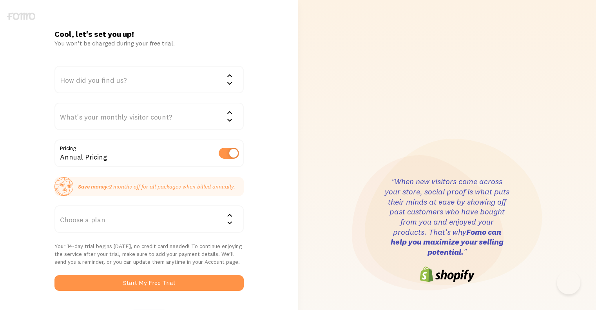
click at [181, 81] on div "How did you find us?" at bounding box center [148, 79] width 189 height 27
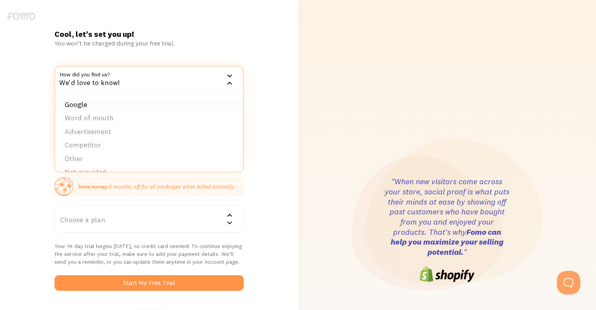
click at [144, 103] on li "Google" at bounding box center [149, 105] width 188 height 14
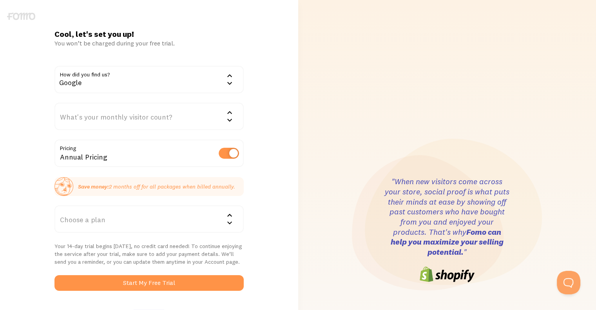
click at [114, 117] on div "What's your monthly visitor count?" at bounding box center [148, 116] width 189 height 27
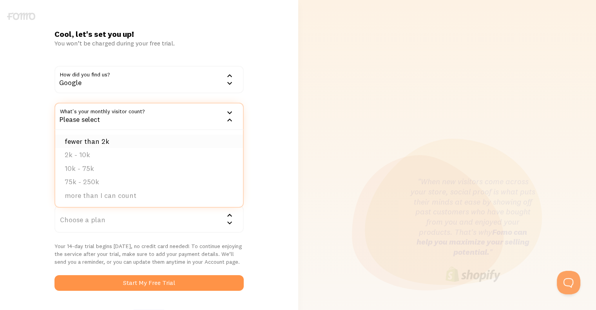
click at [105, 139] on li "fewer than 2k" at bounding box center [149, 142] width 188 height 14
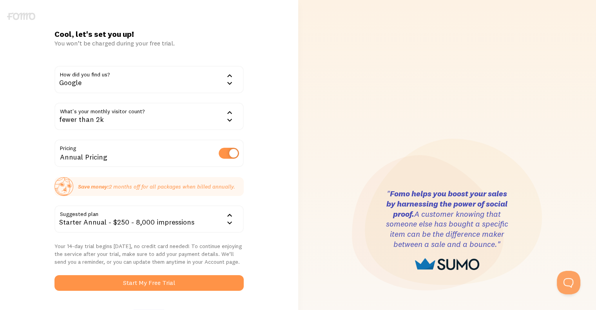
click at [226, 156] on label at bounding box center [229, 153] width 20 height 11
click at [226, 156] on input "checkbox" at bounding box center [229, 153] width 20 height 11
checkbox input "false"
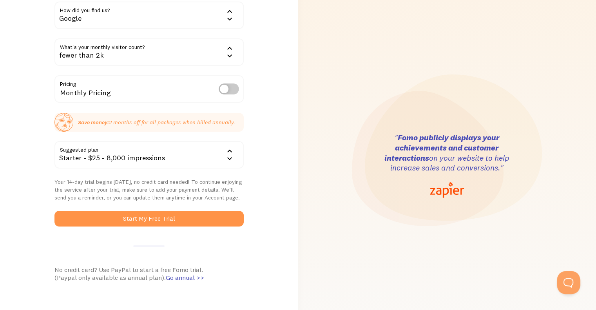
scroll to position [78, 0]
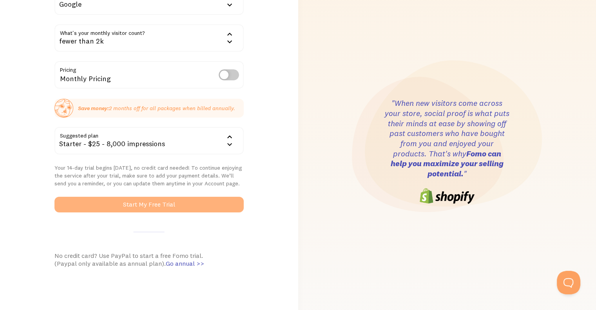
click at [144, 198] on button "Start My Free Trial" at bounding box center [148, 205] width 189 height 16
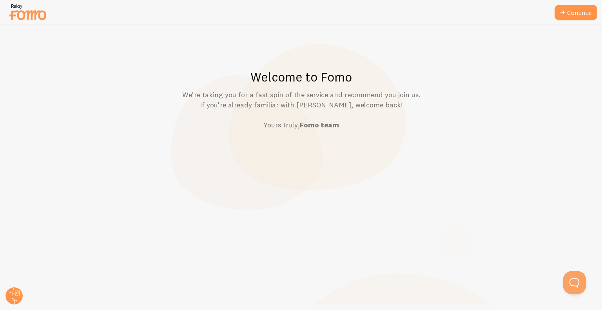
click at [567, 21] on div at bounding box center [301, 12] width 602 height 25
click at [568, 17] on link "Continue" at bounding box center [575, 13] width 43 height 16
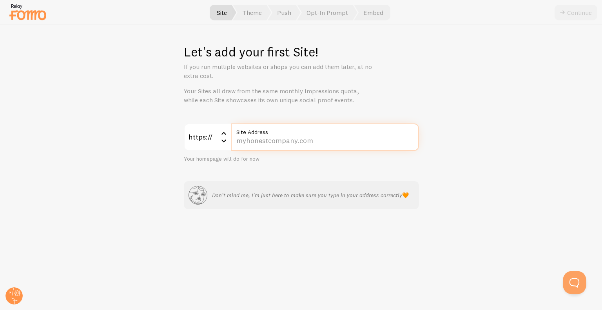
click at [309, 137] on input "Site Address" at bounding box center [325, 136] width 188 height 27
click at [269, 139] on input "Site Address" at bounding box center [325, 136] width 188 height 27
paste input "www.personnalisationacademie.fr/snowglobe"
type input "www.personnalisationacademie.fr/snowglobe"
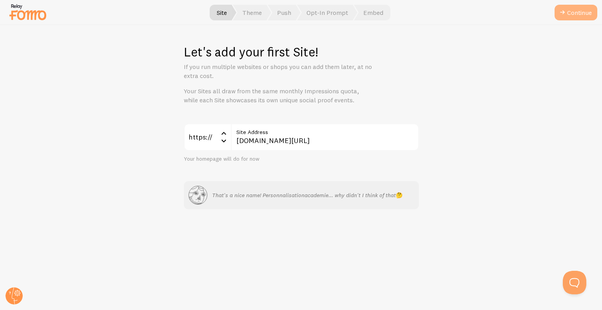
click at [570, 15] on button "Continue" at bounding box center [575, 13] width 43 height 16
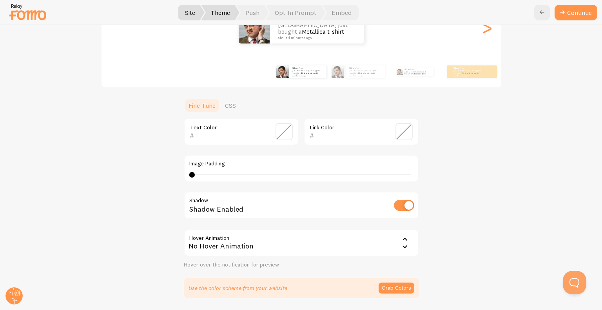
scroll to position [157, 0]
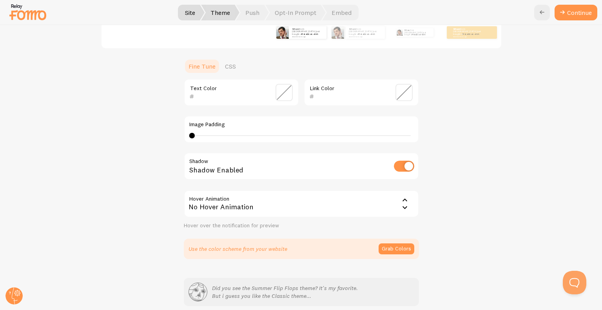
click at [283, 216] on div "No Hover Animation" at bounding box center [301, 203] width 235 height 27
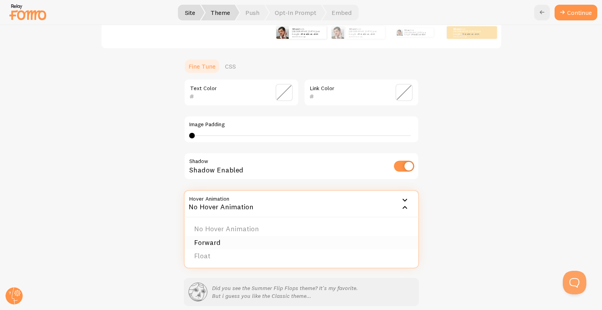
click at [218, 240] on li "Forward" at bounding box center [301, 243] width 233 height 14
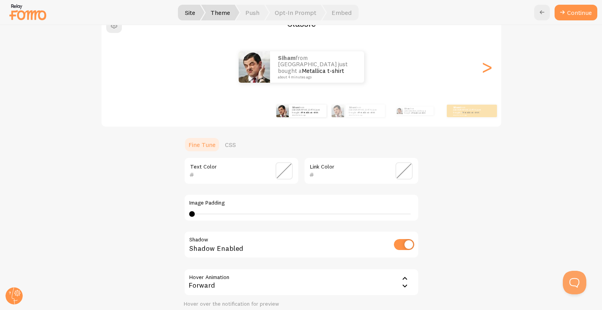
scroll to position [118, 0]
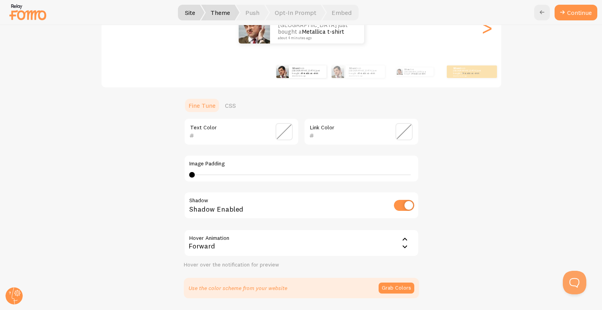
click at [243, 242] on div "Forward" at bounding box center [301, 242] width 235 height 27
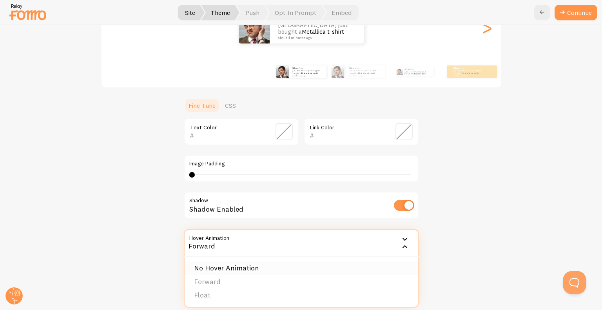
click at [209, 269] on li "No Hover Animation" at bounding box center [301, 268] width 233 height 14
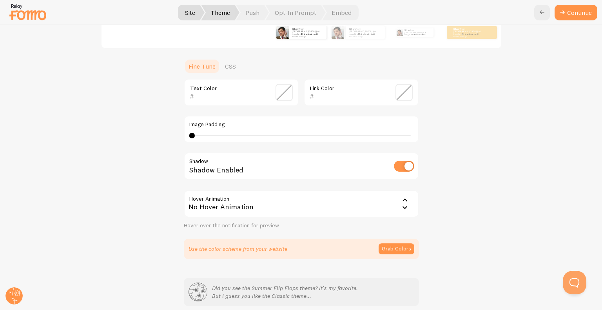
scroll to position [190, 0]
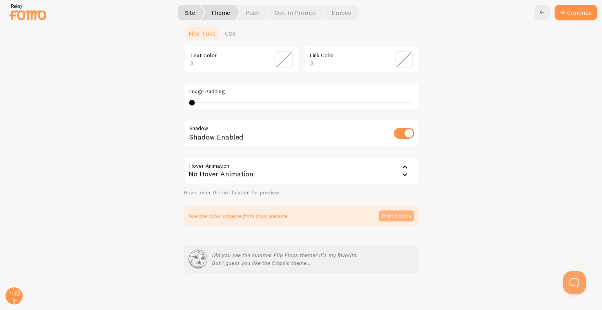
click at [407, 218] on button "Grab Colors" at bounding box center [396, 215] width 36 height 11
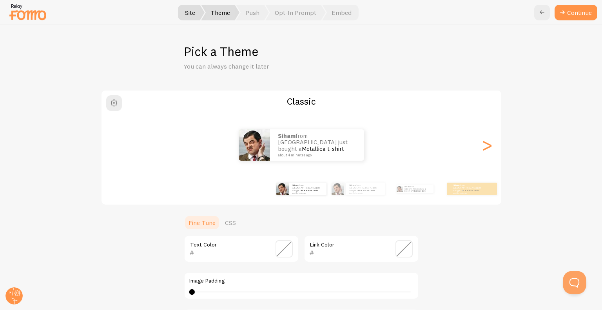
scroll to position [0, 0]
click at [482, 150] on div ">" at bounding box center [486, 145] width 9 height 56
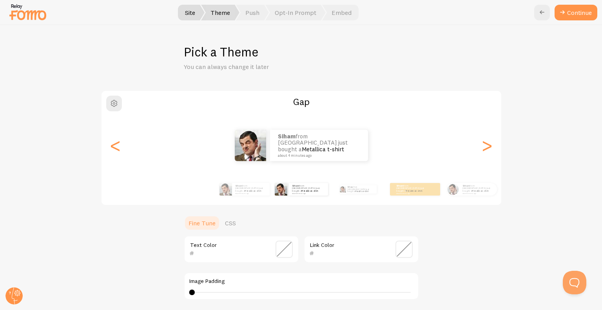
click at [113, 142] on div "siham from France just bought a Metallica t-shirt about 4 minutes ago siham fro…" at bounding box center [301, 145] width 400 height 56
click at [225, 219] on link "CSS" at bounding box center [230, 223] width 20 height 16
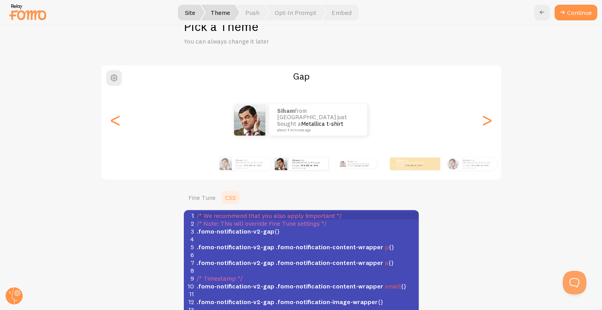
scroll to position [39, 0]
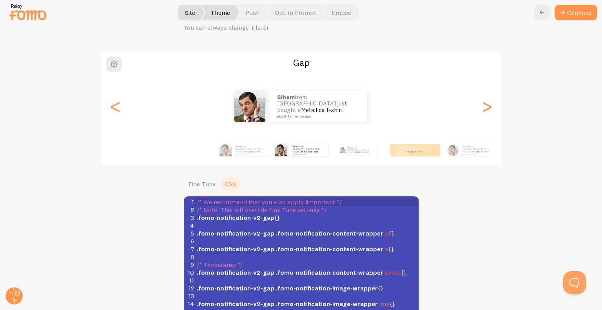
click at [121, 114] on div "siham from France just bought a Metallica t-shirt about 4 minutes ago" at bounding box center [301, 105] width 400 height 31
click at [196, 180] on link "Fine Tune" at bounding box center [202, 184] width 36 height 16
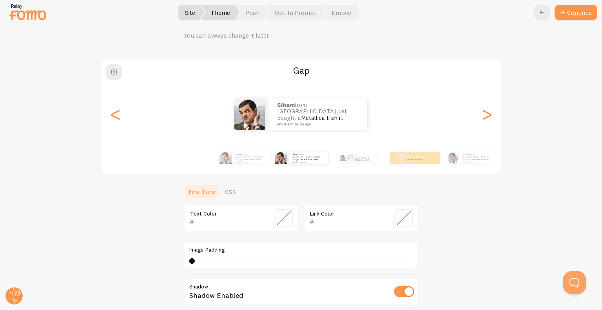
scroll to position [30, 0]
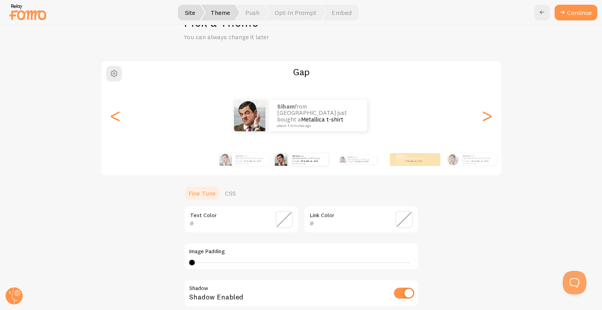
click at [210, 258] on div "Image Padding 0 0 - undefined" at bounding box center [301, 256] width 235 height 27
click at [212, 262] on div "0 0 - undefined" at bounding box center [301, 262] width 219 height 1
click at [215, 267] on div "Image Padding 4" at bounding box center [301, 256] width 235 height 27
drag, startPoint x: 232, startPoint y: 267, endPoint x: 261, endPoint y: 271, distance: 29.4
click at [261, 271] on div "Text Color Link Color Image Padding 4 Shadow Shadow Enabled Hover Animation non…" at bounding box center [301, 281] width 235 height 150
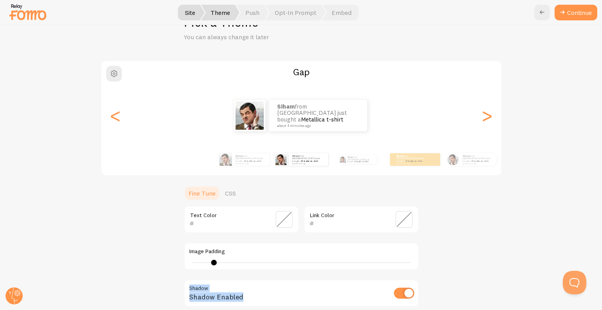
click at [236, 264] on div "4" at bounding box center [301, 262] width 224 height 6
type input "3"
drag, startPoint x: 236, startPoint y: 264, endPoint x: 204, endPoint y: 260, distance: 32.8
click at [205, 260] on div at bounding box center [207, 262] width 5 height 5
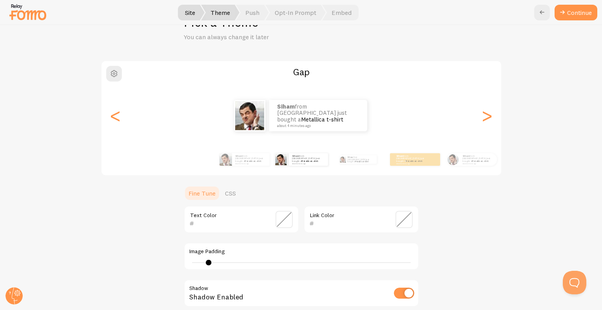
click at [471, 191] on div "Gap siham from France just bought a Metallica t-shirt about 4 minutes ago siham…" at bounding box center [301, 221] width 564 height 322
click at [399, 226] on span at bounding box center [403, 219] width 17 height 17
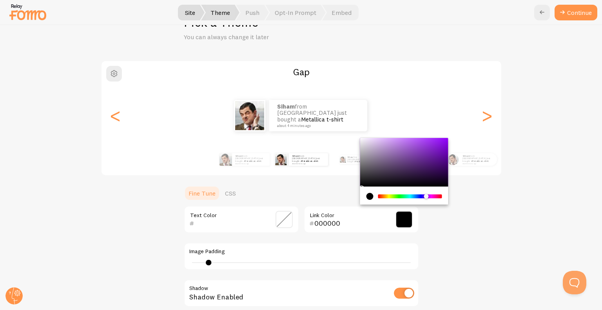
click at [423, 196] on div "Chrome color picker" at bounding box center [409, 196] width 62 height 4
click at [418, 156] on div "Chrome color picker" at bounding box center [404, 162] width 88 height 49
click at [428, 195] on div "Chrome color picker" at bounding box center [409, 196] width 62 height 4
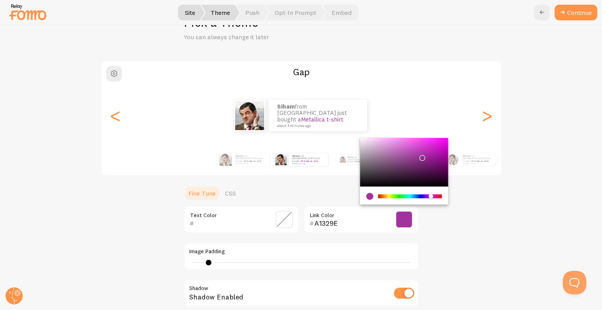
click at [423, 195] on div "Chrome color picker" at bounding box center [409, 196] width 62 height 4
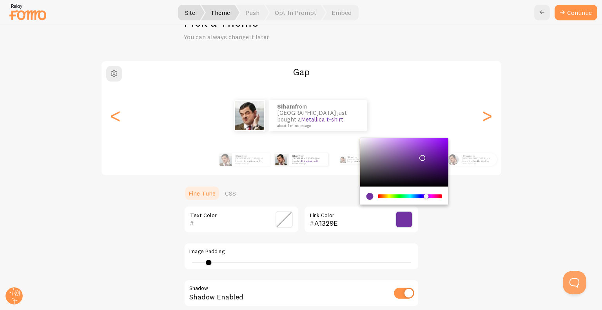
type input "7232A1"
click at [478, 205] on div "Gap siham from France just bought a Metallica t-shirt about 4 minutes ago siham…" at bounding box center [301, 221] width 564 height 322
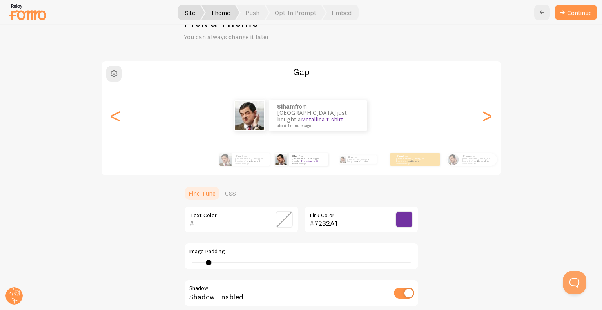
scroll to position [186, 0]
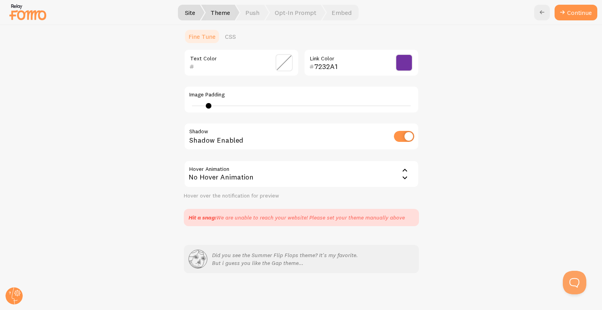
click at [563, 2] on div at bounding box center [301, 12] width 602 height 25
click at [563, 10] on icon at bounding box center [561, 12] width 9 height 9
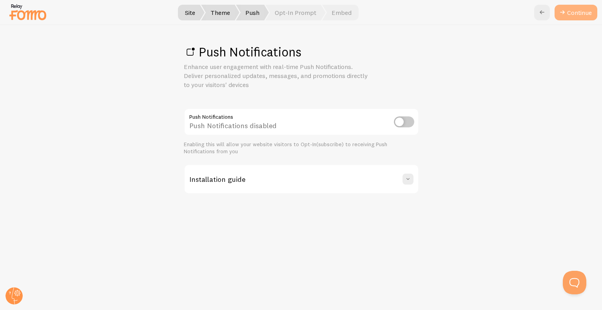
click at [584, 18] on link "Continue" at bounding box center [575, 13] width 43 height 16
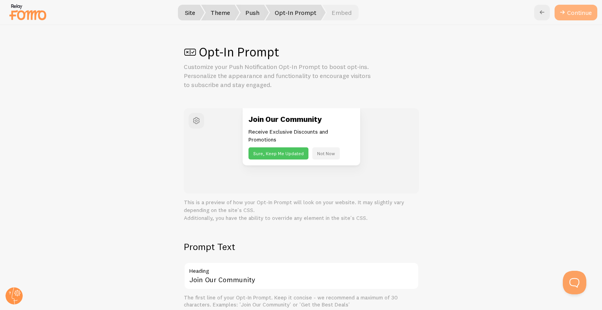
click at [570, 6] on button "Continue" at bounding box center [575, 13] width 43 height 16
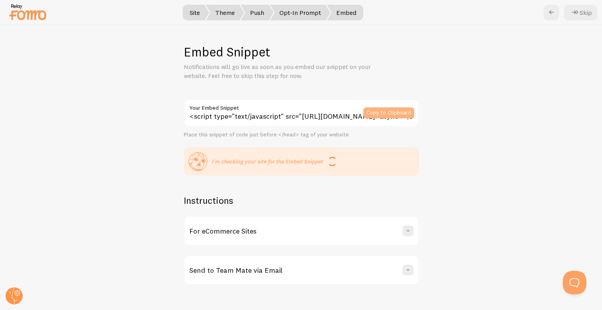
click at [375, 110] on button "Copy to Clipboard" at bounding box center [388, 112] width 51 height 11
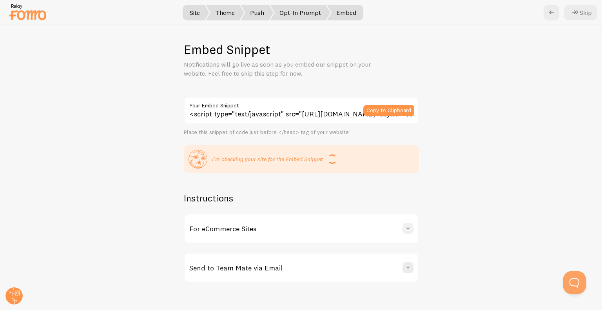
click at [404, 231] on span at bounding box center [408, 228] width 8 height 8
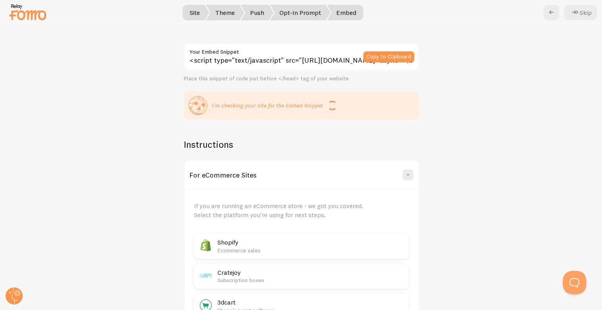
scroll to position [0, 0]
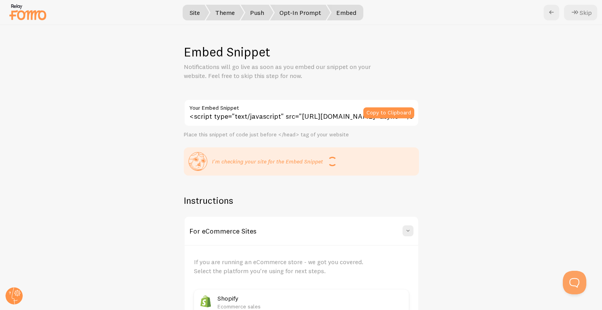
click at [190, 112] on label "Your Embed Snippet" at bounding box center [301, 105] width 235 height 13
click at [190, 112] on input "<script type="text/javascript" src="https://load.fomo.com/api/v1/8TcCUalX-75L_Q…" at bounding box center [301, 112] width 235 height 27
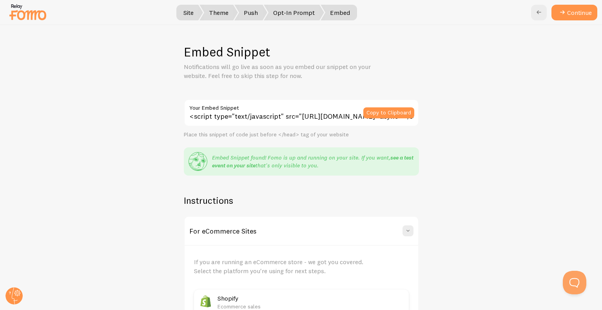
click at [393, 159] on link "see a test event on your site" at bounding box center [312, 161] width 201 height 15
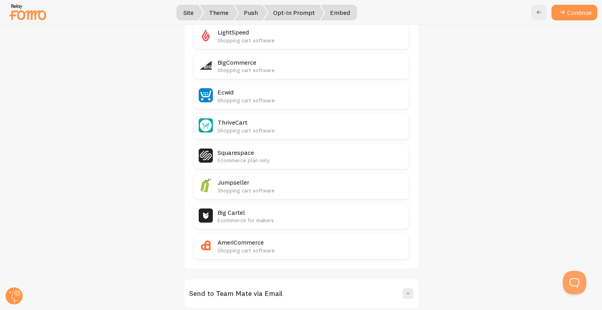
scroll to position [411, 0]
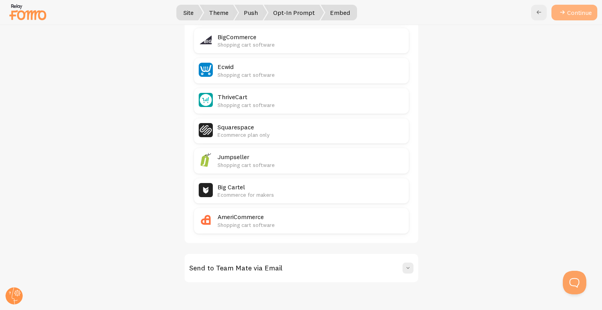
click at [564, 15] on icon at bounding box center [561, 12] width 9 height 9
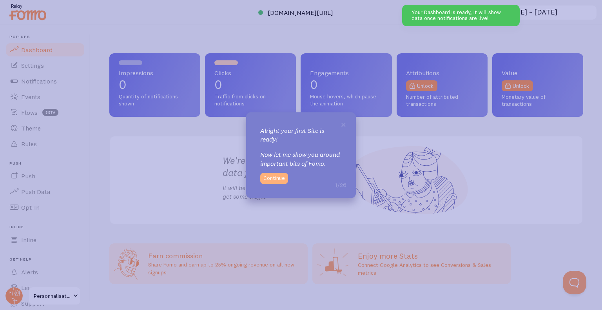
click at [271, 178] on button "Continue" at bounding box center [274, 178] width 28 height 11
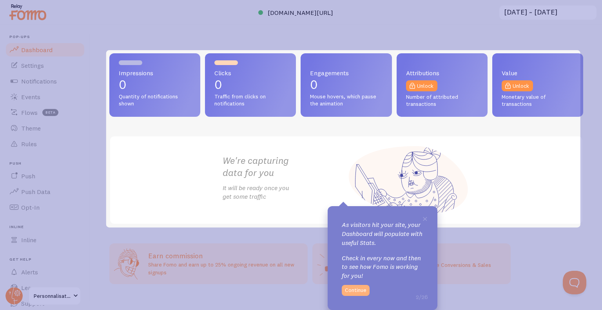
click at [358, 291] on button "Continue" at bounding box center [356, 290] width 28 height 11
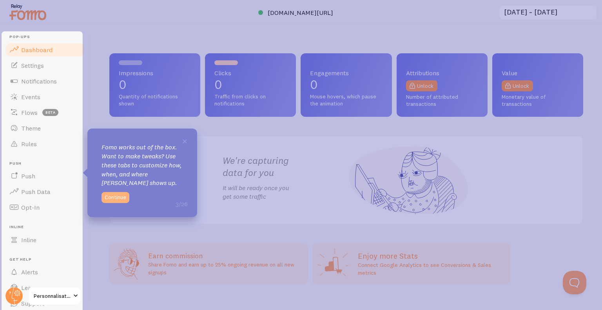
click at [108, 197] on button "Continue" at bounding box center [115, 197] width 28 height 11
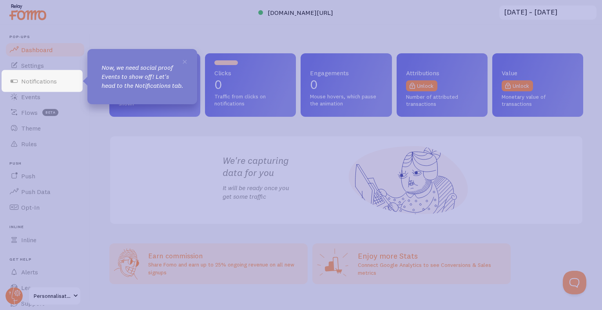
click at [41, 85] on link "Notifications" at bounding box center [45, 81] width 81 height 16
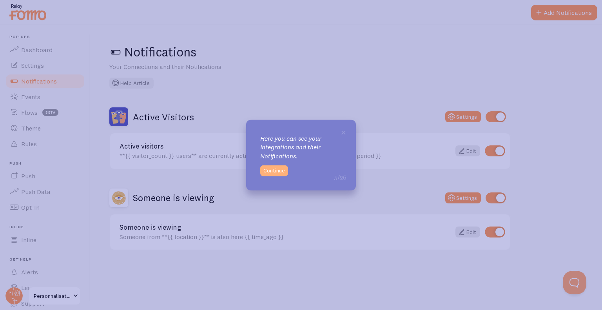
click at [281, 172] on button "Continue" at bounding box center [274, 170] width 28 height 11
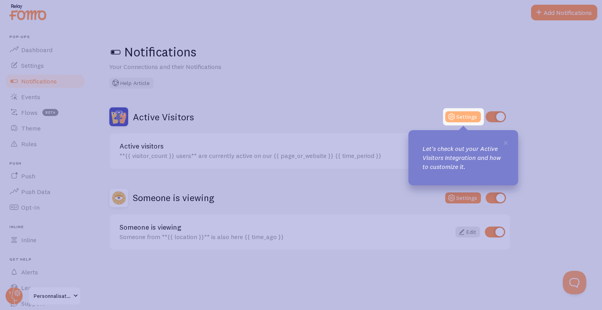
click at [470, 121] on button "Settings" at bounding box center [463, 116] width 36 height 11
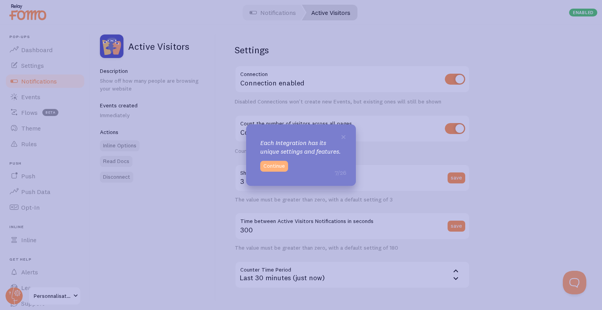
click at [279, 172] on button "Continue" at bounding box center [274, 166] width 28 height 11
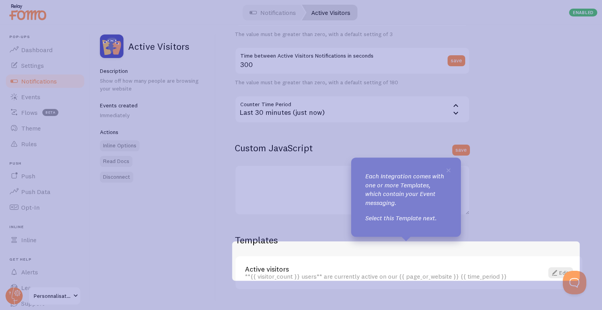
scroll to position [182, 0]
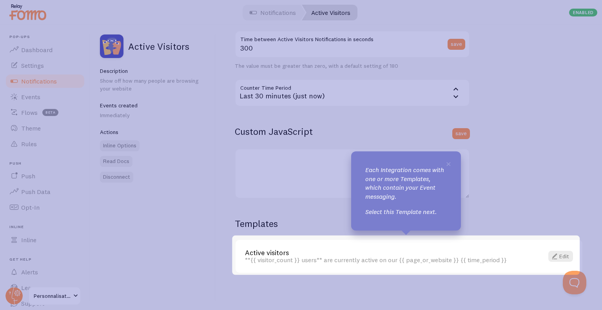
click at [276, 251] on link "Active visitors" at bounding box center [389, 252] width 289 height 7
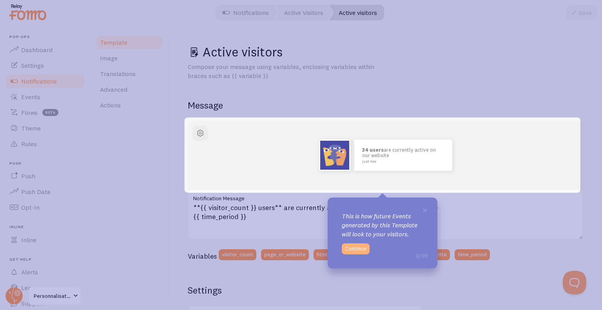
click at [361, 247] on button "Continue" at bounding box center [356, 248] width 28 height 11
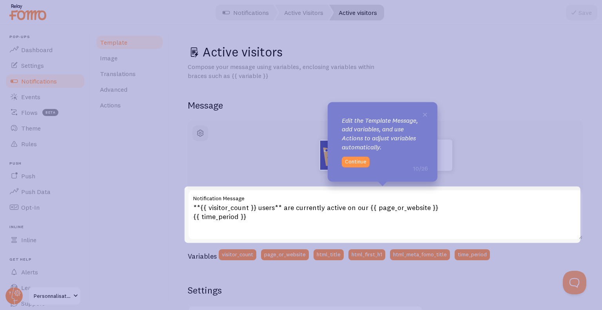
click at [224, 208] on div "**{{ visitor_count }} users** are currently active on our {{ page_or_website }}…" at bounding box center [385, 215] width 395 height 50
click at [262, 209] on div "**{{ visitor_count }} users** are currently active on our {{ page_or_website }}…" at bounding box center [385, 215] width 395 height 50
click at [362, 162] on button "Continue" at bounding box center [356, 161] width 28 height 11
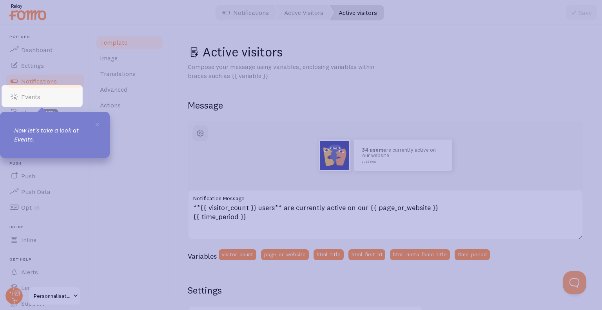
scroll to position [29, 0]
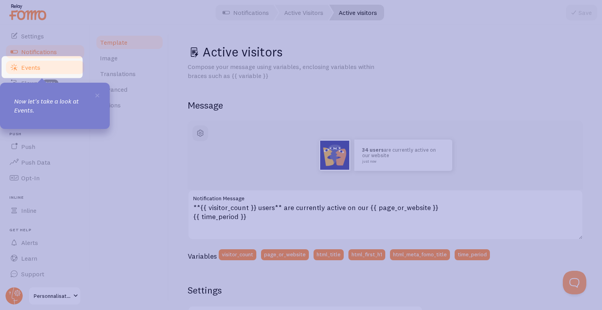
click at [31, 69] on span "Events" at bounding box center [30, 67] width 19 height 8
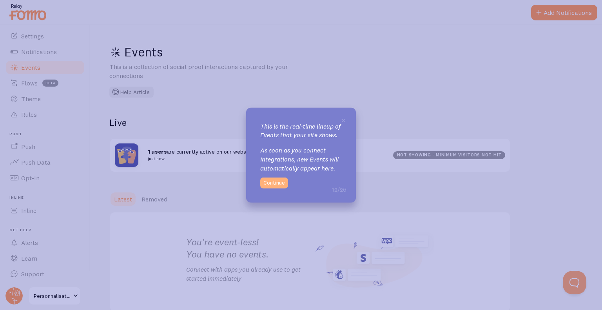
click at [269, 186] on button "Continue" at bounding box center [274, 182] width 28 height 11
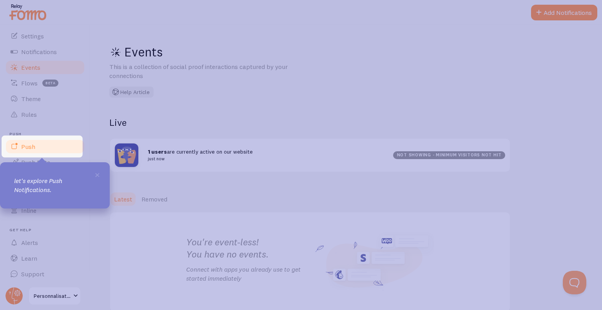
click at [46, 150] on link "Push" at bounding box center [45, 147] width 81 height 16
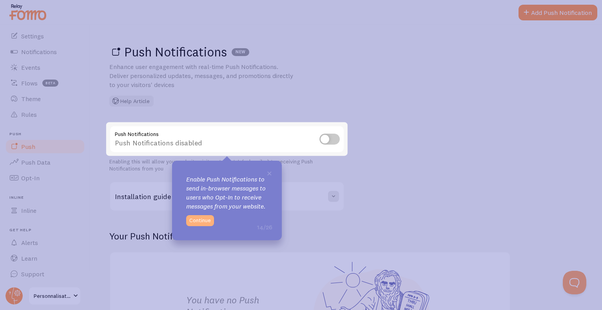
click at [200, 225] on button "Continue" at bounding box center [200, 220] width 28 height 11
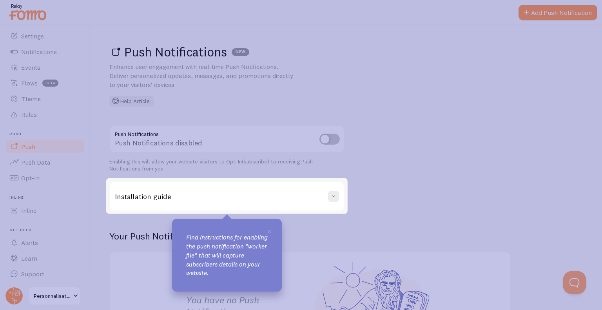
click at [270, 228] on span "×" at bounding box center [269, 231] width 6 height 12
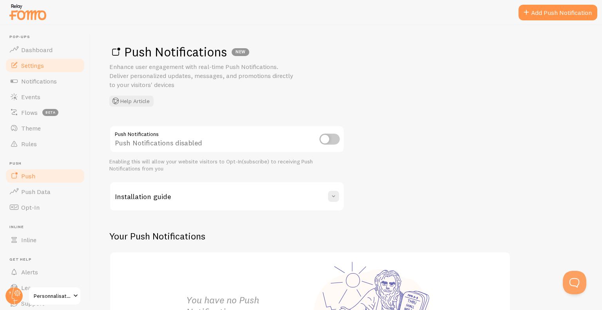
click at [28, 62] on span "Settings" at bounding box center [32, 66] width 23 height 8
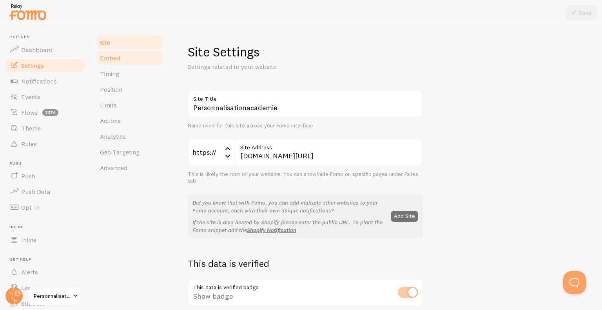
click at [121, 60] on link "Embed" at bounding box center [129, 58] width 69 height 16
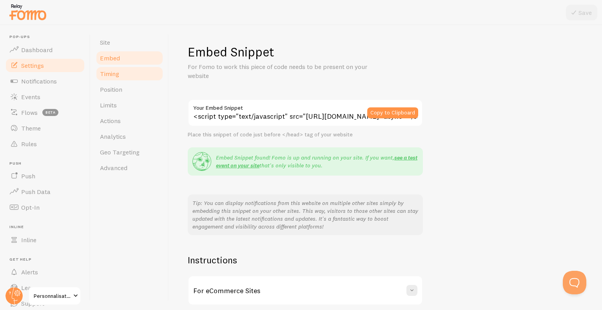
click at [115, 74] on span "Timing" at bounding box center [109, 74] width 19 height 8
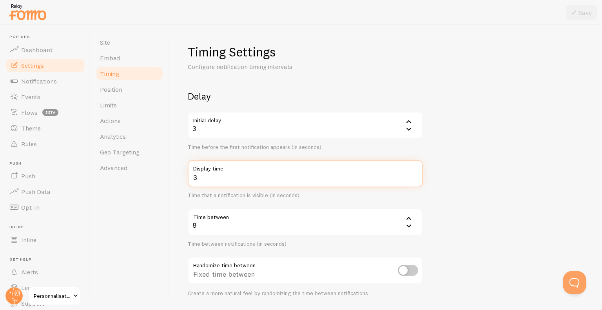
click at [414, 180] on input "3" at bounding box center [305, 173] width 235 height 27
click at [414, 174] on input "4" at bounding box center [305, 173] width 235 height 27
click at [414, 174] on input "5" at bounding box center [305, 173] width 235 height 27
click at [414, 174] on input "6" at bounding box center [305, 173] width 235 height 27
type input "7"
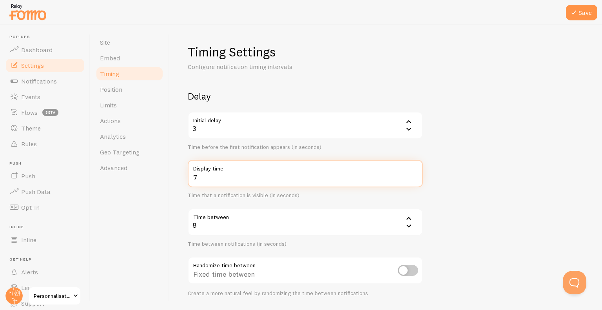
click at [414, 174] on input "7" at bounding box center [305, 173] width 235 height 27
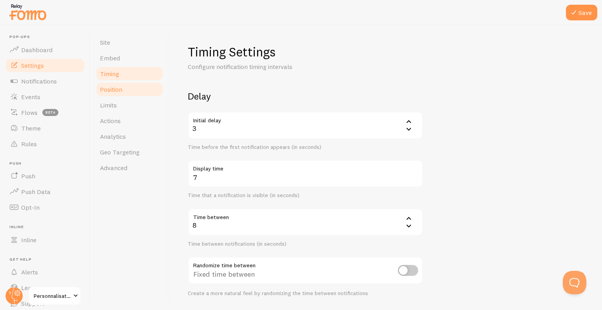
click at [140, 94] on link "Position" at bounding box center [129, 89] width 69 height 16
click at [576, 7] on button "Save" at bounding box center [581, 13] width 31 height 16
click at [113, 96] on link "Position" at bounding box center [129, 89] width 69 height 16
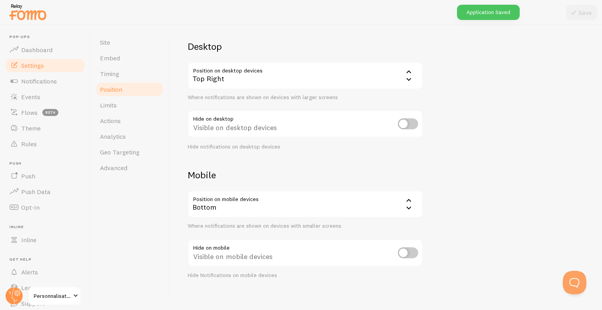
scroll to position [55, 0]
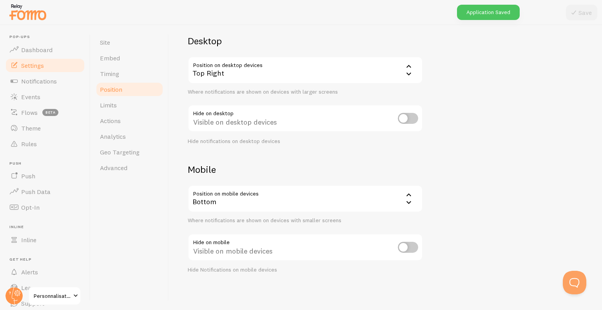
click at [418, 113] on div "Visible on desktop devices" at bounding box center [305, 119] width 235 height 29
click at [414, 118] on input "checkbox" at bounding box center [408, 118] width 20 height 11
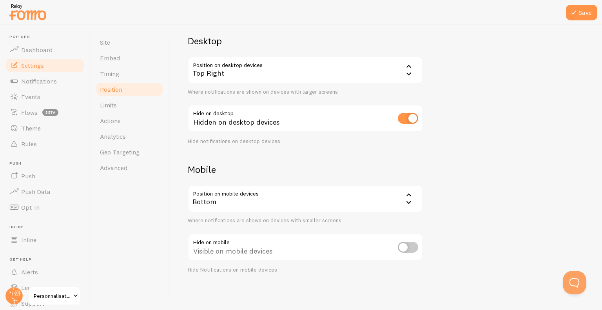
click at [401, 116] on input "checkbox" at bounding box center [408, 118] width 20 height 11
checkbox input "false"
click at [254, 202] on div "Bottom" at bounding box center [305, 198] width 235 height 27
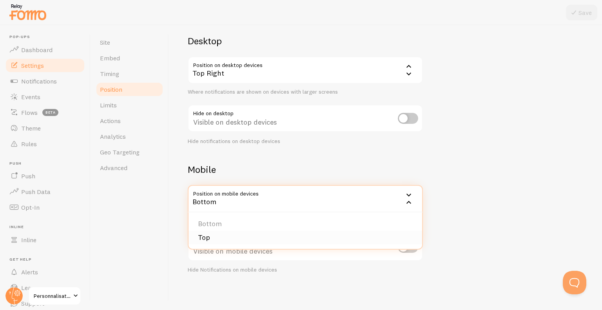
click at [210, 233] on li "Top" at bounding box center [304, 238] width 233 height 14
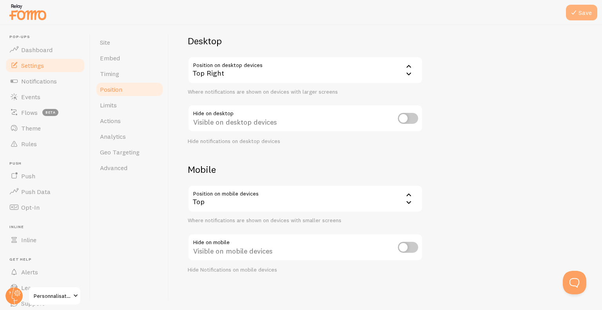
click at [590, 20] on button "Save" at bounding box center [581, 13] width 31 height 16
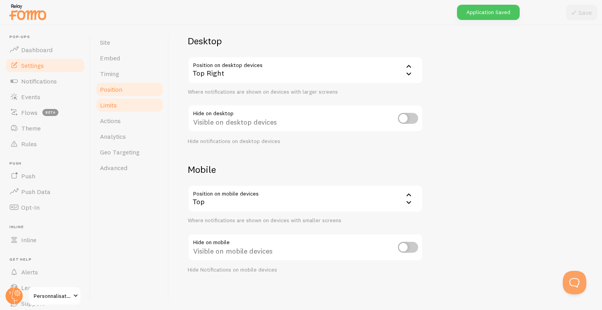
click at [111, 105] on span "Limits" at bounding box center [108, 105] width 17 height 8
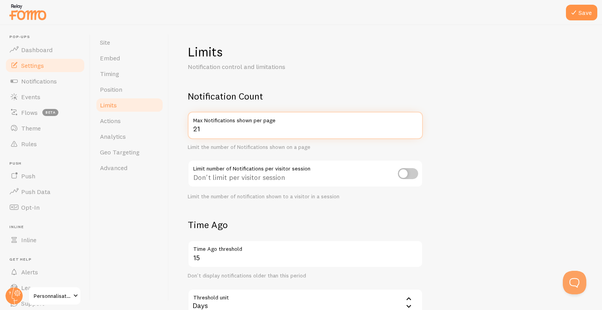
click at [415, 128] on input "21" at bounding box center [305, 125] width 235 height 27
click at [415, 128] on input "22" at bounding box center [305, 125] width 235 height 27
click at [415, 128] on input "23" at bounding box center [305, 125] width 235 height 27
click at [415, 128] on input "24" at bounding box center [305, 125] width 235 height 27
click at [415, 128] on input "25" at bounding box center [305, 125] width 235 height 27
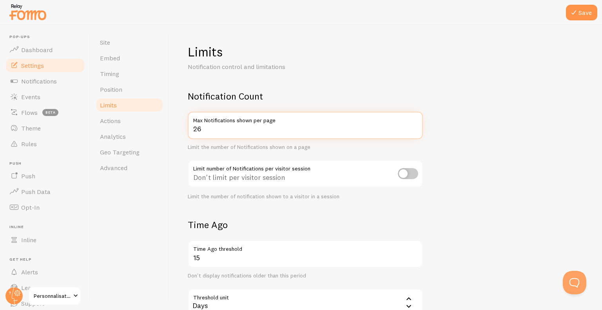
click at [415, 128] on input "26" at bounding box center [305, 125] width 235 height 27
click at [415, 128] on input "27" at bounding box center [305, 125] width 235 height 27
click at [415, 128] on input "28" at bounding box center [305, 125] width 235 height 27
click at [415, 128] on input "29" at bounding box center [305, 125] width 235 height 27
click at [414, 132] on input "28" at bounding box center [305, 125] width 235 height 27
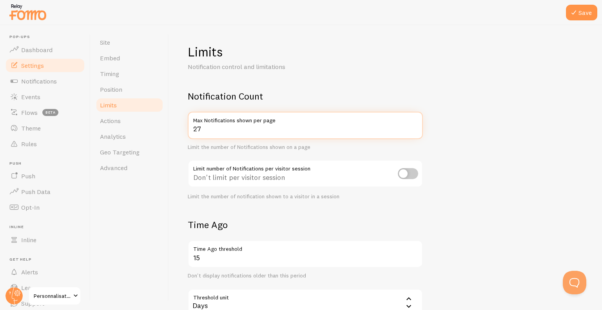
click at [414, 132] on input "27" at bounding box center [305, 125] width 235 height 27
click at [414, 132] on input "26" at bounding box center [305, 125] width 235 height 27
click at [414, 132] on input "25" at bounding box center [305, 125] width 235 height 27
click at [414, 132] on input "24" at bounding box center [305, 125] width 235 height 27
click at [414, 132] on input "23" at bounding box center [305, 125] width 235 height 27
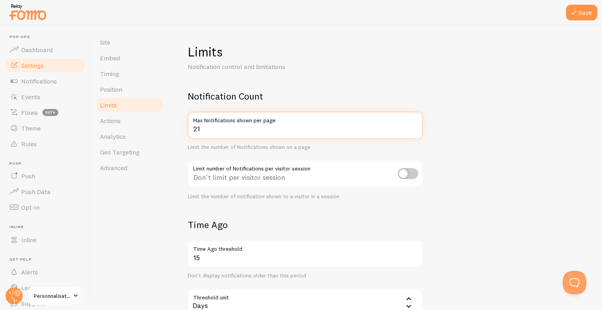
click at [414, 132] on input "21" at bounding box center [305, 125] width 235 height 27
type input "20"
click at [414, 132] on input "20" at bounding box center [305, 125] width 235 height 27
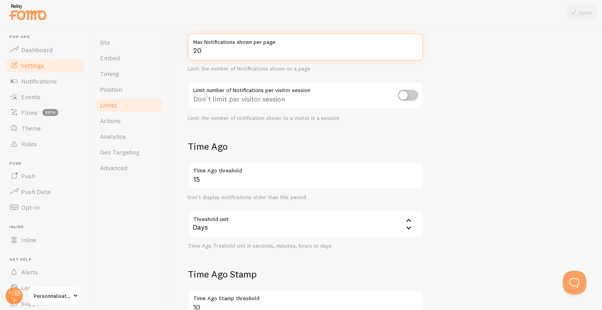
scroll to position [118, 0]
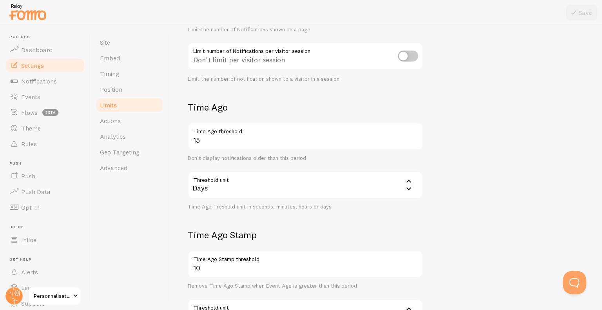
click at [230, 185] on div "Days" at bounding box center [305, 184] width 235 height 27
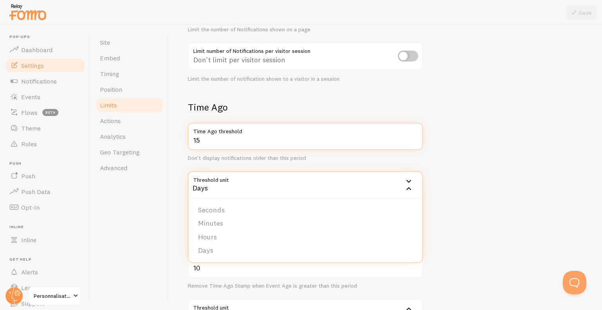
click at [335, 142] on input "15" at bounding box center [305, 136] width 235 height 27
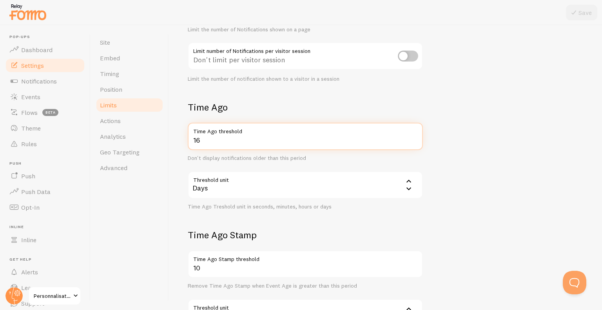
click at [412, 137] on input "16" at bounding box center [305, 136] width 235 height 27
click at [412, 137] on input "17" at bounding box center [305, 136] width 235 height 27
click at [412, 137] on input "18" at bounding box center [305, 136] width 235 height 27
click at [412, 137] on input "19" at bounding box center [305, 136] width 235 height 27
click at [412, 137] on input "20" at bounding box center [305, 136] width 235 height 27
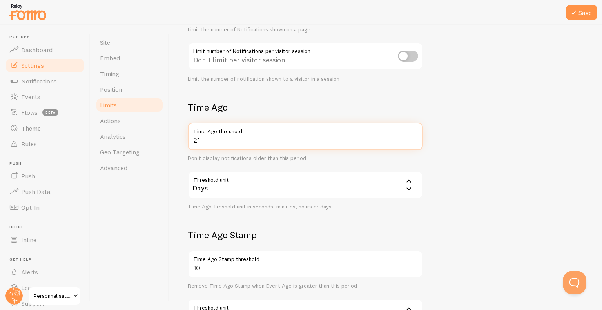
click at [412, 137] on input "21" at bounding box center [305, 136] width 235 height 27
click at [412, 137] on input "22" at bounding box center [305, 136] width 235 height 27
click at [412, 137] on input "23" at bounding box center [305, 136] width 235 height 27
click at [412, 137] on input "24" at bounding box center [305, 136] width 235 height 27
click at [412, 137] on input "25" at bounding box center [305, 136] width 235 height 27
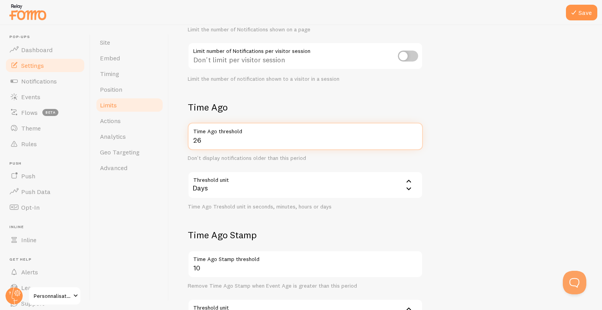
click at [412, 137] on input "26" at bounding box center [305, 136] width 235 height 27
click at [412, 137] on input "27" at bounding box center [305, 136] width 235 height 27
click at [412, 137] on input "28" at bounding box center [305, 136] width 235 height 27
click at [412, 137] on input "29" at bounding box center [305, 136] width 235 height 27
click at [412, 137] on input "30" at bounding box center [305, 136] width 235 height 27
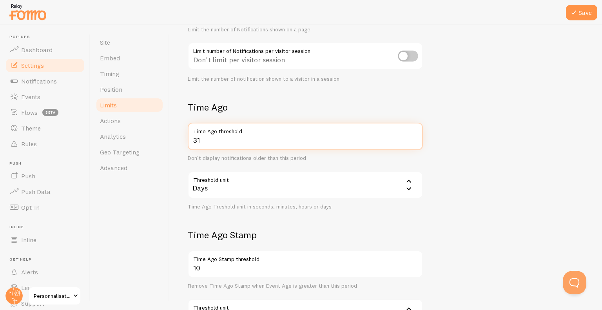
click at [412, 137] on input "31" at bounding box center [305, 136] width 235 height 27
click at [412, 137] on input "32" at bounding box center [305, 136] width 235 height 27
click at [412, 137] on input "33" at bounding box center [305, 136] width 235 height 27
click at [412, 137] on input "34" at bounding box center [305, 136] width 235 height 27
click at [412, 137] on input "35" at bounding box center [305, 136] width 235 height 27
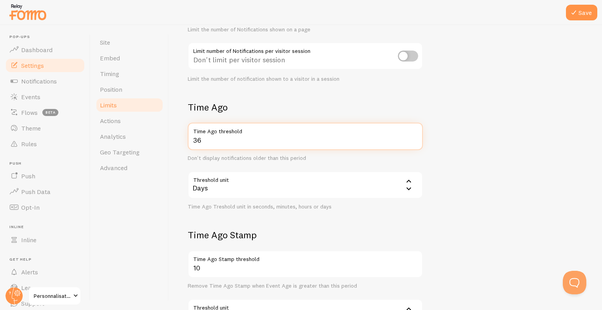
click at [412, 137] on input "36" at bounding box center [305, 136] width 235 height 27
click at [412, 137] on input "37" at bounding box center [305, 136] width 235 height 27
click at [412, 137] on input "38" at bounding box center [305, 136] width 235 height 27
click at [412, 137] on input "39" at bounding box center [305, 136] width 235 height 27
click at [412, 137] on input "40" at bounding box center [305, 136] width 235 height 27
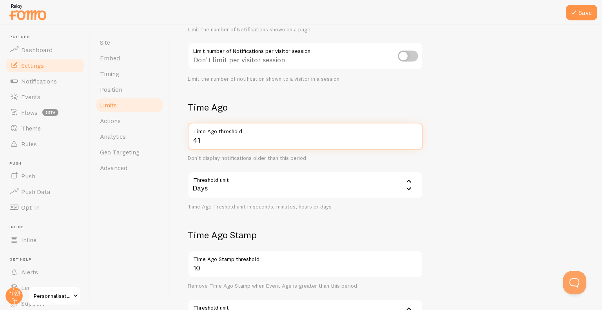
click at [416, 138] on input "41" at bounding box center [305, 136] width 235 height 27
click at [414, 138] on input "42" at bounding box center [305, 136] width 235 height 27
click at [414, 138] on input "43" at bounding box center [305, 136] width 235 height 27
click at [414, 138] on input "44" at bounding box center [305, 136] width 235 height 27
click at [414, 138] on input "45" at bounding box center [305, 136] width 235 height 27
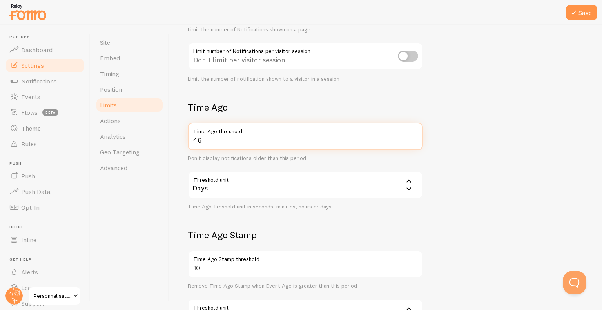
click at [414, 138] on input "46" at bounding box center [305, 136] width 235 height 27
click at [414, 138] on input "47" at bounding box center [305, 136] width 235 height 27
click at [414, 138] on input "48" at bounding box center [305, 136] width 235 height 27
click at [414, 138] on input "49" at bounding box center [305, 136] width 235 height 27
type input "50"
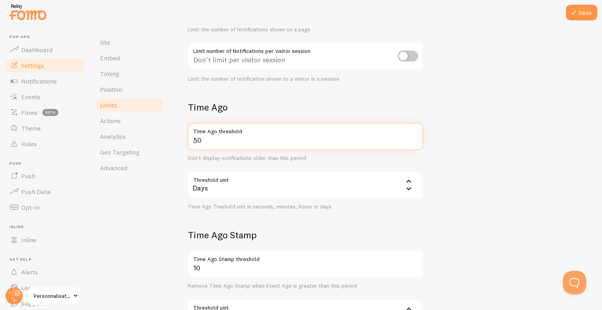
click at [414, 138] on input "50" at bounding box center [305, 136] width 235 height 27
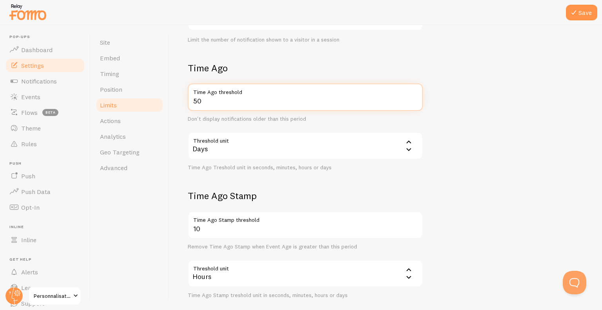
scroll to position [196, 0]
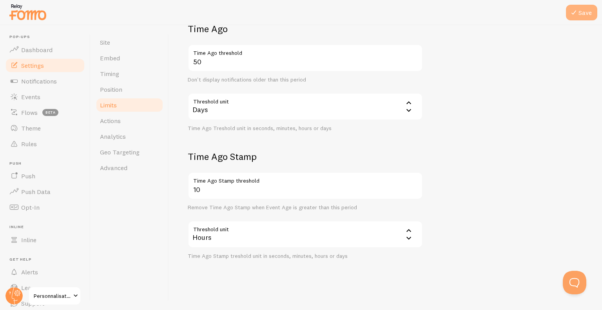
click at [594, 12] on button "Save" at bounding box center [581, 13] width 31 height 16
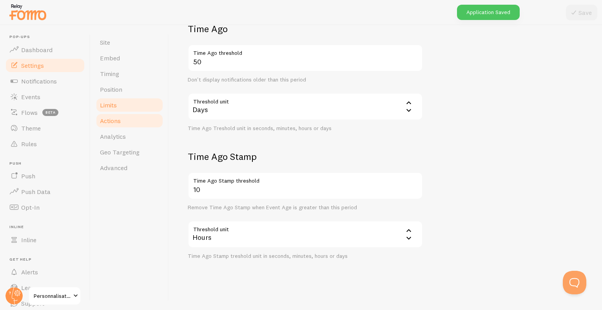
click at [137, 117] on link "Actions" at bounding box center [129, 121] width 69 height 16
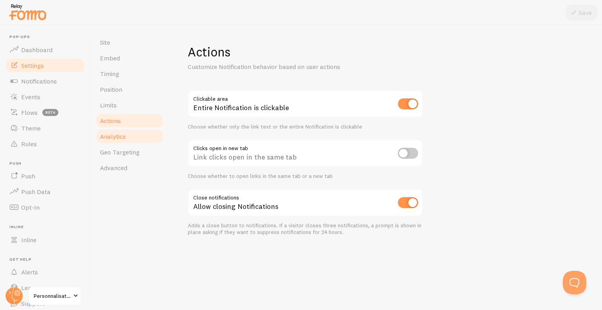
click at [98, 136] on link "Analytics" at bounding box center [129, 136] width 69 height 16
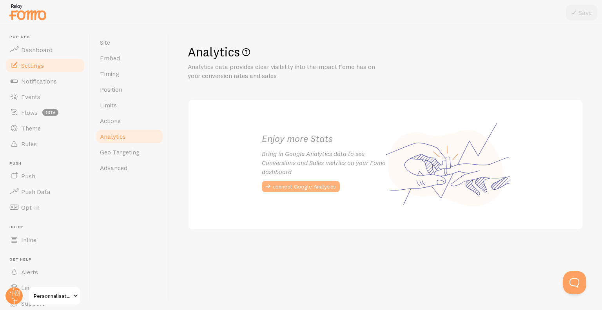
click at [308, 185] on button "connect Google Analytics" at bounding box center [301, 186] width 78 height 11
click at [296, 183] on div "Analytics Analytics data provides clear visibility into the impact Fomo has on …" at bounding box center [385, 137] width 395 height 186
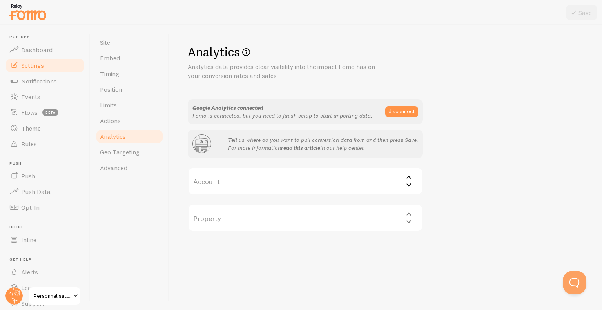
click at [291, 183] on label "Account" at bounding box center [305, 180] width 235 height 27
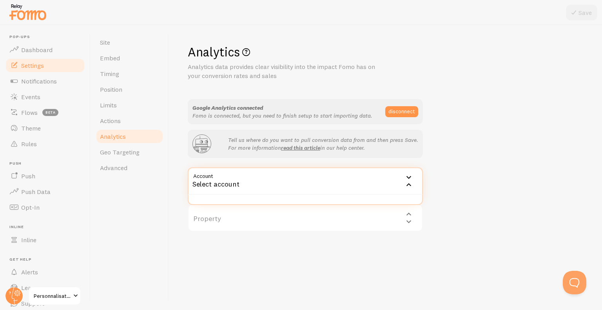
click at [291, 183] on div "Select account" at bounding box center [305, 180] width 235 height 27
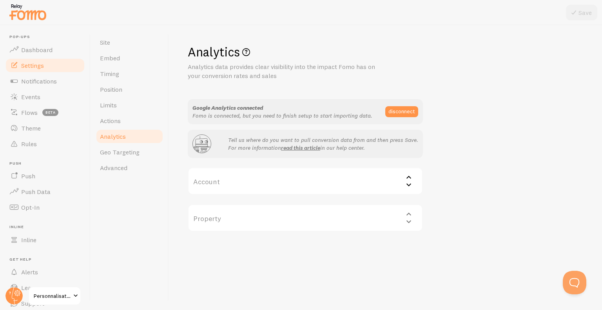
click at [291, 183] on label "Account" at bounding box center [305, 180] width 235 height 27
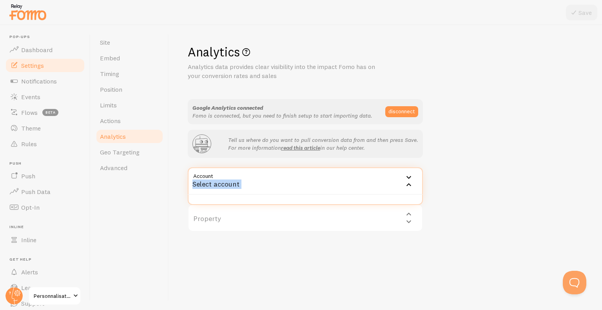
click at [204, 189] on div "Select account" at bounding box center [305, 180] width 235 height 27
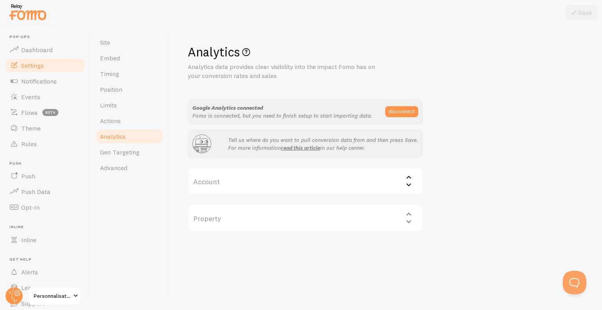
click at [213, 222] on div "Property Select property" at bounding box center [305, 217] width 235 height 27
click at [392, 110] on button "disconnect" at bounding box center [401, 111] width 33 height 11
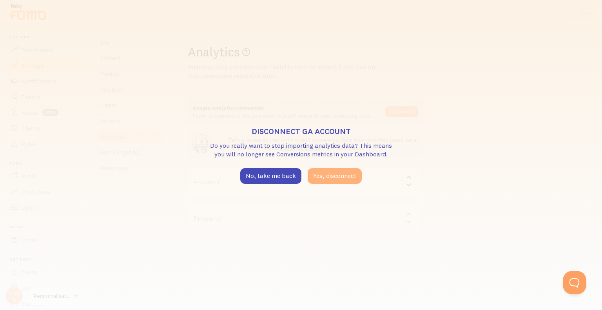
click at [319, 173] on button "Yes, disconnect" at bounding box center [335, 176] width 54 height 16
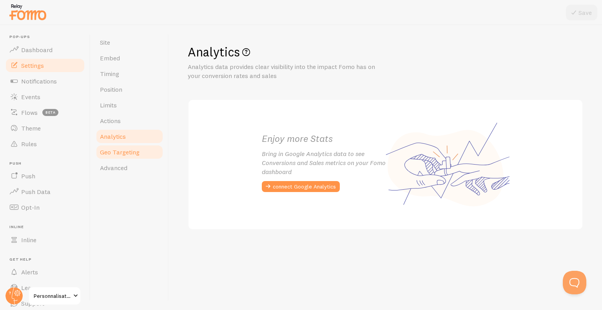
click at [144, 145] on link "Geo Targeting" at bounding box center [129, 152] width 69 height 16
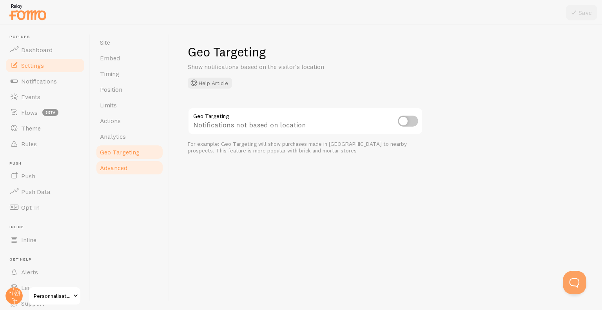
click at [124, 165] on span "Advanced" at bounding box center [113, 168] width 27 height 8
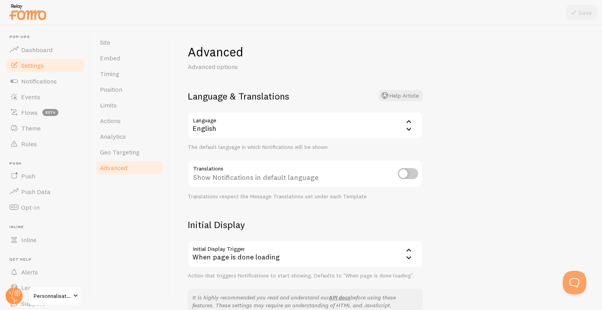
click at [219, 132] on div "English" at bounding box center [305, 125] width 235 height 27
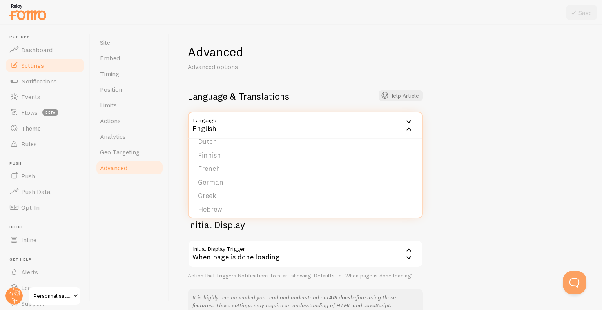
scroll to position [118, 0]
click at [210, 152] on li "French" at bounding box center [304, 155] width 233 height 14
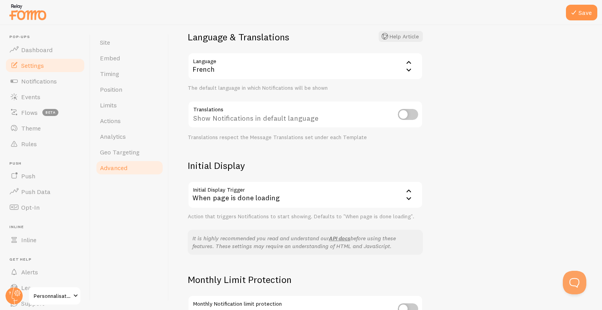
scroll to position [78, 0]
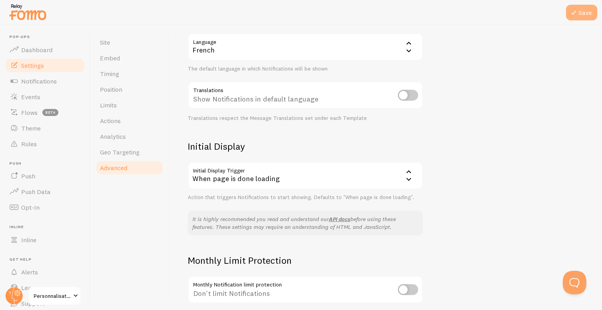
click at [583, 14] on button "Save" at bounding box center [581, 13] width 31 height 16
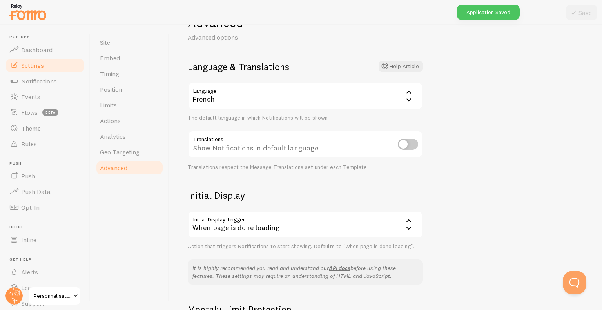
scroll to position [0, 0]
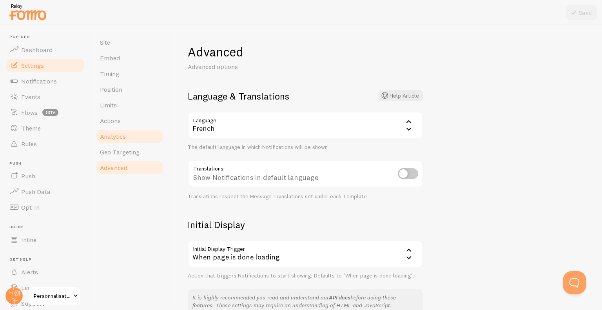
click at [135, 139] on link "Analytics" at bounding box center [129, 136] width 69 height 16
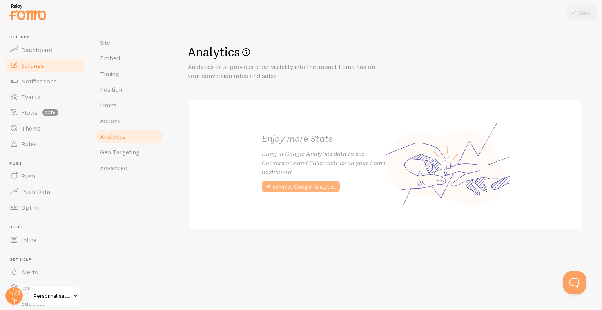
click at [284, 186] on button "connect Google Analytics" at bounding box center [301, 186] width 78 height 11
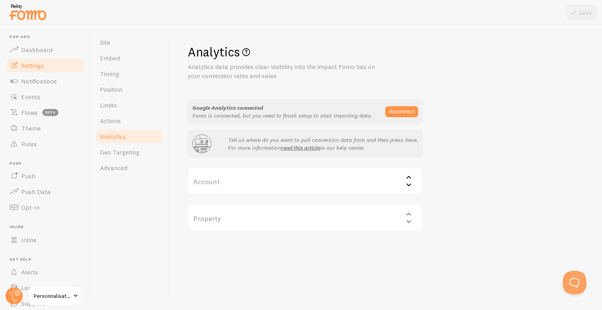
click at [283, 172] on label "Account" at bounding box center [305, 180] width 235 height 27
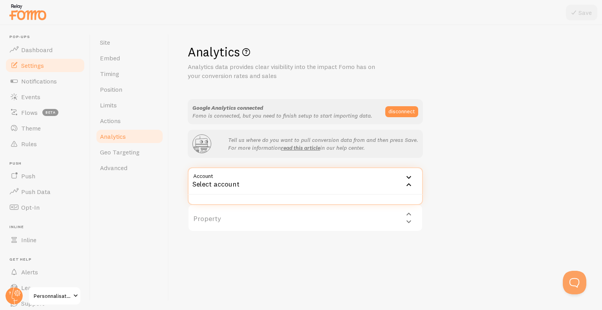
click at [224, 189] on div "Select account" at bounding box center [305, 180] width 235 height 27
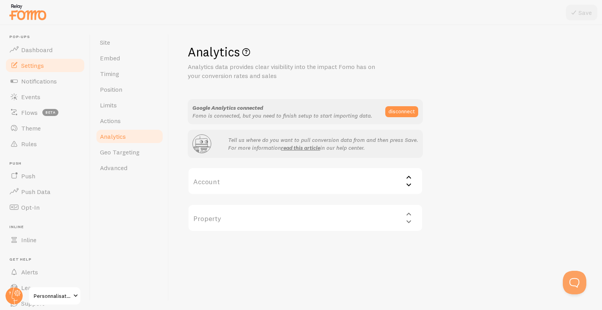
drag, startPoint x: 221, startPoint y: 186, endPoint x: 317, endPoint y: 186, distance: 96.0
click at [243, 186] on label "Account" at bounding box center [305, 180] width 235 height 27
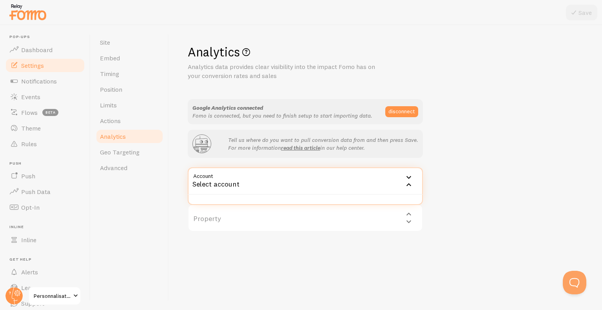
click at [409, 185] on icon at bounding box center [408, 184] width 9 height 9
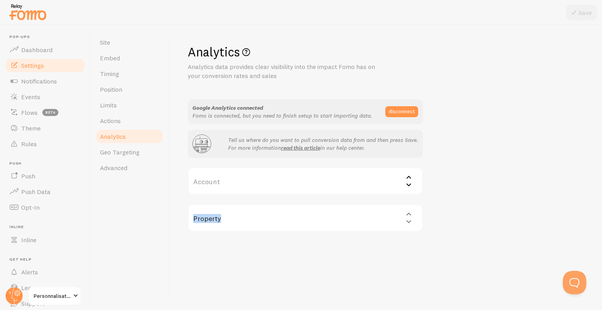
click at [409, 185] on icon at bounding box center [408, 184] width 5 height 3
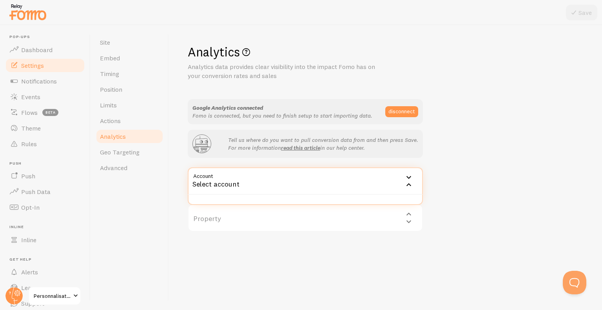
click at [409, 185] on icon at bounding box center [408, 184] width 9 height 9
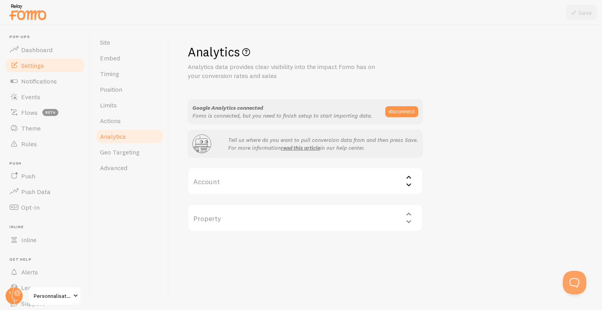
click at [321, 224] on div "Property Select property" at bounding box center [305, 217] width 235 height 27
drag, startPoint x: 366, startPoint y: 219, endPoint x: 408, endPoint y: 219, distance: 41.9
click at [376, 219] on div "Property Select property" at bounding box center [305, 217] width 235 height 27
click at [408, 219] on div "Property Select property" at bounding box center [305, 217] width 235 height 27
click at [409, 218] on div "Property Select property" at bounding box center [305, 217] width 235 height 27
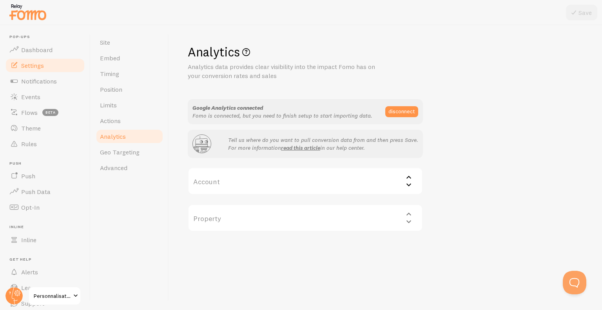
click at [395, 167] on label "Account" at bounding box center [305, 180] width 235 height 27
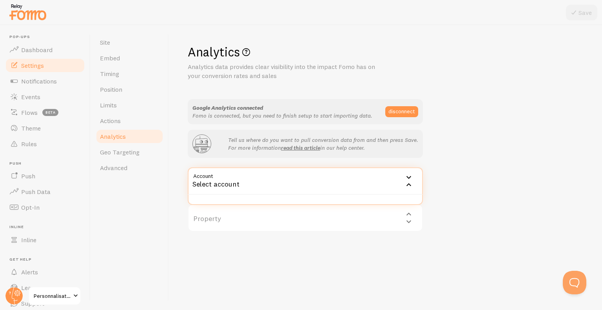
drag, startPoint x: 373, startPoint y: 177, endPoint x: 401, endPoint y: 177, distance: 27.8
click at [387, 177] on div "Select account" at bounding box center [305, 180] width 235 height 27
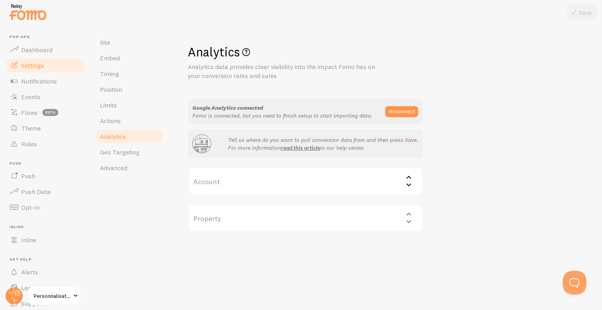
click at [404, 177] on div at bounding box center [408, 180] width 9 height 17
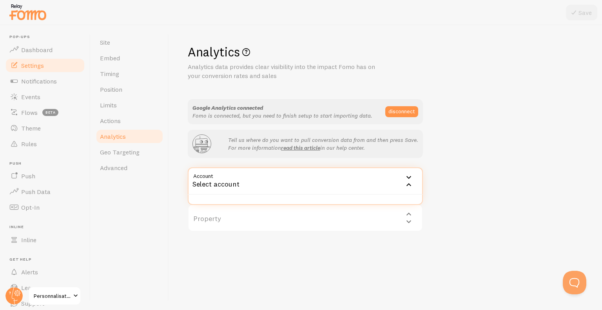
click at [208, 185] on div "Select account" at bounding box center [305, 180] width 235 height 27
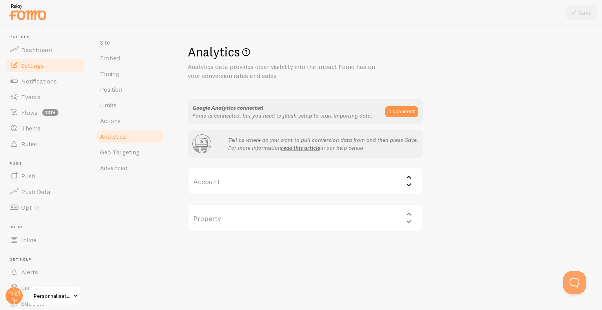
drag, startPoint x: 226, startPoint y: 182, endPoint x: 317, endPoint y: 155, distance: 94.2
click at [229, 182] on label "Account" at bounding box center [305, 180] width 235 height 27
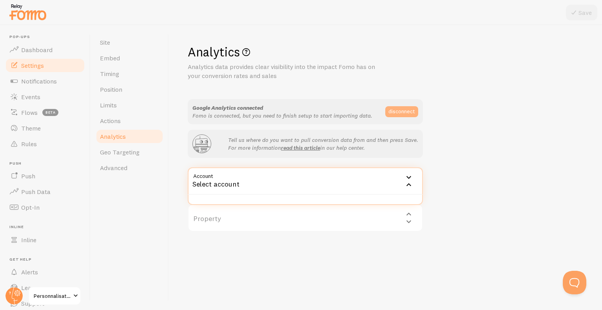
click at [411, 108] on button "disconnect" at bounding box center [401, 111] width 33 height 11
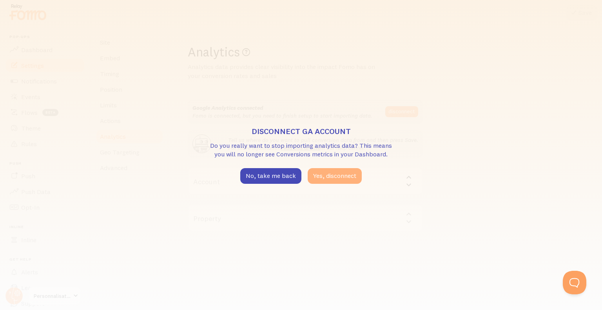
click at [342, 170] on button "Yes, disconnect" at bounding box center [335, 176] width 54 height 16
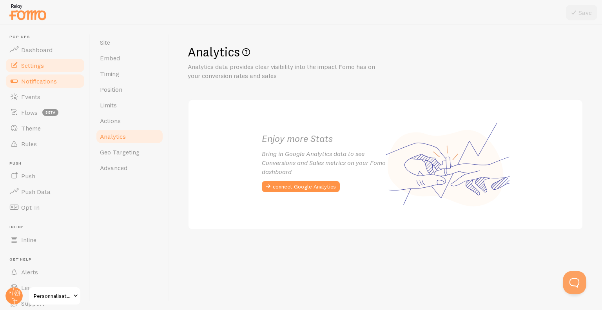
click at [47, 83] on span "Notifications" at bounding box center [39, 81] width 36 height 8
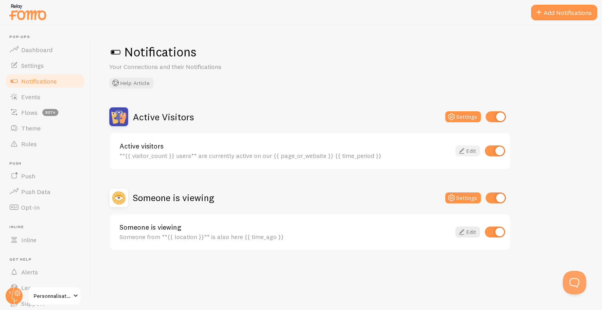
click at [465, 153] on icon at bounding box center [461, 150] width 9 height 9
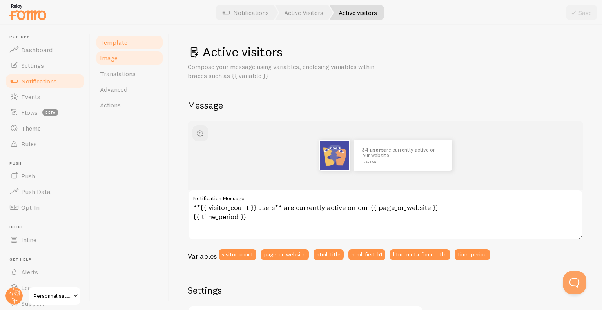
click at [116, 63] on link "Image" at bounding box center [129, 58] width 69 height 16
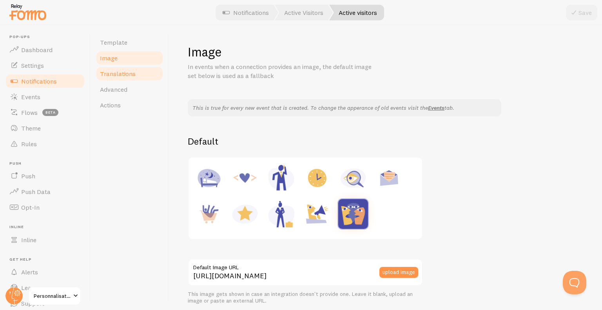
click at [114, 70] on span "Translations" at bounding box center [118, 74] width 36 height 8
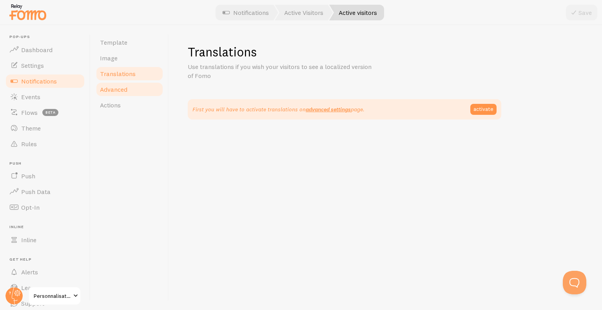
click at [114, 84] on link "Advanced" at bounding box center [129, 89] width 69 height 16
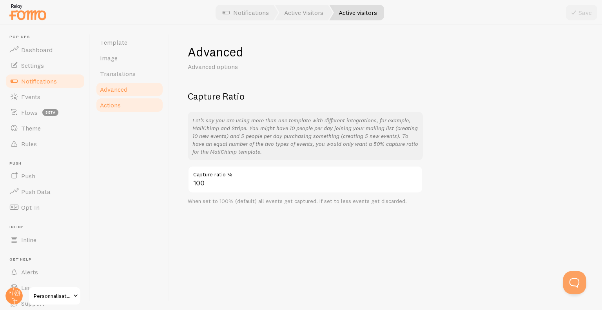
click at [111, 100] on link "Actions" at bounding box center [129, 105] width 69 height 16
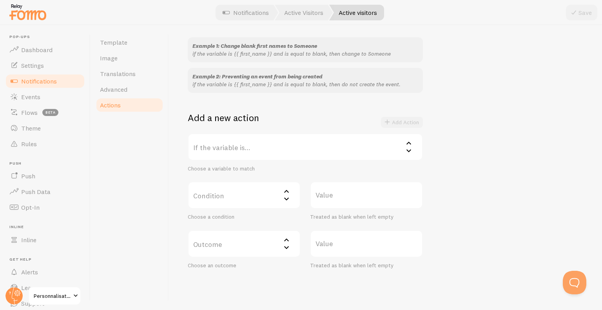
scroll to position [58, 0]
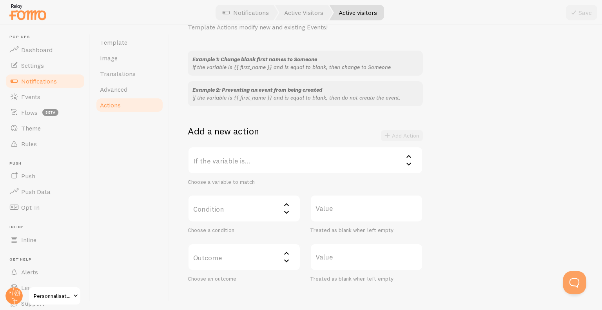
click at [249, 199] on label "Condition" at bounding box center [244, 208] width 113 height 27
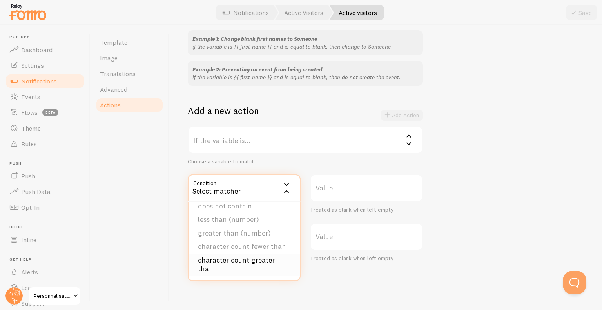
scroll to position [97, 0]
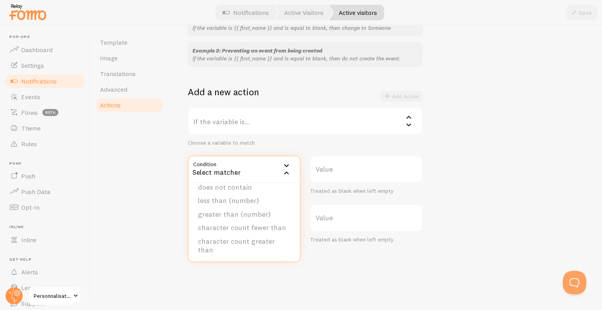
click at [147, 197] on div "Template Image Translations Advanced Actions" at bounding box center [129, 167] width 78 height 285
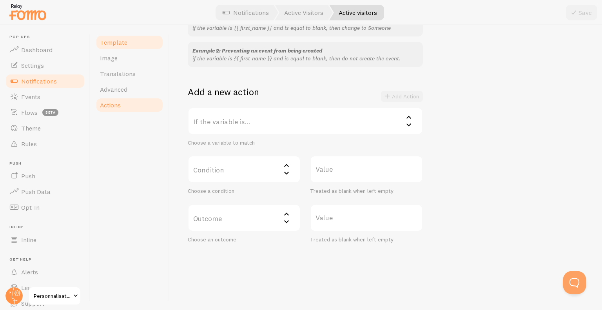
click at [124, 45] on span "Template" at bounding box center [113, 42] width 27 height 8
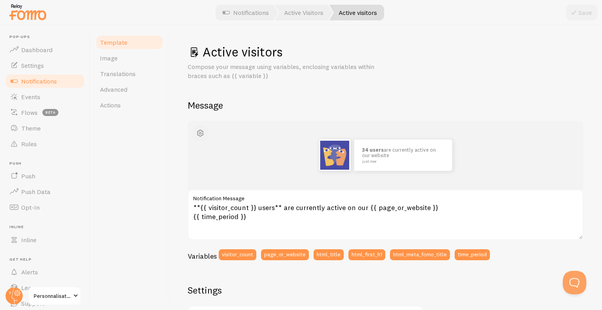
click at [200, 130] on span "button" at bounding box center [199, 132] width 9 height 9
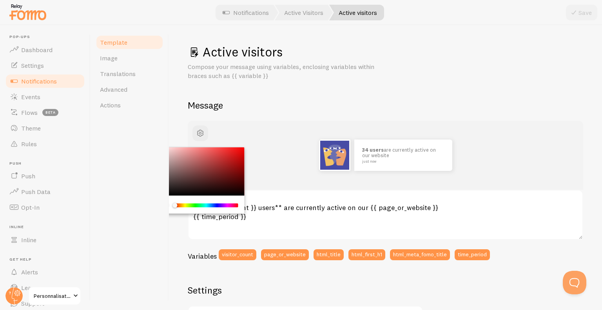
click at [285, 124] on div "34 users are currently active on our website just now" at bounding box center [385, 155] width 395 height 69
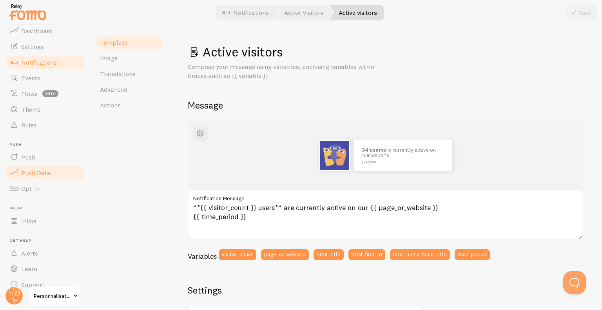
scroll to position [29, 0]
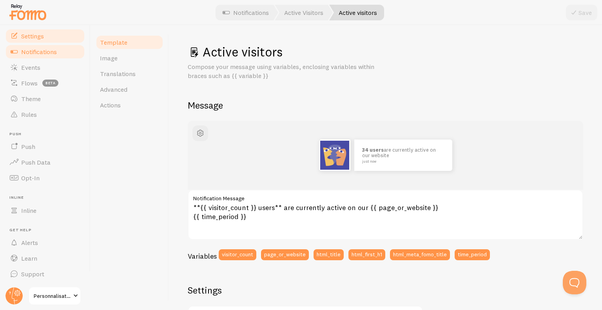
click at [42, 37] on span "Settings" at bounding box center [32, 36] width 23 height 8
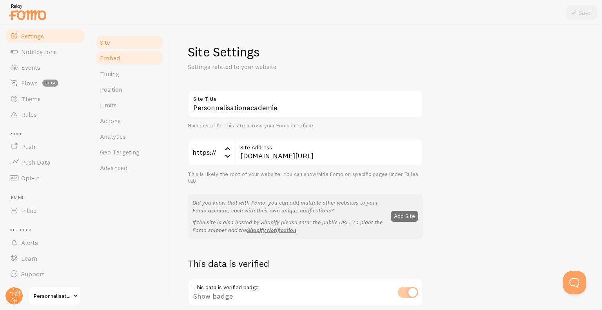
click at [108, 59] on span "Embed" at bounding box center [110, 58] width 20 height 8
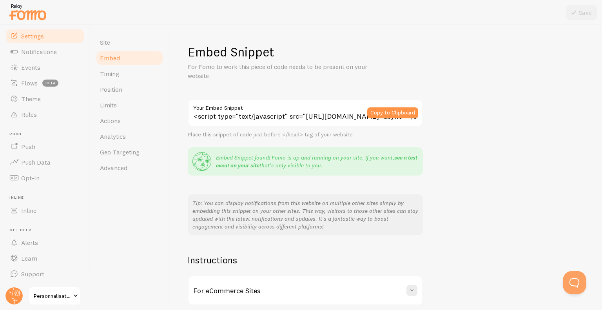
scroll to position [71, 0]
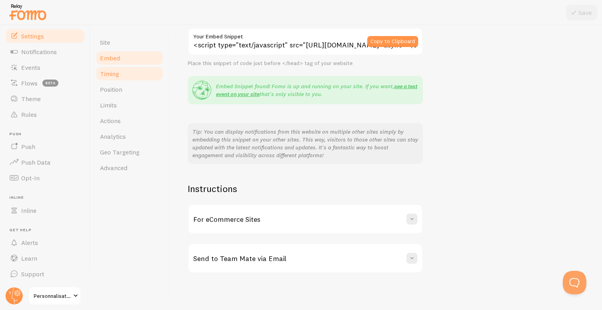
click at [107, 76] on span "Timing" at bounding box center [109, 74] width 19 height 8
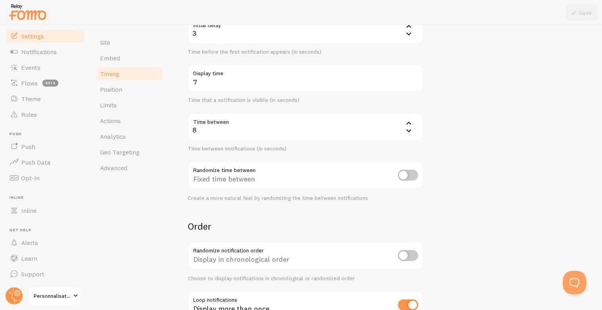
scroll to position [153, 0]
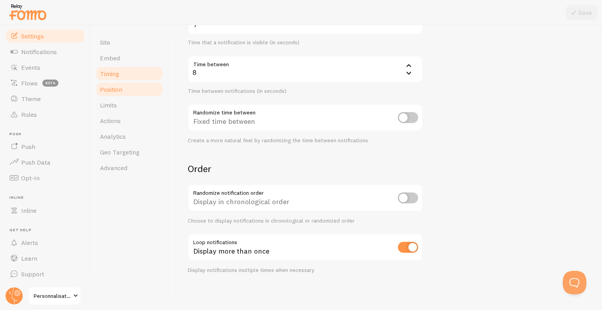
click at [96, 94] on link "Position" at bounding box center [129, 89] width 69 height 16
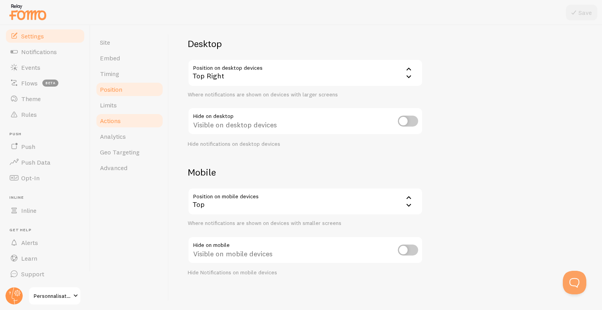
scroll to position [55, 0]
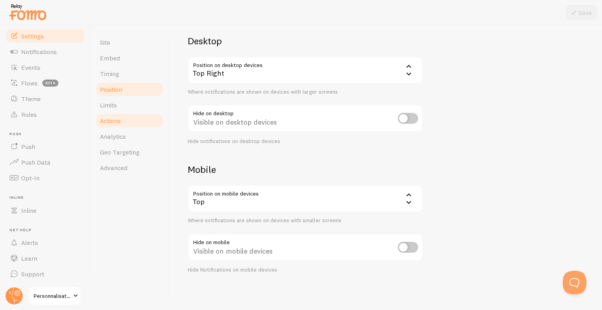
click at [129, 116] on link "Actions" at bounding box center [129, 121] width 69 height 16
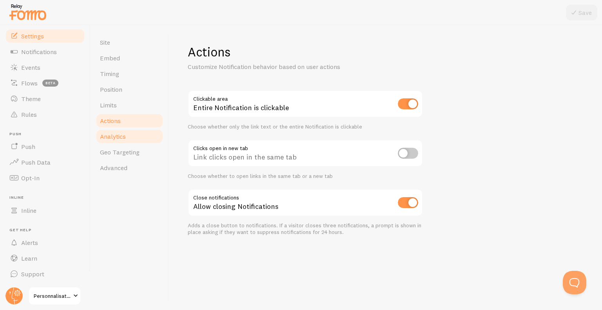
click at [119, 136] on span "Analytics" at bounding box center [113, 136] width 26 height 8
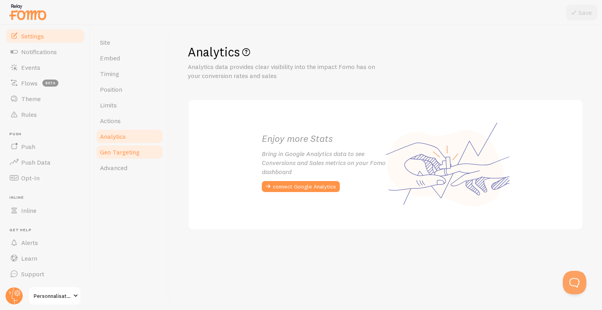
click at [119, 156] on link "Geo Targeting" at bounding box center [129, 152] width 69 height 16
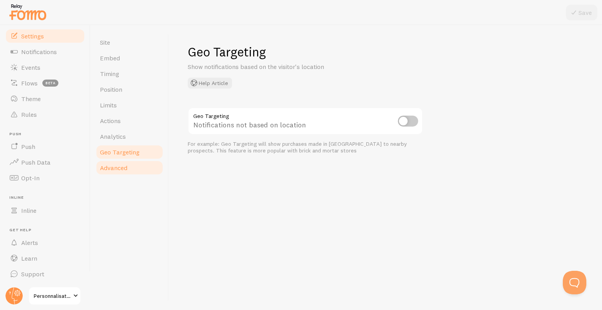
click at [118, 167] on span "Advanced" at bounding box center [113, 168] width 27 height 8
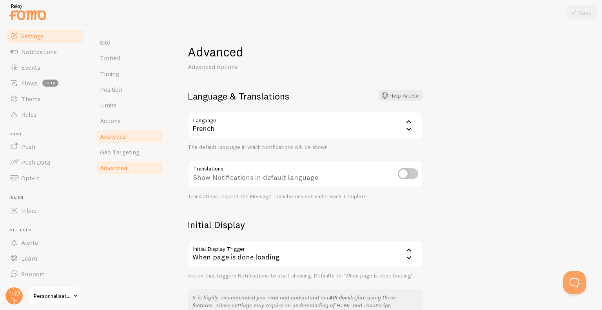
click at [117, 136] on span "Analytics" at bounding box center [113, 136] width 26 height 8
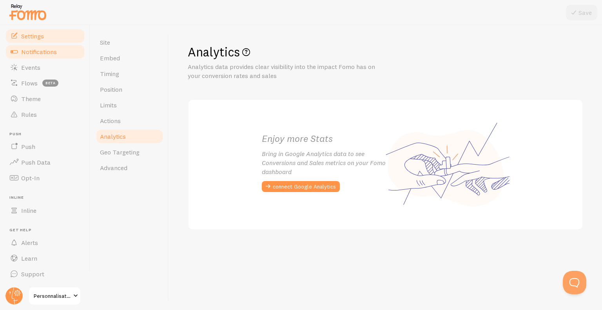
click at [45, 51] on span "Notifications" at bounding box center [39, 52] width 36 height 8
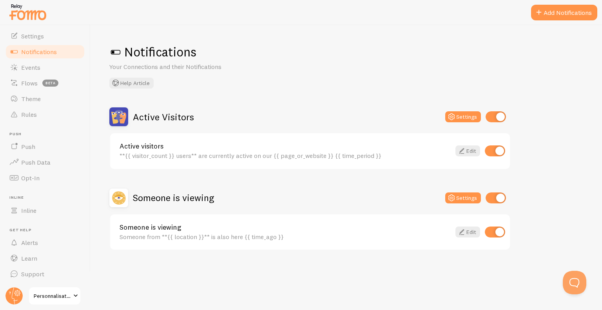
click at [118, 50] on span at bounding box center [115, 52] width 13 height 13
click at [460, 120] on button "Settings" at bounding box center [463, 116] width 36 height 11
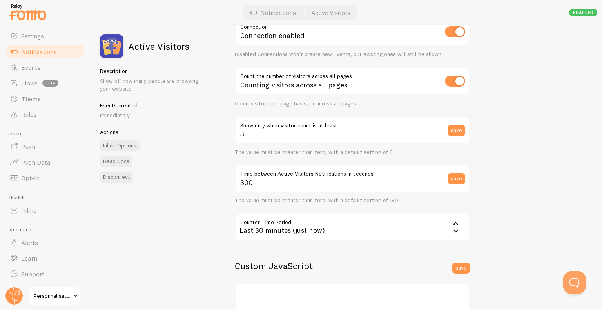
scroll to position [39, 0]
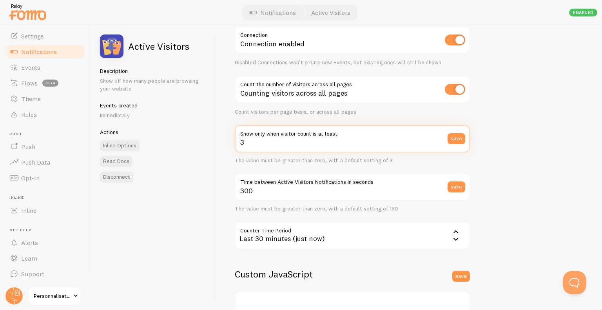
click at [251, 144] on input "3" at bounding box center [352, 138] width 235 height 27
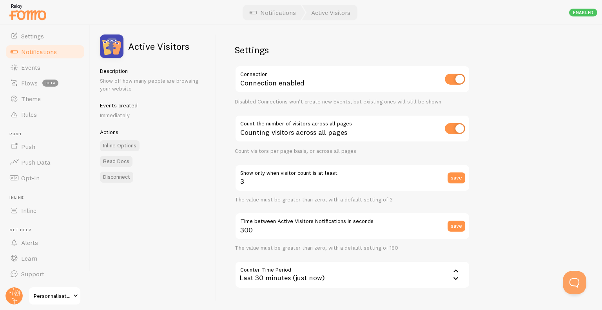
click at [450, 129] on input "checkbox" at bounding box center [455, 128] width 20 height 11
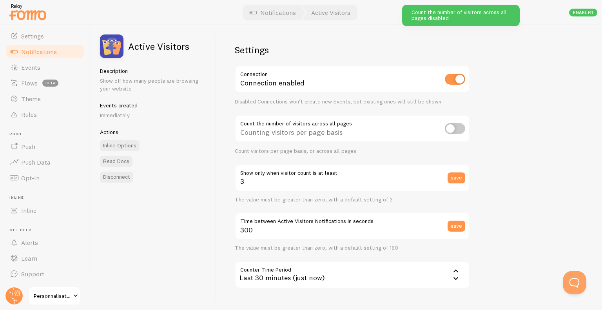
click at [450, 129] on input "checkbox" at bounding box center [455, 128] width 20 height 11
checkbox input "true"
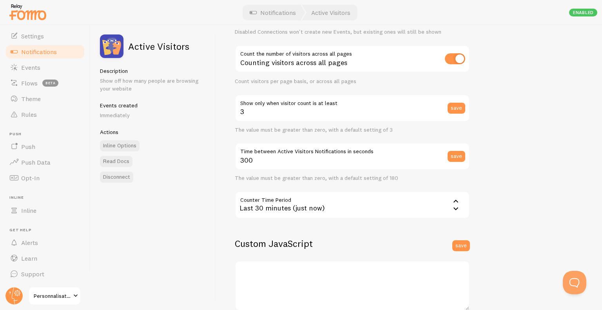
scroll to position [64, 0]
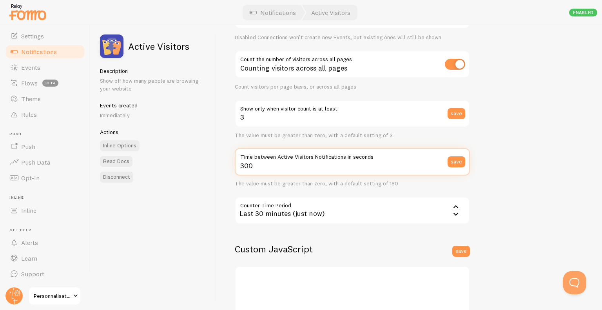
click at [435, 161] on input "300" at bounding box center [352, 161] width 235 height 27
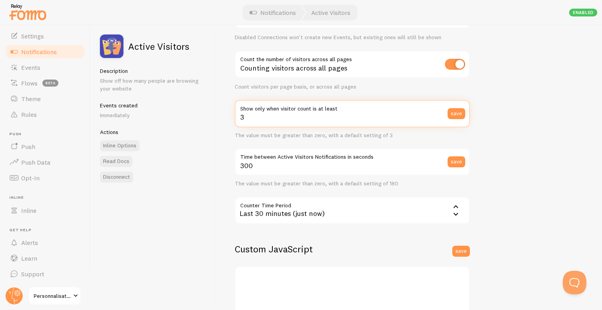
click at [270, 119] on input "3" at bounding box center [352, 113] width 235 height 27
click at [283, 119] on input "2" at bounding box center [352, 113] width 235 height 27
type input "2"
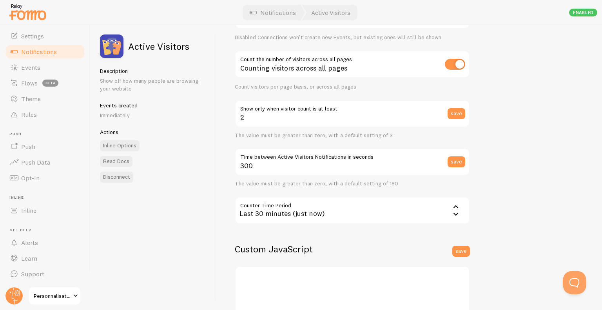
click at [295, 129] on div "2 Show only when visitor count is at least save The value must be greater than …" at bounding box center [352, 119] width 235 height 39
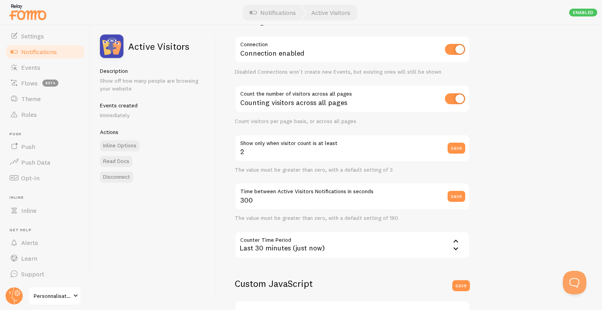
scroll to position [0, 0]
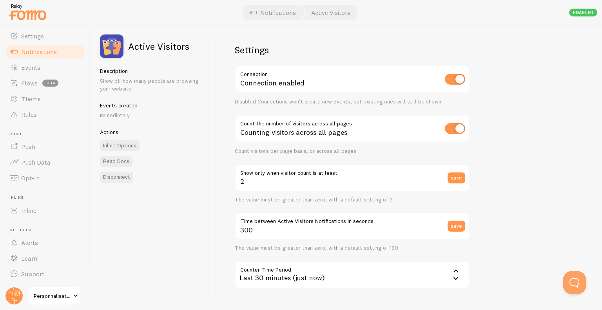
click at [547, 72] on div "Settings Connection Connection enabled Disabled Connections won't create new Ev…" at bounding box center [409, 167] width 386 height 285
click at [51, 57] on link "Notifications" at bounding box center [45, 52] width 81 height 16
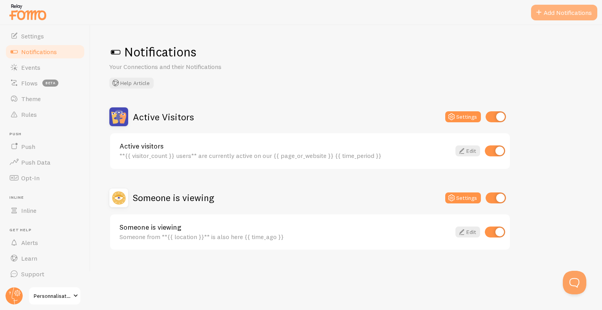
click at [551, 9] on button "Add Notifications" at bounding box center [564, 13] width 66 height 16
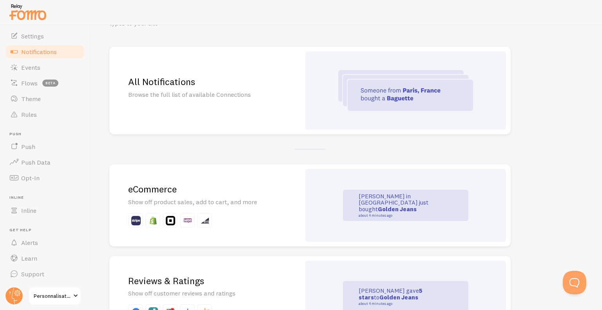
scroll to position [39, 0]
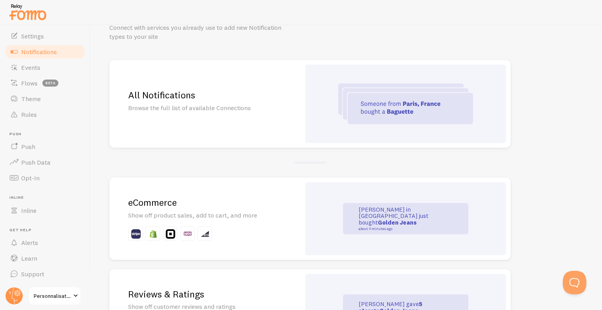
click at [298, 205] on div "eCommerce Show off product sales, add to cart, and more" at bounding box center [204, 218] width 191 height 82
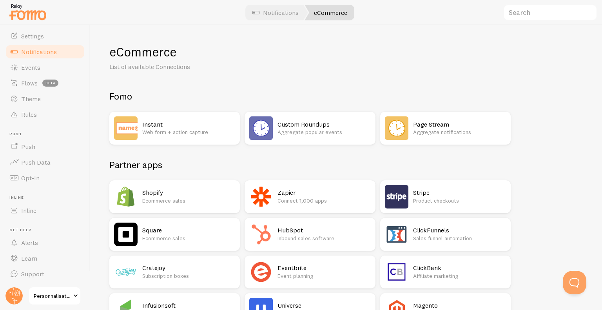
click at [152, 132] on p "Web form + action capture" at bounding box center [188, 132] width 93 height 8
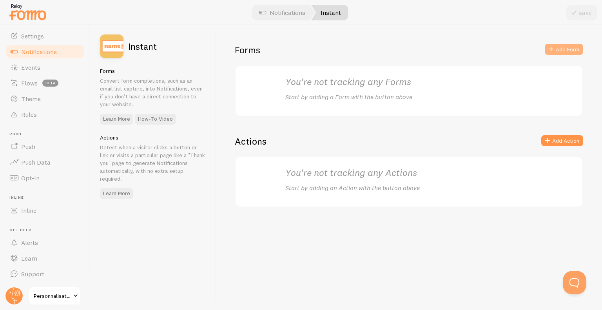
click at [574, 48] on button "Add Form" at bounding box center [564, 49] width 38 height 11
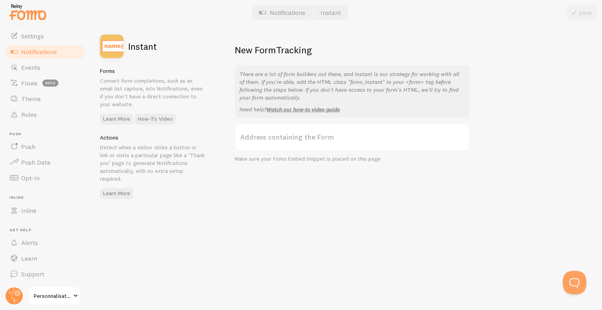
click at [309, 141] on label "Address containing the Form" at bounding box center [352, 136] width 235 height 27
click at [309, 141] on input "Address containing the Form" at bounding box center [352, 136] width 235 height 27
drag, startPoint x: 309, startPoint y: 141, endPoint x: 272, endPoint y: 177, distance: 51.5
click at [272, 177] on div "New Form Tracking There are a lot of form builders out there, and Instant is ou…" at bounding box center [409, 167] width 386 height 285
click at [261, 144] on label "Address containing the Form" at bounding box center [352, 136] width 235 height 27
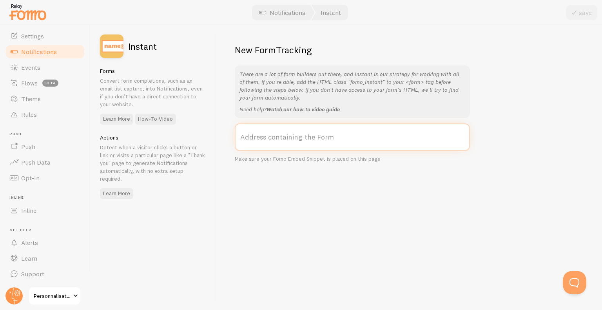
click at [261, 144] on input "Address containing the Form" at bounding box center [352, 136] width 235 height 27
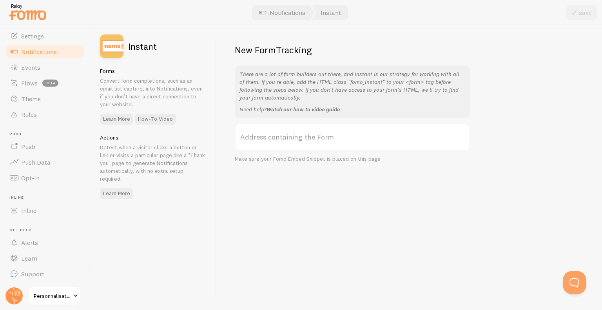
click at [262, 139] on label "Address containing the Form" at bounding box center [352, 136] width 235 height 27
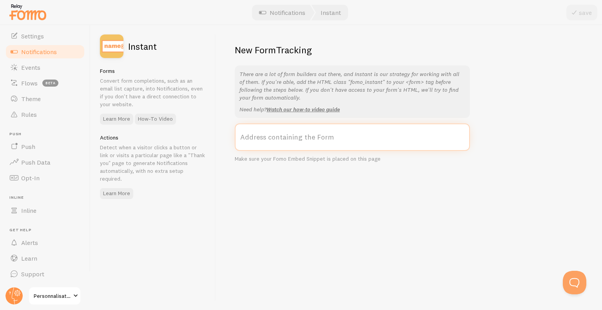
click at [262, 139] on input "Address containing the Form" at bounding box center [352, 136] width 235 height 27
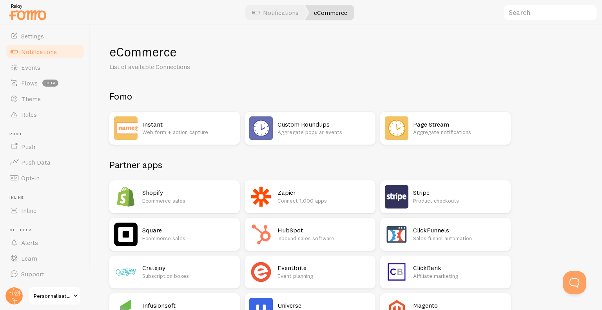
click at [427, 195] on h2 "Stripe" at bounding box center [459, 192] width 93 height 8
click at [534, 10] on input "text" at bounding box center [550, 12] width 94 height 17
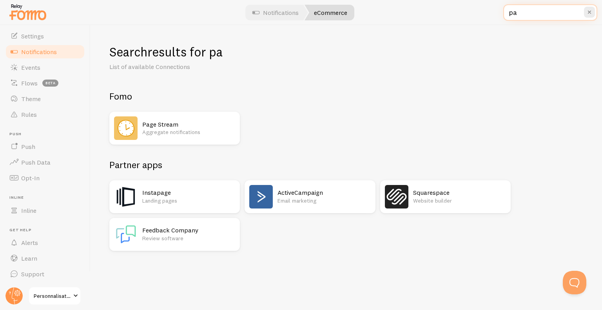
type input "p"
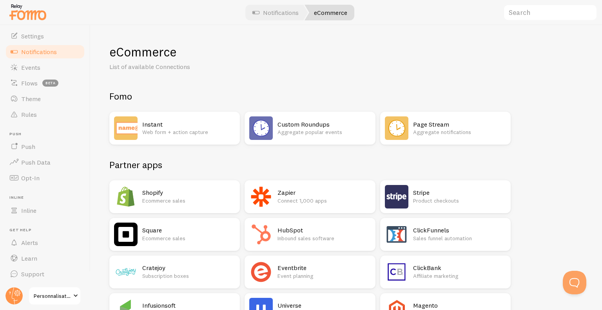
click at [132, 140] on div "Instant Web form + action capture" at bounding box center [174, 128] width 130 height 33
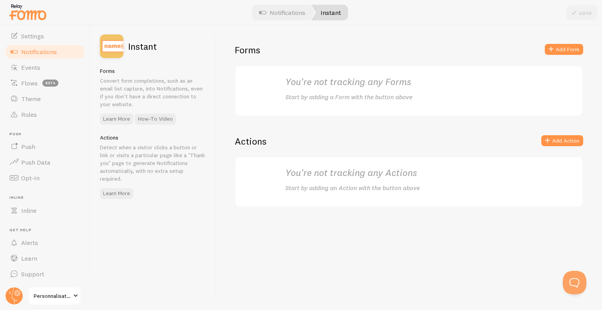
drag, startPoint x: 124, startPoint y: 139, endPoint x: 114, endPoint y: 141, distance: 9.9
click at [124, 139] on h5 "Actions" at bounding box center [153, 137] width 106 height 7
click at [114, 141] on div "Actions Detect when a visitor clicks a button or link or visits a particular pa…" at bounding box center [153, 169] width 106 height 70
click at [364, 85] on h2 "You're not tracking any Forms" at bounding box center [409, 82] width 248 height 12
click at [567, 50] on button "Add Form" at bounding box center [564, 49] width 38 height 11
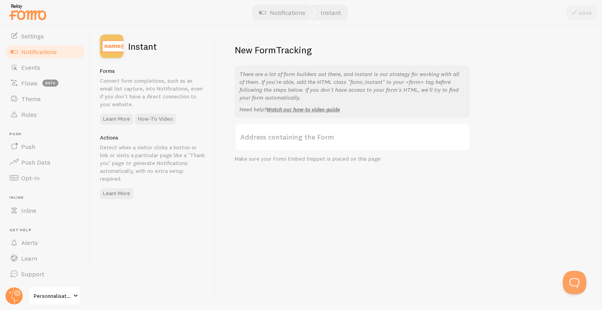
click at [276, 124] on label "Address containing the Form" at bounding box center [352, 136] width 235 height 27
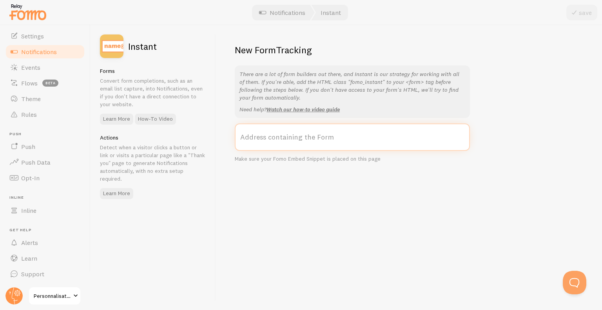
click at [276, 124] on input "Address containing the Form" at bounding box center [352, 136] width 235 height 27
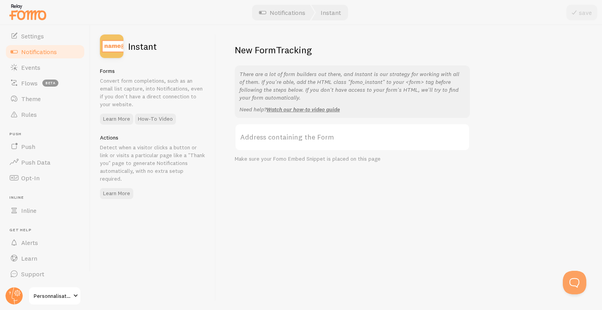
click at [275, 133] on label "Address containing the Form" at bounding box center [352, 136] width 235 height 27
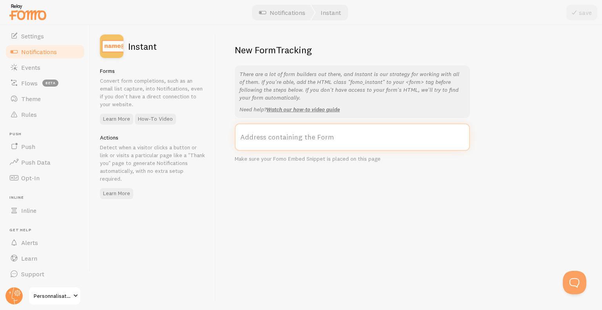
click at [275, 133] on input "Address containing the Form" at bounding box center [352, 136] width 235 height 27
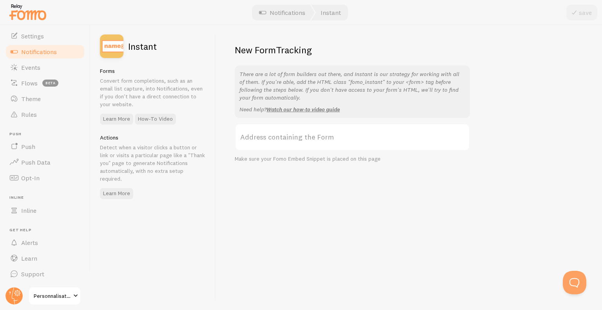
click at [309, 135] on label "Address containing the Form" at bounding box center [352, 136] width 235 height 27
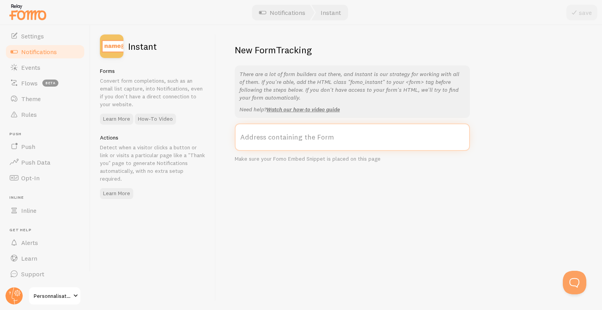
click at [309, 135] on input "Address containing the Form" at bounding box center [352, 136] width 235 height 27
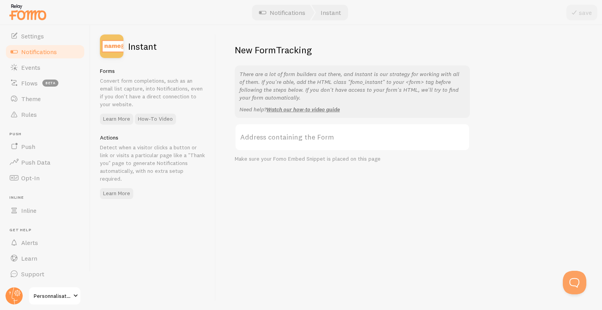
drag, startPoint x: 309, startPoint y: 135, endPoint x: 263, endPoint y: 138, distance: 46.3
click at [263, 138] on label "Address containing the Form" at bounding box center [352, 136] width 235 height 27
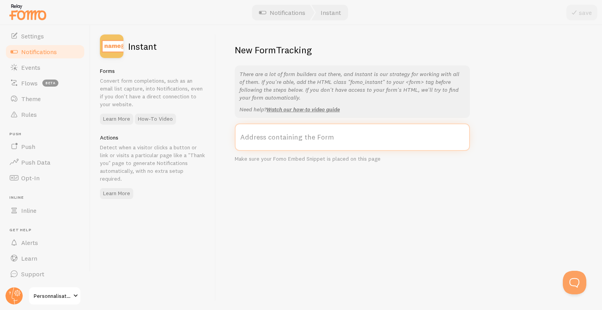
click at [263, 138] on input "Address containing the Form" at bounding box center [352, 136] width 235 height 27
paste input "https://www.personnalisationacademie.fr/guide"
drag, startPoint x: 414, startPoint y: 140, endPoint x: 110, endPoint y: 143, distance: 304.8
click at [110, 143] on div "save Instant Forms Convert form completions, such as an email list capture, int…" at bounding box center [345, 167] width 511 height 285
paste input "snowglob"
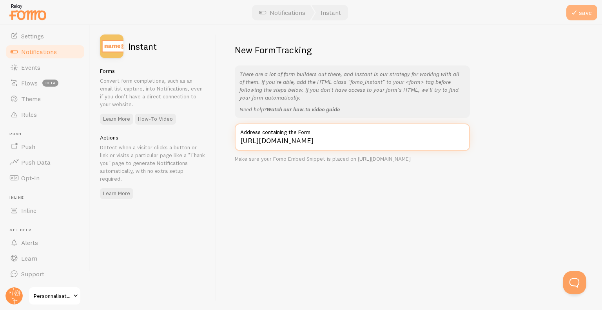
type input "https://www.personnalisationacademie.fr/snowglobe"
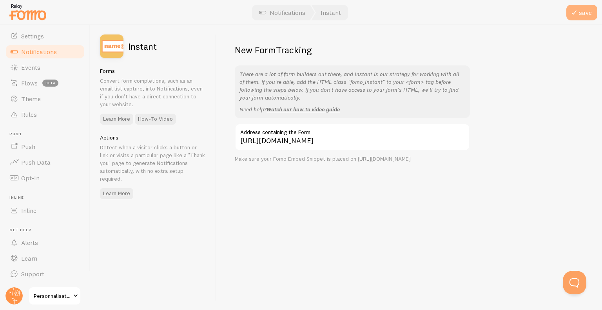
click at [585, 14] on button "save" at bounding box center [581, 13] width 31 height 16
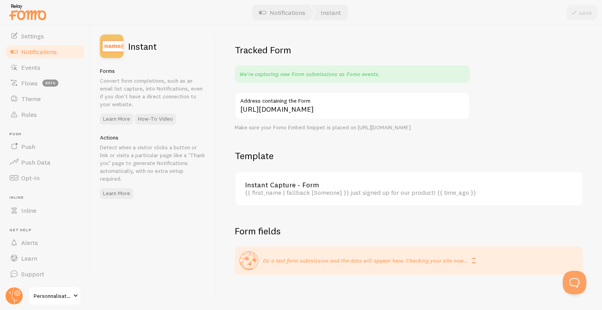
scroll to position [9, 0]
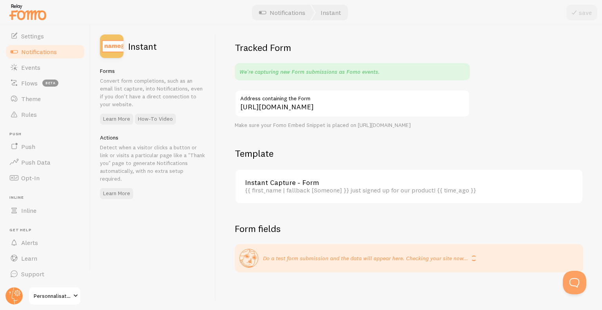
click at [278, 183] on link "Instant Capture - Form" at bounding box center [406, 182] width 323 height 7
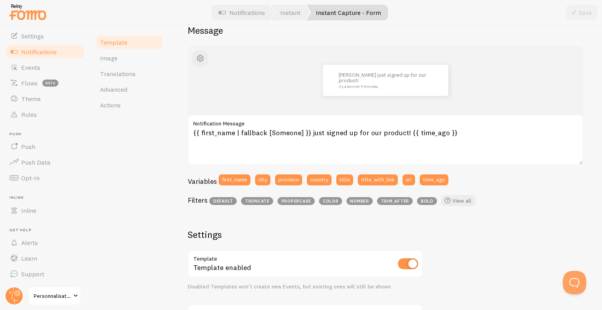
scroll to position [39, 0]
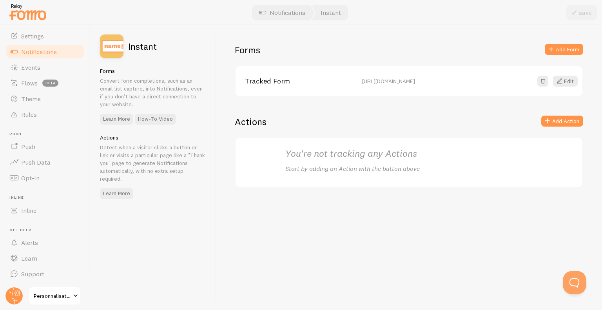
click at [329, 81] on link "Tracked Form" at bounding box center [299, 81] width 108 height 7
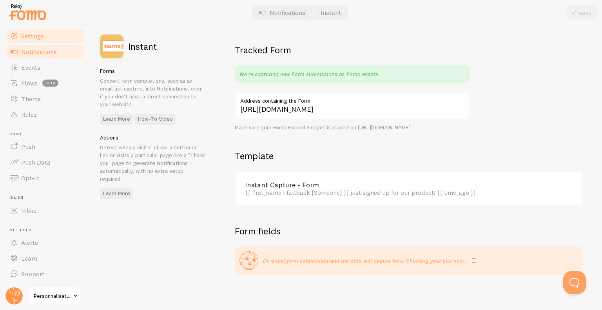
click at [38, 36] on span "Settings" at bounding box center [32, 36] width 23 height 8
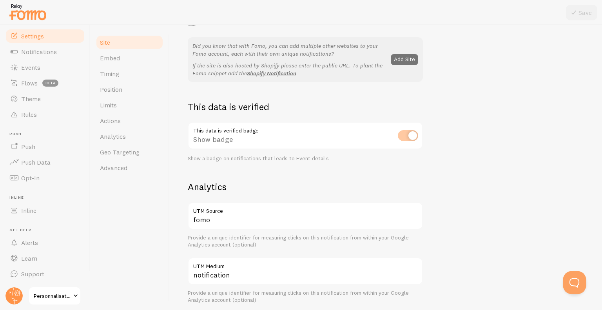
scroll to position [392, 0]
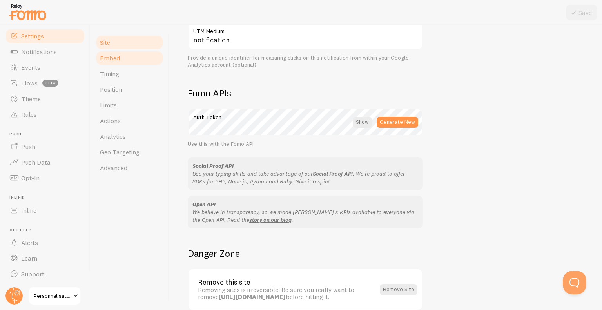
click at [124, 62] on link "Embed" at bounding box center [129, 58] width 69 height 16
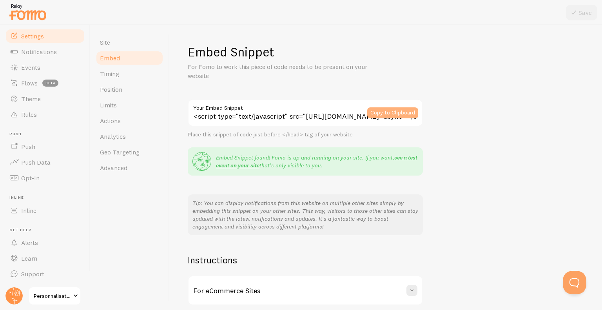
click at [383, 114] on button "Copy to Clipboard" at bounding box center [392, 112] width 51 height 11
click at [42, 63] on link "Events" at bounding box center [45, 68] width 81 height 16
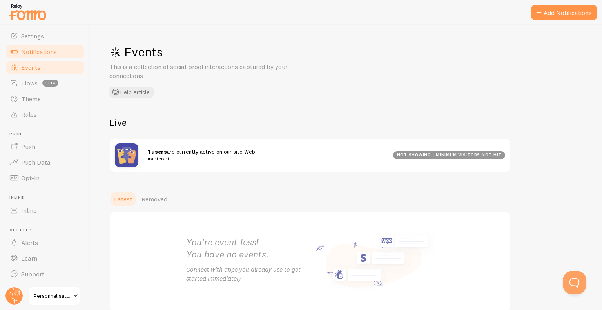
click at [45, 52] on span "Notifications" at bounding box center [39, 52] width 36 height 8
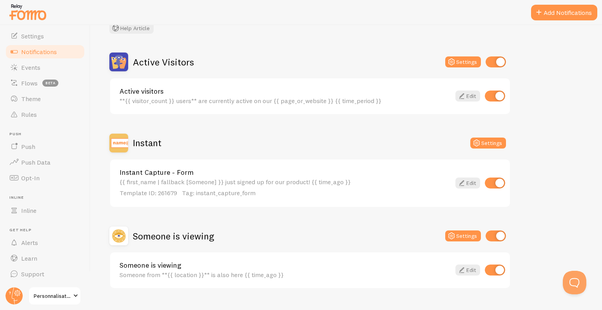
scroll to position [70, 0]
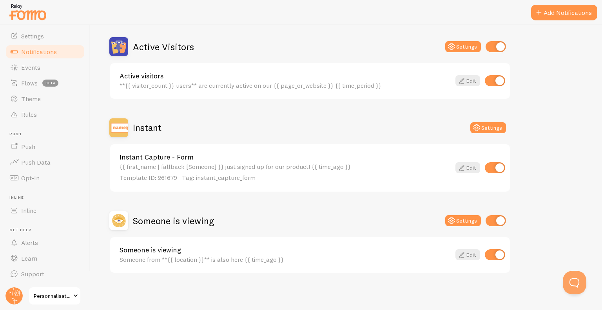
click at [195, 167] on div "{{ first_name | fallback [Someone] }} just signed up for our product! {{ time_a…" at bounding box center [284, 172] width 331 height 19
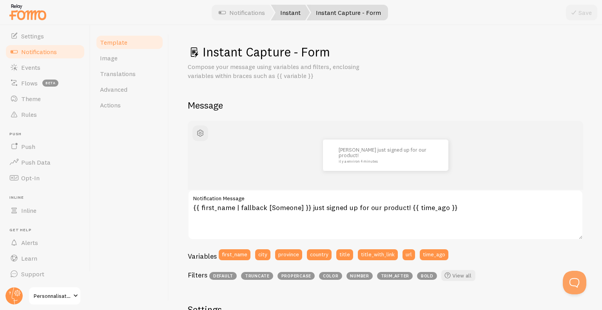
click at [289, 7] on link "Instant" at bounding box center [290, 13] width 39 height 16
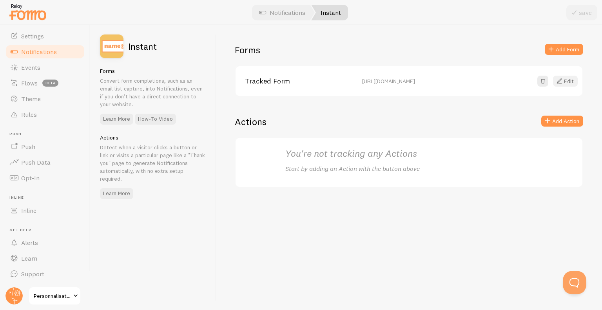
click at [568, 81] on button "Edit" at bounding box center [565, 81] width 25 height 11
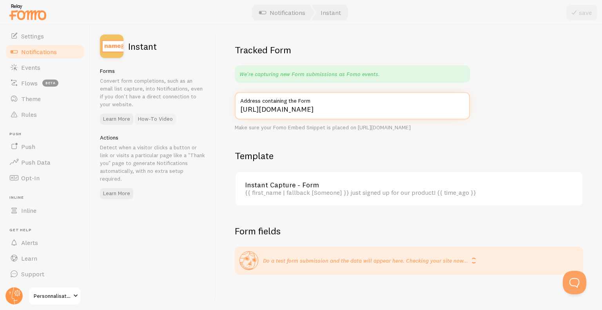
drag, startPoint x: 412, startPoint y: 110, endPoint x: 160, endPoint y: 124, distance: 252.7
click at [160, 124] on div "save Instant Forms Convert form completions, such as an email list capture, int…" at bounding box center [345, 167] width 511 height 285
paste input "paiementsnowglobes"
type input "https://www.personnalisationacademie.fr/paiementsnowglobes"
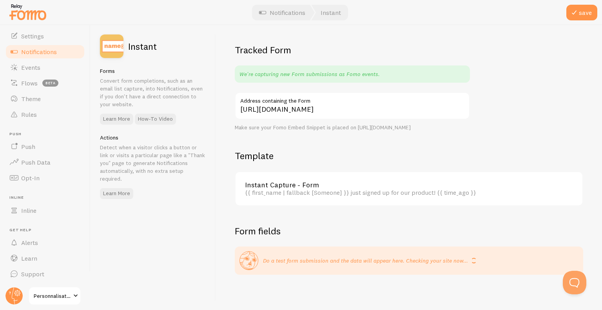
click at [309, 188] on link "Instant Capture - Form" at bounding box center [406, 184] width 323 height 7
click at [581, 12] on button "save" at bounding box center [581, 13] width 31 height 16
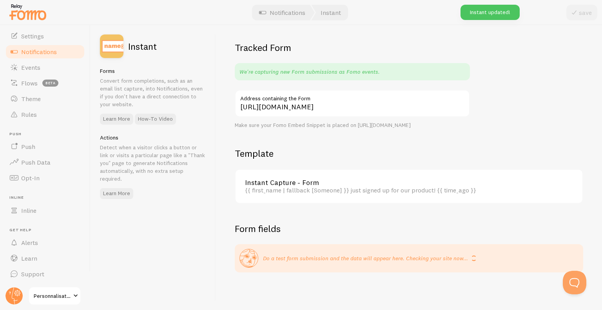
click at [293, 193] on div "{{ first_name | fallback [Someone] }} just signed up for our product! {{ time_a…" at bounding box center [406, 189] width 323 height 7
click at [298, 186] on div "{{ first_name | fallback [Someone] }} just signed up for our product! {{ time_a…" at bounding box center [406, 189] width 323 height 7
drag, startPoint x: 315, startPoint y: 190, endPoint x: 448, endPoint y: 183, distance: 133.0
click at [443, 186] on div "{{ first_name | fallback [Someone] }} just signed up for our product! {{ time_a…" at bounding box center [406, 189] width 323 height 7
click at [448, 183] on link "Instant Capture - Form" at bounding box center [406, 182] width 323 height 7
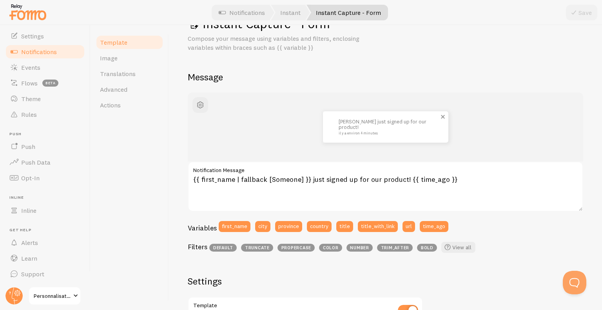
scroll to position [39, 0]
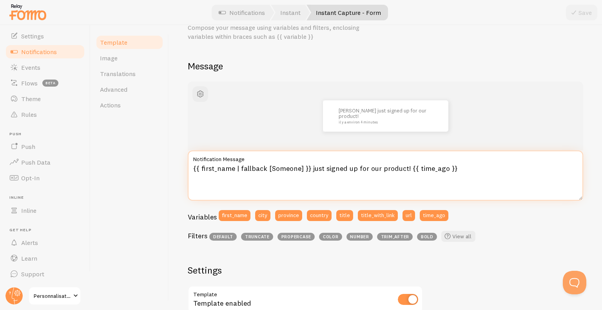
click at [230, 168] on textarea "{{ first_name | fallback [Someone] }} just signed up for our product! {{ time_a…" at bounding box center [385, 175] width 395 height 50
click at [254, 168] on textarea "{{ first_name | fallback [Someone] }} just signed up for our product! {{ time_a…" at bounding box center [385, 175] width 395 height 50
click at [292, 168] on textarea "{{ first_name | fallback [Someone] }} just signed up for our product! {{ time_a…" at bounding box center [385, 175] width 395 height 50
click at [367, 168] on textarea "{{ first_name | fallback [Someone] }} just signed up for our product! {{ time_a…" at bounding box center [385, 175] width 395 height 50
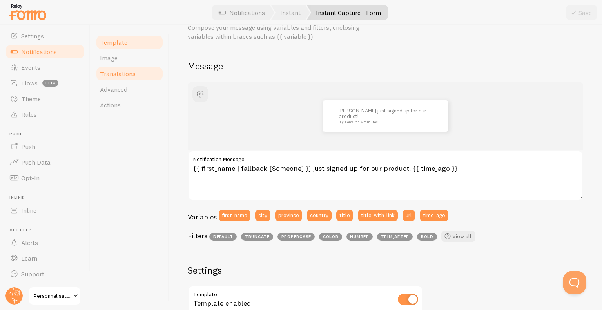
click at [141, 72] on link "Translations" at bounding box center [129, 74] width 69 height 16
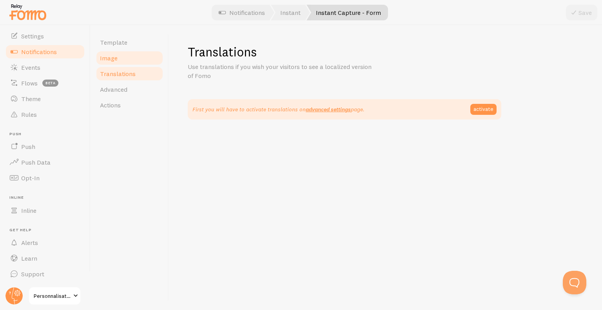
click at [133, 61] on link "Image" at bounding box center [129, 58] width 69 height 16
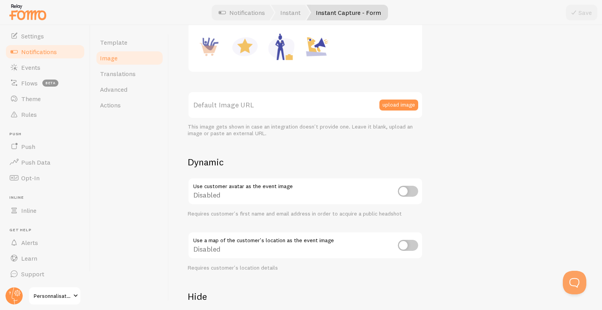
scroll to position [157, 0]
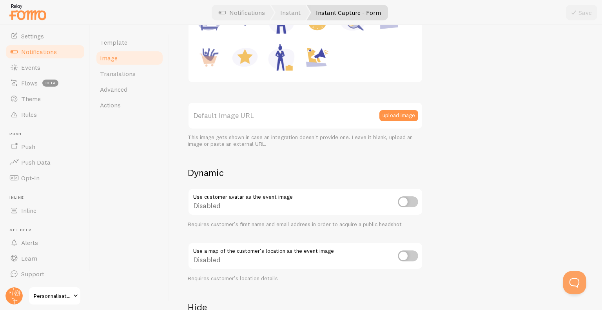
drag, startPoint x: 254, startPoint y: 116, endPoint x: 373, endPoint y: 108, distance: 119.4
click at [270, 116] on label "Default Image URL" at bounding box center [305, 115] width 235 height 27
click at [270, 116] on input "Default Image URL" at bounding box center [305, 115] width 235 height 27
click at [411, 110] on button "upload image" at bounding box center [398, 115] width 39 height 11
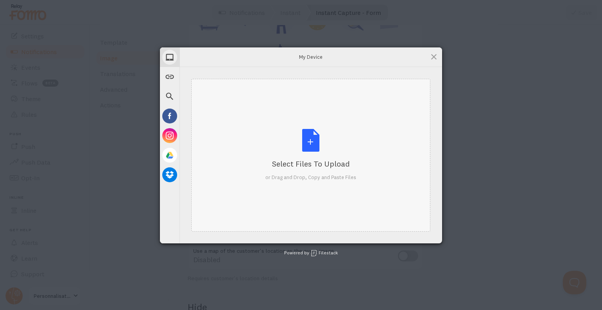
click at [328, 150] on div "Select Files to Upload or Drag and Drop, Copy and Paste Files" at bounding box center [310, 155] width 91 height 52
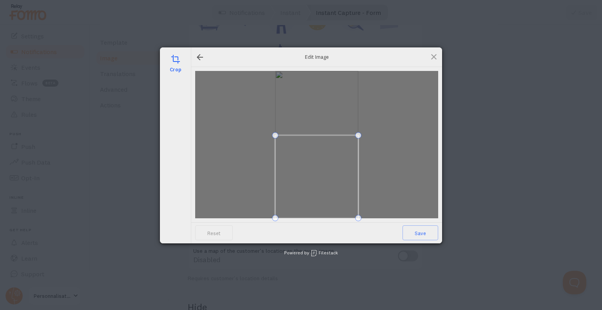
click at [310, 189] on span at bounding box center [316, 176] width 83 height 83
click at [427, 234] on span "Save" at bounding box center [420, 232] width 36 height 15
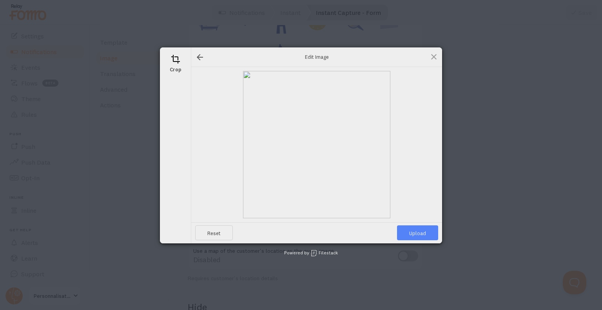
click at [419, 236] on span "Upload" at bounding box center [417, 232] width 41 height 15
type input "https://process.filestackapi.com/ApqhzE1ldTzuKSj33adqez/resize=width:170,height…"
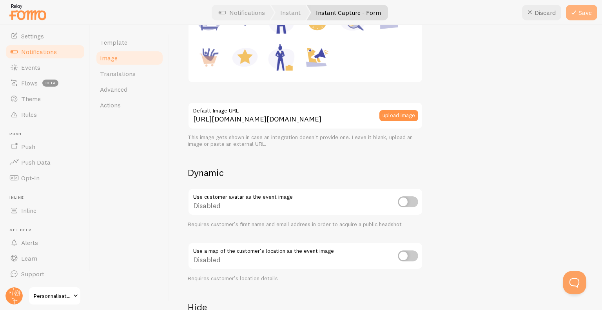
click at [588, 14] on button "Save" at bounding box center [581, 13] width 31 height 16
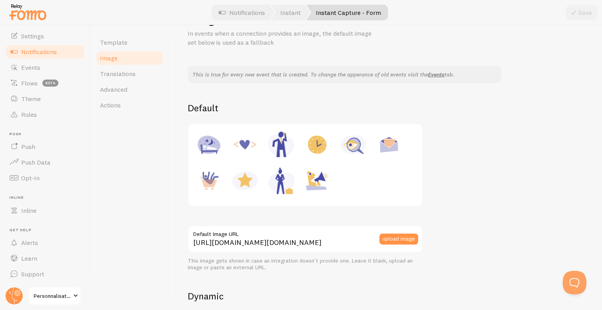
scroll to position [0, 0]
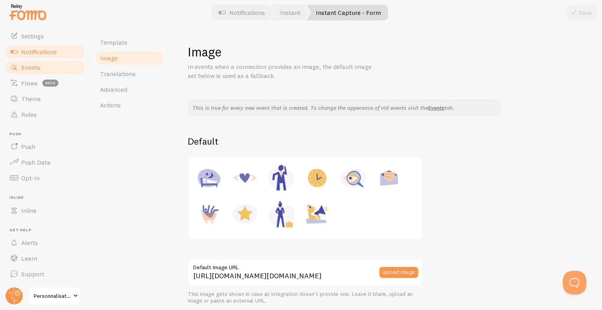
click at [53, 68] on link "Events" at bounding box center [45, 68] width 81 height 16
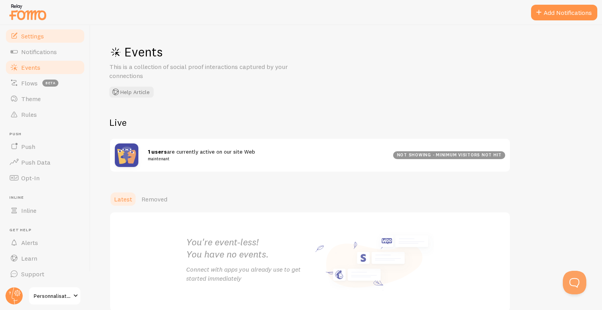
click at [43, 38] on span "Settings" at bounding box center [32, 36] width 23 height 8
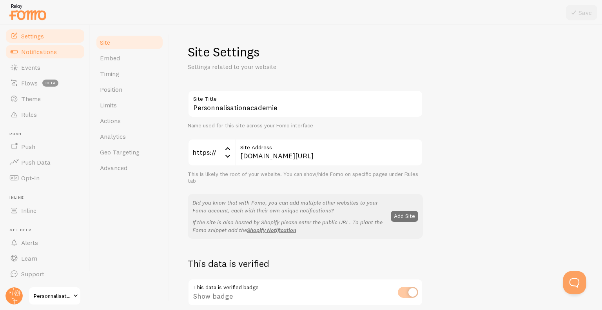
click at [32, 44] on link "Notifications" at bounding box center [45, 52] width 81 height 16
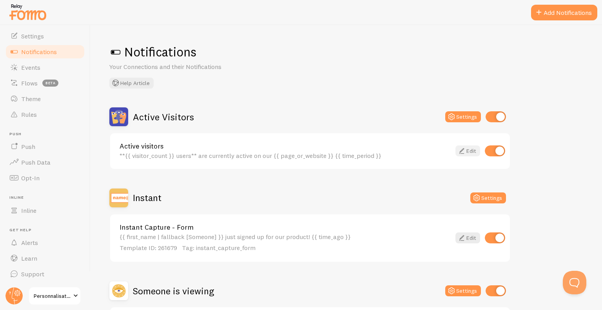
click at [473, 149] on link "Edit" at bounding box center [467, 150] width 25 height 11
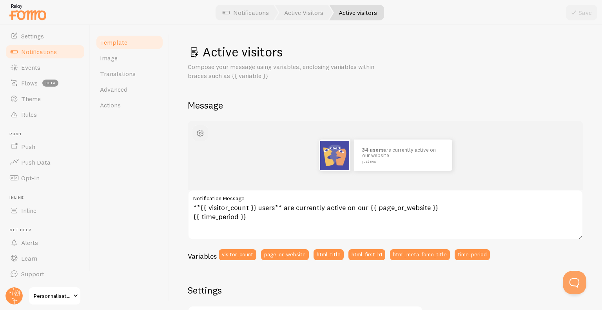
click at [201, 132] on span "button" at bounding box center [199, 132] width 9 height 9
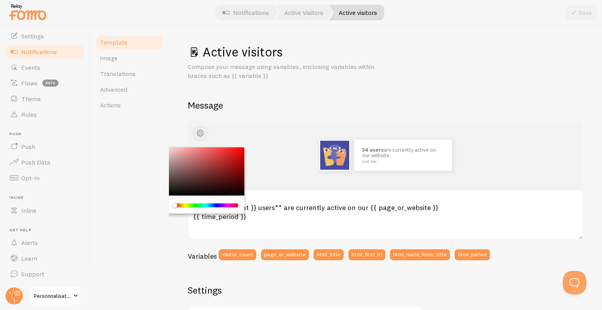
click at [492, 137] on div "34 users are currently active on our website just now" at bounding box center [385, 155] width 395 height 69
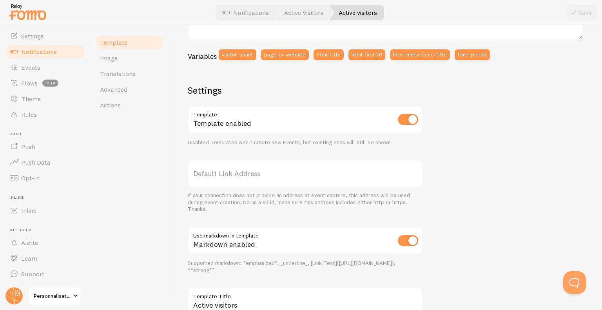
scroll to position [255, 0]
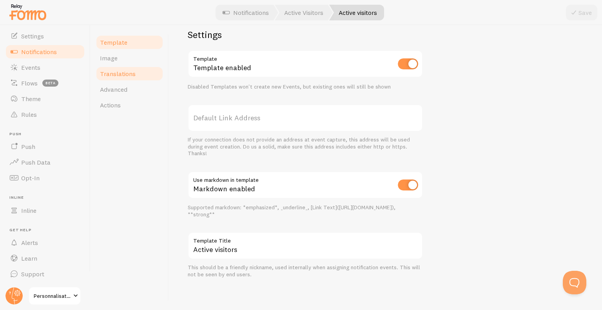
click at [119, 66] on link "Translations" at bounding box center [129, 74] width 69 height 16
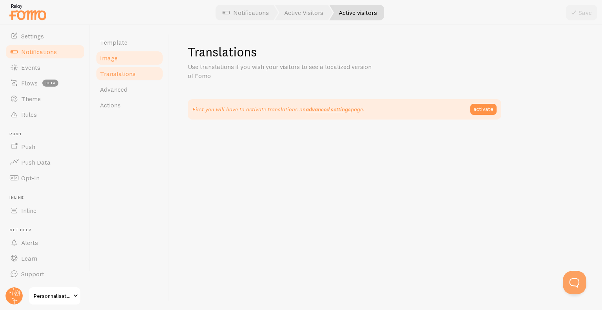
click at [121, 59] on link "Image" at bounding box center [129, 58] width 69 height 16
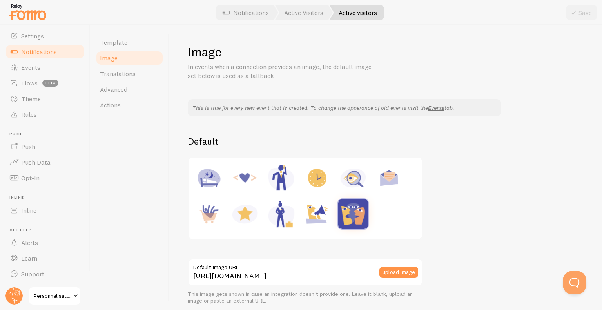
scroll to position [118, 0]
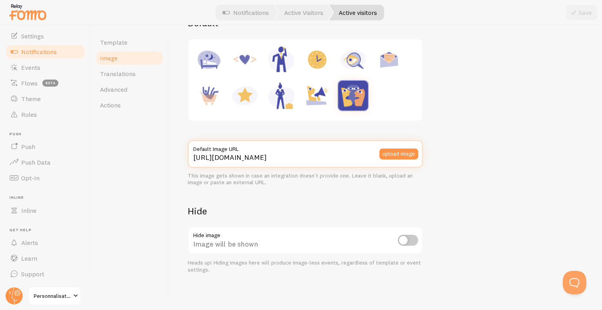
click at [250, 159] on input "https://fomo.com/images/widget/template_defaults/integrations/pageviews.png" at bounding box center [305, 153] width 235 height 27
click at [317, 159] on input "https://fomo.com/images/widget/template_defaults/integrations/pageviews.png" at bounding box center [305, 153] width 235 height 27
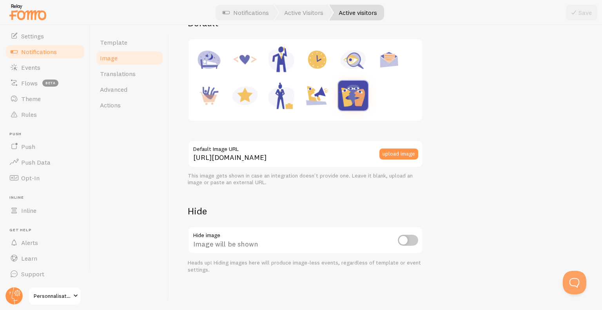
click at [143, 228] on div "Template Image Translations Advanced Actions" at bounding box center [129, 167] width 78 height 285
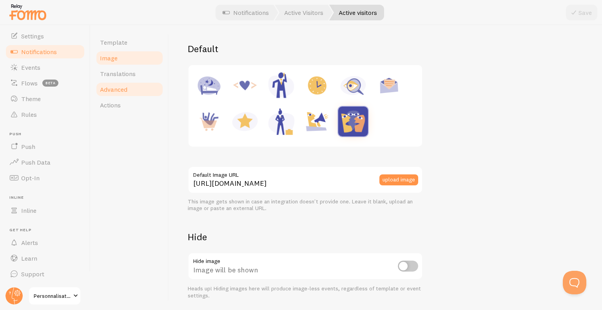
scroll to position [79, 0]
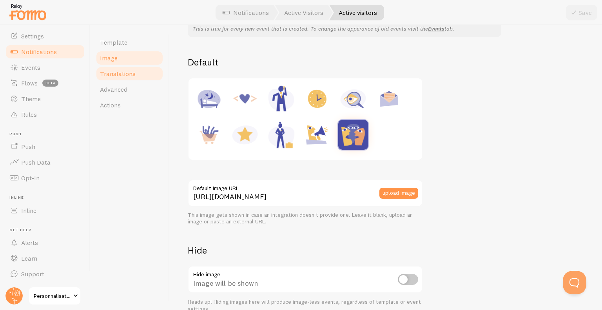
click at [121, 78] on link "Translations" at bounding box center [129, 74] width 69 height 16
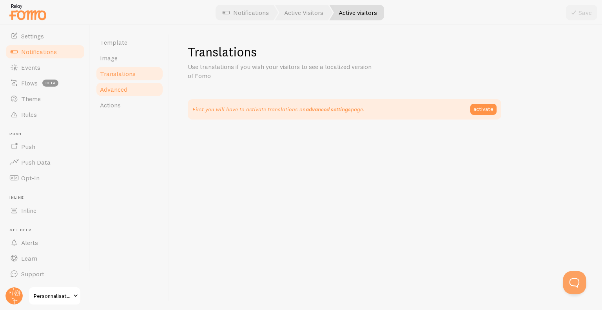
click at [112, 87] on span "Advanced" at bounding box center [113, 89] width 27 height 8
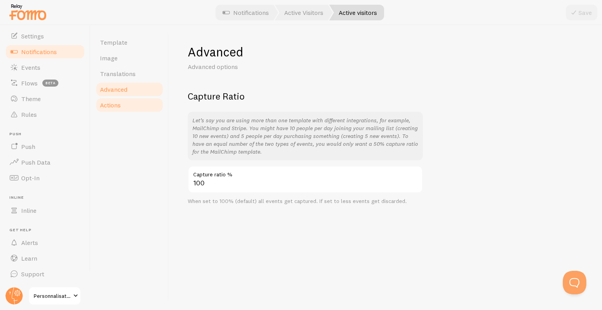
click at [110, 106] on span "Actions" at bounding box center [110, 105] width 21 height 8
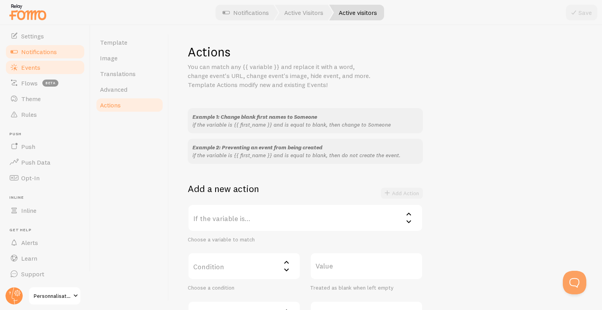
click at [25, 72] on link "Events" at bounding box center [45, 68] width 81 height 16
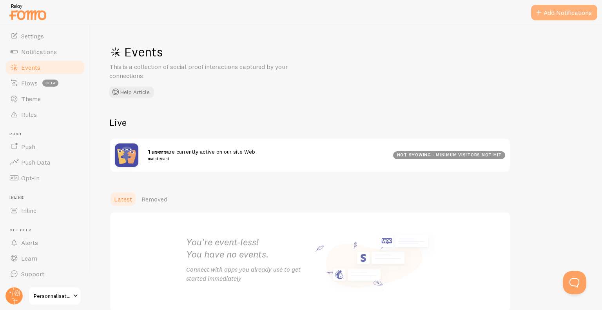
click at [549, 6] on button "Add Notifications" at bounding box center [564, 13] width 66 height 16
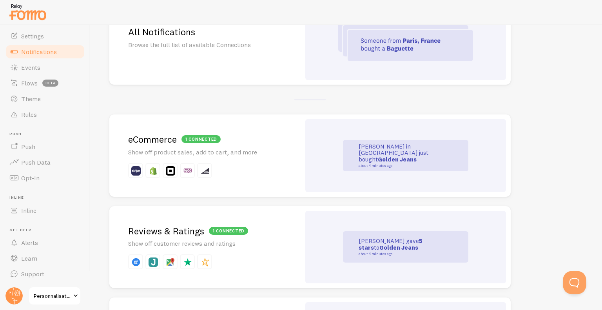
scroll to position [118, 0]
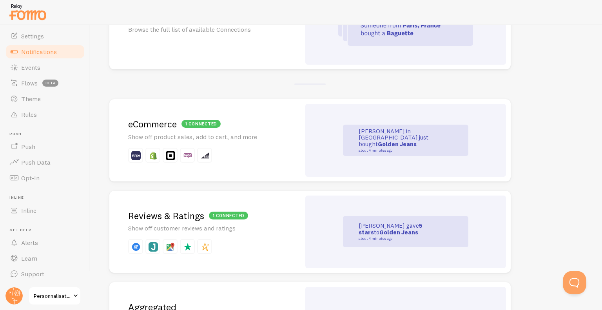
click at [306, 127] on div "John in San Francisco just bought Golden Jeans about 4 minutes ago" at bounding box center [405, 140] width 201 height 73
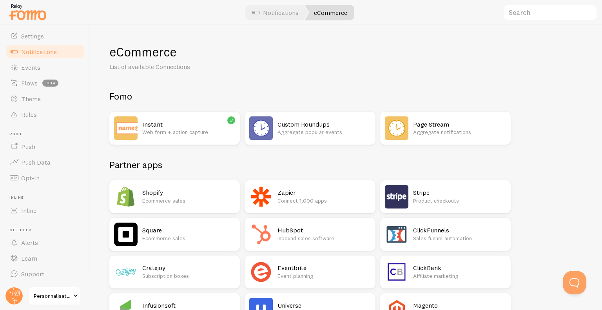
click at [198, 130] on p "Web form + action capture" at bounding box center [188, 132] width 93 height 8
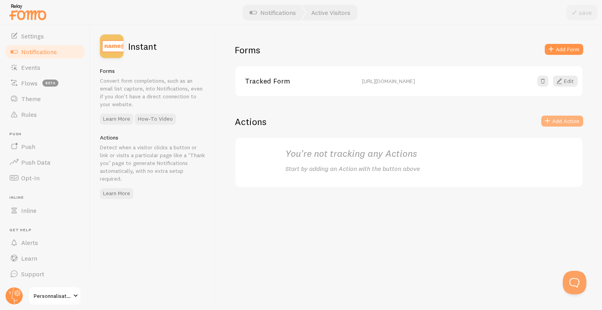
click at [562, 122] on button "Add Action" at bounding box center [562, 121] width 42 height 11
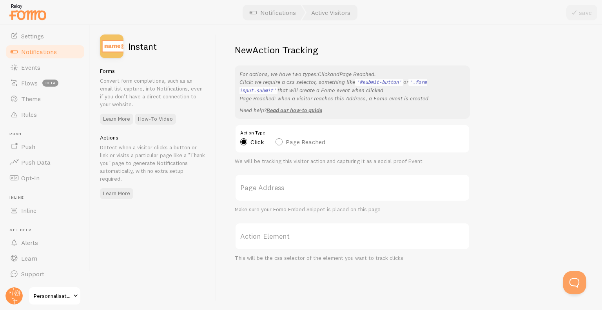
click at [313, 138] on label "Page Reached" at bounding box center [300, 141] width 50 height 7
click at [282, 125] on input "Page Reached" at bounding box center [278, 122] width 7 height 7
radio input "true"
radio input "false"
click at [241, 184] on label "Page Address" at bounding box center [352, 187] width 235 height 27
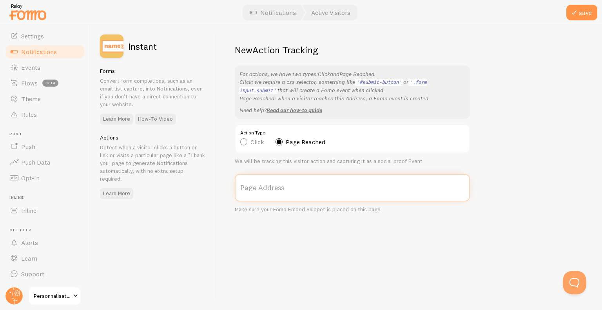
click at [241, 184] on input "Page Address" at bounding box center [352, 187] width 235 height 27
paste input "https://www.personnalisationacademie.fr/paiementsnowglobes"
type input "https://www.personnalisationacademie.fr/paiementsnowglobes"
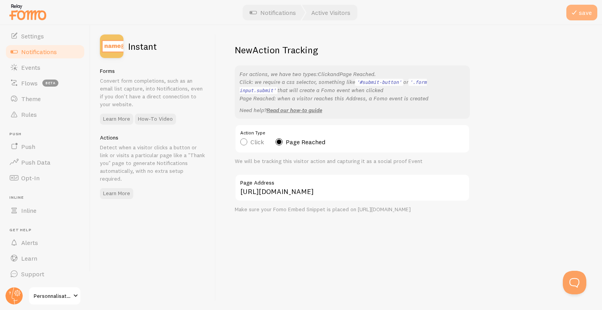
click at [574, 14] on icon at bounding box center [573, 12] width 9 height 9
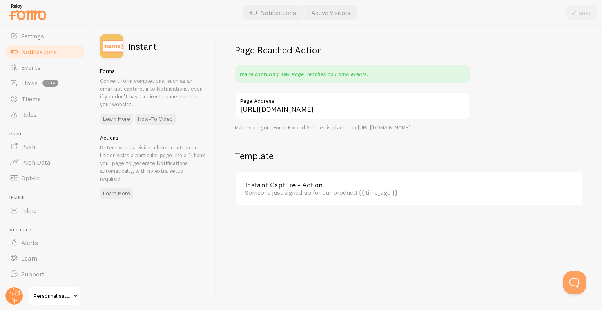
click at [31, 51] on span "Notifications" at bounding box center [39, 52] width 36 height 8
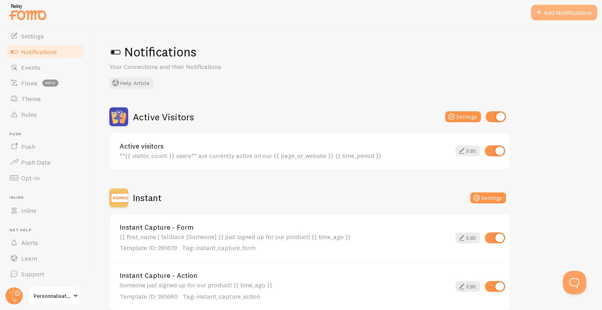
click at [548, 9] on button "Add Notifications" at bounding box center [564, 13] width 66 height 16
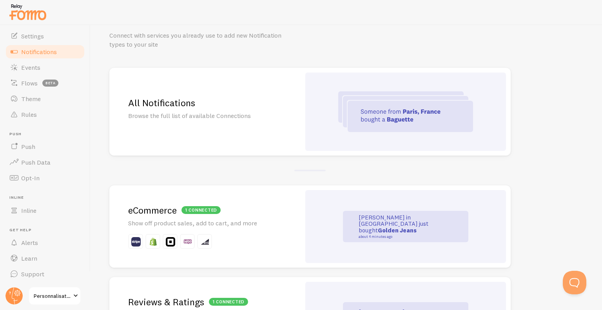
scroll to position [78, 0]
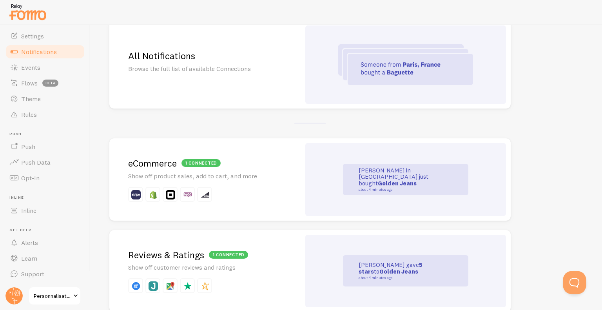
click at [259, 167] on h2 "1 connected eCommerce" at bounding box center [205, 163] width 154 height 12
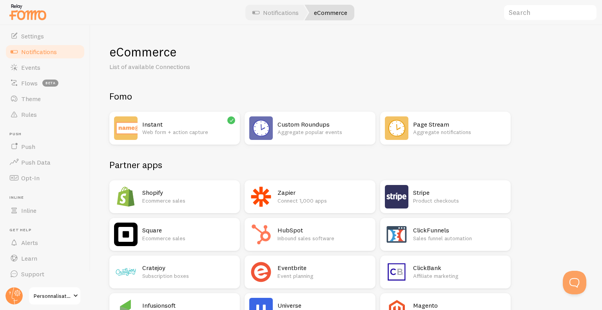
click at [457, 190] on h2 "Stripe" at bounding box center [459, 192] width 93 height 8
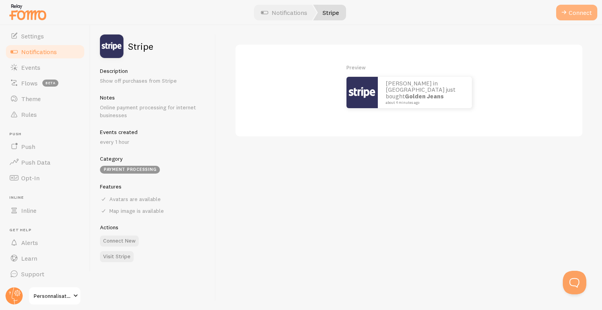
click at [575, 14] on button "Connect" at bounding box center [576, 13] width 41 height 16
click at [46, 50] on span "Notifications" at bounding box center [39, 52] width 36 height 8
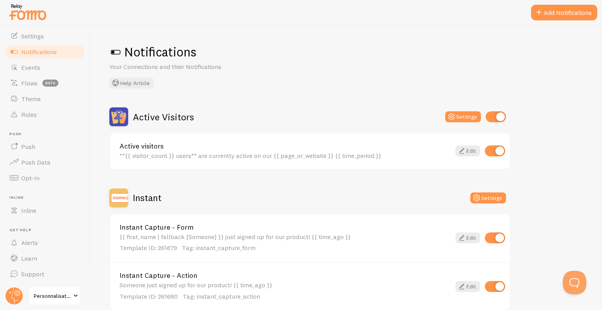
click at [229, 155] on div "**{{ visitor_count }} users** are currently active on our {{ page_or_website }}…" at bounding box center [284, 155] width 331 height 7
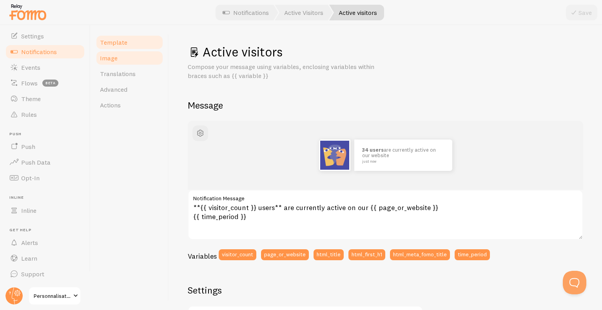
click at [111, 60] on span "Image" at bounding box center [109, 58] width 18 height 8
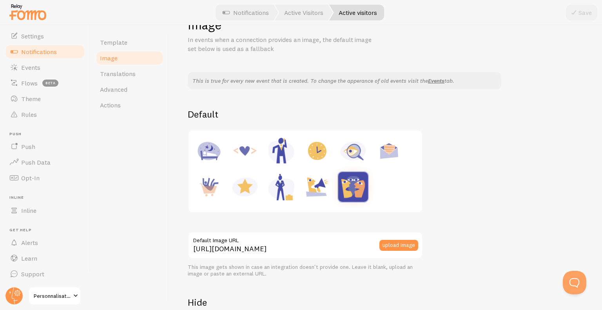
scroll to position [39, 0]
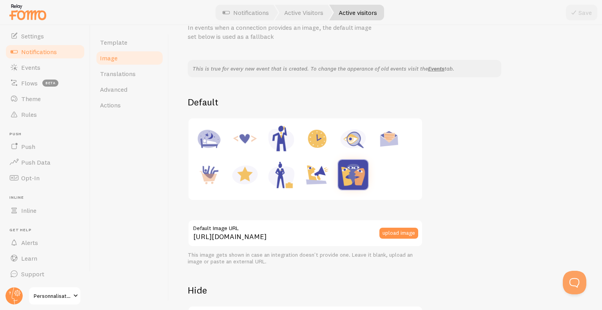
click at [47, 50] on span "Notifications" at bounding box center [39, 52] width 36 height 8
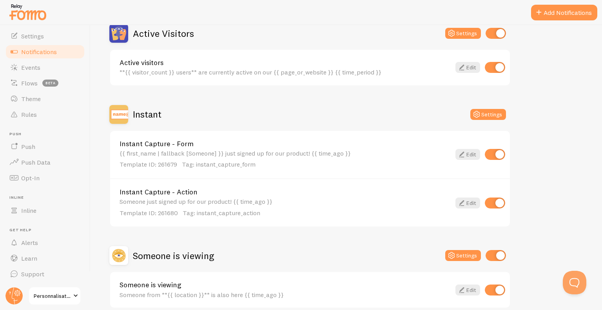
scroll to position [199, 0]
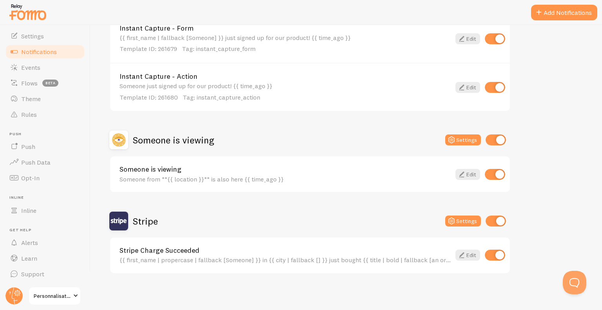
click at [166, 256] on div "{{ first_name | propercase | fallback [Someone] }} in {{ city | fallback [] }} …" at bounding box center [284, 259] width 331 height 7
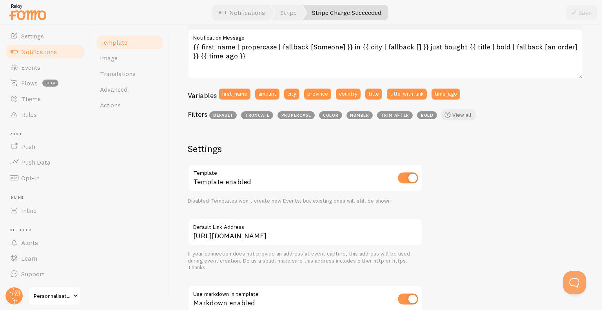
scroll to position [118, 0]
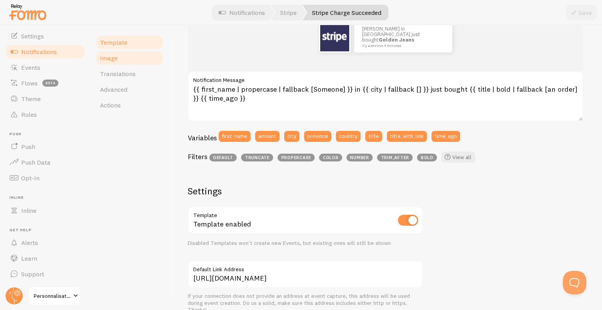
click at [128, 56] on link "Image" at bounding box center [129, 58] width 69 height 16
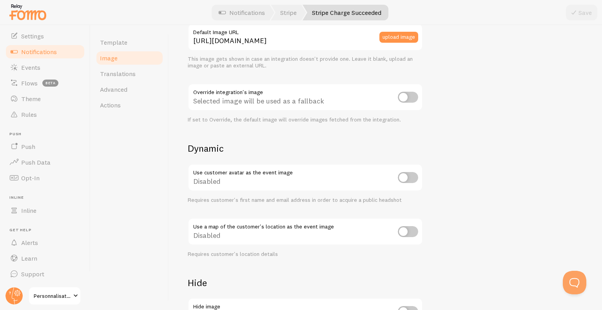
scroll to position [196, 0]
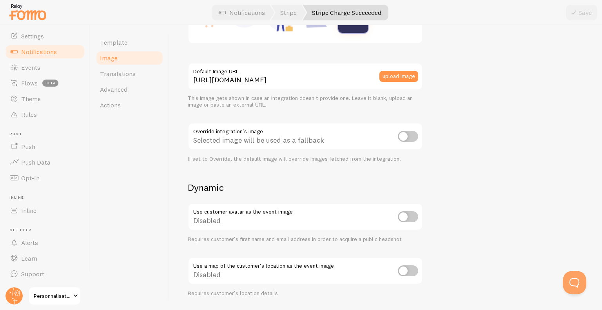
click at [409, 134] on input "checkbox" at bounding box center [408, 136] width 20 height 11
click at [591, 9] on button "Save" at bounding box center [581, 13] width 31 height 16
click at [404, 137] on input "checkbox" at bounding box center [408, 136] width 20 height 11
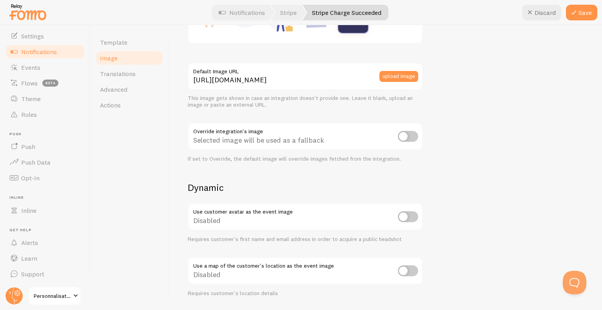
click at [404, 137] on input "checkbox" at bounding box center [408, 136] width 20 height 11
checkbox input "true"
click at [471, 105] on div "This is true for every new event that is created. To change the apperance of ol…" at bounding box center [385, 143] width 395 height 481
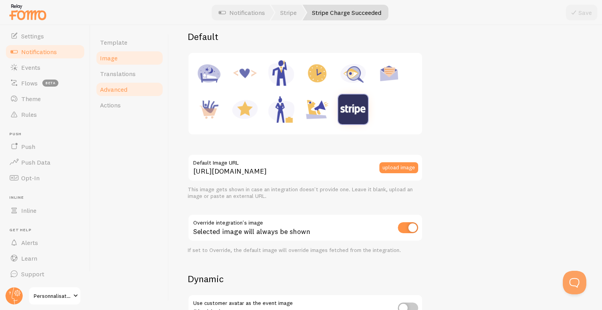
scroll to position [39, 0]
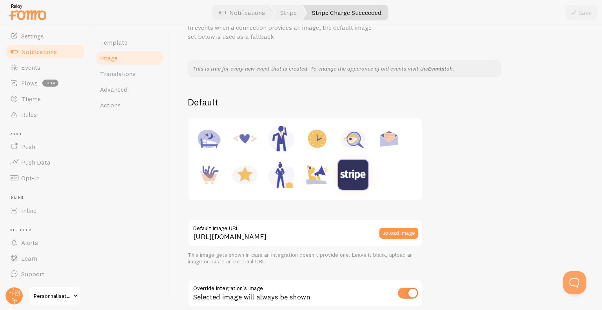
click at [54, 55] on span "Notifications" at bounding box center [39, 52] width 36 height 8
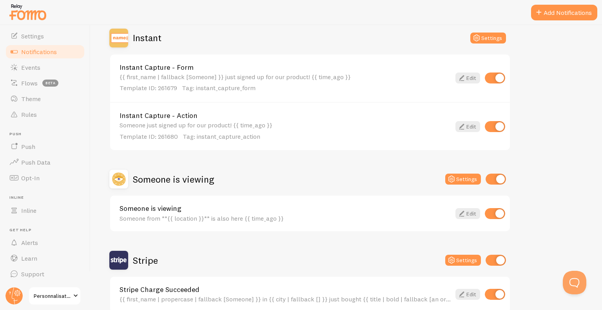
scroll to position [199, 0]
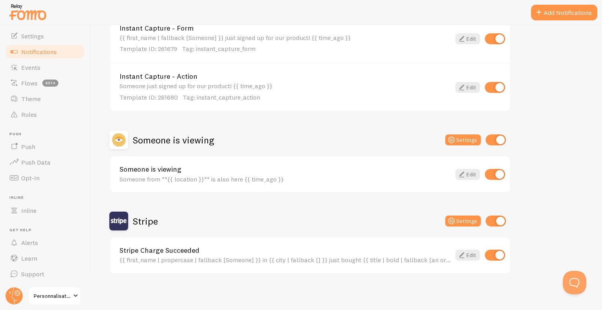
click at [268, 258] on div "{{ first_name | propercase | fallback [Someone] }} in {{ city | fallback [] }} …" at bounding box center [284, 259] width 331 height 7
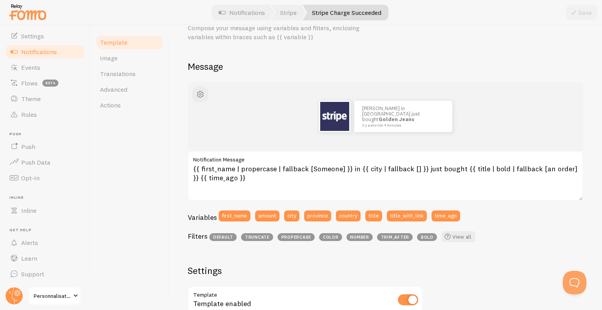
scroll to position [78, 0]
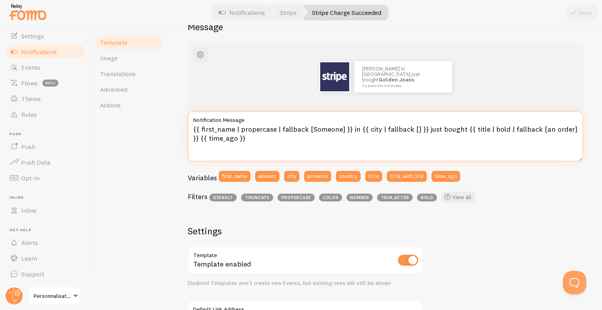
click at [224, 127] on textarea "{{ first_name | propercase | fallback [Someone] }} in {{ city | fallback [] }} …" at bounding box center [385, 136] width 395 height 50
click at [257, 127] on textarea "{{ first_name | propercase | fallback [Someone] }} in {{ city | fallback [] }} …" at bounding box center [385, 136] width 395 height 50
drag, startPoint x: 354, startPoint y: 130, endPoint x: 349, endPoint y: 130, distance: 4.7
click at [349, 130] on textarea "{{ first_name | propercase | fallback [Someone] }} in {{ city | fallback [] }} …" at bounding box center [385, 136] width 395 height 50
drag, startPoint x: 419, startPoint y: 130, endPoint x: 456, endPoint y: 130, distance: 37.2
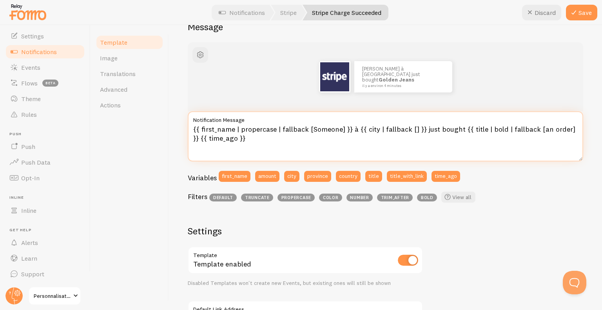
click at [456, 130] on textarea "{{ first_name | propercase | fallback [Someone] }} à {{ city | fallback [] }} j…" at bounding box center [385, 136] width 395 height 50
type textarea "{{ first_name | propercase | fallback [Someone] }} à {{ city | fallback [] }} v…"
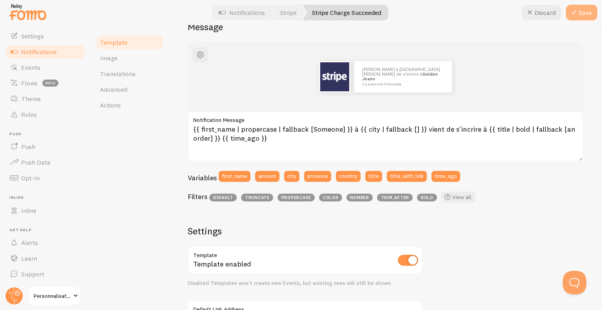
click at [584, 6] on button "Save" at bounding box center [581, 13] width 31 height 16
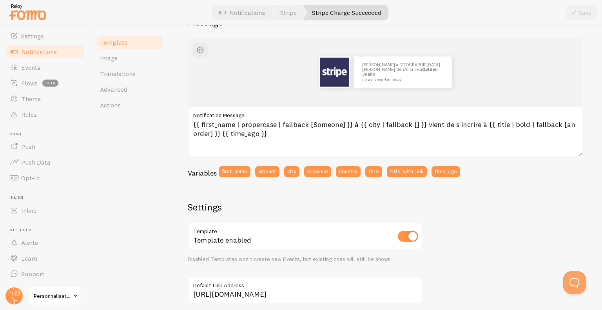
scroll to position [20, 0]
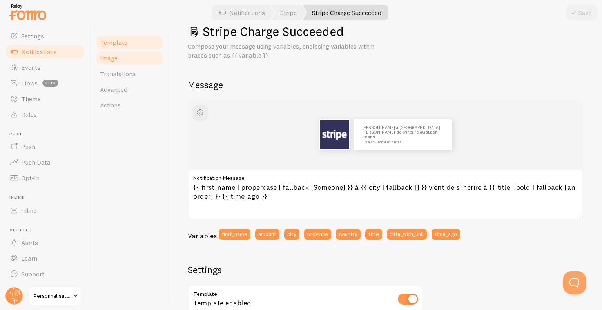
click at [126, 56] on link "Image" at bounding box center [129, 58] width 69 height 16
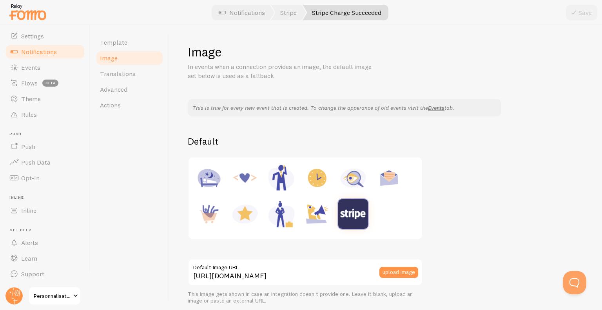
click at [51, 54] on span "Notifications" at bounding box center [39, 52] width 36 height 8
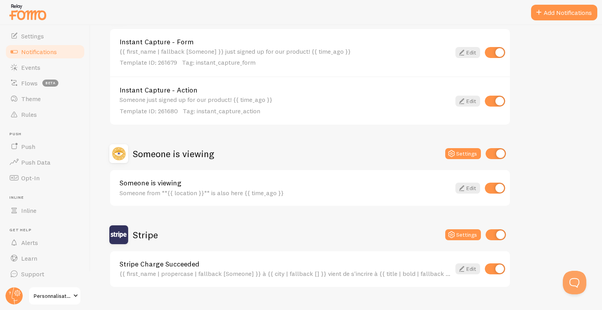
scroll to position [199, 0]
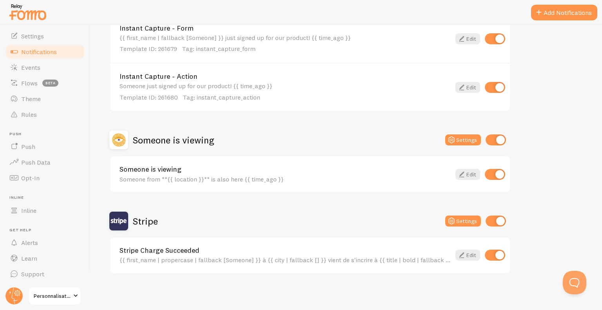
click at [216, 177] on div "Someone from **{{ location }}** is also here {{ time_ago }}" at bounding box center [284, 179] width 331 height 7
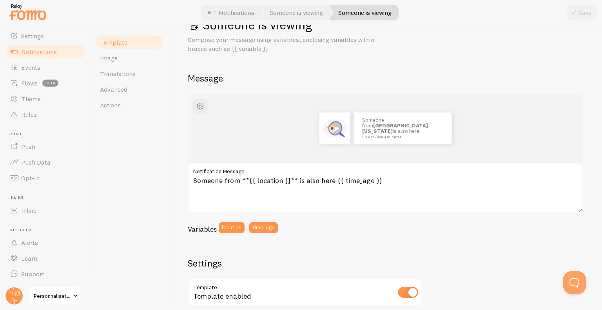
scroll to position [39, 0]
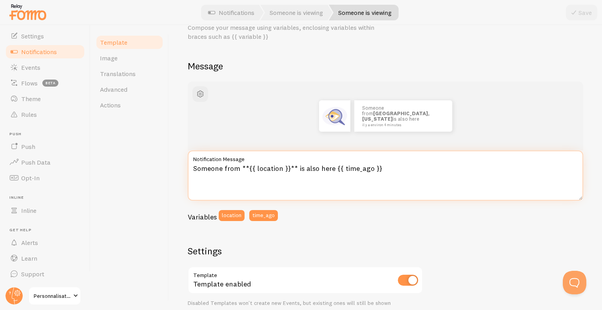
drag, startPoint x: 239, startPoint y: 170, endPoint x: 183, endPoint y: 166, distance: 55.8
click at [183, 166] on div "Someone is viewing Compose your message using variables, enclosing variables wi…" at bounding box center [385, 167] width 433 height 285
type textarea "Quelq **{{ location }}** is also here {{ time_ago }}"
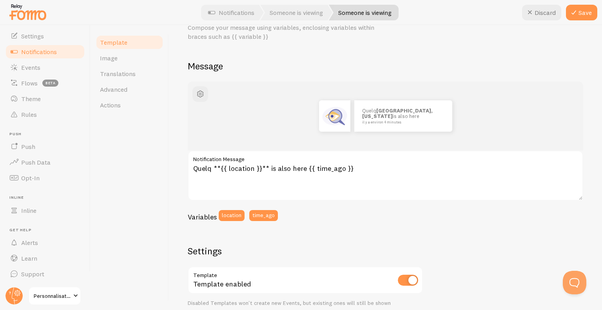
drag, startPoint x: 260, startPoint y: 76, endPoint x: 125, endPoint y: 48, distance: 137.1
click at [260, 75] on div "Someone is viewing Compose your message using variables, enclosing variables wi…" at bounding box center [385, 249] width 395 height 489
click at [60, 47] on link "Notifications" at bounding box center [45, 52] width 81 height 16
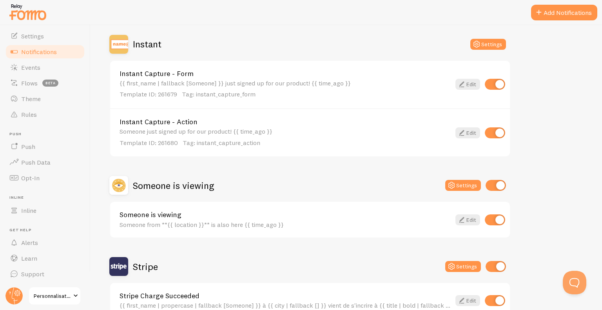
scroll to position [199, 0]
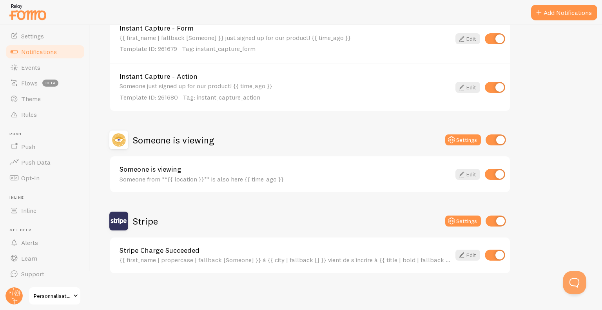
click at [499, 139] on input "checkbox" at bounding box center [495, 139] width 20 height 11
checkbox input "false"
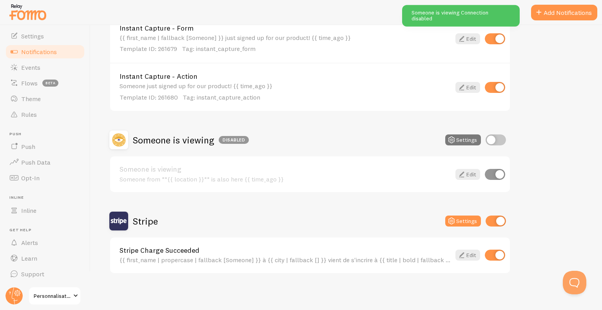
click at [463, 139] on button "Settings" at bounding box center [463, 139] width 36 height 11
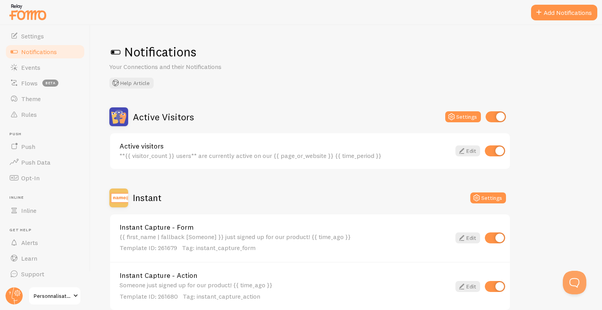
scroll to position [199, 0]
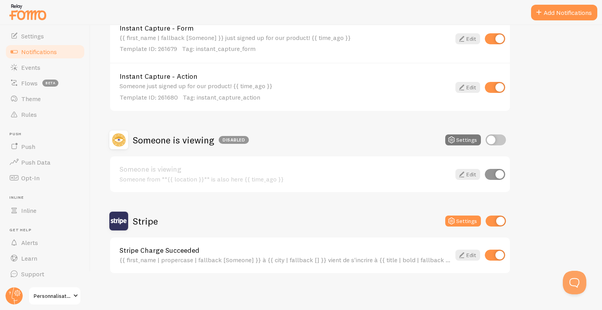
click at [464, 141] on button "Settings" at bounding box center [463, 139] width 36 height 11
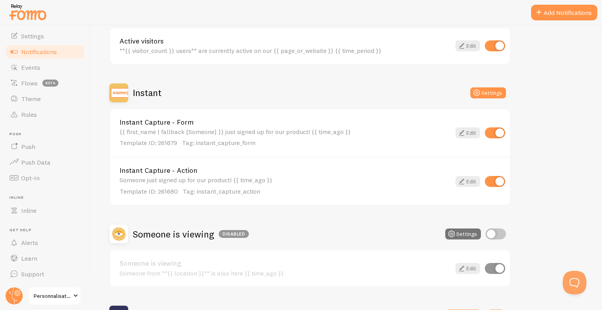
scroll to position [81, 0]
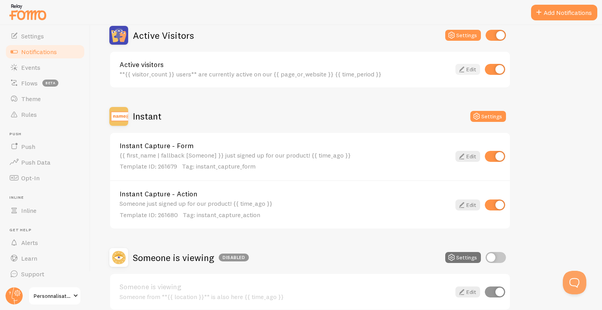
click at [465, 69] on icon at bounding box center [461, 69] width 9 height 9
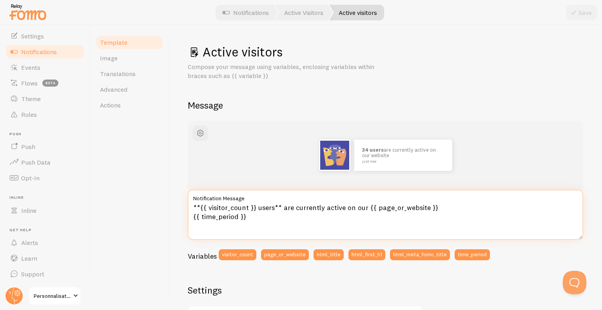
drag, startPoint x: 258, startPoint y: 207, endPoint x: 275, endPoint y: 209, distance: 17.0
click at [275, 209] on textarea "**{{ visitor_count }} users** are currently active on our {{ page_or_website }}…" at bounding box center [385, 215] width 395 height 50
drag, startPoint x: 300, startPoint y: 207, endPoint x: 383, endPoint y: 205, distance: 83.5
click at [383, 205] on textarea "**{{ visitor_count }} utilisateurs** are currently active on our {{ page_or_web…" at bounding box center [385, 215] width 395 height 50
click at [373, 204] on textarea "**{{ visitor_count }} utilisateurs** sont actives dans {{ page_or_website }} {{…" at bounding box center [385, 215] width 395 height 50
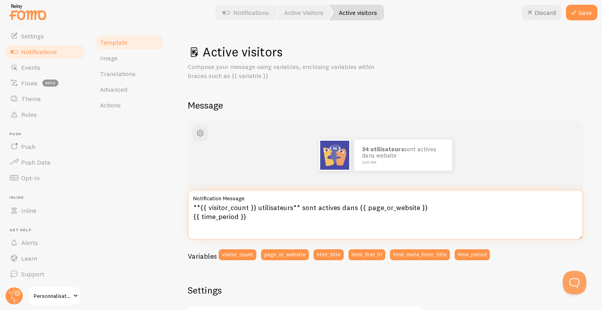
click at [284, 223] on textarea "**{{ visitor_count }} utilisateurs** sont actives dans {{ page_or_website }} {{…" at bounding box center [385, 215] width 395 height 50
drag, startPoint x: 237, startPoint y: 217, endPoint x: 201, endPoint y: 217, distance: 36.8
click at [201, 217] on textarea "**{{ visitor_count }} utilisateurs** sont actives dans {{ page_or_website }} {{…" at bounding box center [385, 215] width 395 height 50
click at [256, 217] on textarea "**{{ visitor_count }} utilisateurs** sont actives dans {{ page_or_website }} {{…" at bounding box center [385, 215] width 395 height 50
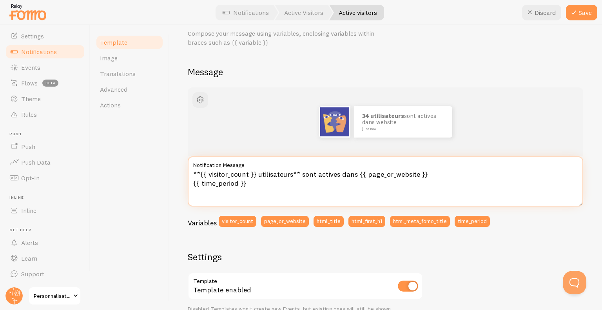
scroll to position [20, 0]
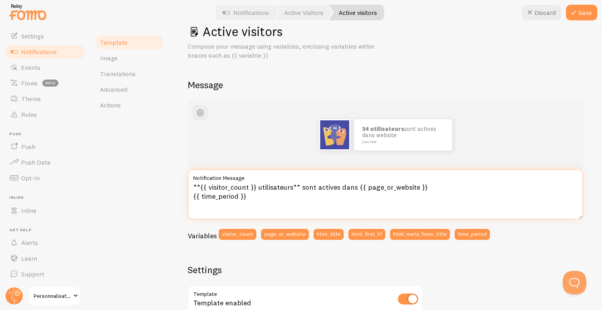
click at [232, 187] on textarea "**{{ visitor_count }} utilisateurs** sont actives dans {{ page_or_website }} {{…" at bounding box center [385, 194] width 395 height 50
click at [292, 187] on textarea "**{{ visitor_count }} utilisateurs** sont actives dans {{ page_or_website }} {{…" at bounding box center [385, 194] width 395 height 50
click at [360, 186] on textarea "**{{ visitor_count }} utilisatrices** sont actives dans {{ page_or_website }} {…" at bounding box center [385, 194] width 395 height 50
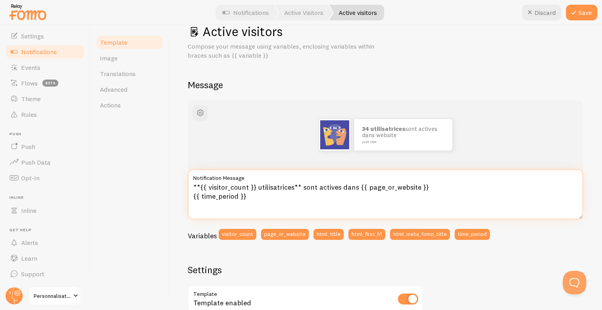
drag, startPoint x: 366, startPoint y: 188, endPoint x: 416, endPoint y: 190, distance: 50.2
click at [416, 190] on textarea "**{{ visitor_count }} utilisatrices** sont actives dans {{ page_or_website }} {…" at bounding box center [385, 194] width 395 height 50
type textarea "**{{ visitor_count }} utilisatrices** sont actives dans {{ notre site internet …"
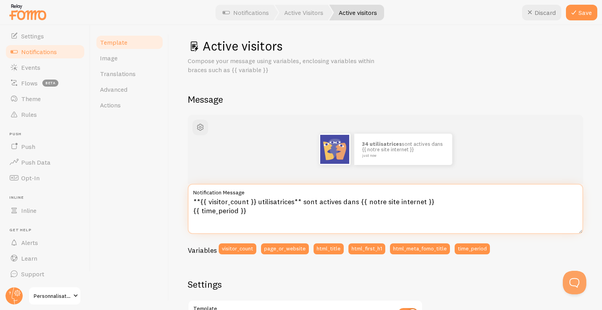
scroll to position [0, 0]
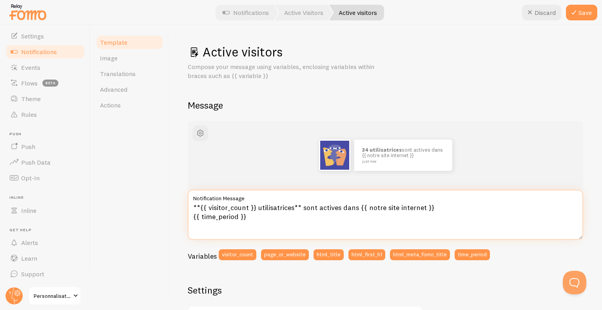
click at [422, 207] on textarea "**{{ visitor_count }} utilisatrices** sont actives dans {{ notre site internet …" at bounding box center [385, 215] width 395 height 50
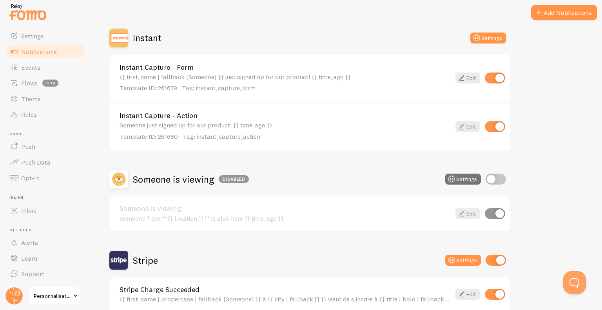
scroll to position [121, 0]
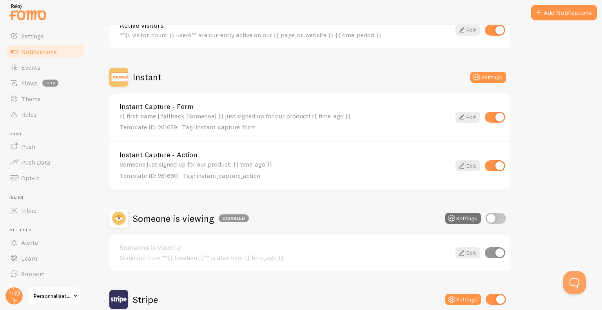
click at [289, 114] on div "{{ first_name | fallback [Someone] }} just signed up for our product! {{ time_a…" at bounding box center [284, 121] width 331 height 19
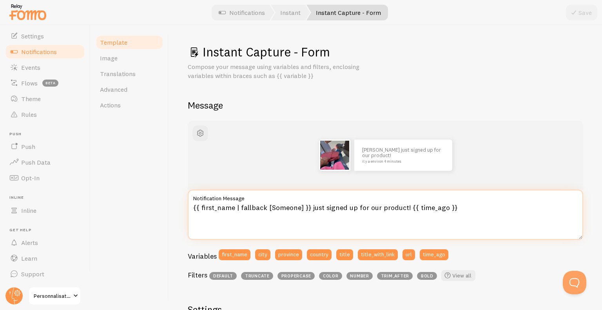
drag, startPoint x: 309, startPoint y: 206, endPoint x: 400, endPoint y: 201, distance: 91.8
click at [400, 201] on div "{{ first_name | fallback [Someone] }} just signed up for our product! {{ time_a…" at bounding box center [385, 215] width 395 height 50
type textarea "{{ first_name | fallback [Someone] }} vient d'acheter notre produit ! {{ time_a…"
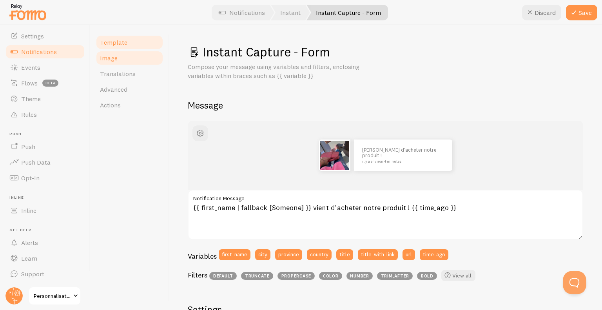
click at [117, 52] on link "Image" at bounding box center [129, 58] width 69 height 16
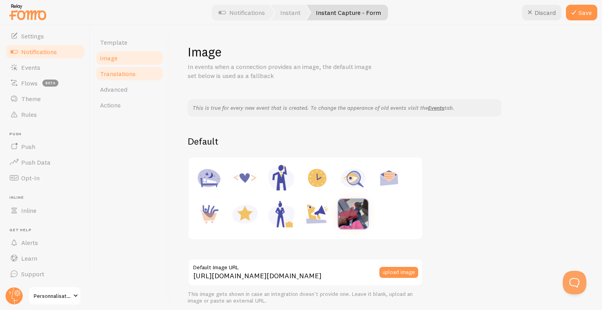
click at [143, 72] on link "Translations" at bounding box center [129, 74] width 69 height 16
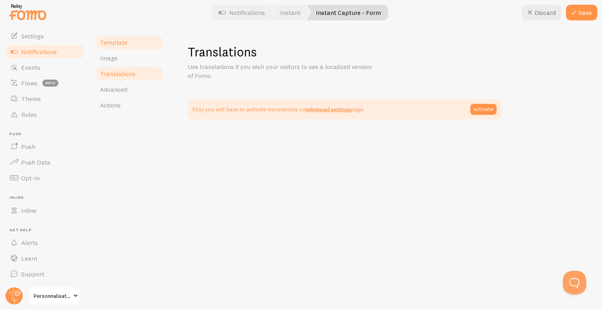
click at [133, 46] on link "Template" at bounding box center [129, 42] width 69 height 16
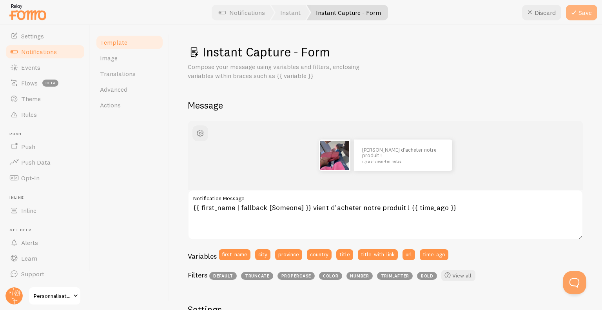
click at [577, 12] on icon at bounding box center [573, 12] width 9 height 9
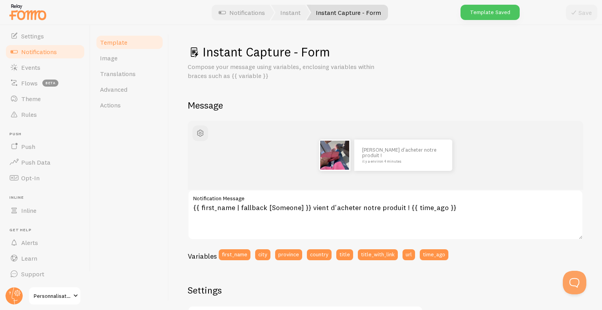
click at [56, 49] on span "Notifications" at bounding box center [39, 52] width 36 height 8
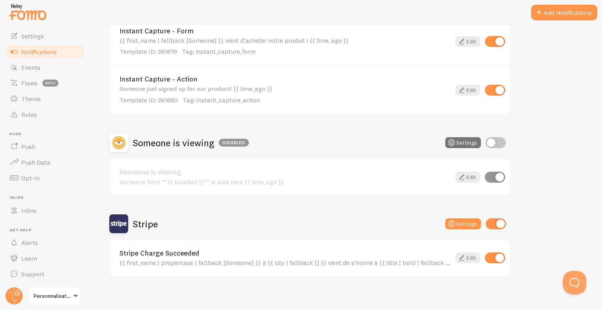
scroll to position [199, 0]
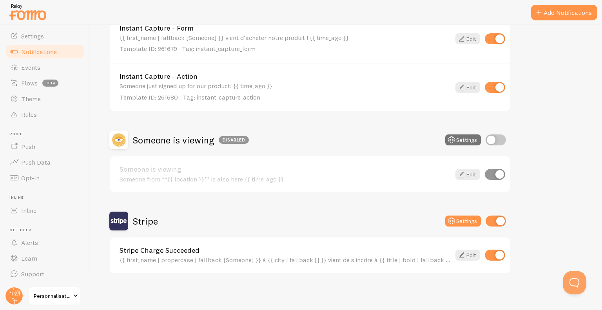
click at [164, 244] on div "Stripe Charge Succeeded {{ first_name | propercase | fallback [Someone] }} à {{…" at bounding box center [310, 255] width 400 height 36
click at [212, 251] on link "Stripe Charge Succeeded" at bounding box center [284, 250] width 331 height 7
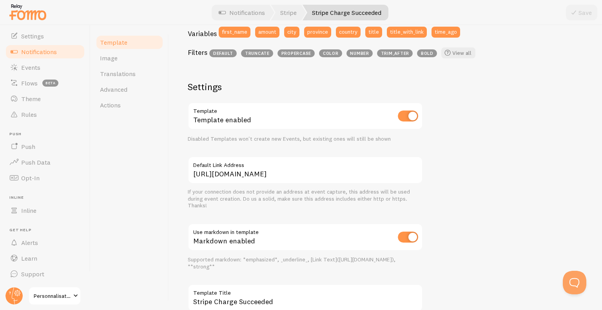
scroll to position [235, 0]
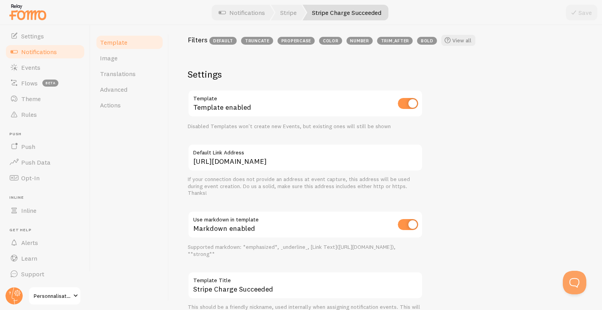
click at [400, 223] on input "checkbox" at bounding box center [408, 224] width 20 height 11
click at [409, 227] on input "checkbox" at bounding box center [408, 224] width 20 height 11
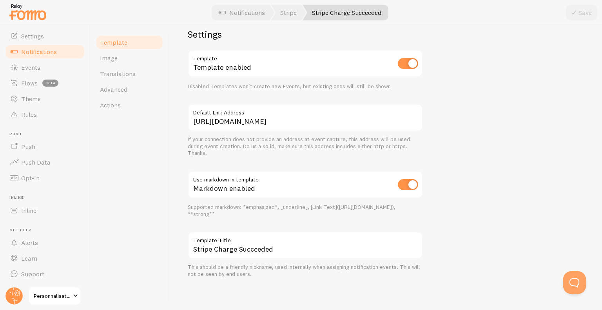
click at [405, 187] on input "checkbox" at bounding box center [408, 184] width 20 height 11
checkbox input "false"
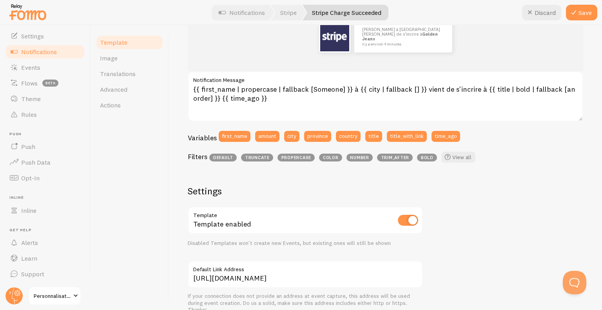
scroll to position [79, 0]
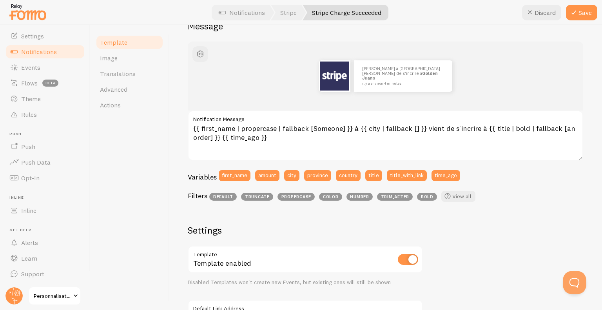
click at [408, 255] on input "checkbox" at bounding box center [408, 259] width 20 height 11
checkbox input "true"
click at [116, 59] on span "Image" at bounding box center [109, 58] width 18 height 8
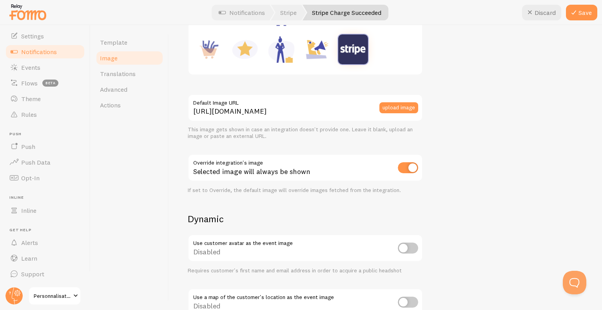
scroll to position [196, 0]
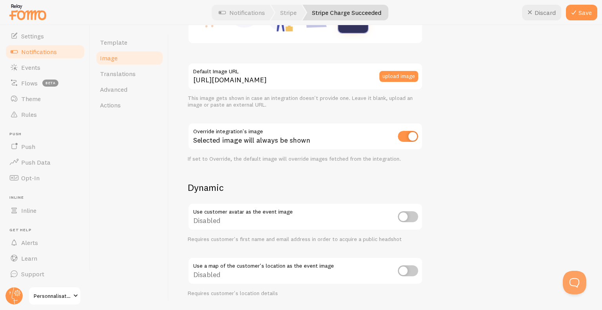
click at [406, 138] on input "checkbox" at bounding box center [408, 136] width 20 height 11
checkbox input "false"
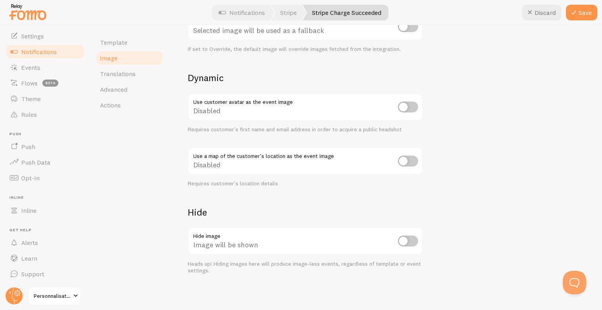
scroll to position [306, 0]
click at [578, 12] on icon at bounding box center [573, 12] width 9 height 9
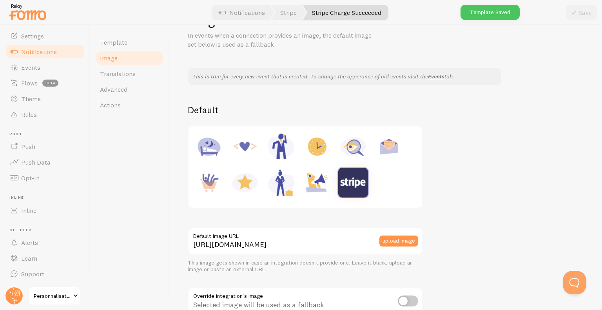
scroll to position [0, 0]
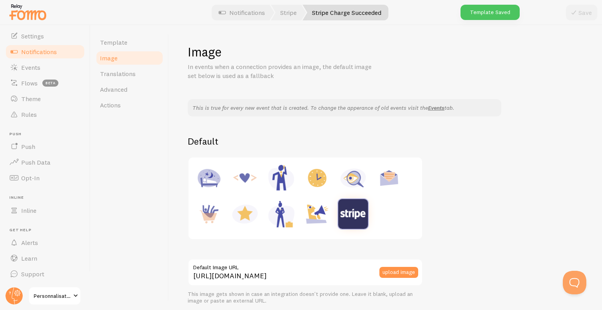
click at [110, 53] on link "Image" at bounding box center [129, 58] width 69 height 16
click at [117, 43] on span "Template" at bounding box center [113, 42] width 27 height 8
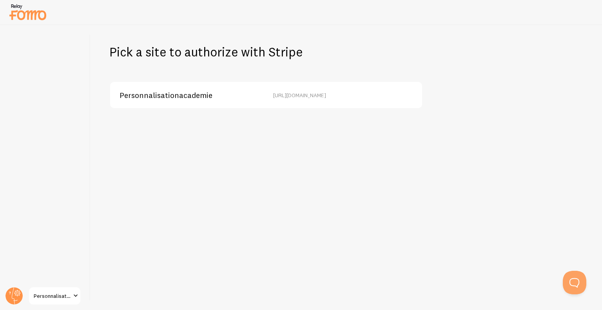
click at [148, 94] on span "Personnalisationacademie" at bounding box center [165, 95] width 93 height 7
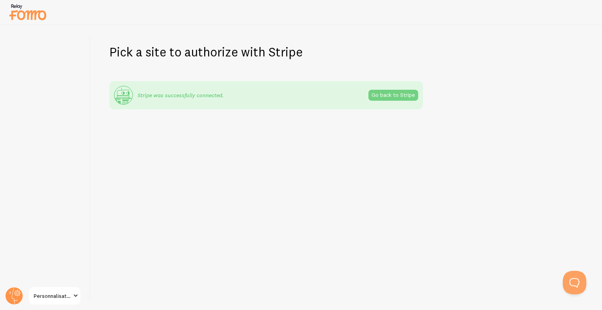
click at [385, 98] on link "Go back to Stripe" at bounding box center [393, 95] width 50 height 11
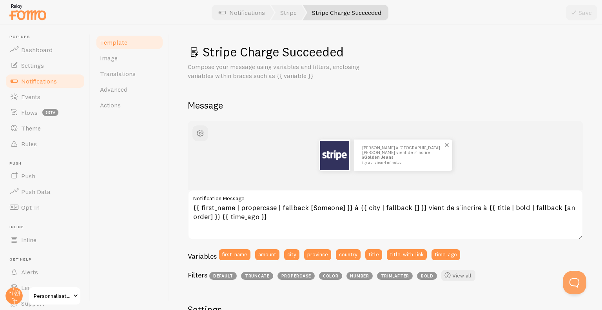
click at [330, 154] on img at bounding box center [334, 155] width 29 height 29
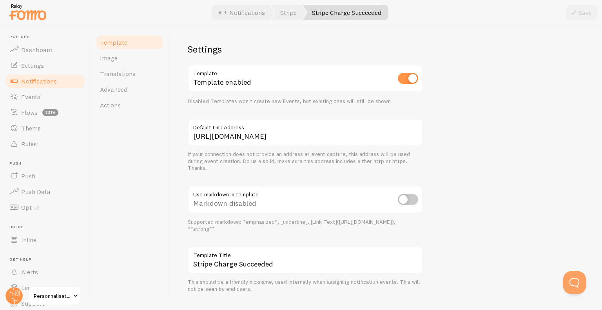
scroll to position [275, 0]
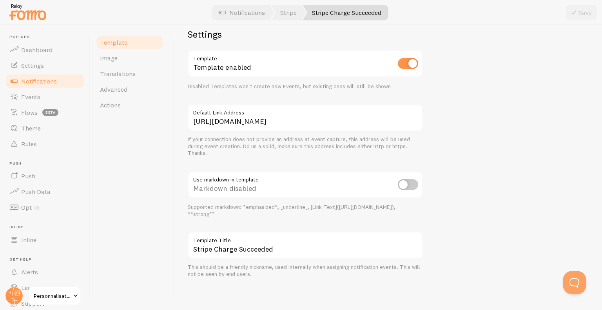
click at [55, 82] on span "Notifications" at bounding box center [39, 81] width 36 height 8
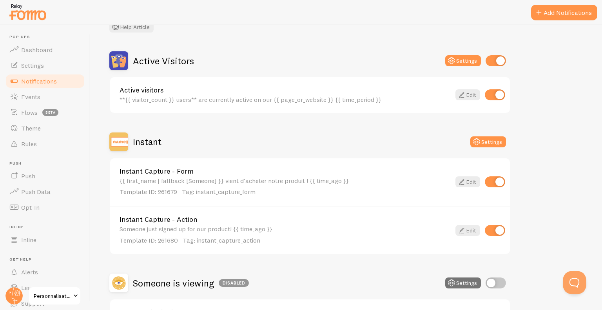
scroll to position [42, 0]
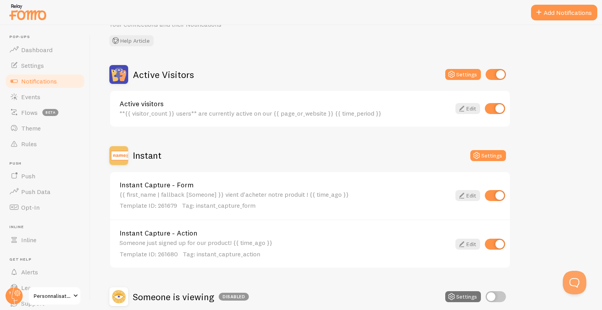
click at [191, 102] on link "Active visitors" at bounding box center [284, 103] width 331 height 7
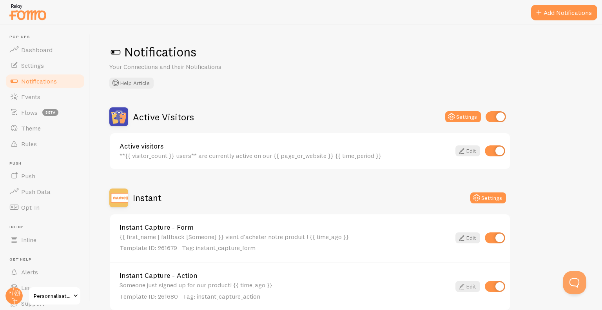
click at [152, 240] on div "{{ first_name | fallback [Someone] }} vient d'acheter notre produit ! {{ time_a…" at bounding box center [284, 242] width 331 height 19
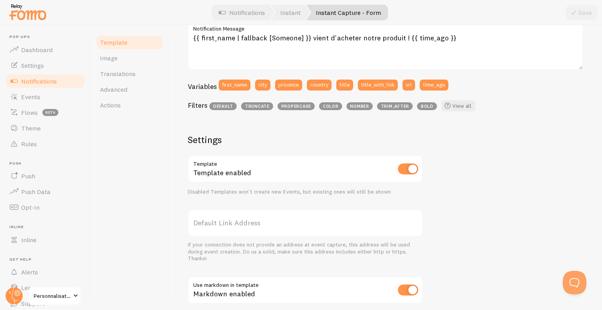
scroll to position [79, 0]
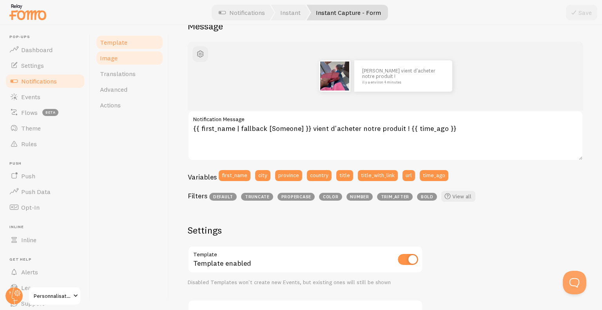
click at [132, 54] on link "Image" at bounding box center [129, 58] width 69 height 16
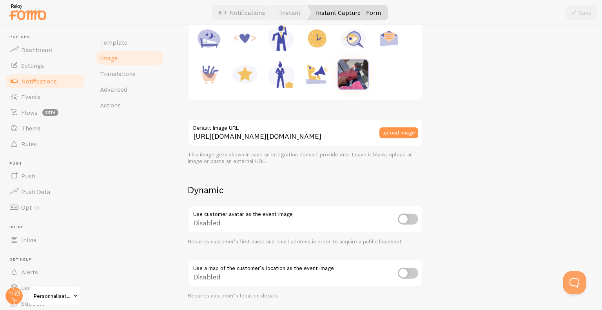
scroll to position [157, 0]
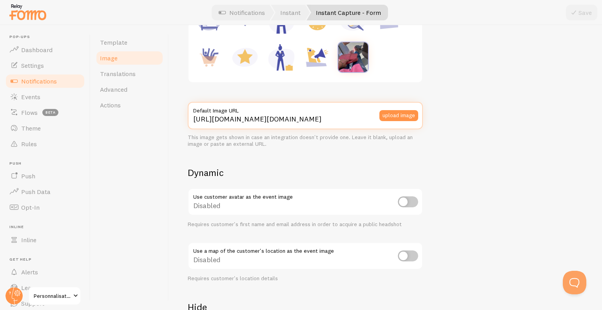
click at [303, 116] on input "https://process.filestackapi.com/ApqhzE1ldTzuKSj33adqez/resize=width:170,height…" at bounding box center [305, 115] width 235 height 27
click at [232, 116] on input "https://process.filestackapi.com/ApqhzE1ldTzuKSj33adqez/resize=width:170,height…" at bounding box center [305, 115] width 235 height 27
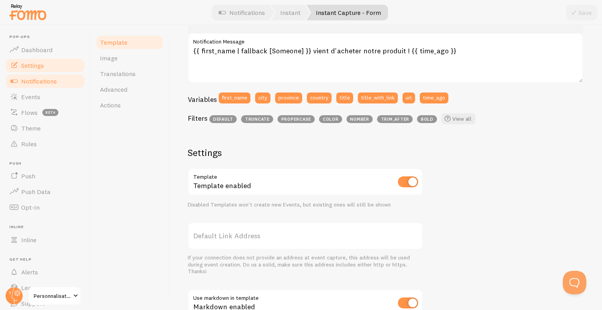
click at [31, 64] on span "Settings" at bounding box center [32, 66] width 23 height 8
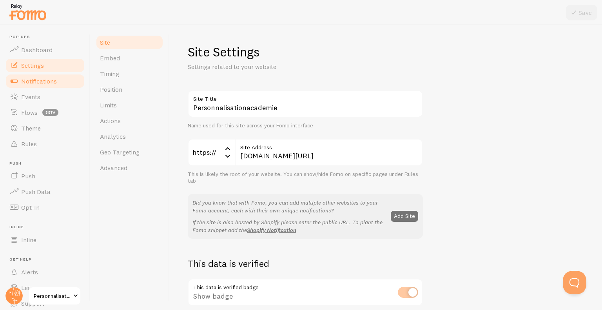
click at [34, 78] on span "Notifications" at bounding box center [39, 81] width 36 height 8
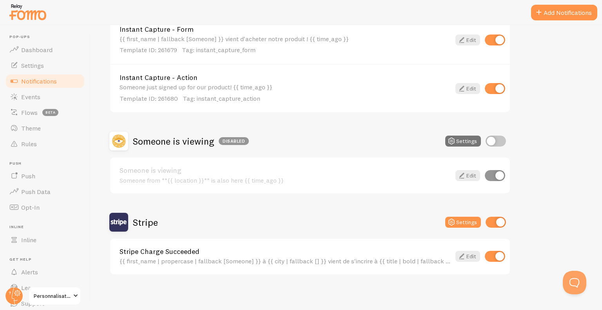
scroll to position [199, 0]
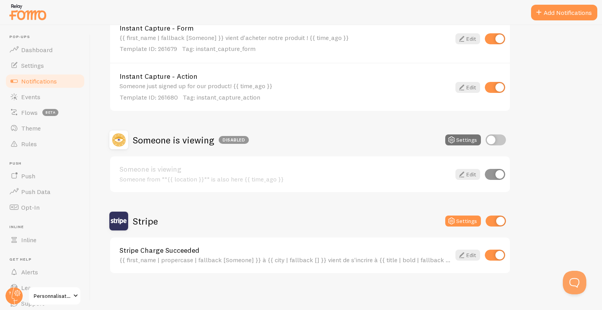
click at [196, 256] on div "{{ first_name | propercase | fallback [Someone] }} à {{ city | fallback [] }} v…" at bounding box center [284, 259] width 331 height 7
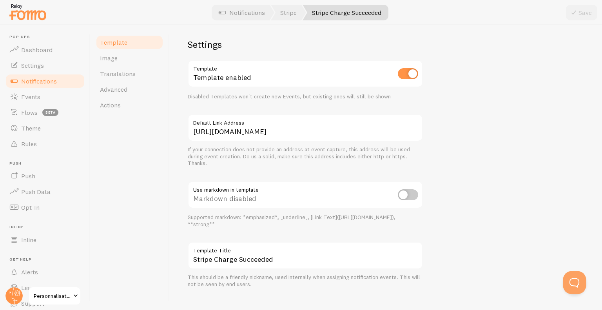
scroll to position [274, 0]
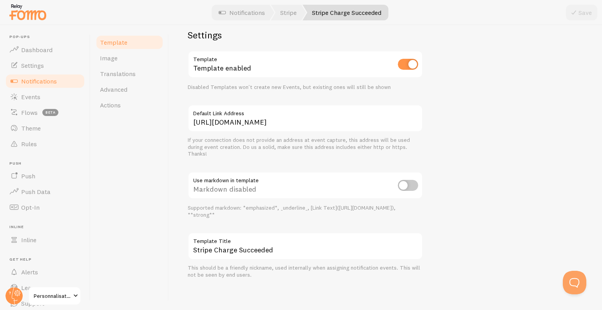
click at [407, 185] on input "checkbox" at bounding box center [408, 185] width 20 height 11
checkbox input "true"
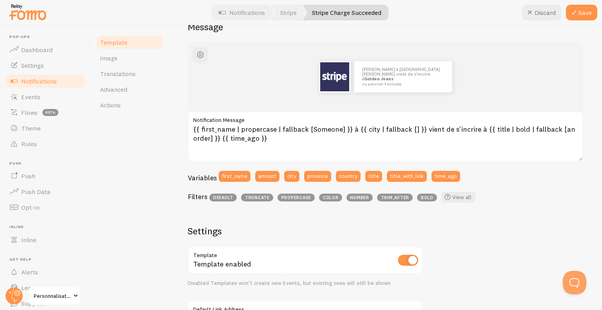
scroll to position [275, 0]
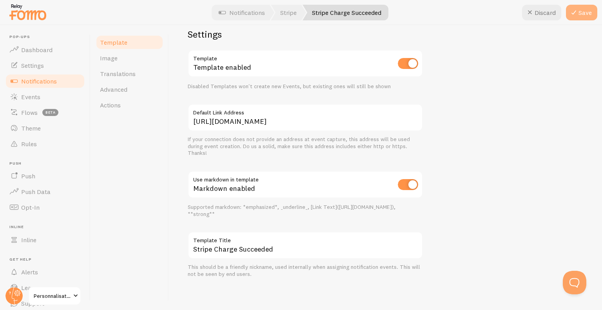
click at [572, 9] on icon at bounding box center [573, 12] width 9 height 9
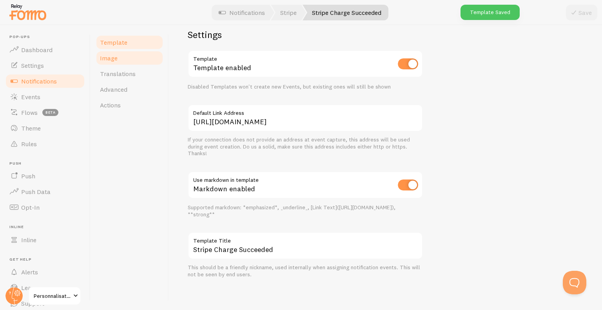
click at [113, 63] on link "Image" at bounding box center [129, 58] width 69 height 16
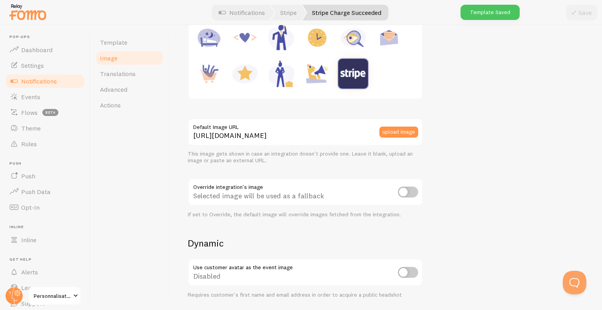
scroll to position [196, 0]
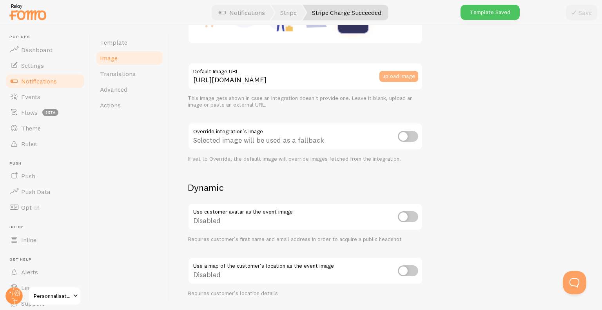
click at [394, 80] on button "upload image" at bounding box center [398, 76] width 39 height 11
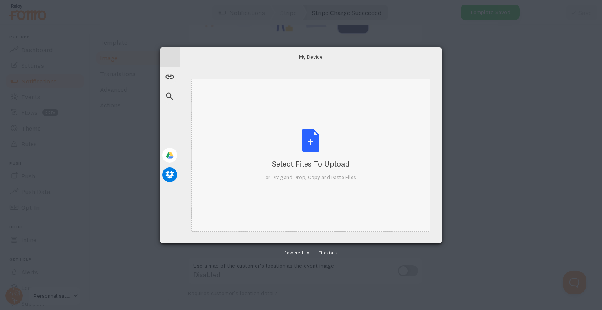
click at [307, 139] on div "Select Files to Upload or Drag and Drop, Copy and Paste Files" at bounding box center [310, 155] width 91 height 52
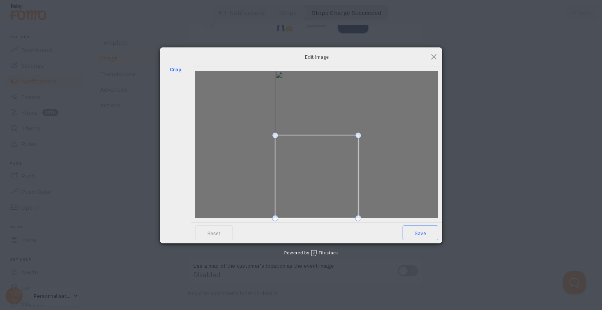
click at [321, 186] on span at bounding box center [316, 176] width 83 height 83
click at [411, 235] on span "Save" at bounding box center [420, 232] width 36 height 15
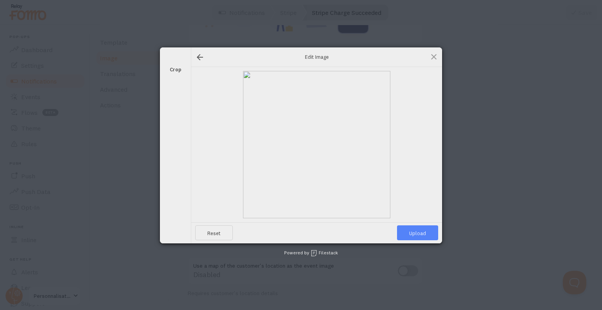
click at [421, 228] on span "Upload" at bounding box center [417, 232] width 41 height 15
type input "https://process.filestackapi.com/ApqhzE1ldTzuKSj33adqez/resize=width:170,height…"
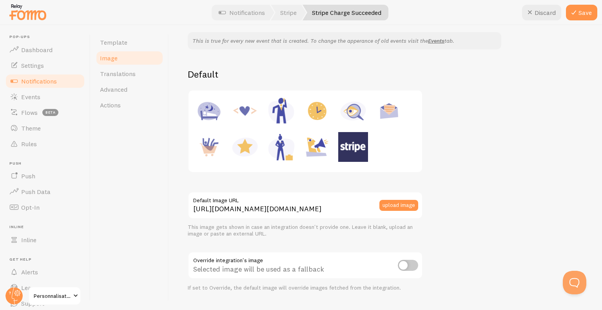
scroll to position [0, 0]
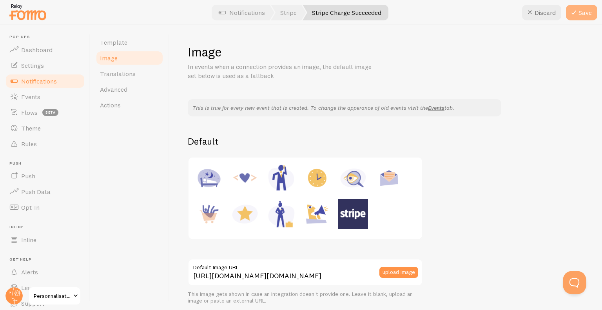
click at [585, 18] on button "Save" at bounding box center [581, 13] width 31 height 16
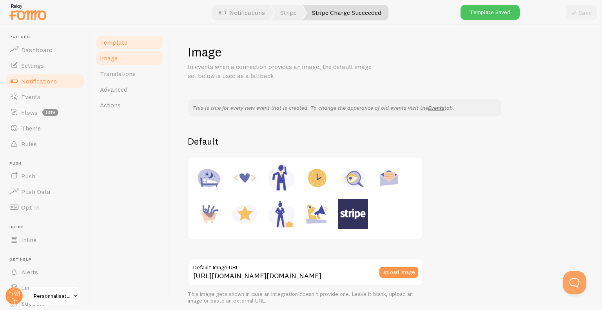
click at [114, 41] on span "Template" at bounding box center [113, 42] width 27 height 8
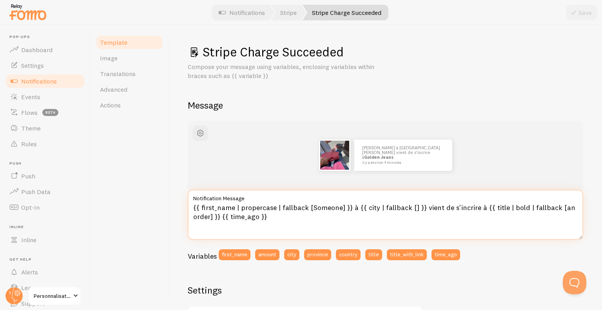
drag, startPoint x: 349, startPoint y: 210, endPoint x: 418, endPoint y: 208, distance: 69.8
click at [418, 208] on textarea "{{ first_name | propercase | fallback [Someone] }} à {{ city | fallback [] }} v…" at bounding box center [385, 215] width 395 height 50
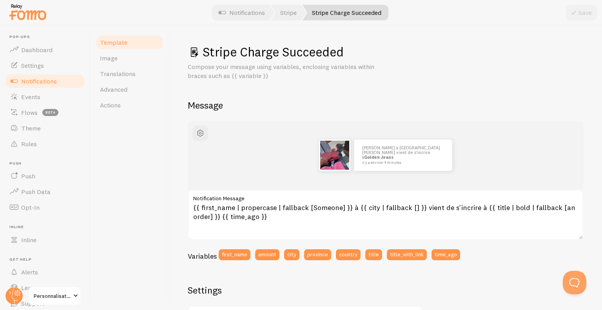
click at [317, 199] on label "Notification Message" at bounding box center [385, 196] width 395 height 13
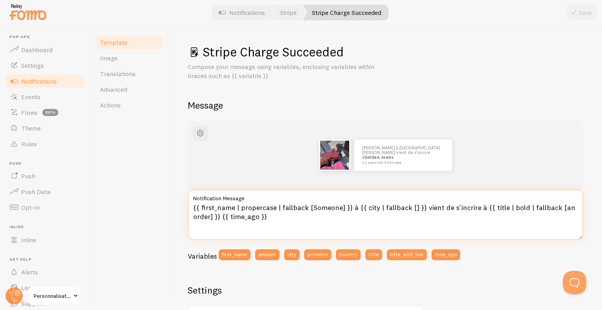
click at [317, 199] on textarea "{{ first_name | propercase | fallback [Someone] }} à {{ city | fallback [] }} v…" at bounding box center [385, 215] width 395 height 50
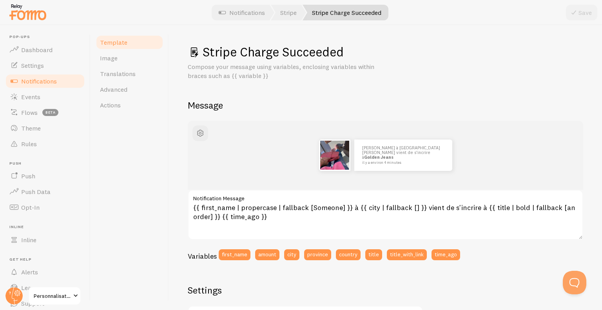
click at [333, 196] on label "Notification Message" at bounding box center [385, 196] width 395 height 13
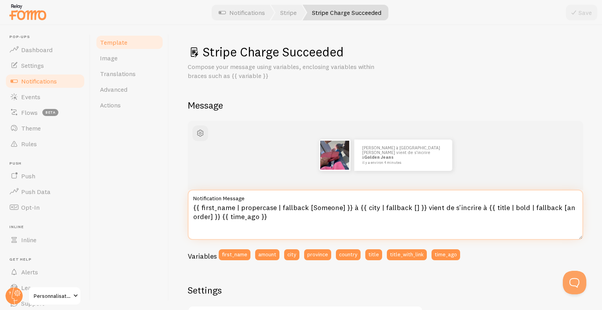
click at [333, 196] on textarea "{{ first_name | propercase | fallback [Someone] }} à {{ city | fallback [] }} v…" at bounding box center [385, 215] width 395 height 50
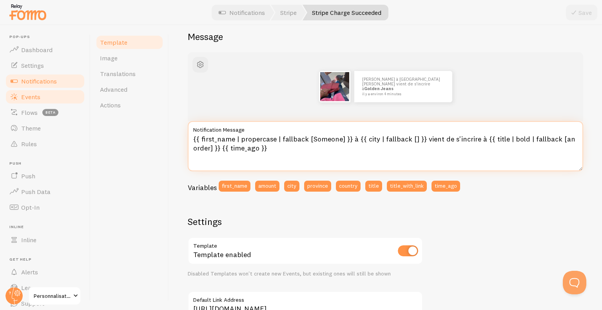
scroll to position [20, 0]
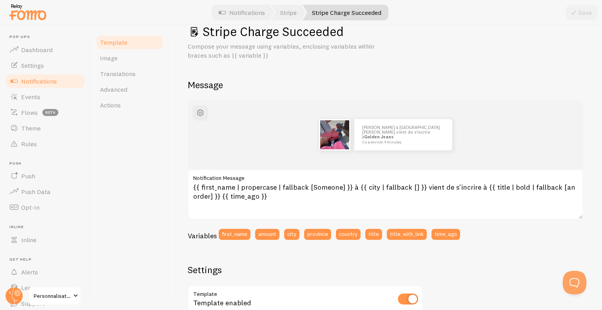
click at [42, 80] on span "Notifications" at bounding box center [39, 81] width 36 height 8
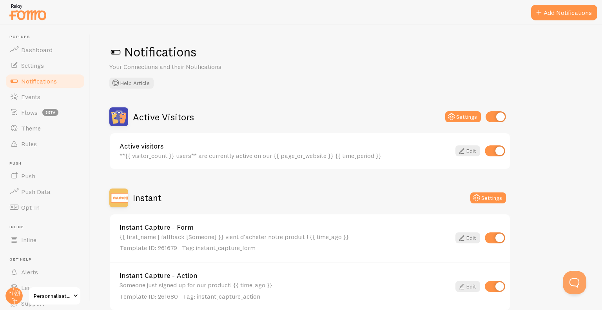
click at [177, 152] on div "**{{ visitor_count }} users** are currently active on our {{ page_or_website }}…" at bounding box center [284, 155] width 331 height 7
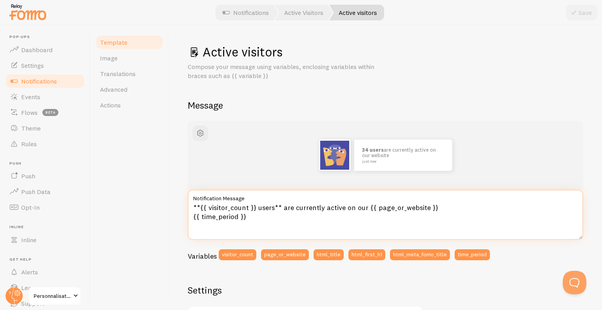
click at [259, 207] on textarea "**{{ visitor_count }} users** are currently active on our {{ page_or_website }}…" at bounding box center [385, 215] width 395 height 50
drag, startPoint x: 257, startPoint y: 208, endPoint x: 275, endPoint y: 209, distance: 17.7
click at [275, 209] on textarea "**{{ visitor_count }} users** are currently active on our {{ page_or_website }}…" at bounding box center [385, 215] width 395 height 50
drag, startPoint x: 302, startPoint y: 206, endPoint x: 385, endPoint y: 206, distance: 82.7
click at [385, 206] on textarea "**{{ visitor_count }} utilisatrices** are currently active on our {{ page_or_we…" at bounding box center [385, 215] width 395 height 50
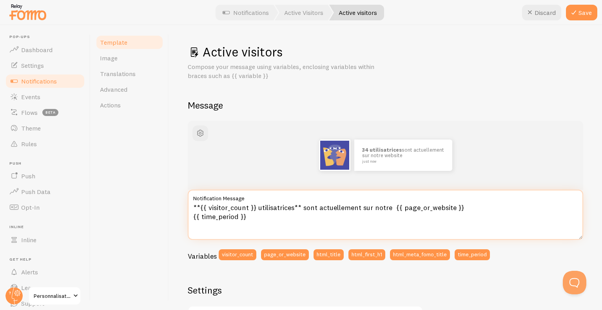
click at [289, 204] on textarea "**{{ visitor_count }} utilisatrices** sont actuellement sur notre {{ page_or_we…" at bounding box center [385, 215] width 395 height 50
drag, startPoint x: 392, startPoint y: 209, endPoint x: 477, endPoint y: 210, distance: 85.0
click at [477, 210] on textarea "**{{ visitor_count }} utilisatrices** sont actuellement sur notre {{ page_or_we…" at bounding box center [385, 215] width 395 height 50
click at [385, 216] on textarea "**{{ visitor_count }} utilisatrices** sont actuellement sur notre page {{ time_…" at bounding box center [385, 215] width 395 height 50
drag, startPoint x: 424, startPoint y: 206, endPoint x: 393, endPoint y: 210, distance: 31.2
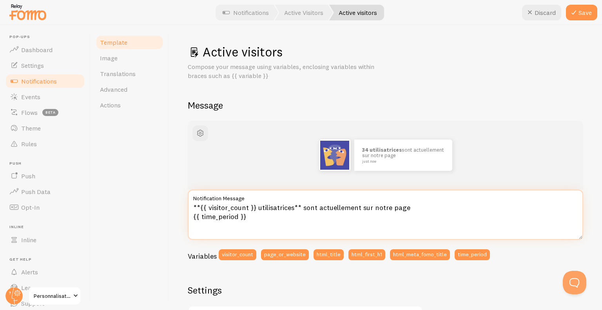
click at [393, 210] on textarea "**{{ visitor_count }} utilisatrices** sont actuellement sur notre page {{ time_…" at bounding box center [385, 215] width 395 height 50
type textarea "**{{ visitor_count }} utilisatrices** sont actuellement sur notre page {{ time_…"
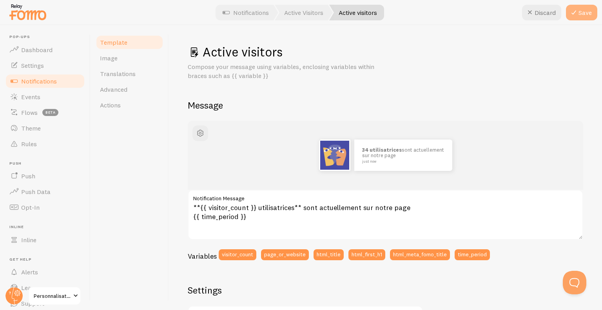
click at [585, 15] on button "Save" at bounding box center [581, 13] width 31 height 16
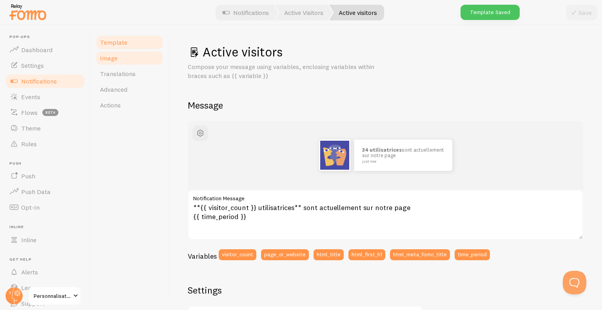
click at [105, 56] on span "Image" at bounding box center [109, 58] width 18 height 8
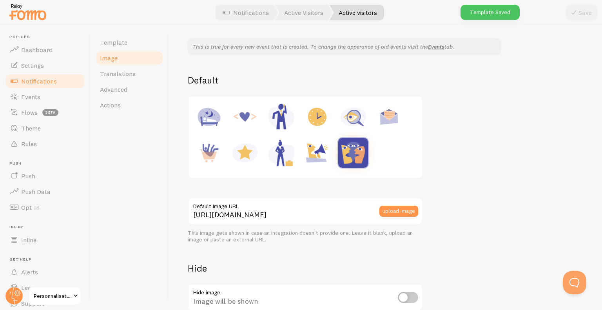
scroll to position [118, 0]
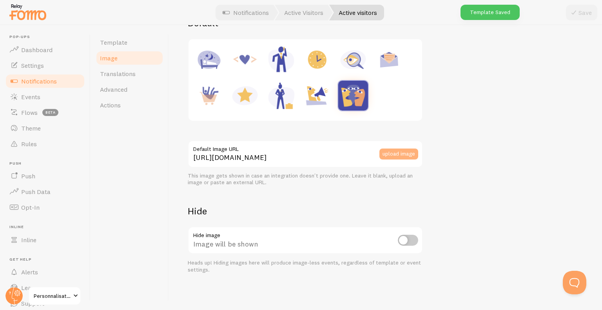
click at [396, 148] on button "upload image" at bounding box center [398, 153] width 39 height 11
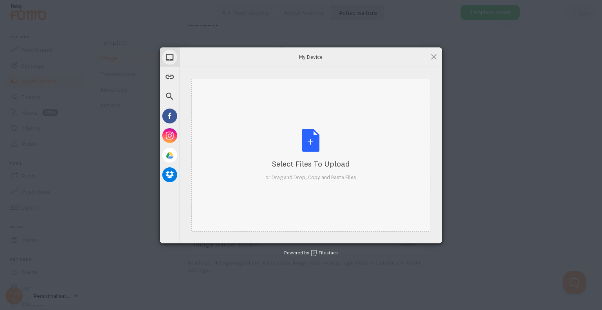
click at [298, 140] on div "Select Files to Upload or Drag and Drop, Copy and Paste Files" at bounding box center [310, 155] width 91 height 52
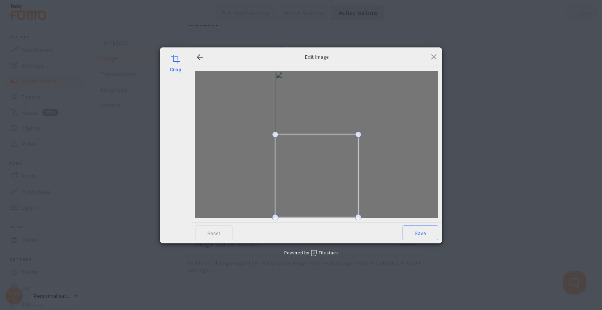
click at [334, 181] on span at bounding box center [316, 175] width 83 height 83
click at [415, 232] on span "Save" at bounding box center [420, 232] width 36 height 15
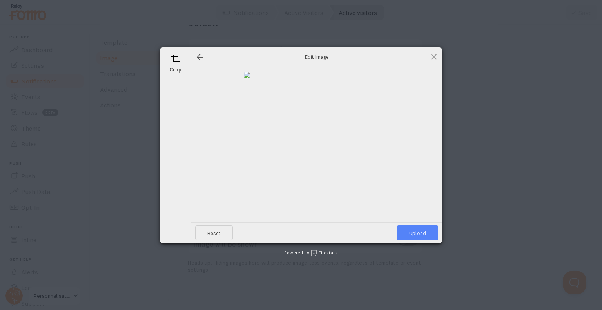
click at [414, 229] on span "Upload" at bounding box center [417, 232] width 41 height 15
type input "https://process.filestackapi.com/ApqhzE1ldTzuKSj33adqez/resize=width:170,height…"
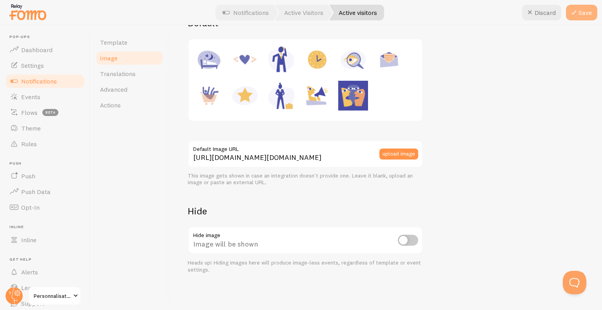
click at [579, 17] on button "Save" at bounding box center [581, 13] width 31 height 16
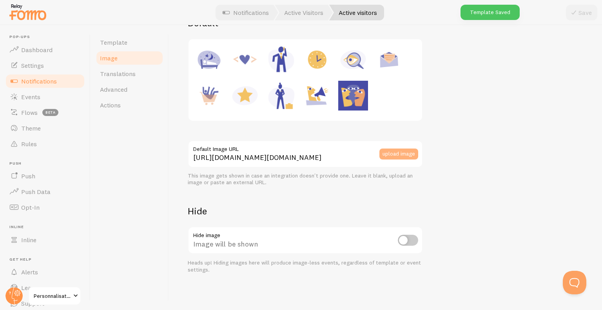
click at [401, 156] on button "upload image" at bounding box center [398, 153] width 39 height 11
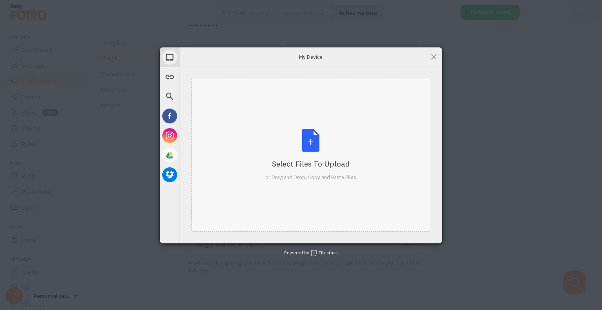
click at [329, 143] on div "Select Files to Upload or Drag and Drop, Copy and Paste Files" at bounding box center [310, 155] width 91 height 52
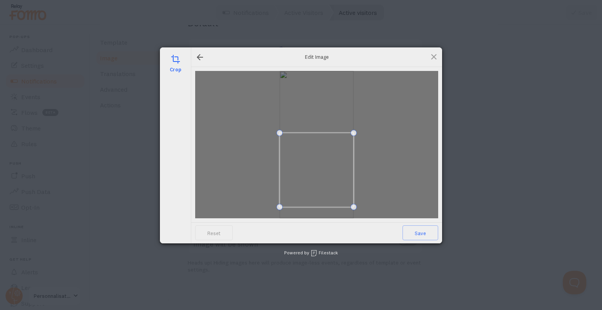
click at [326, 181] on span at bounding box center [316, 170] width 74 height 74
click at [425, 236] on span "Save" at bounding box center [420, 232] width 36 height 15
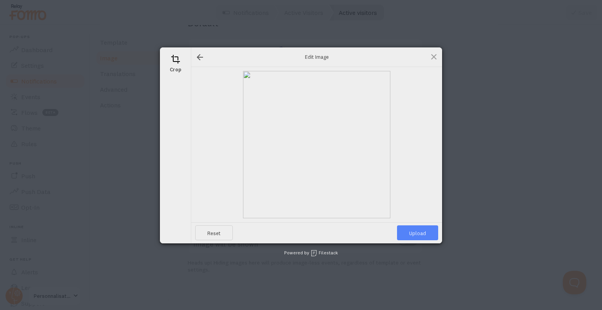
click at [419, 232] on span "Upload" at bounding box center [417, 232] width 41 height 15
type input "https://process.filestackapi.com/ApqhzE1ldTzuKSj33adqez/resize=width:170,height…"
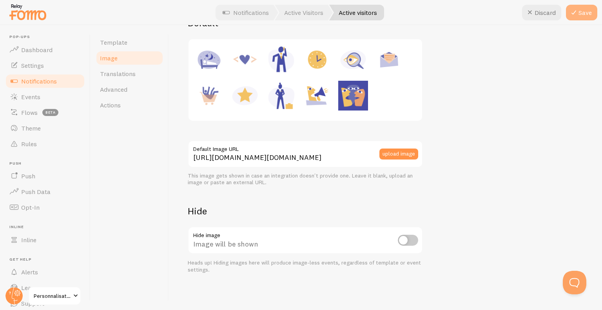
click at [588, 17] on button "Save" at bounding box center [581, 13] width 31 height 16
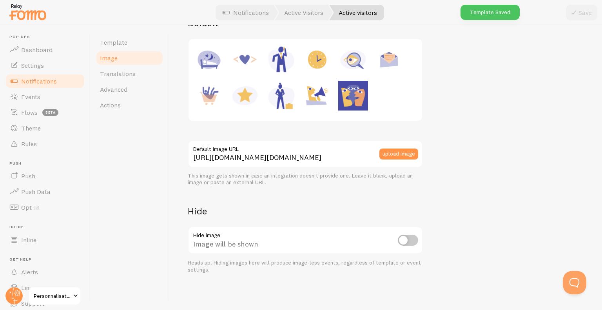
click at [29, 83] on span "Notifications" at bounding box center [39, 81] width 36 height 8
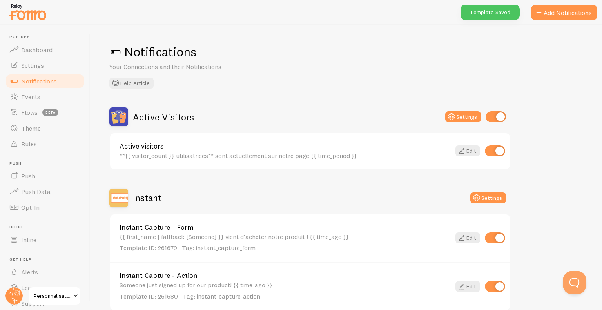
scroll to position [39, 0]
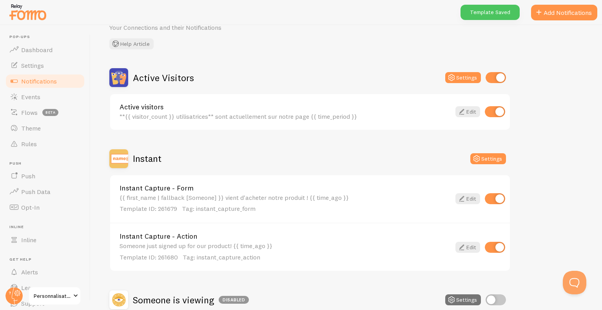
click at [246, 115] on div "**{{ visitor_count }} utilisatrices** sont actuellement sur notre page {{ time_…" at bounding box center [284, 116] width 331 height 7
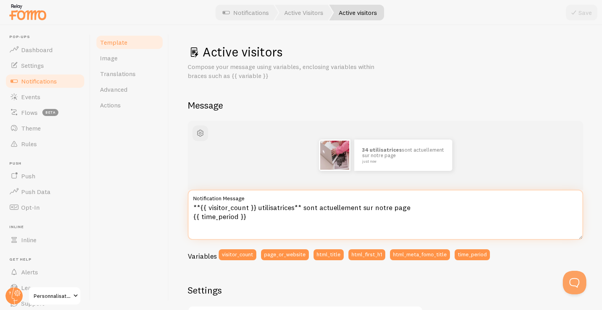
click at [232, 217] on textarea "**{{ visitor_count }} utilisatrices** sont actuellement sur notre page {{ time_…" at bounding box center [385, 215] width 395 height 50
click at [219, 217] on textarea "**{{ visitor_count }} utilisatrices** sont actuellement sur notre page {{ time_…" at bounding box center [385, 215] width 395 height 50
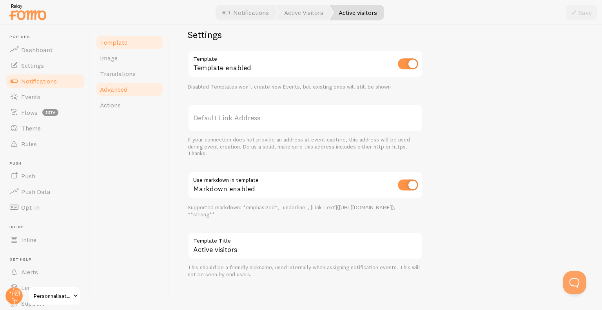
scroll to position [20, 0]
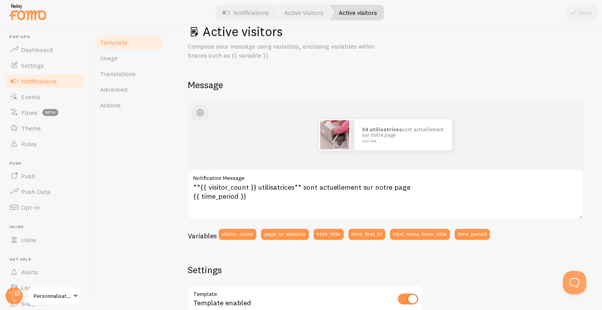
click at [32, 80] on span "Notifications" at bounding box center [39, 81] width 36 height 8
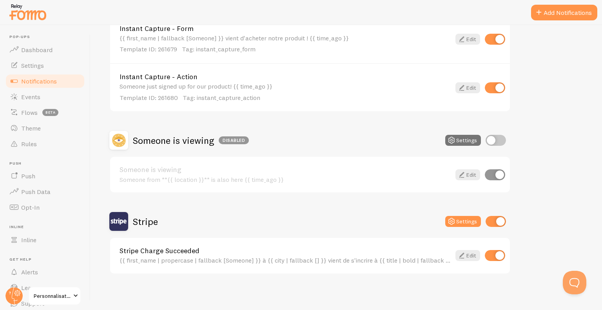
scroll to position [199, 0]
click at [231, 261] on div "{{ first_name | propercase | fallback [Someone] }} à {{ city | fallback [] }} v…" at bounding box center [284, 259] width 331 height 7
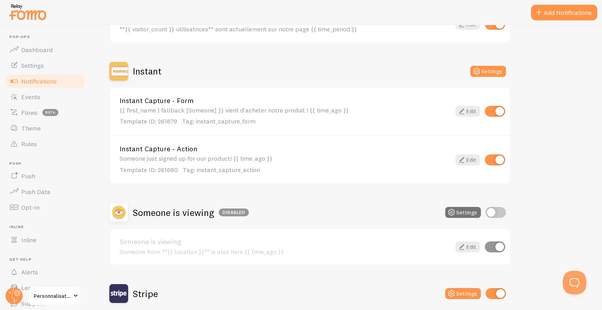
scroll to position [199, 0]
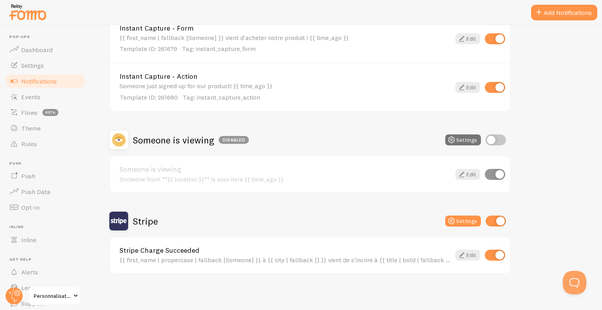
click at [173, 257] on div "{{ first_name | propercase | fallback [Someone] }} à {{ city | fallback [] }} v…" at bounding box center [284, 259] width 331 height 7
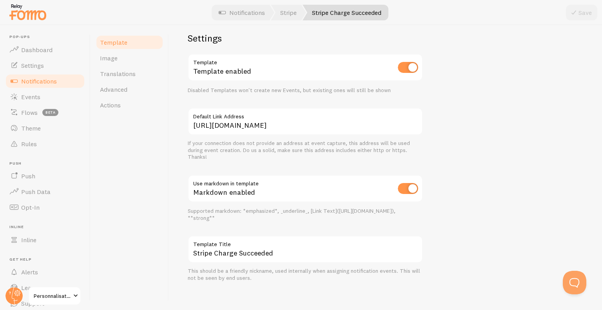
scroll to position [275, 0]
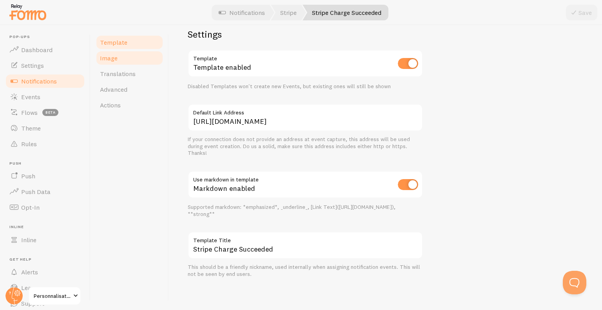
click at [118, 65] on link "Image" at bounding box center [129, 58] width 69 height 16
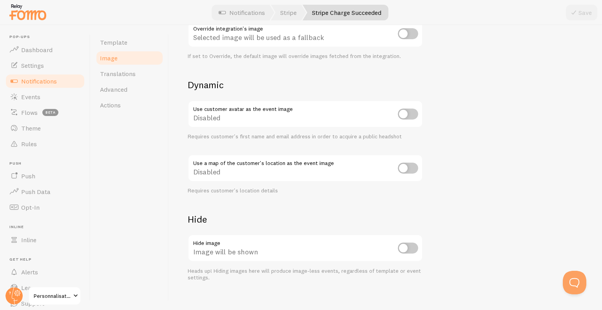
scroll to position [306, 0]
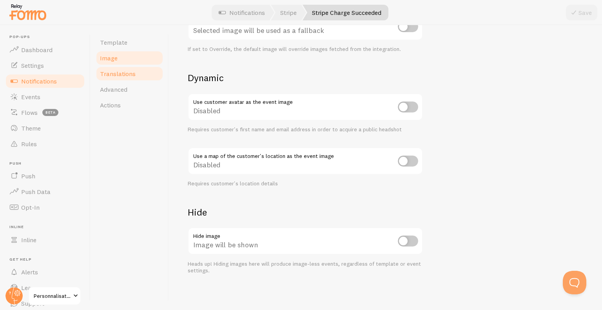
click at [123, 81] on link "Translations" at bounding box center [129, 74] width 69 height 16
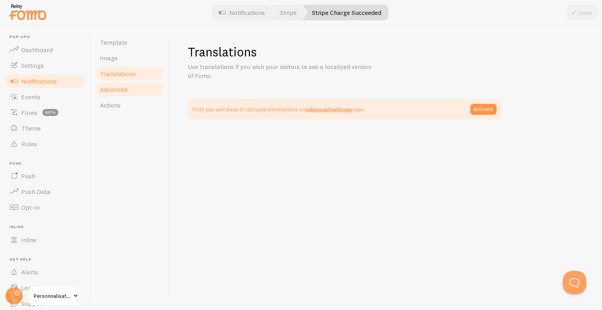
click at [113, 94] on link "Advanced" at bounding box center [129, 89] width 69 height 16
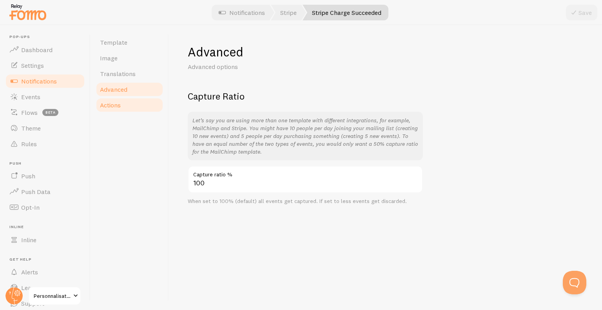
click at [112, 105] on span "Actions" at bounding box center [110, 105] width 21 height 8
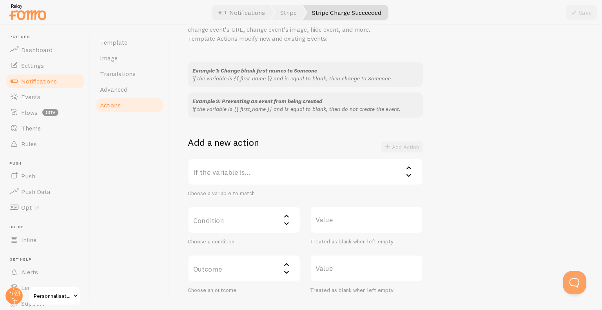
scroll to position [78, 0]
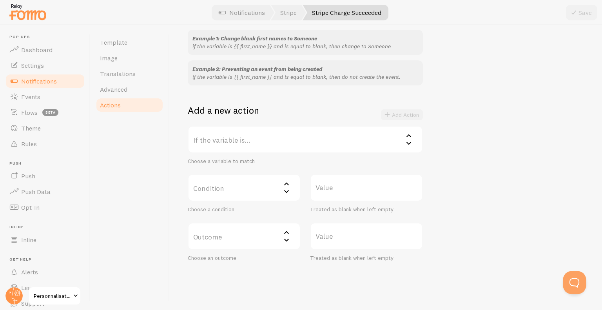
click at [43, 81] on span "Notifications" at bounding box center [39, 81] width 36 height 8
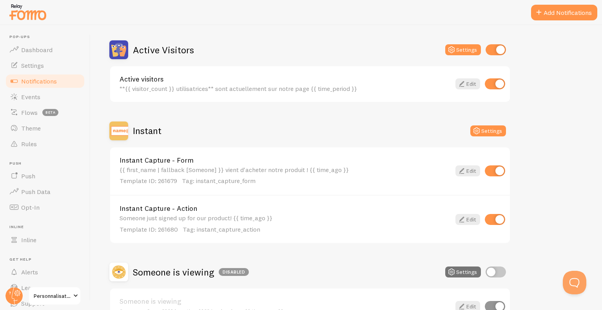
scroll to position [78, 0]
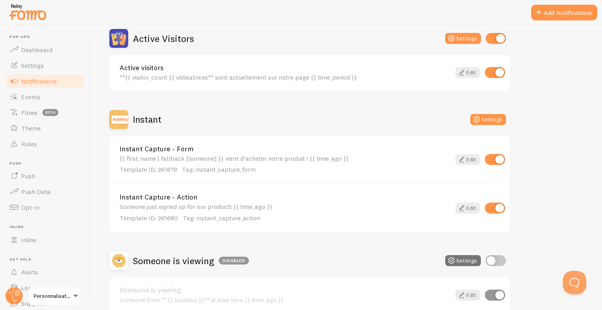
click at [300, 165] on p "Template ID: 261679 Tag: instant_capture_form" at bounding box center [284, 169] width 331 height 9
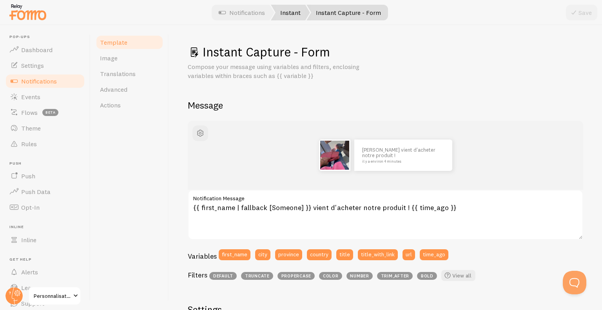
click at [279, 12] on link "Instant" at bounding box center [290, 13] width 39 height 16
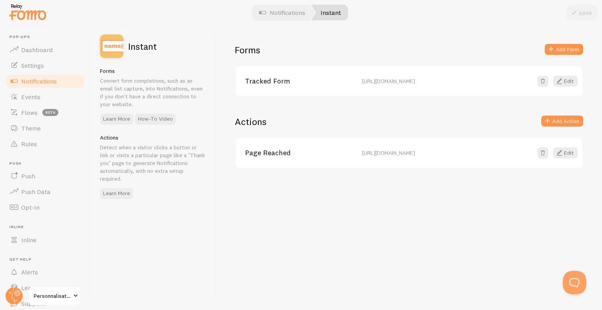
click at [254, 81] on link "Tracked Form" at bounding box center [299, 81] width 108 height 7
click at [550, 53] on span at bounding box center [550, 49] width 9 height 9
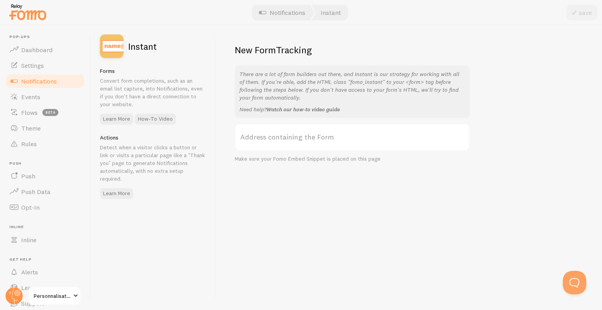
click at [310, 107] on link "Watch our how-to video guide" at bounding box center [302, 109] width 73 height 7
click at [33, 65] on span "Settings" at bounding box center [32, 66] width 23 height 8
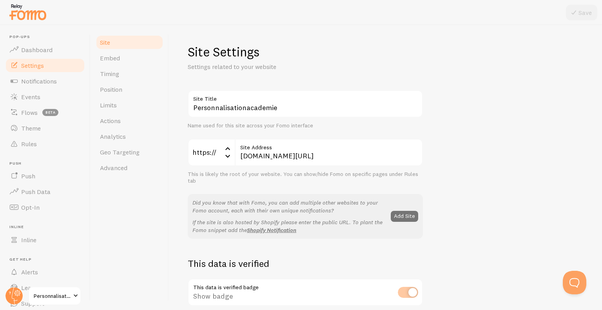
scroll to position [118, 0]
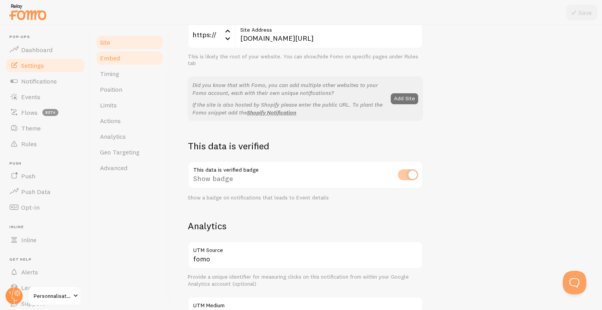
click at [116, 63] on link "Embed" at bounding box center [129, 58] width 69 height 16
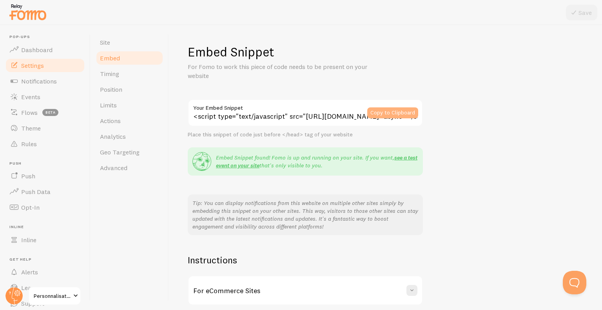
click at [387, 110] on button "Copy to Clipboard" at bounding box center [392, 112] width 51 height 11
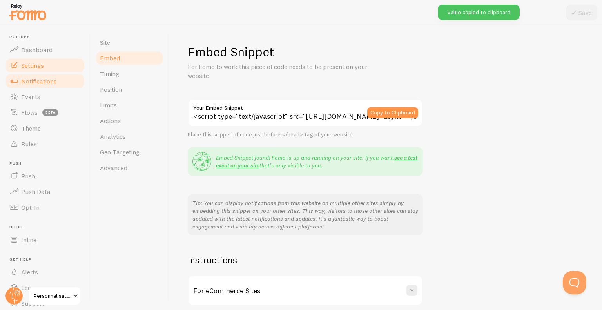
click at [56, 80] on span "Notifications" at bounding box center [39, 81] width 36 height 8
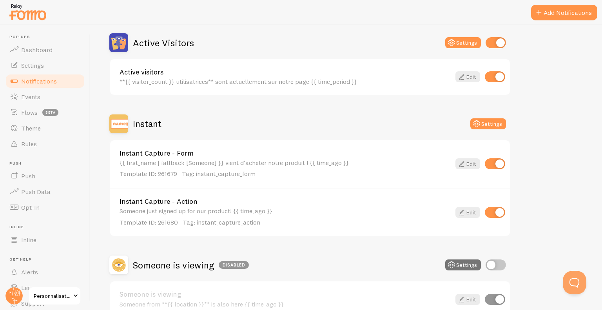
scroll to position [196, 0]
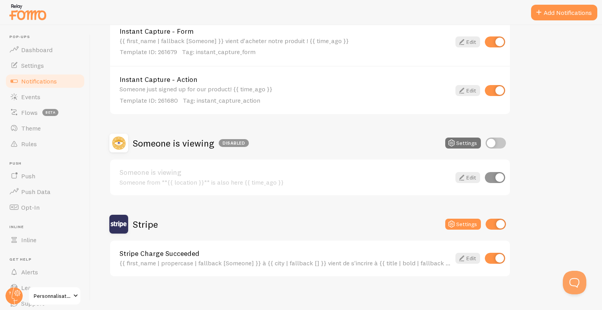
click at [299, 259] on div "{{ first_name | propercase | fallback [Someone] }} à {{ city | fallback [] }} v…" at bounding box center [284, 262] width 331 height 7
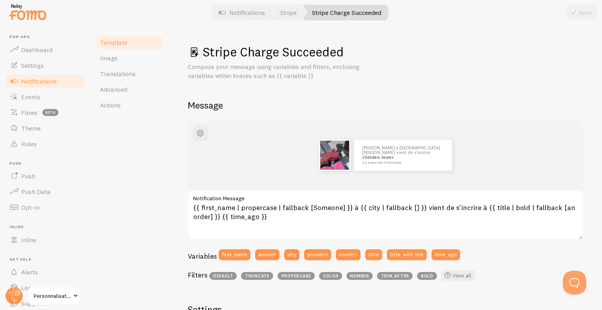
click at [54, 78] on span "Notifications" at bounding box center [39, 81] width 36 height 8
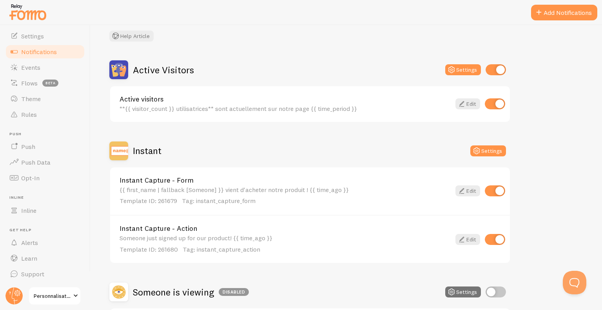
scroll to position [42, 0]
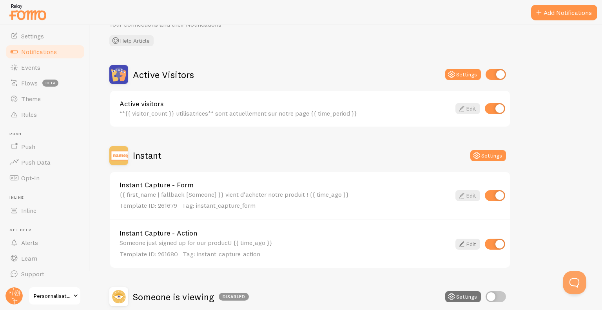
click at [194, 106] on link "Active visitors" at bounding box center [284, 103] width 331 height 7
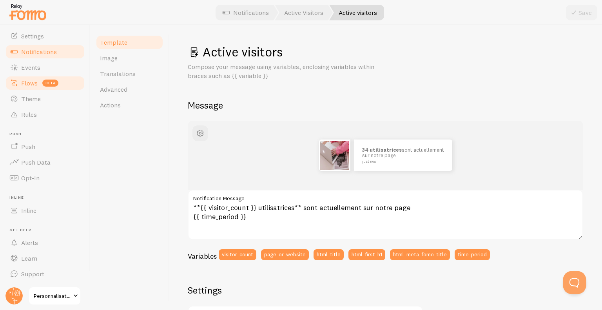
click at [26, 75] on link "Flows beta" at bounding box center [45, 83] width 81 height 16
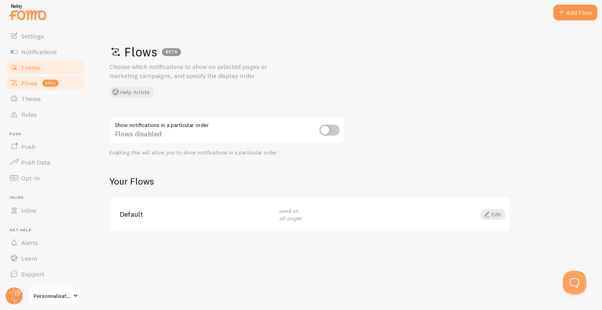
click at [43, 64] on link "Events" at bounding box center [45, 68] width 81 height 16
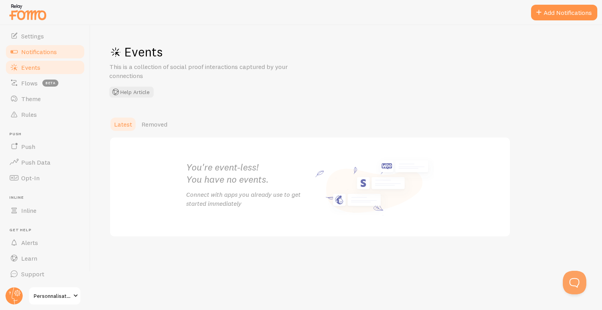
click at [46, 54] on span "Notifications" at bounding box center [39, 52] width 36 height 8
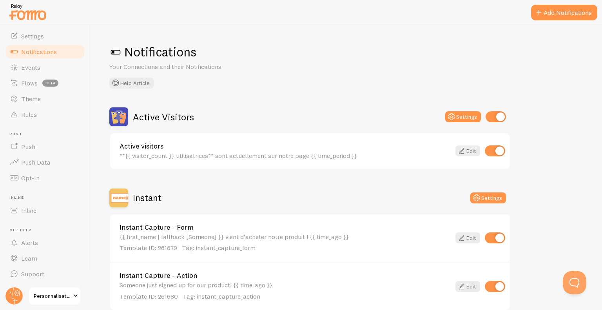
scroll to position [199, 0]
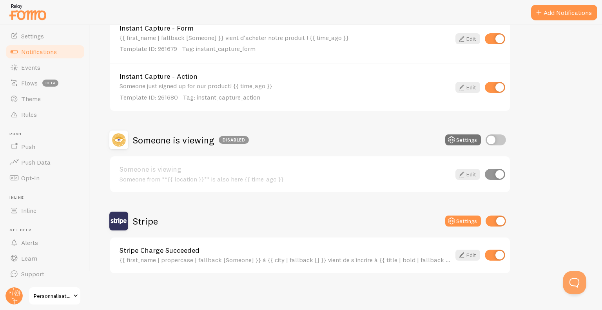
click at [190, 244] on div "Stripe Charge Succeeded {{ first_name | propercase | fallback [Someone] }} à {{…" at bounding box center [310, 255] width 400 height 36
click at [192, 249] on link "Stripe Charge Succeeded" at bounding box center [284, 250] width 331 height 7
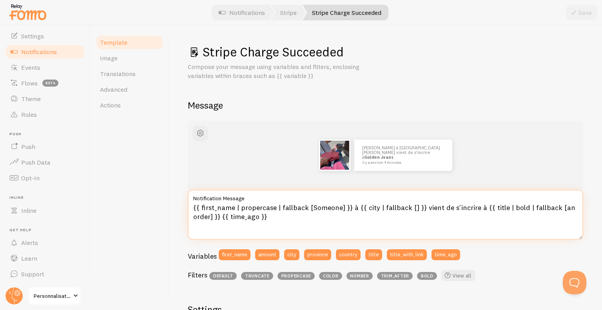
drag, startPoint x: 221, startPoint y: 217, endPoint x: 264, endPoint y: 220, distance: 43.2
click at [264, 220] on textarea "{{ first_name | propercase | fallback [Someone] }} à {{ city | fallback [] }} v…" at bounding box center [385, 215] width 395 height 50
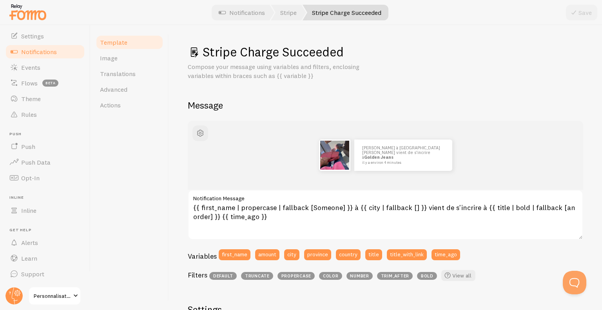
click at [43, 54] on span "Notifications" at bounding box center [39, 52] width 36 height 8
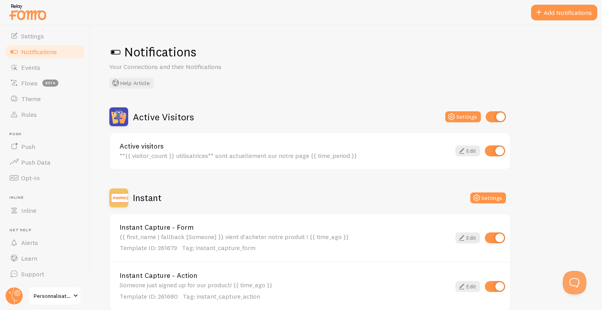
click at [188, 144] on link "Active visitors" at bounding box center [284, 146] width 331 height 7
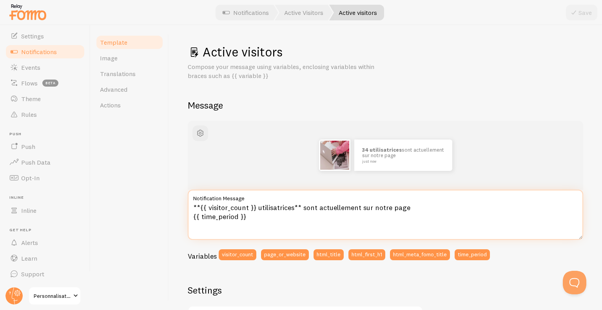
drag, startPoint x: 217, startPoint y: 217, endPoint x: 237, endPoint y: 217, distance: 19.6
click at [237, 217] on textarea "**{{ visitor_count }} utilisatrices** sont actuellement sur notre page {{ time_…" at bounding box center [385, 215] width 395 height 50
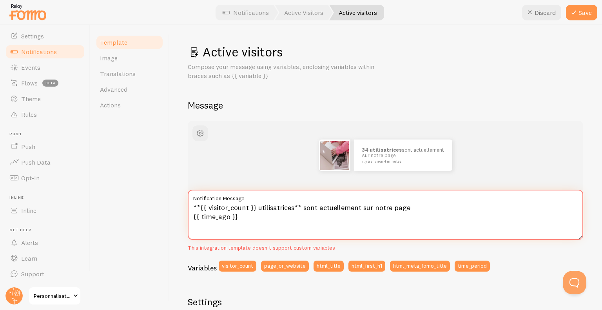
click at [297, 211] on textarea "**{{ visitor_count }} utilisatrices** sont actuellement sur notre page {{ time_…" at bounding box center [385, 215] width 395 height 50
click at [313, 195] on label "Notification Message" at bounding box center [385, 196] width 395 height 13
click at [313, 195] on textarea "**{{ visitor_count }} utilisatrices** sont actuellement sur notre page {{ time_…" at bounding box center [385, 215] width 395 height 50
click at [292, 161] on div "34 utilisatrices sont actuellement sur notre page il y a environ 4 minutes" at bounding box center [385, 154] width 358 height 31
click at [574, 15] on icon at bounding box center [573, 12] width 9 height 9
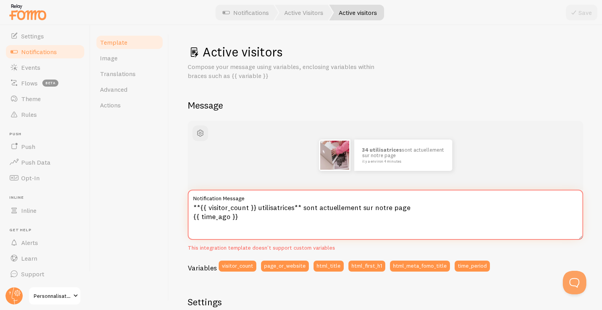
drag, startPoint x: 246, startPoint y: 217, endPoint x: 190, endPoint y: 218, distance: 55.6
click at [190, 218] on textarea "**{{ visitor_count }} utilisatrices** sont actuellement sur notre page {{ time_…" at bounding box center [385, 215] width 395 height 50
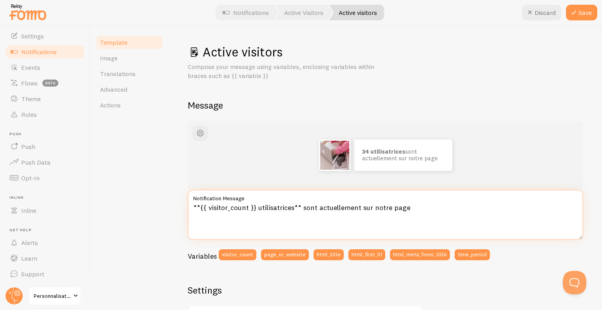
click at [273, 222] on textarea "**{{ visitor_count }} utilisatrices** sont actuellement sur notre page" at bounding box center [385, 215] width 395 height 50
click at [258, 236] on textarea "**{{ visitor_count }} utilisatrices** sont actuellement sur notre page" at bounding box center [385, 215] width 395 height 50
drag, startPoint x: 220, startPoint y: 226, endPoint x: 243, endPoint y: 223, distance: 23.3
click at [227, 225] on textarea "**{{ visitor_count }} utilisatrices** sont actuellement sur notre page" at bounding box center [385, 215] width 395 height 50
click at [414, 210] on textarea "**{{ visitor_count }} utilisatrices** sont actuellement sur notre page" at bounding box center [385, 215] width 395 height 50
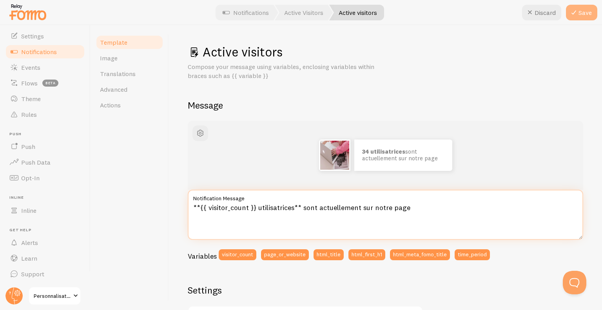
type textarea "**{{ visitor_count }} utilisatrices** sont actuellement sur notre page"
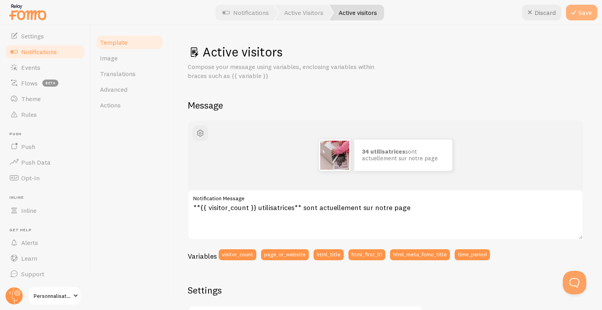
click at [584, 13] on button "Save" at bounding box center [581, 13] width 31 height 16
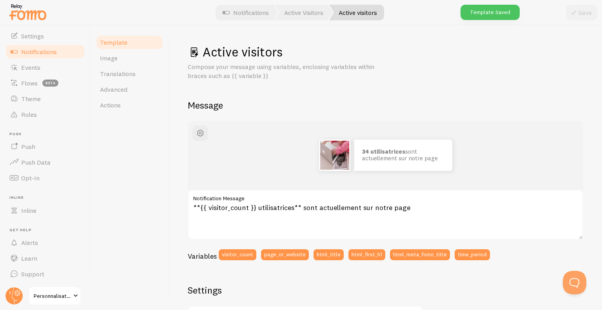
click at [29, 57] on link "Notifications" at bounding box center [45, 52] width 81 height 16
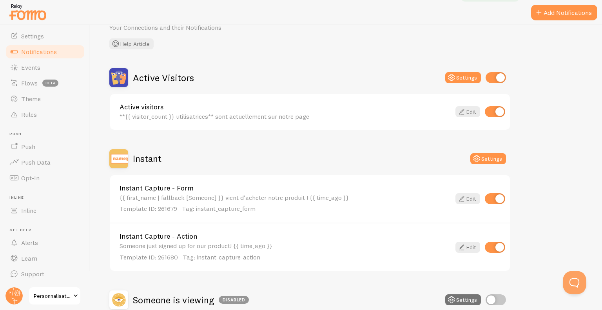
scroll to position [196, 0]
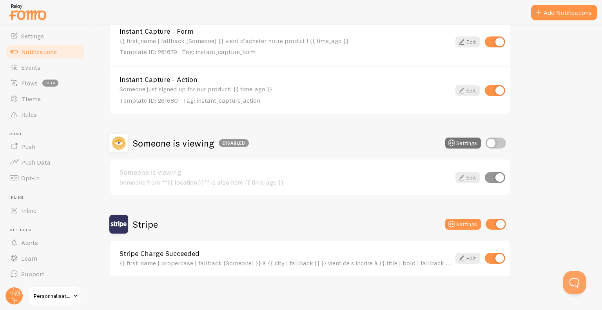
click at [193, 247] on div "Stripe Charge Succeeded {{ first_name | propercase | fallback [Someone] }} à {{…" at bounding box center [310, 259] width 400 height 36
click at [197, 257] on div "Stripe Charge Succeeded {{ first_name | propercase | fallback [Someone] }} à {{…" at bounding box center [284, 258] width 331 height 17
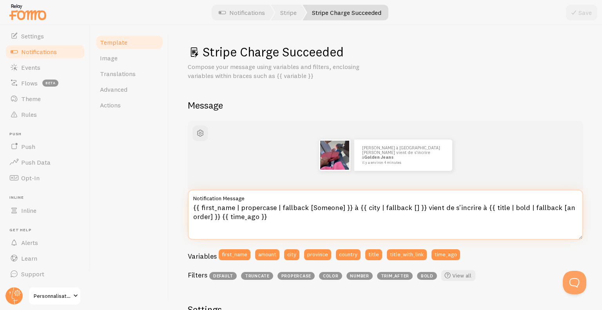
drag, startPoint x: 349, startPoint y: 207, endPoint x: 420, endPoint y: 207, distance: 70.5
click at [420, 207] on textarea "{{ first_name | propercase | fallback [Someone] }} à {{ city | fallback [] }} v…" at bounding box center [385, 215] width 395 height 50
type textarea "{{ first_name | propercase | fallback [Someone] }} vient de s'incrire à {{ titl…"
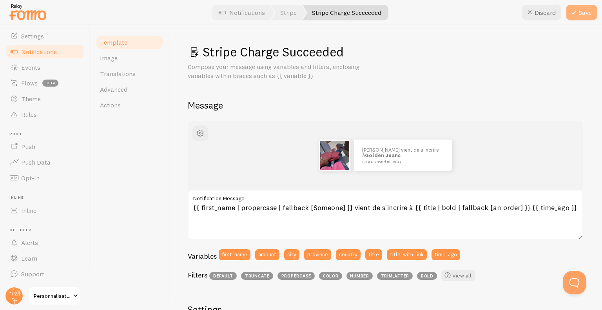
click at [581, 18] on button "Save" at bounding box center [581, 13] width 31 height 16
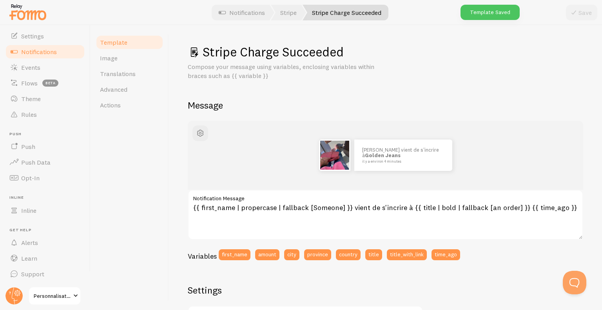
click at [33, 51] on span "Notifications" at bounding box center [39, 52] width 36 height 8
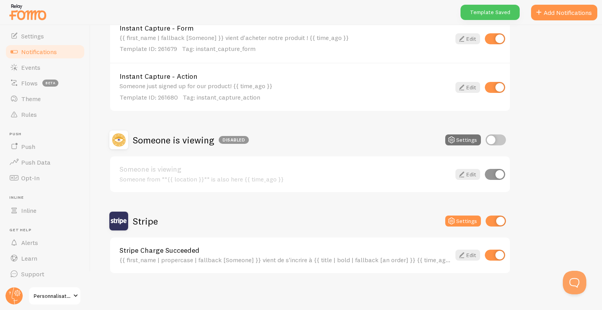
scroll to position [42, 0]
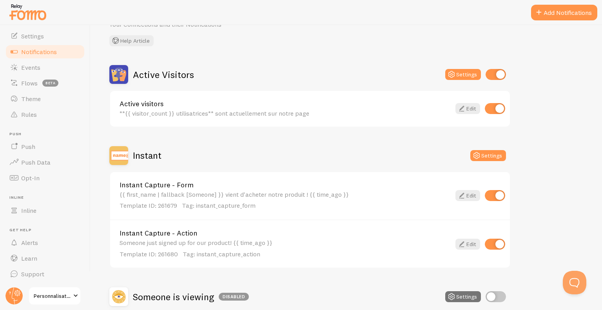
click at [206, 241] on div "Someone just signed up for our product! {{ time_ago }} Template ID: 261680 Tag:…" at bounding box center [284, 248] width 331 height 19
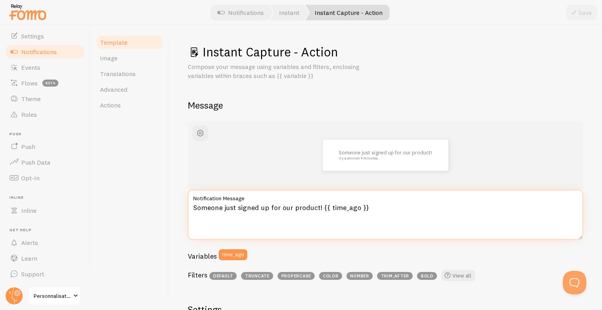
drag, startPoint x: 192, startPoint y: 209, endPoint x: 319, endPoint y: 213, distance: 126.6
click at [319, 213] on textarea "Someone just signed up for our product! {{ time_ago }}" at bounding box center [385, 215] width 395 height 50
drag, startPoint x: 226, startPoint y: 208, endPoint x: 196, endPoint y: 209, distance: 30.2
click at [196, 209] on textarea "Quelqu'un vient de s'insire à notre produit ! {{ time_ago }}" at bounding box center [385, 215] width 395 height 50
click at [264, 207] on textarea "Quelqu'un vient de s'insire à notre produit ! {{ time_ago }}" at bounding box center [385, 215] width 395 height 50
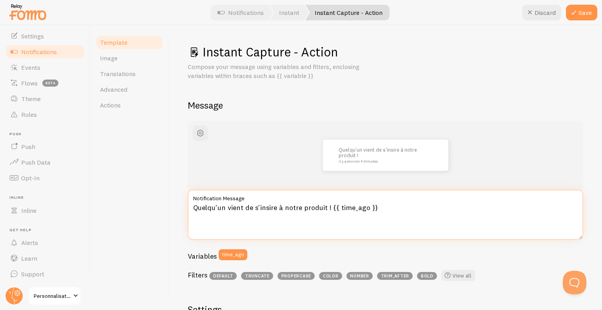
click at [269, 208] on textarea "Quelqu'un vient de s'insire à notre produit ! {{ time_ago }}" at bounding box center [385, 215] width 395 height 50
click at [234, 208] on textarea "Quelqu'un vient de s'inscrire à notre produit ! {{ time_ago }}" at bounding box center [385, 215] width 395 height 50
drag, startPoint x: 224, startPoint y: 208, endPoint x: 180, endPoint y: 207, distance: 43.9
click at [180, 207] on div "Instant Capture - Action Compose your message using variables and filters, encl…" at bounding box center [385, 167] width 433 height 285
click at [376, 217] on textarea "Une utilisatrice vient de s'inscrire à notre produit ! {{ time_ago }}" at bounding box center [385, 215] width 395 height 50
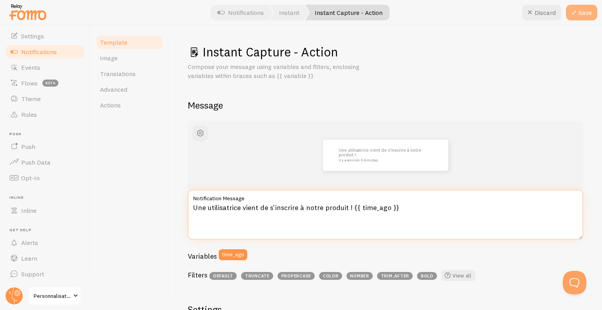
type textarea "Une utilisatrice vient de s'inscrire à notre produit ! {{ time_ago }}"
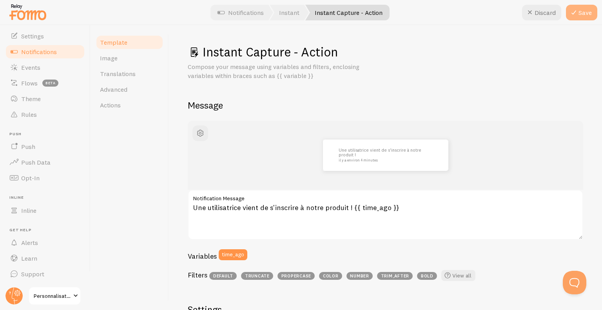
click at [590, 10] on button "Save" at bounding box center [581, 13] width 31 height 16
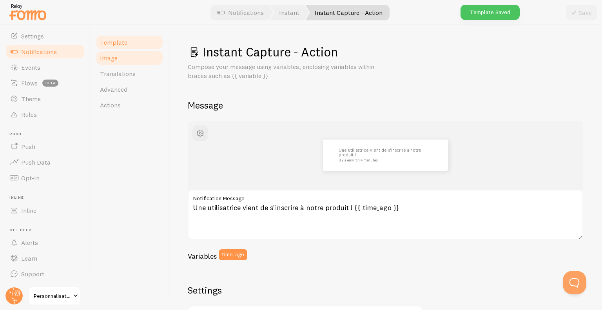
click at [122, 56] on link "Image" at bounding box center [129, 58] width 69 height 16
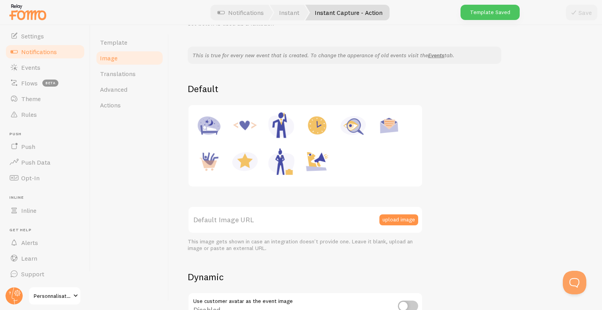
scroll to position [157, 0]
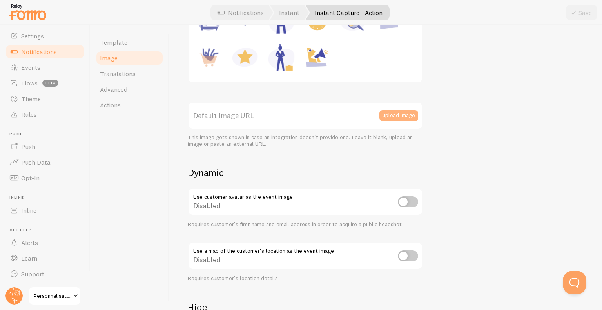
click at [398, 115] on button "upload image" at bounding box center [398, 115] width 39 height 11
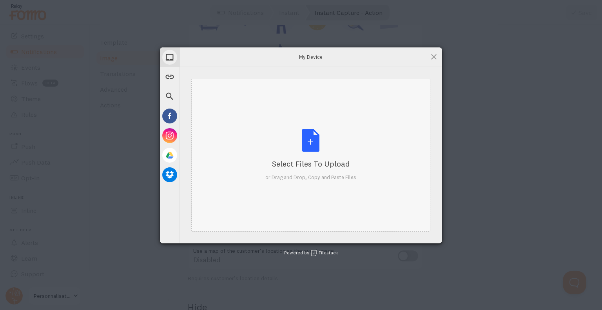
click at [286, 142] on div "Select Files to Upload or Drag and Drop, Copy and Paste Files" at bounding box center [310, 155] width 91 height 52
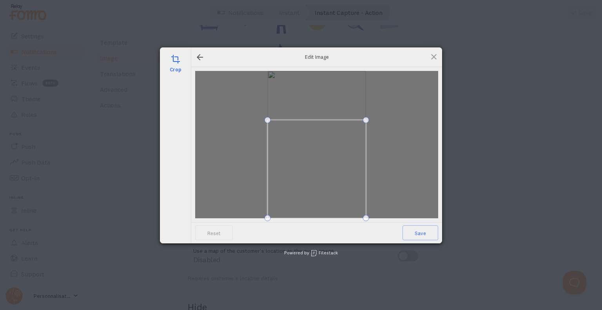
click at [320, 170] on span at bounding box center [317, 169] width 98 height 98
click at [369, 133] on div at bounding box center [316, 144] width 243 height 147
click at [340, 179] on span at bounding box center [320, 175] width 86 height 86
click at [414, 232] on span "Save" at bounding box center [420, 232] width 36 height 15
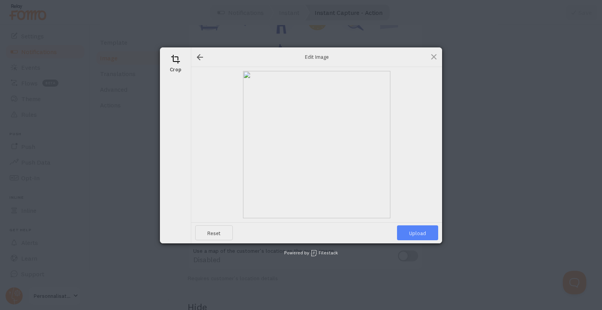
click at [418, 233] on span "Upload" at bounding box center [417, 232] width 41 height 15
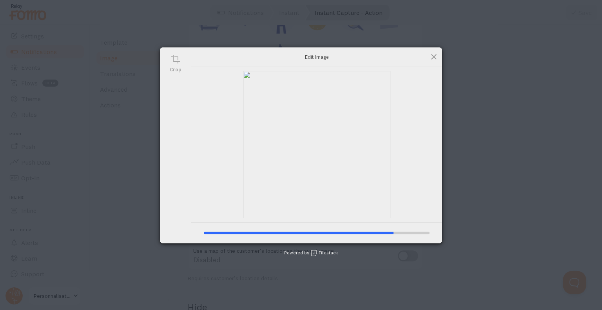
type input "https://process.filestackapi.com/ApqhzE1ldTzuKSj33adqez/resize=width:170,height…"
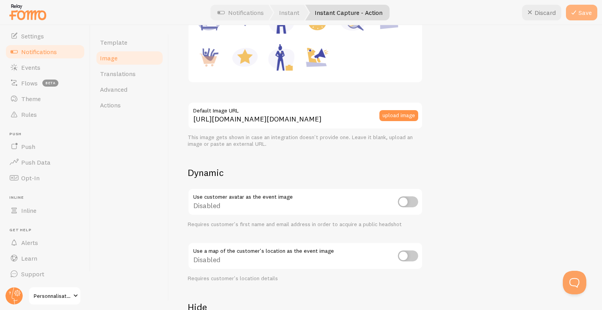
click at [573, 13] on icon at bounding box center [573, 12] width 9 height 9
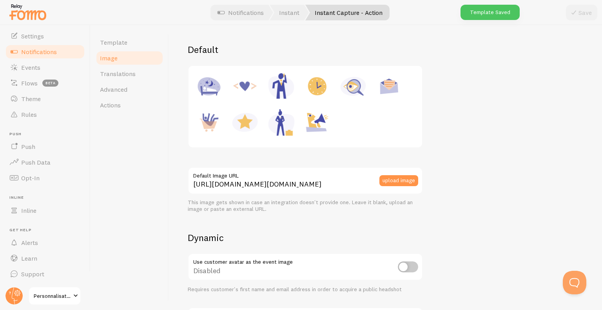
scroll to position [0, 0]
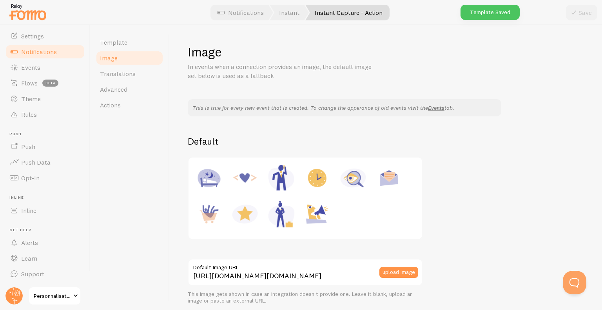
click at [113, 56] on span "Image" at bounding box center [109, 58] width 18 height 8
click at [34, 56] on link "Notifications" at bounding box center [45, 52] width 81 height 16
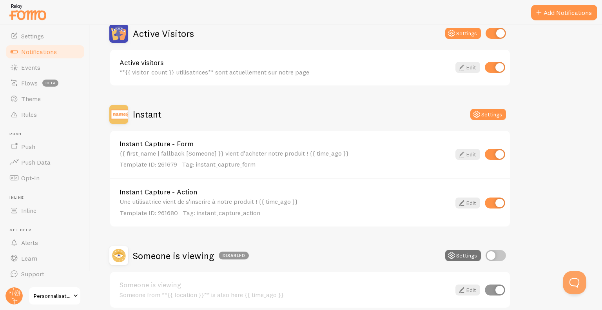
scroll to position [81, 0]
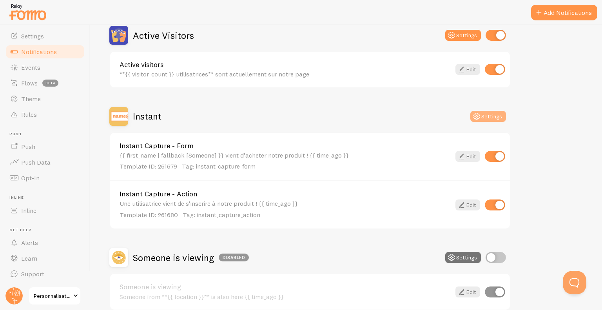
click at [481, 114] on icon at bounding box center [476, 116] width 9 height 9
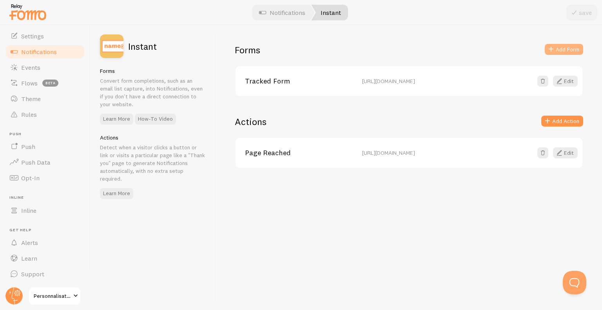
click at [575, 47] on button "Add Form" at bounding box center [564, 49] width 38 height 11
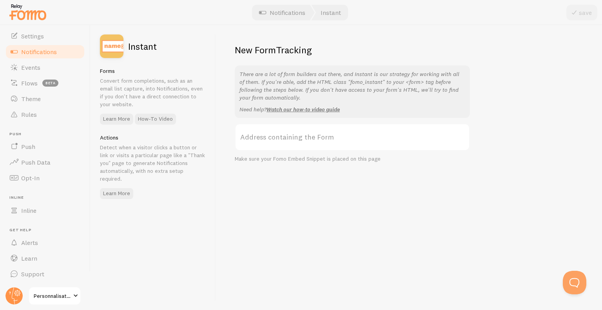
click at [290, 128] on label "Address containing the Form" at bounding box center [352, 136] width 235 height 27
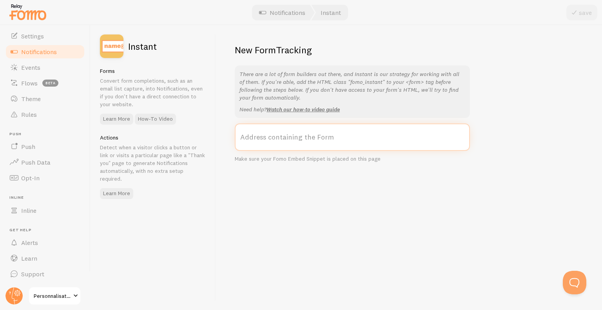
click at [290, 128] on input "Address containing the Form" at bounding box center [352, 136] width 235 height 27
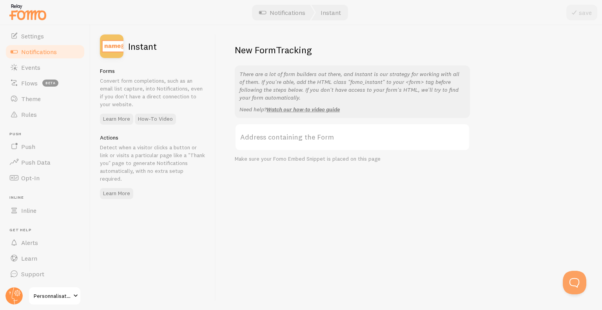
click at [290, 139] on label "Address containing the Form" at bounding box center [352, 136] width 235 height 27
click at [290, 139] on input "Address containing the Form" at bounding box center [352, 136] width 235 height 27
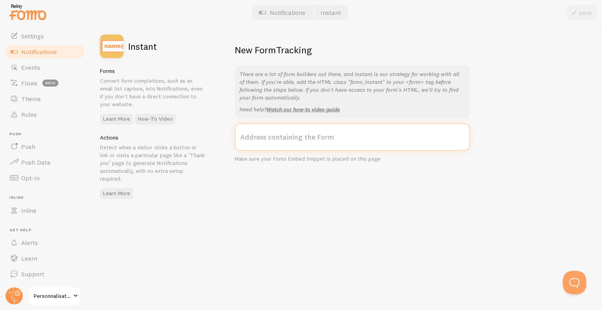
paste input "https://www.personnalisationacademie.fr/paiementgobelets"
type input "https://www.personnalisationacademie.fr/paiementgobelets"
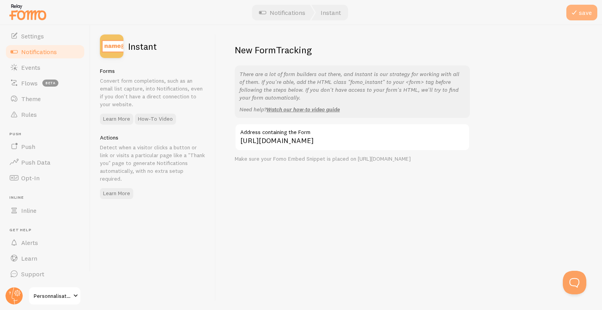
click at [587, 9] on button "save" at bounding box center [581, 13] width 31 height 16
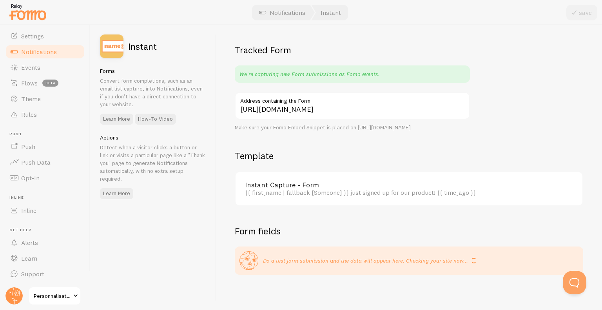
click at [332, 188] on link "Instant Capture - Form" at bounding box center [406, 184] width 323 height 7
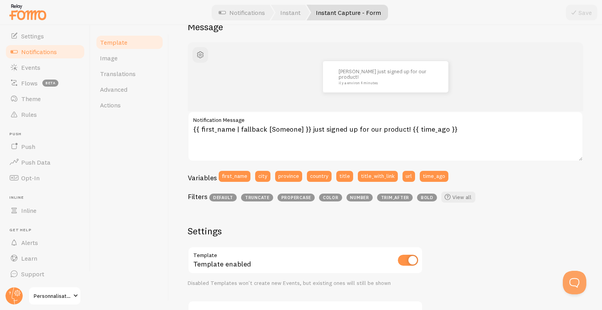
scroll to position [39, 0]
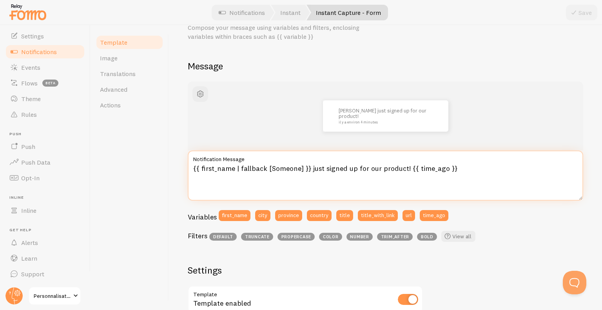
drag, startPoint x: 308, startPoint y: 169, endPoint x: 401, endPoint y: 169, distance: 92.5
click at [401, 169] on textarea "{{ first_name | fallback [Someone] }} just signed up for our product! {{ time_a…" at bounding box center [385, 175] width 395 height 50
type textarea "{{ first_name | fallback [Someone] }} vient de s'incrire à notre produit! {{ ti…"
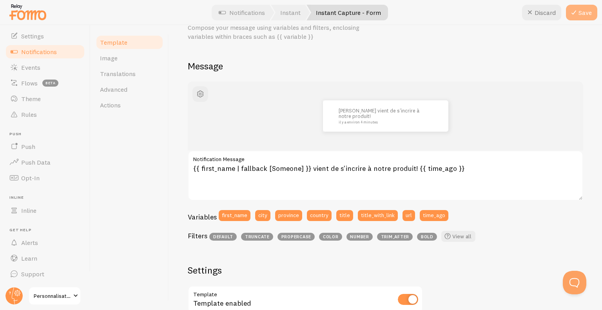
click at [584, 8] on button "Save" at bounding box center [581, 13] width 31 height 16
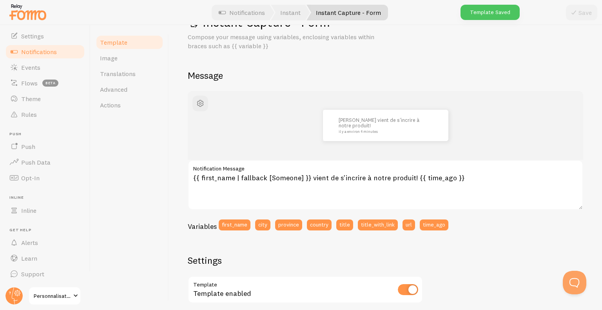
scroll to position [0, 0]
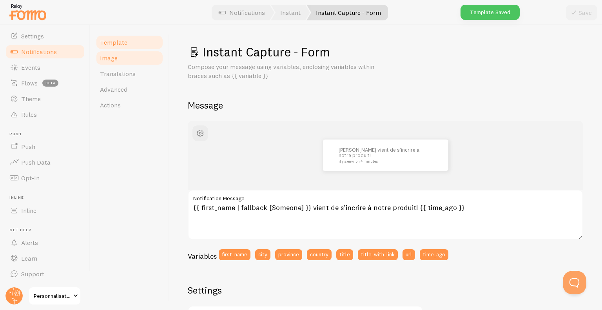
click at [99, 61] on link "Image" at bounding box center [129, 58] width 69 height 16
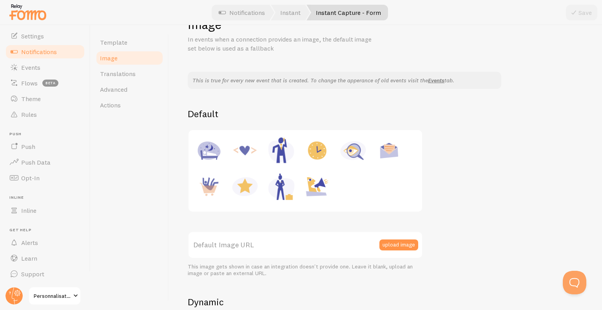
scroll to position [39, 0]
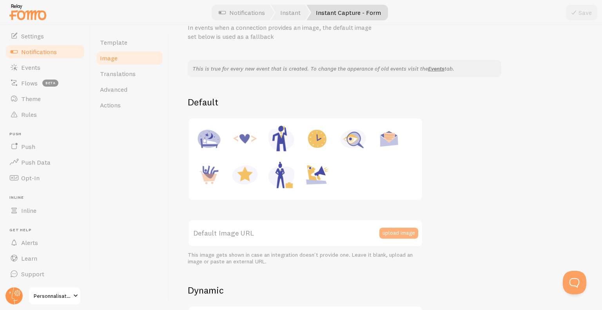
click at [388, 235] on button "upload image" at bounding box center [398, 233] width 39 height 11
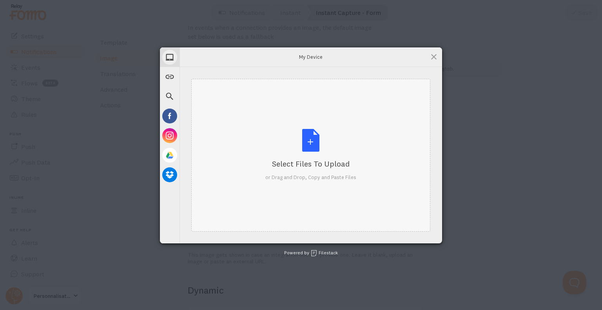
click at [316, 139] on div "Select Files to Upload or Drag and Drop, Copy and Paste Files" at bounding box center [310, 155] width 91 height 52
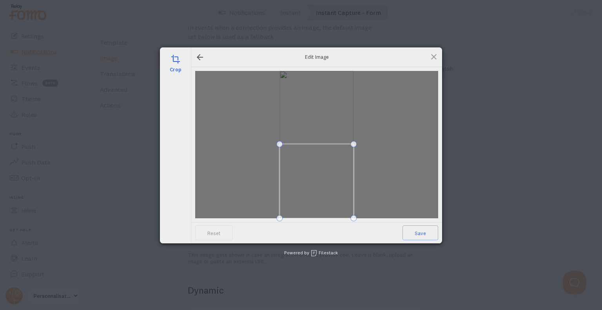
click at [334, 199] on span at bounding box center [316, 181] width 74 height 74
click at [421, 233] on span "Save" at bounding box center [420, 232] width 36 height 15
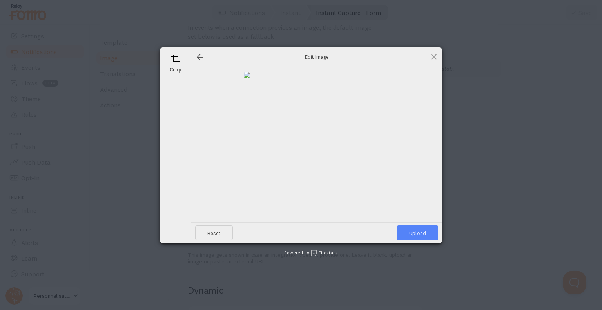
click at [424, 230] on span "Upload" at bounding box center [417, 232] width 41 height 15
type input "https://process.filestackapi.com/ApqhzE1ldTzuKSj33adqez/resize=width:170,height…"
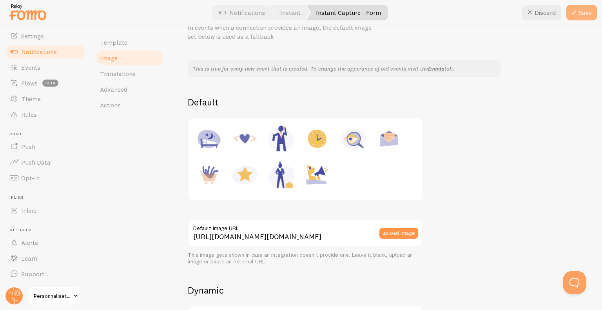
click at [591, 9] on button "Save" at bounding box center [581, 13] width 31 height 16
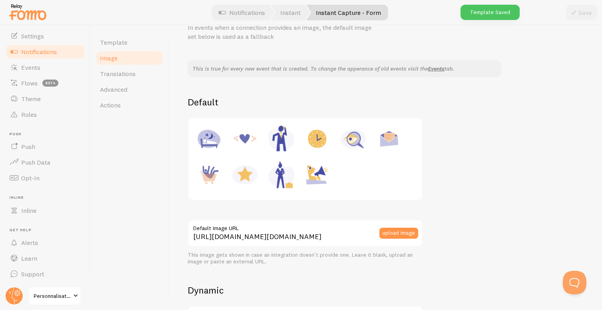
click at [48, 50] on span "Notifications" at bounding box center [39, 52] width 36 height 8
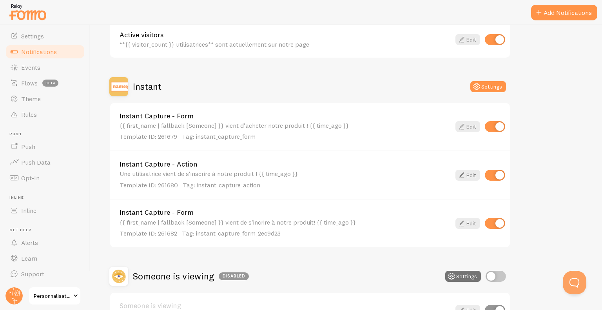
scroll to position [118, 0]
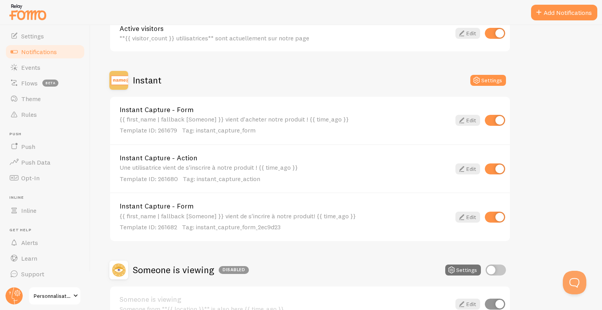
click at [234, 171] on div "Une utilisatrice vient de s'inscrire à notre produit ! {{ time_ago }} Template …" at bounding box center [284, 173] width 331 height 19
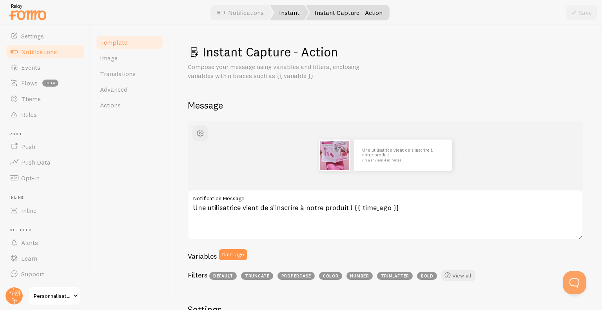
click at [288, 20] on link "Instant" at bounding box center [289, 13] width 39 height 16
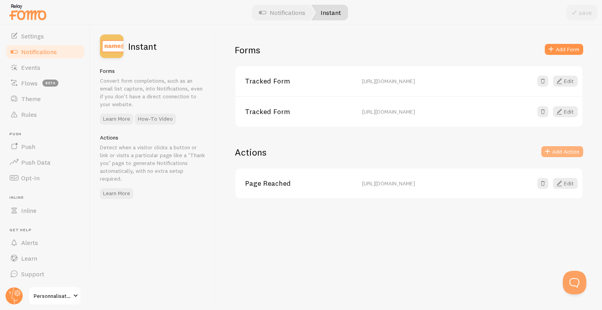
click at [559, 154] on button "Add Action" at bounding box center [562, 151] width 42 height 11
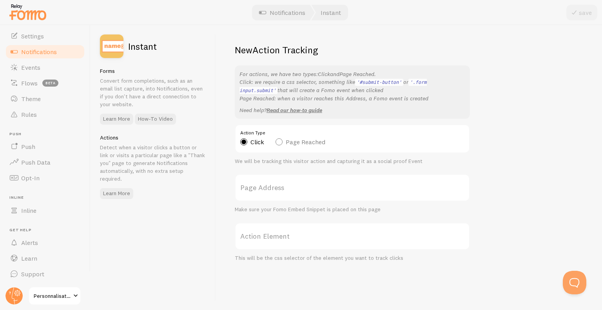
click at [283, 139] on label "Page Reached" at bounding box center [300, 141] width 50 height 7
click at [282, 125] on input "Page Reached" at bounding box center [278, 122] width 7 height 7
radio input "true"
click at [256, 139] on label "Click" at bounding box center [252, 141] width 24 height 7
click at [247, 125] on input "Click" at bounding box center [243, 122] width 7 height 7
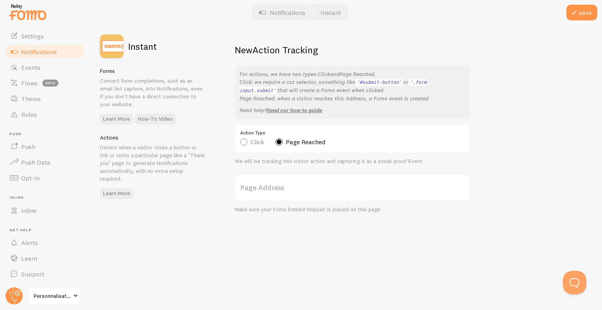
radio input "true"
radio input "false"
click at [252, 190] on label "Page Address" at bounding box center [352, 187] width 235 height 27
click at [252, 190] on input "Page Address" at bounding box center [352, 187] width 235 height 27
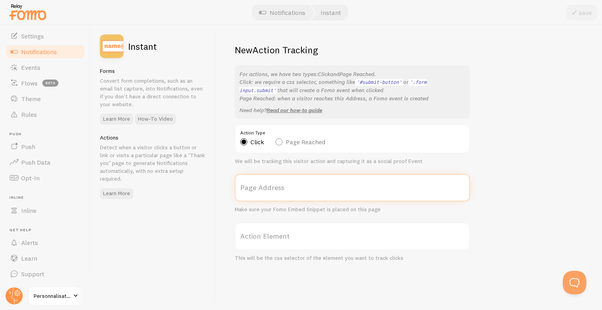
paste input "https://www.personnalisationacademie.fr/paiementgobelets"
type input "https://www.personnalisationacademie.fr/paiementgobelets"
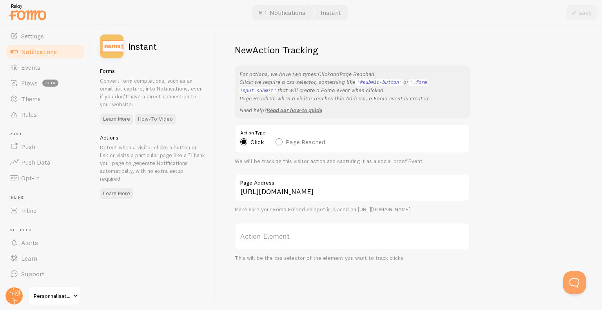
click at [268, 239] on label "Action Element" at bounding box center [352, 236] width 235 height 27
click at [268, 239] on input "Action Element" at bounding box center [352, 236] width 235 height 27
click at [301, 242] on label "Action Element" at bounding box center [352, 236] width 235 height 27
click at [301, 242] on input "Action Element" at bounding box center [352, 236] width 235 height 27
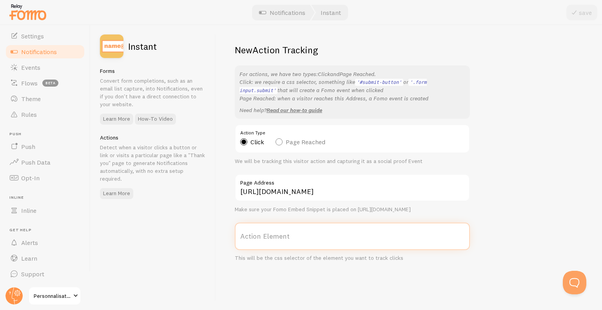
paste input "payment-button-1c312ad3"
type input "payment-button-1c312ad3"
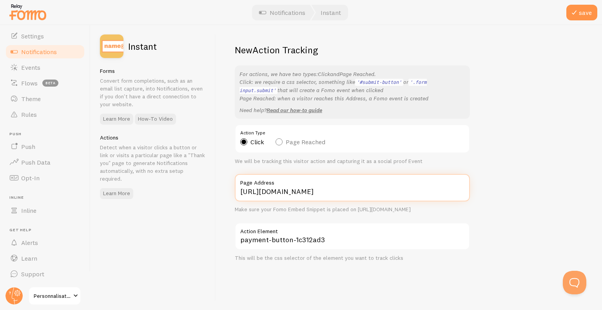
click at [441, 191] on input "https://www.personnalisationacademie.fr/paiementgobelets" at bounding box center [352, 187] width 235 height 27
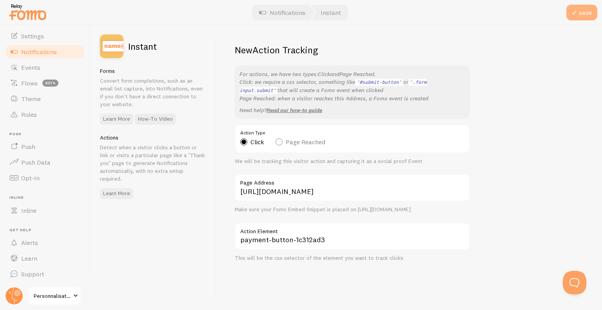
click at [591, 13] on button "save" at bounding box center [581, 13] width 31 height 16
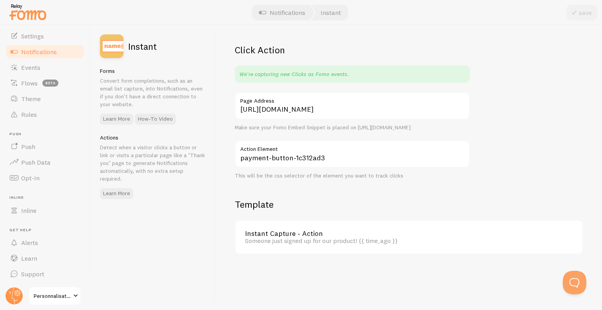
click at [298, 244] on div "Someone just signed up for our product! {{ time_ago }}" at bounding box center [406, 240] width 323 height 7
click at [333, 244] on div "Someone just signed up for our product! {{ time_ago }}" at bounding box center [406, 240] width 323 height 7
click at [376, 244] on div "Someone just signed up for our product! {{ time_ago }}" at bounding box center [406, 240] width 323 height 7
click at [306, 234] on div "Instant Capture - Action Someone just signed up for our product! {{ time_ago }}" at bounding box center [408, 237] width 347 height 33
click at [299, 237] on link "Instant Capture - Action" at bounding box center [406, 233] width 323 height 7
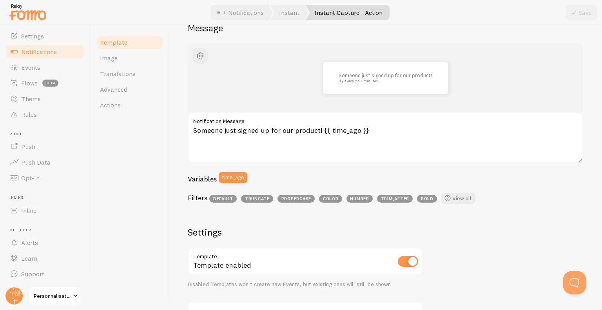
scroll to position [78, 0]
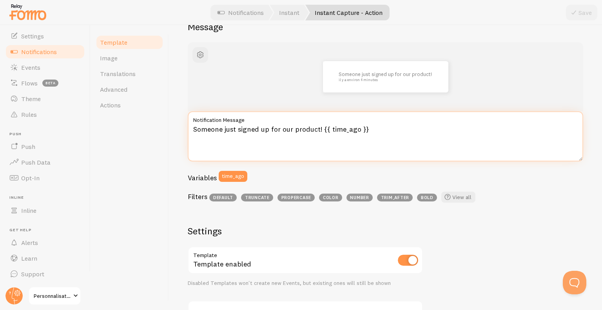
drag, startPoint x: 192, startPoint y: 131, endPoint x: 316, endPoint y: 133, distance: 124.2
click at [316, 133] on textarea "Someone just signed up for our product! {{ time_ago }}" at bounding box center [385, 136] width 395 height 50
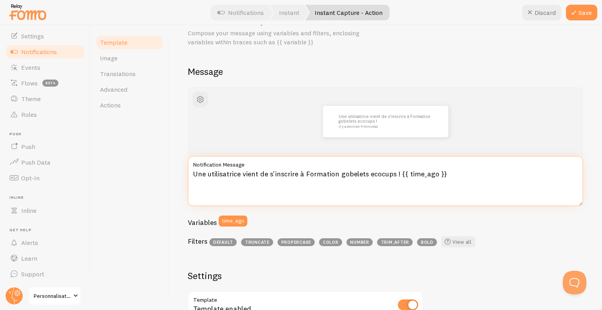
scroll to position [0, 0]
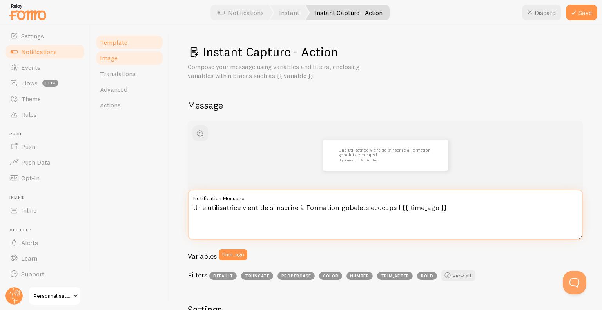
type textarea "Une utilisatrice vient de s'inscrire à Formation gobelets ecocups ! {{ time_ago…"
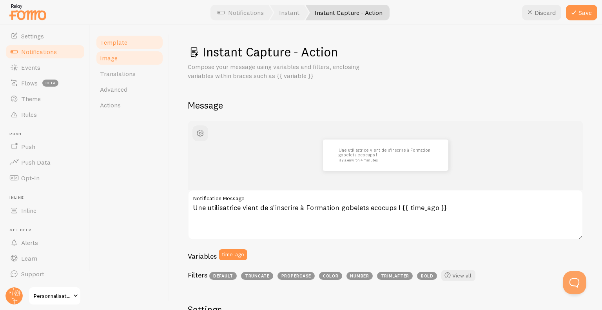
click at [137, 64] on link "Image" at bounding box center [129, 58] width 69 height 16
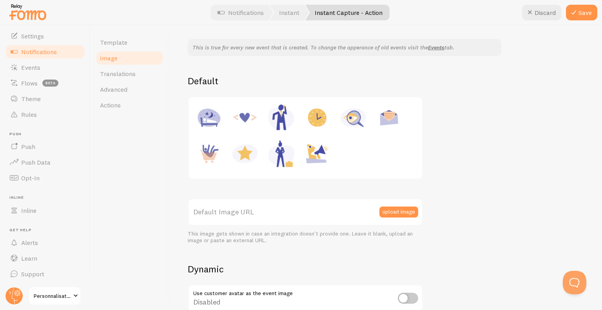
scroll to position [78, 0]
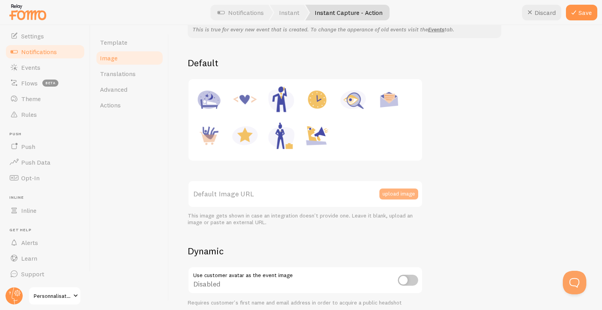
click at [400, 189] on button "upload image" at bounding box center [398, 193] width 39 height 11
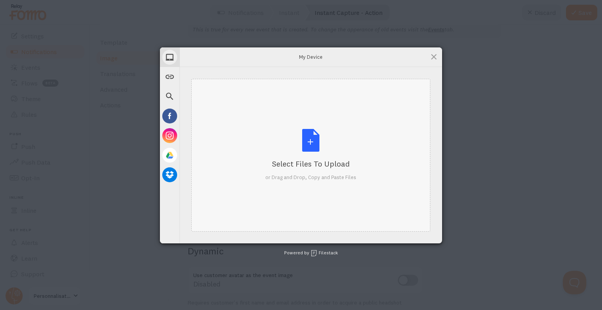
click at [300, 139] on div "Select Files to Upload or Drag and Drop, Copy and Paste Files" at bounding box center [310, 155] width 91 height 52
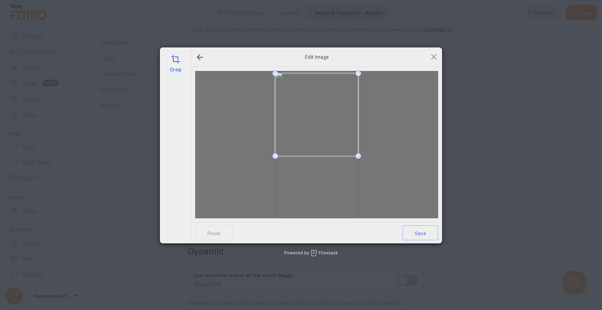
click at [323, 107] on span at bounding box center [316, 114] width 83 height 83
click at [315, 135] on span at bounding box center [316, 133] width 83 height 83
click at [415, 232] on span "Save" at bounding box center [420, 232] width 36 height 15
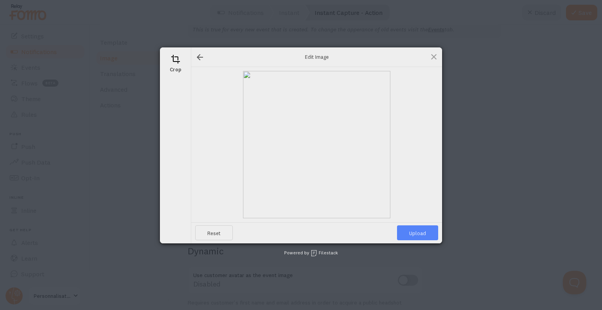
click at [423, 232] on span "Upload" at bounding box center [417, 232] width 41 height 15
type input "https://process.filestackapi.com/ApqhzE1ldTzuKSj33adqez/resize=width:170,height…"
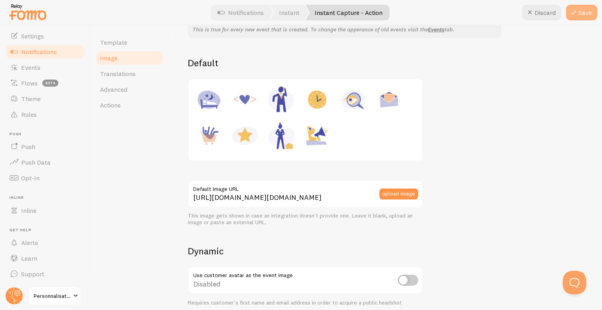
click at [581, 14] on button "Save" at bounding box center [581, 13] width 31 height 16
click at [43, 54] on span "Notifications" at bounding box center [39, 52] width 36 height 8
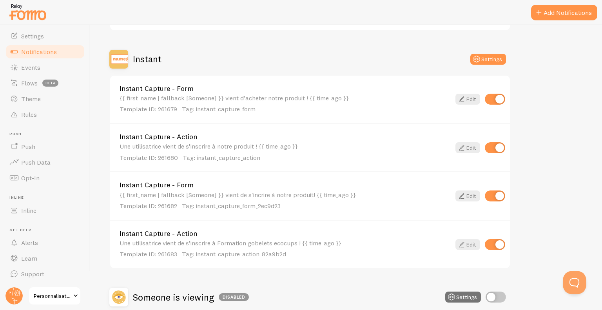
scroll to position [138, 0]
click at [231, 147] on div "Une utilisatrice vient de s'inscrire à notre produit ! {{ time_ago }} Template …" at bounding box center [284, 152] width 331 height 19
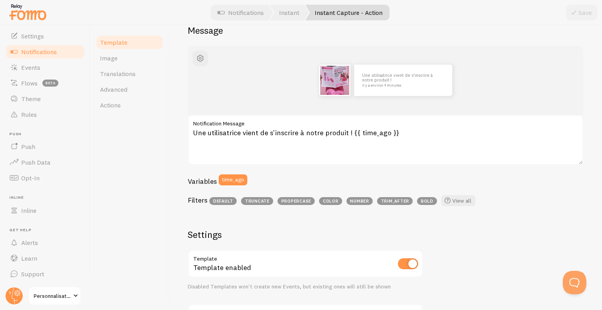
scroll to position [78, 0]
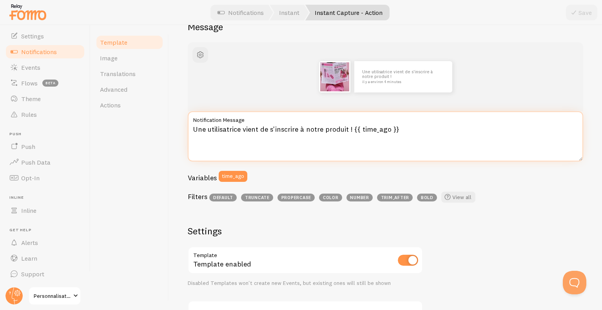
drag, startPoint x: 305, startPoint y: 128, endPoint x: 346, endPoint y: 128, distance: 40.4
click at [346, 128] on textarea "Une utilisatrice vient de s'inscrire à notre produit ! {{ time_ago }}" at bounding box center [385, 136] width 395 height 50
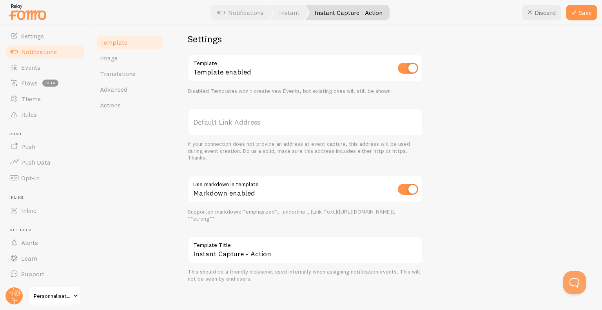
scroll to position [275, 0]
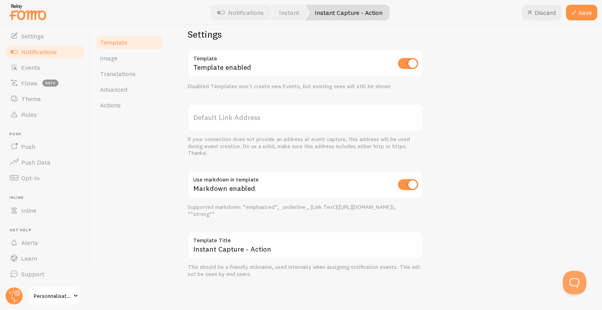
type textarea "Une utilisatrice vient de s'inscrire à formation Snow globes ! {{ time_ago }}"
click at [303, 185] on div "Markdown enabled" at bounding box center [305, 185] width 235 height 29
click at [293, 18] on link "Instant" at bounding box center [289, 13] width 39 height 16
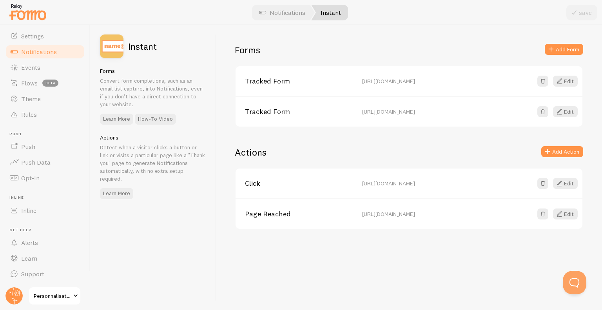
click at [385, 214] on span "https://www.personnalisationacademie.fr/paiementsnowglobes" at bounding box center [388, 213] width 53 height 7
click at [285, 213] on link "Page Reached" at bounding box center [299, 213] width 108 height 7
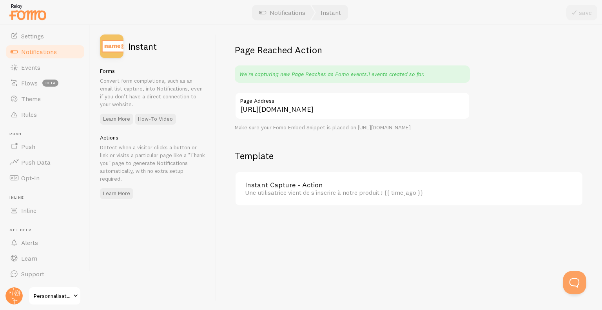
click at [346, 196] on div "Une utilisatrice vient de s'inscrire à notre produit ! {{ time_ago }}" at bounding box center [406, 192] width 323 height 7
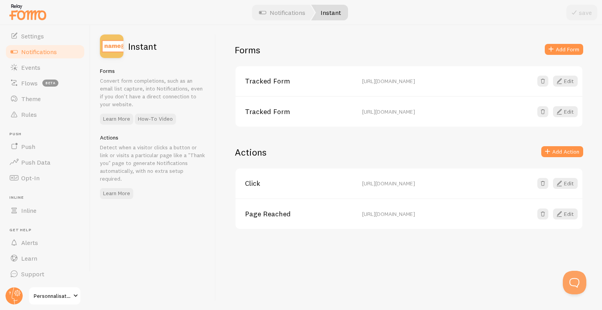
click at [403, 182] on span "https://www.personnalisationacademie.fr/paiementgobelets" at bounding box center [388, 183] width 53 height 7
click at [571, 214] on button "Edit" at bounding box center [565, 213] width 25 height 11
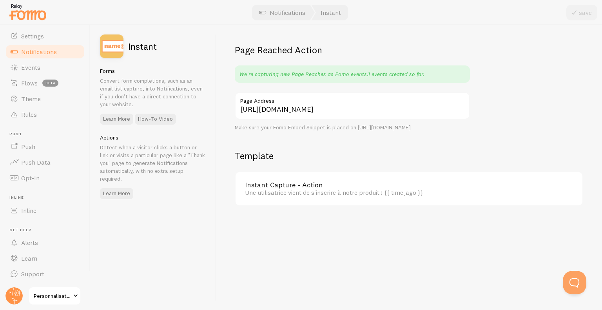
click at [295, 102] on label "Page Address" at bounding box center [352, 98] width 235 height 13
click at [295, 102] on input "https://www.personnalisationacademie.fr/paiementsnowglobes" at bounding box center [352, 105] width 235 height 27
click at [295, 102] on label "Page Address" at bounding box center [352, 98] width 235 height 13
click at [295, 102] on input "https://www.personnalisationacademie.fr/paiementsnowglobes" at bounding box center [352, 105] width 235 height 27
click at [295, 102] on label "Page Address" at bounding box center [352, 98] width 235 height 13
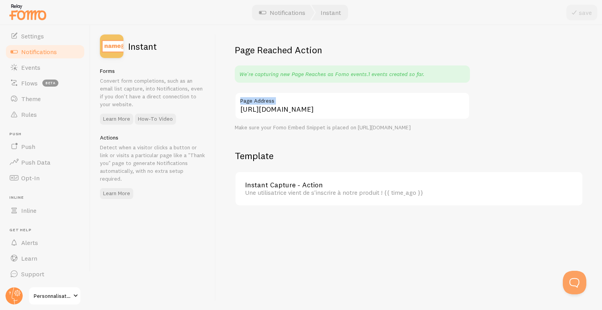
click at [295, 102] on input "https://www.personnalisationacademie.fr/paiementsnowglobes" at bounding box center [352, 105] width 235 height 27
click at [318, 188] on link "Instant Capture - Action" at bounding box center [406, 184] width 323 height 7
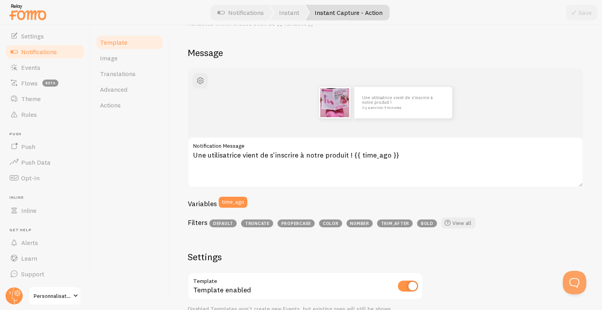
scroll to position [39, 0]
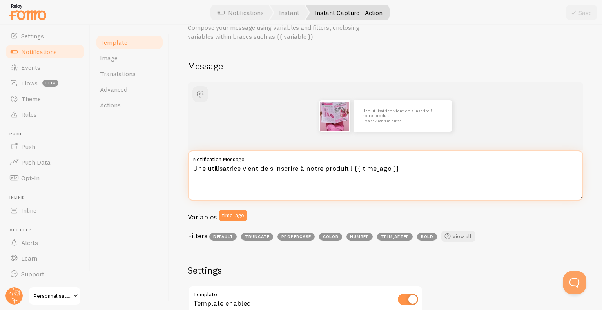
drag, startPoint x: 306, startPoint y: 168, endPoint x: 348, endPoint y: 170, distance: 42.0
click at [348, 170] on textarea "Une utilisatrice vient de s'inscrire à notre produit ! {{ time_ago }}" at bounding box center [385, 175] width 395 height 50
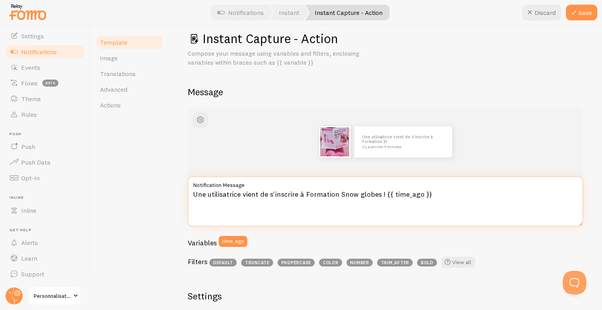
scroll to position [0, 0]
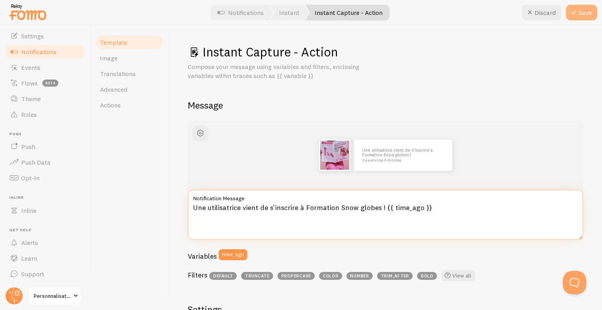
type textarea "Une utilisatrice vient de s'inscrire à Formation Snow globes ! {{ time_ago }}"
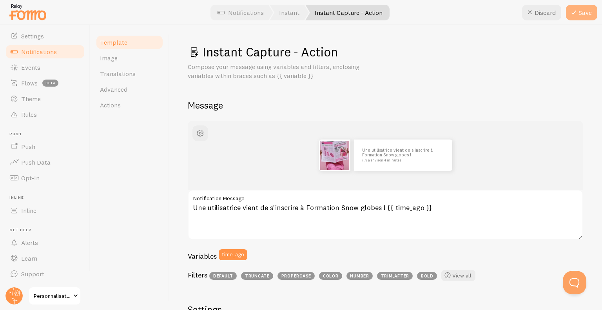
click at [575, 18] on button "Save" at bounding box center [581, 13] width 31 height 16
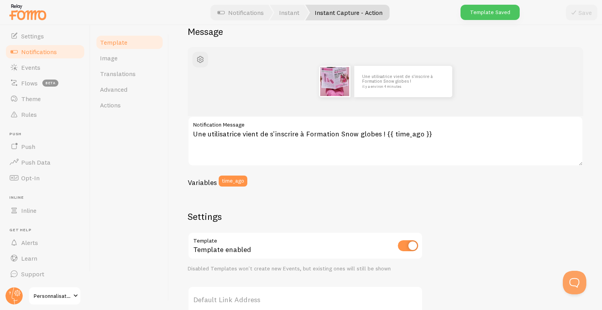
scroll to position [78, 0]
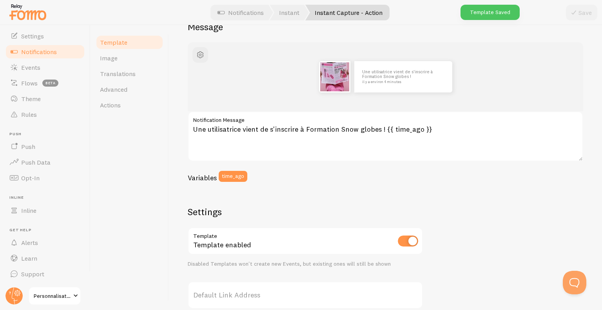
click at [49, 51] on span "Notifications" at bounding box center [39, 52] width 36 height 8
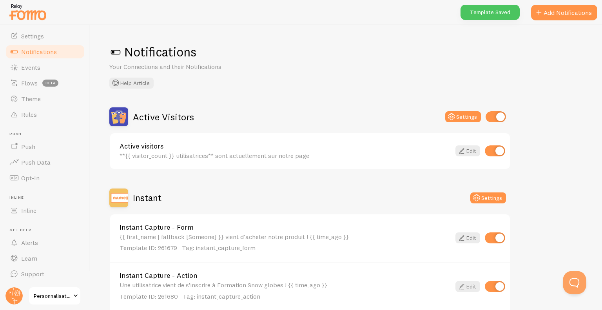
scroll to position [157, 0]
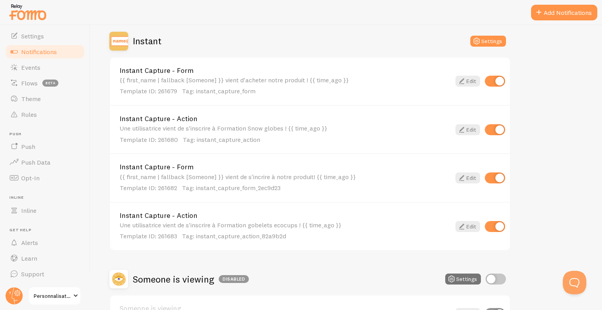
click at [499, 128] on input "checkbox" at bounding box center [495, 129] width 20 height 11
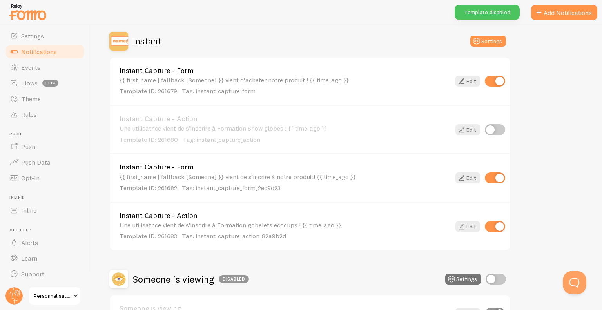
drag, startPoint x: 497, startPoint y: 118, endPoint x: 498, endPoint y: 132, distance: 13.3
click at [497, 119] on div "Instant Capture - Action Une utilisatrice vient de s'inscrire à Formation Snow …" at bounding box center [310, 129] width 400 height 48
click at [498, 132] on input "checkbox" at bounding box center [495, 129] width 20 height 11
checkbox input "true"
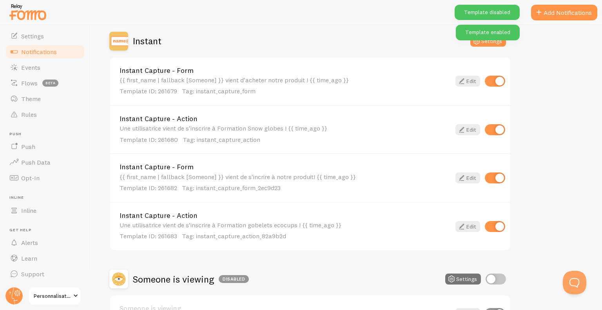
click at [496, 175] on input "checkbox" at bounding box center [495, 177] width 20 height 11
checkbox input "false"
click at [492, 81] on input "checkbox" at bounding box center [495, 81] width 20 height 11
checkbox input "false"
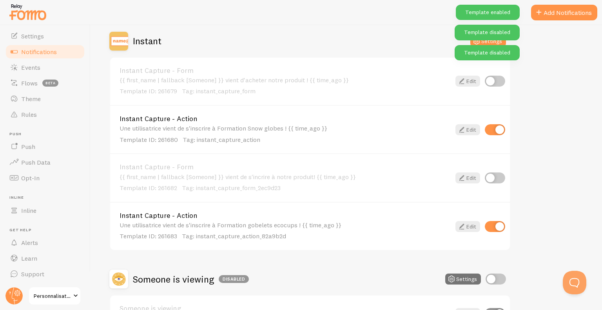
click at [408, 84] on div "{{ first_name | fallback [Someone] }} vient d'acheter notre produit ! {{ time_a…" at bounding box center [284, 85] width 331 height 19
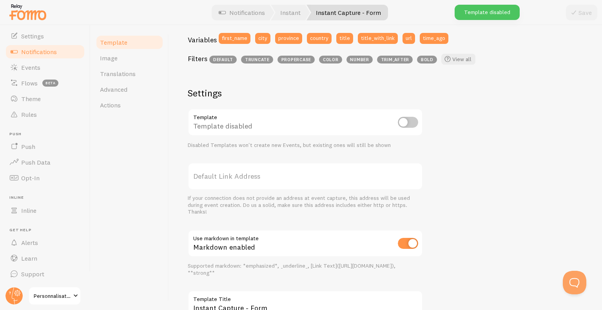
scroll to position [275, 0]
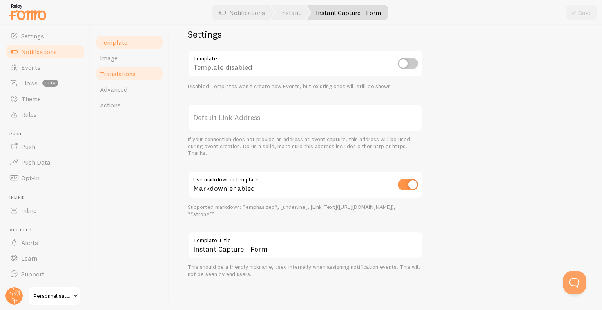
click at [120, 76] on span "Translations" at bounding box center [118, 74] width 36 height 8
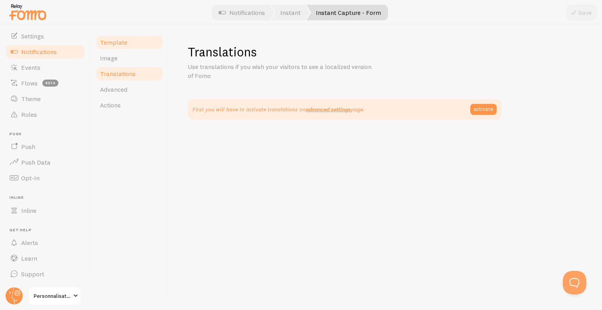
click at [118, 40] on span "Template" at bounding box center [113, 42] width 27 height 8
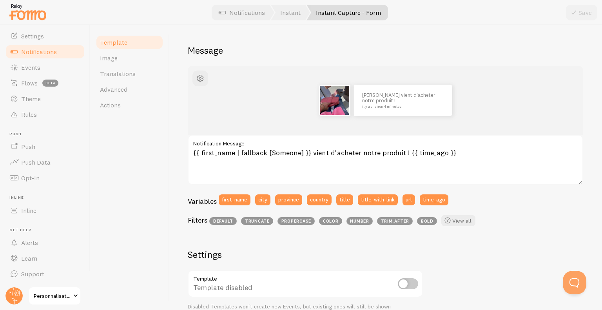
scroll to position [78, 0]
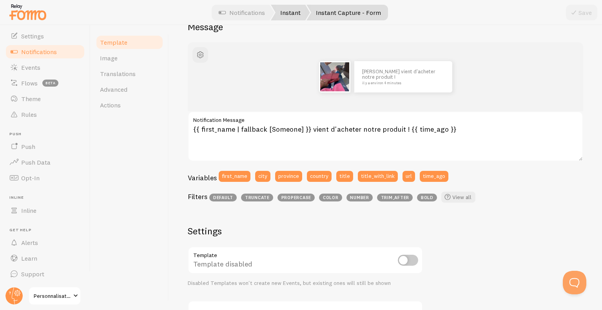
click at [295, 17] on link "Instant" at bounding box center [290, 13] width 39 height 16
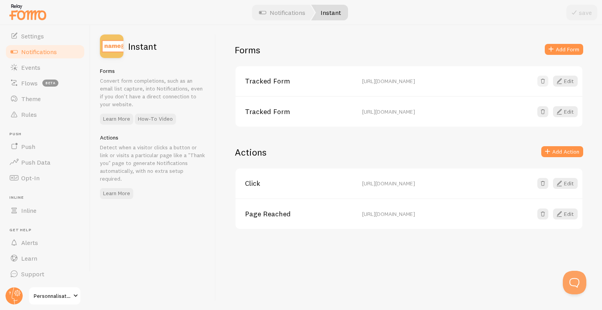
click at [544, 82] on span at bounding box center [543, 81] width 8 height 8
click at [503, 83] on button "Cancel" at bounding box center [501, 81] width 23 height 11
click at [277, 82] on link "Tracked Form" at bounding box center [299, 81] width 108 height 7
click at [574, 82] on button "Edit" at bounding box center [565, 81] width 25 height 11
click at [564, 80] on button "Edit" at bounding box center [565, 81] width 25 height 11
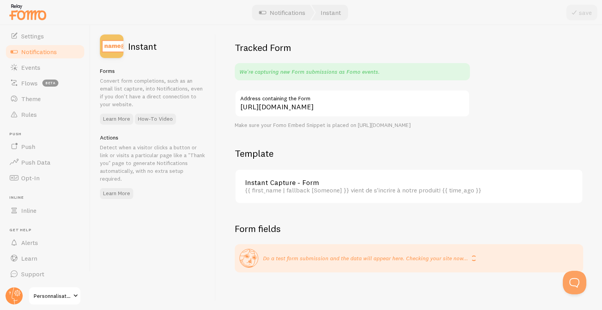
scroll to position [9, 0]
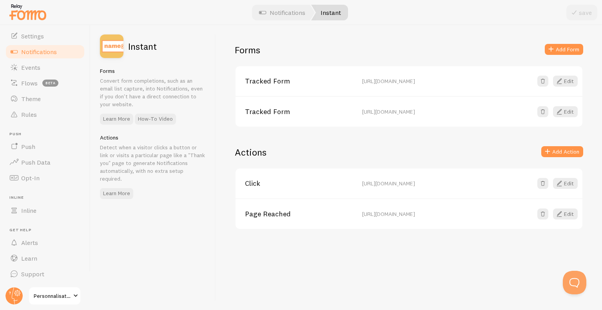
drag, startPoint x: 586, startPoint y: 180, endPoint x: 574, endPoint y: 181, distance: 11.8
click at [586, 180] on div "Forms Add Form Tracked Form https://www.personnalisationacademie.fr/paiementgob…" at bounding box center [409, 167] width 386 height 285
click at [574, 181] on button "Edit" at bounding box center [565, 183] width 25 height 11
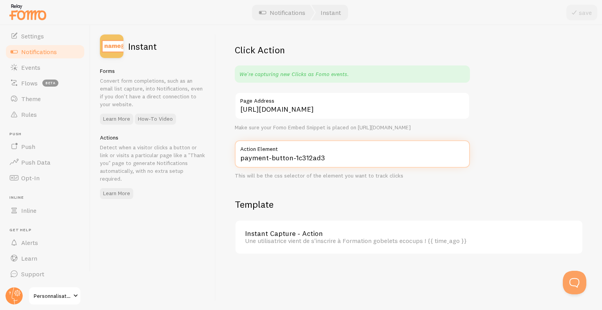
click at [284, 168] on input "payment-button-1c312ad3" at bounding box center [352, 153] width 235 height 27
click at [344, 166] on input "payment-button-1c312ad3" at bounding box center [352, 153] width 235 height 27
drag, startPoint x: 344, startPoint y: 166, endPoint x: 262, endPoint y: 166, distance: 81.5
click at [262, 166] on input "payment-button-1c312ad3" at bounding box center [352, 153] width 235 height 27
drag, startPoint x: 242, startPoint y: 167, endPoint x: 339, endPoint y: 167, distance: 97.6
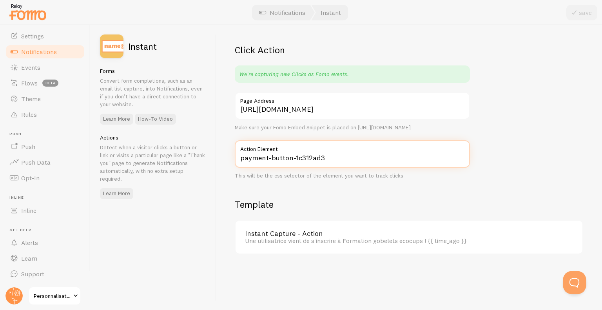
click at [339, 167] on input "payment-button-1c312ad3" at bounding box center [352, 153] width 235 height 27
click at [325, 165] on input "payment-button-1c312ad3" at bounding box center [352, 153] width 235 height 27
drag, startPoint x: 325, startPoint y: 165, endPoint x: 159, endPoint y: 169, distance: 165.8
click at [159, 169] on div "save Instant Forms Convert form completions, such as an email list capture, int…" at bounding box center [345, 167] width 511 height 285
type input "s"
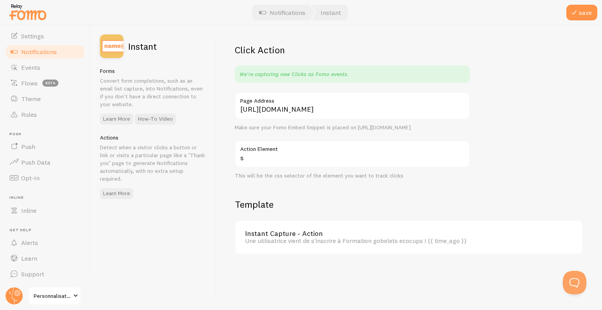
click at [420, 154] on label "Action Element" at bounding box center [352, 146] width 235 height 13
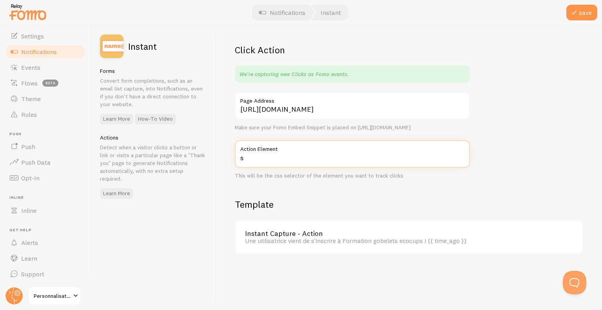
click at [420, 158] on input "s" at bounding box center [352, 153] width 235 height 27
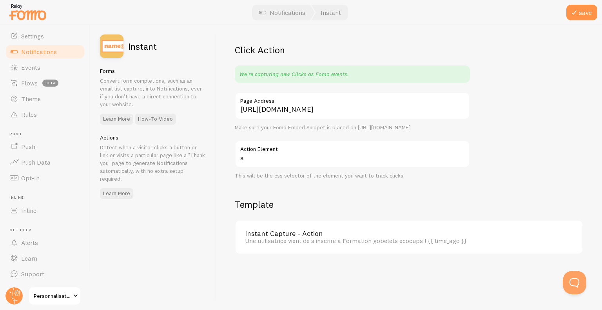
click at [503, 116] on div "Click Action We're capturing new Clicks as Fomo events. https://www.personnalis…" at bounding box center [409, 167] width 386 height 285
click at [581, 5] on button "save" at bounding box center [581, 13] width 31 height 16
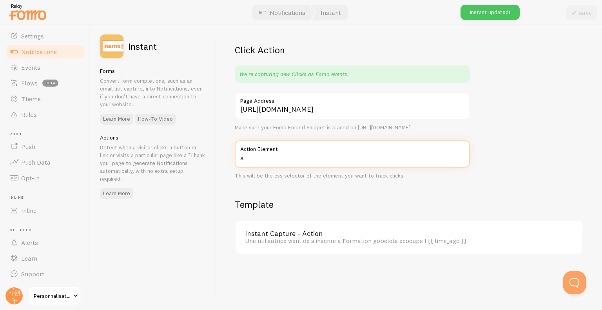
click at [295, 166] on input "s" at bounding box center [352, 153] width 235 height 27
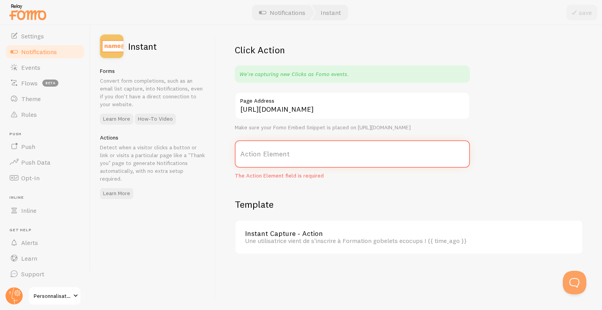
paste input "payment-button-1c312ad3"
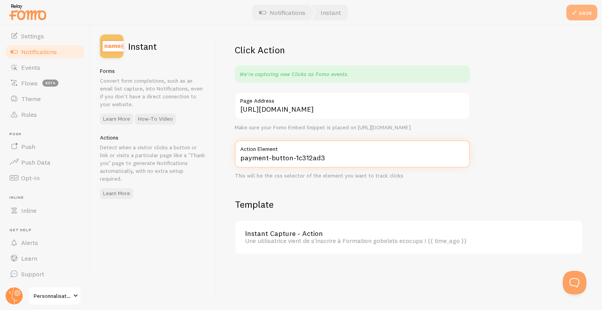
type input "payment-button-1c312ad3"
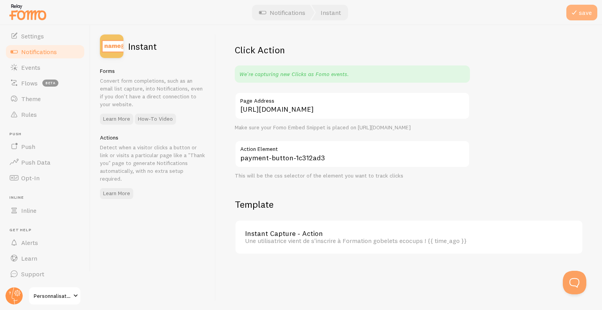
click at [576, 18] on button "save" at bounding box center [581, 13] width 31 height 16
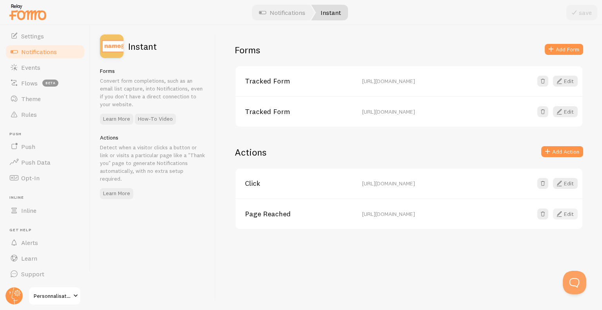
click at [564, 216] on button "Edit" at bounding box center [565, 213] width 25 height 11
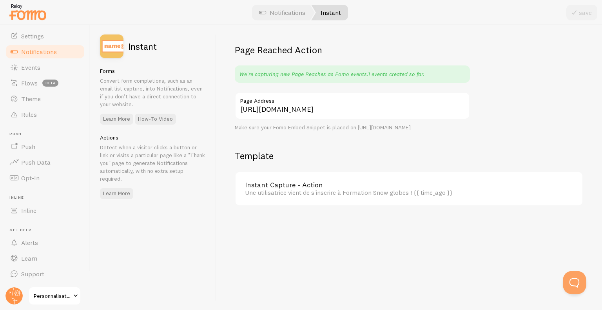
click at [341, 9] on link "Instant" at bounding box center [329, 13] width 37 height 16
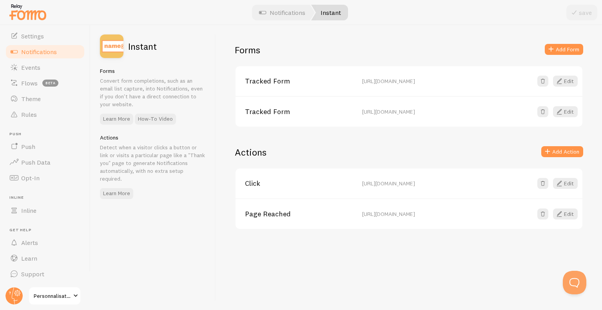
click at [309, 218] on div "Page Reached https://www.personnalisationacademie.fr/paiementsnowglobes Edit" at bounding box center [408, 213] width 347 height 31
click at [541, 214] on span at bounding box center [543, 214] width 8 height 8
click at [535, 212] on button "Remove (irreversible)" at bounding box center [548, 213] width 60 height 11
click at [577, 148] on button "Add Action" at bounding box center [562, 151] width 42 height 11
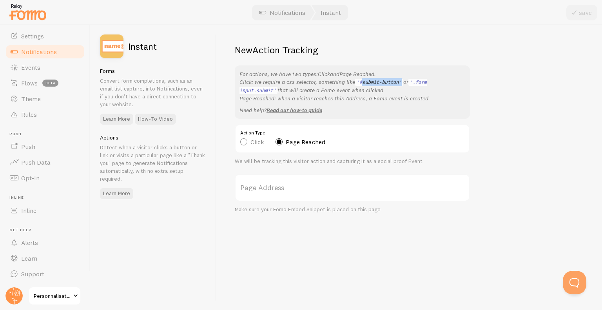
drag, startPoint x: 360, startPoint y: 80, endPoint x: 398, endPoint y: 81, distance: 37.6
click at [398, 81] on p "For actions, we have two types: Click and Page Reached . Click: we require a cs…" at bounding box center [352, 86] width 226 height 32
drag, startPoint x: 413, startPoint y: 81, endPoint x: 443, endPoint y: 82, distance: 30.2
click at [427, 82] on code "'.form input.submit'" at bounding box center [332, 86] width 187 height 15
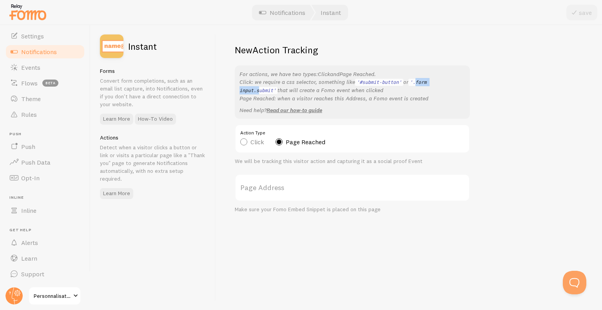
click at [427, 82] on code "'.form input.submit'" at bounding box center [332, 86] width 187 height 15
click at [246, 142] on label "Click" at bounding box center [252, 141] width 24 height 7
click at [246, 125] on input "Click" at bounding box center [243, 122] width 7 height 7
radio input "true"
radio input "false"
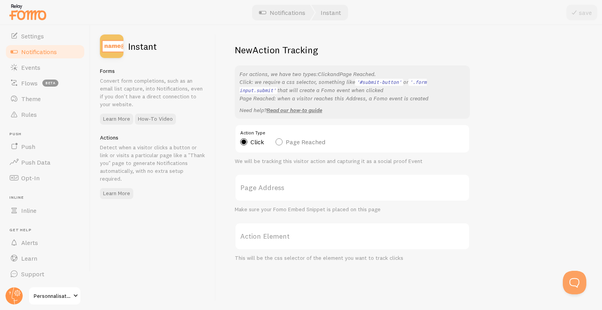
click at [267, 194] on label "Page Address" at bounding box center [352, 187] width 235 height 27
click at [267, 194] on input "Page Address" at bounding box center [352, 187] width 235 height 27
click at [277, 238] on label "Action Element" at bounding box center [352, 236] width 235 height 27
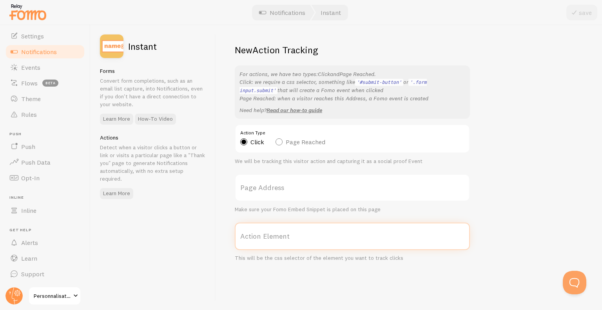
click at [277, 238] on input "Action Element" at bounding box center [352, 236] width 235 height 27
paste input "payment-button-1c312ad3"
type input "payment-button-1c312ad3"
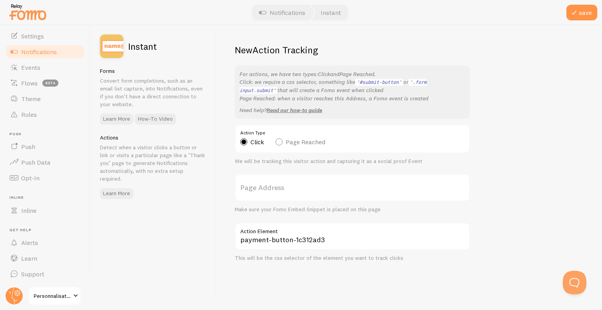
click at [313, 191] on label "Page Address" at bounding box center [352, 187] width 235 height 27
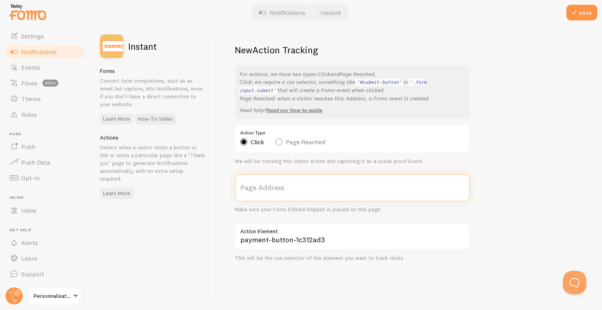
click at [313, 191] on input "Page Address" at bounding box center [352, 187] width 235 height 27
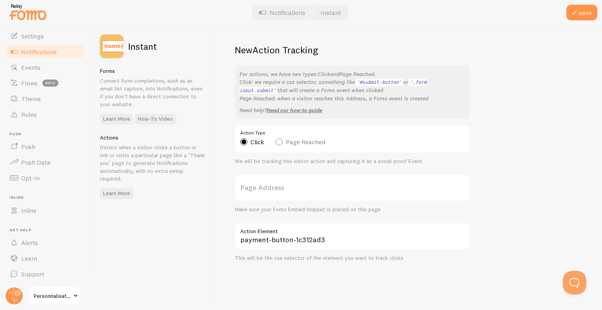
drag, startPoint x: 313, startPoint y: 191, endPoint x: 297, endPoint y: 192, distance: 16.9
click at [297, 192] on label "Page Address" at bounding box center [352, 187] width 235 height 27
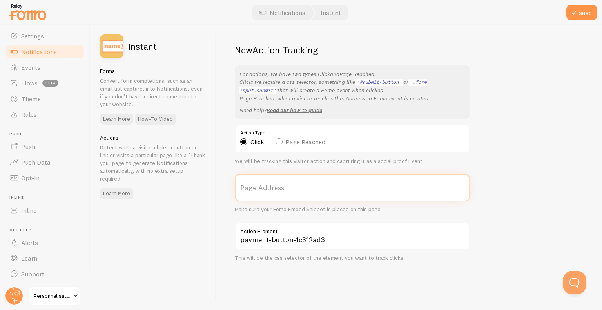
click at [297, 192] on input "Page Address" at bounding box center [352, 187] width 235 height 27
paste input "payment-button-1c312ad3"
type input "payment-button-1c312ad3"
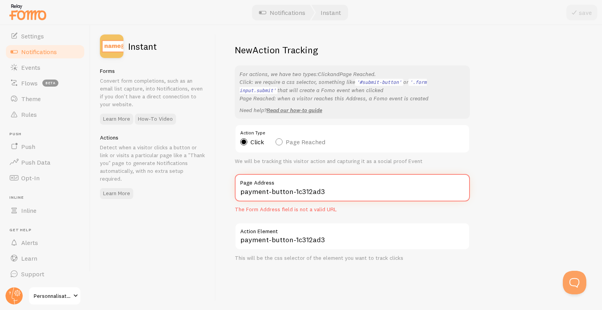
drag, startPoint x: 328, startPoint y: 186, endPoint x: 155, endPoint y: 197, distance: 172.7
click at [155, 197] on div "save Instant Forms Convert form completions, such as an email list capture, int…" at bounding box center [345, 167] width 511 height 285
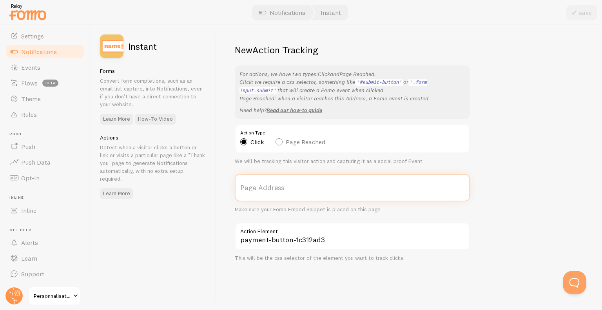
paste input "https://www.personnalisationacademie.fr/paiementsnowglobes"
type input "https://www.personnalisationacademie.fr/paiementsnowglobes"
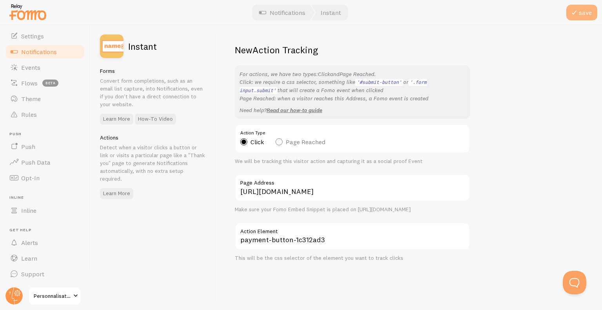
click at [588, 14] on button "save" at bounding box center [581, 13] width 31 height 16
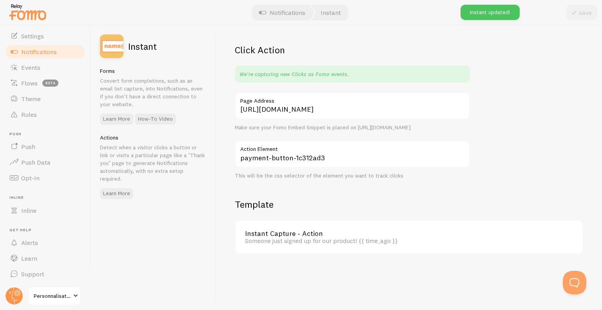
click at [287, 237] on link "Instant Capture - Action" at bounding box center [406, 233] width 323 height 7
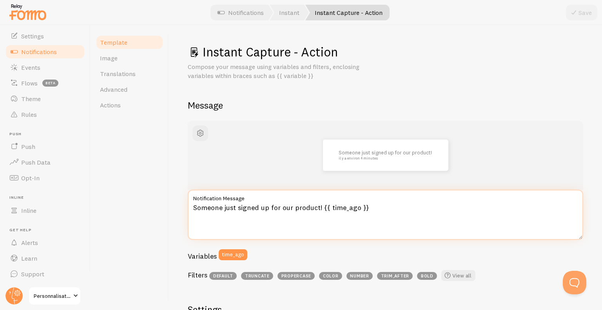
drag, startPoint x: 193, startPoint y: 208, endPoint x: 317, endPoint y: 211, distance: 124.2
click at [317, 211] on textarea "Someone just signed up for our product! {{ time_ago }}" at bounding box center [385, 215] width 395 height 50
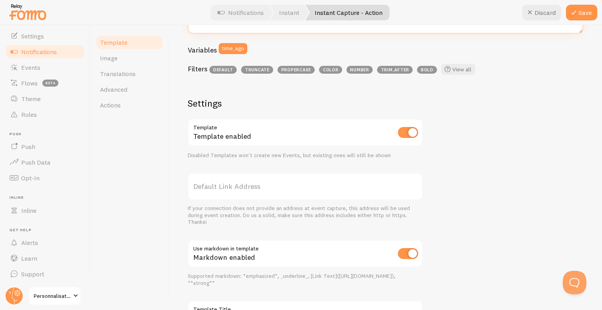
scroll to position [196, 0]
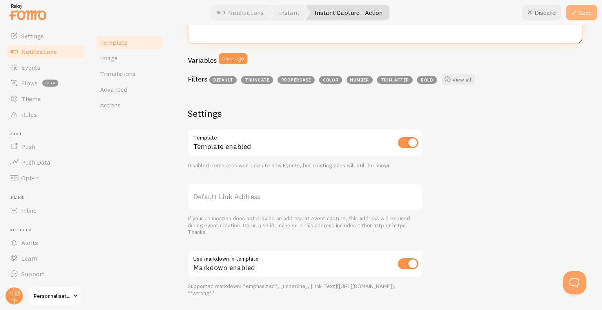
type textarea "Une utilisatrice vient de s'incrire à Formation Snowglobes! {{ time_ago }}"
click at [580, 17] on button "Save" at bounding box center [581, 13] width 31 height 16
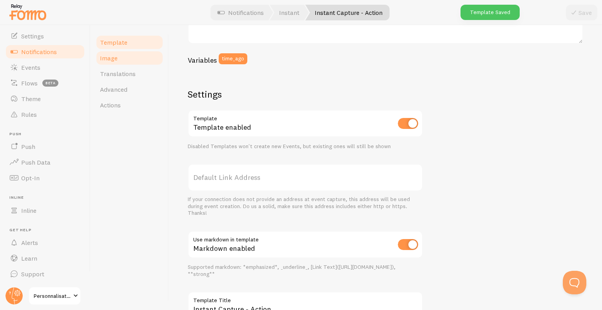
click at [112, 54] on span "Image" at bounding box center [109, 58] width 18 height 8
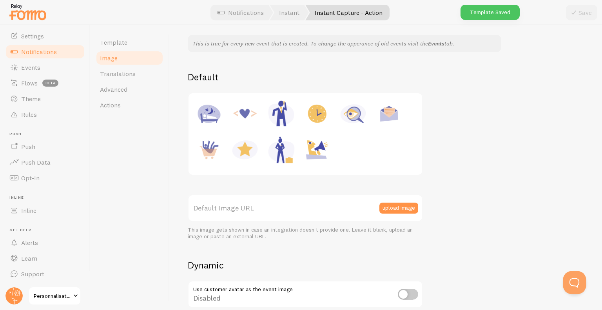
scroll to position [157, 0]
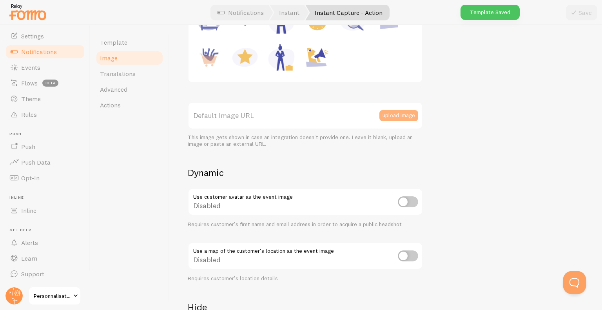
click at [395, 116] on button "upload image" at bounding box center [398, 115] width 39 height 11
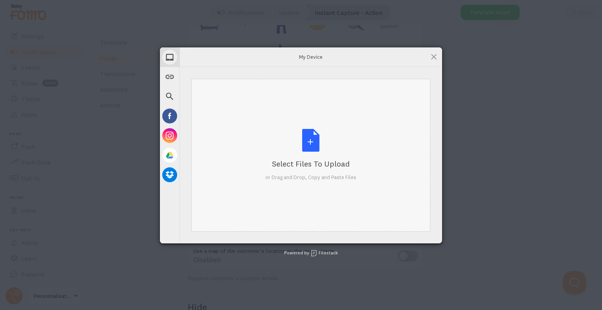
click at [282, 143] on div "Select Files to Upload or Drag and Drop, Copy and Paste Files" at bounding box center [310, 155] width 91 height 52
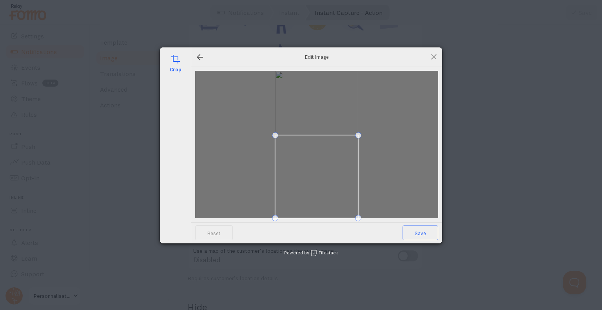
click at [337, 185] on span at bounding box center [316, 176] width 83 height 83
click at [417, 228] on span "Save" at bounding box center [420, 232] width 36 height 15
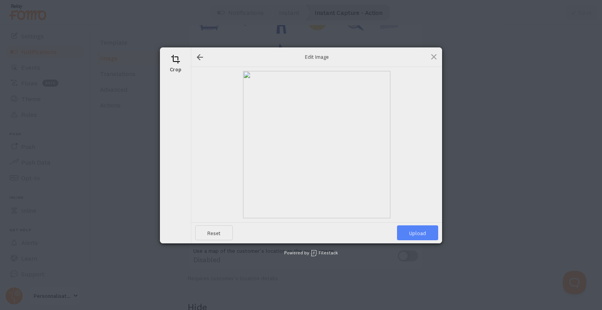
click at [410, 232] on span "Upload" at bounding box center [417, 232] width 41 height 15
type input "https://process.filestackapi.com/ApqhzE1ldTzuKSj33adqez/resize=width:170,height…"
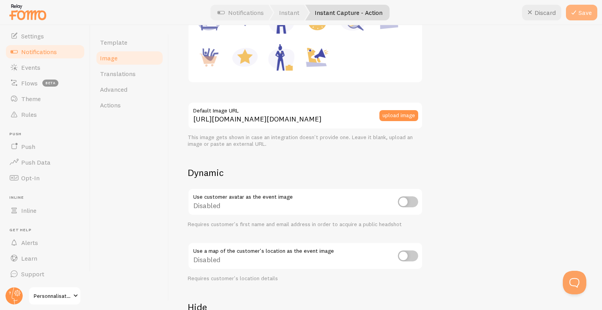
click at [577, 16] on icon at bounding box center [573, 12] width 9 height 9
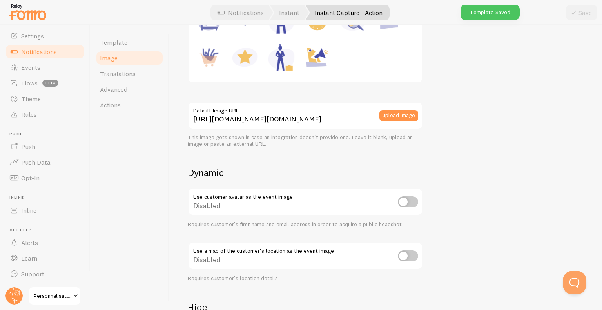
click at [56, 52] on span "Notifications" at bounding box center [39, 52] width 36 height 8
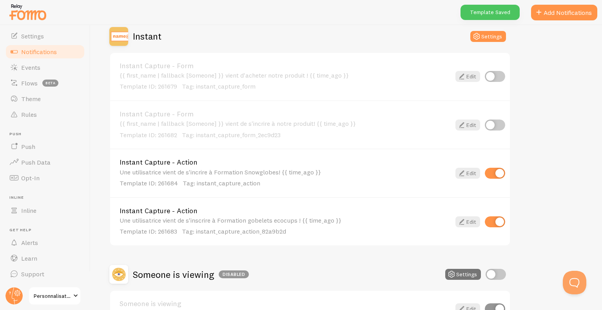
scroll to position [157, 0]
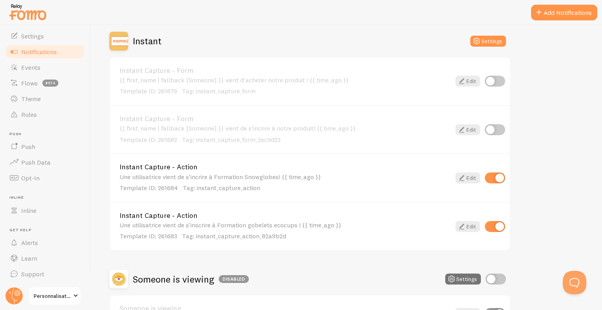
click at [498, 129] on input "checkbox" at bounding box center [495, 129] width 20 height 11
checkbox input "true"
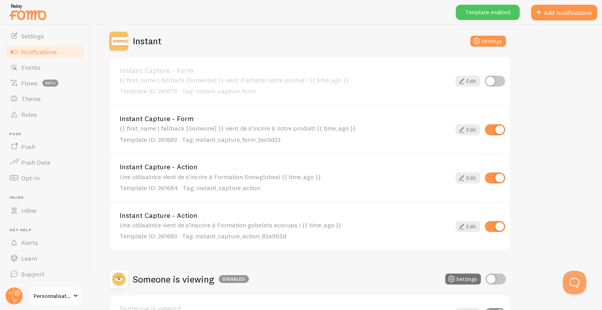
click at [493, 78] on input "checkbox" at bounding box center [495, 81] width 20 height 11
checkbox input "true"
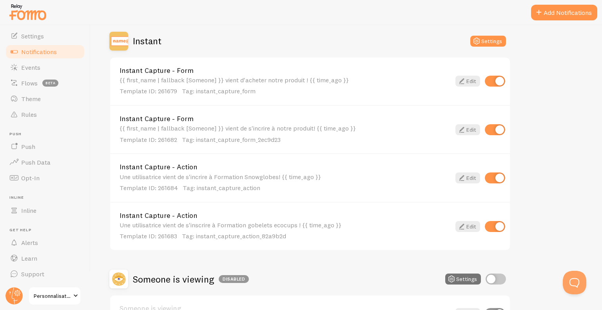
click at [183, 184] on span "Tag: instant_capture_action" at bounding box center [222, 188] width 78 height 8
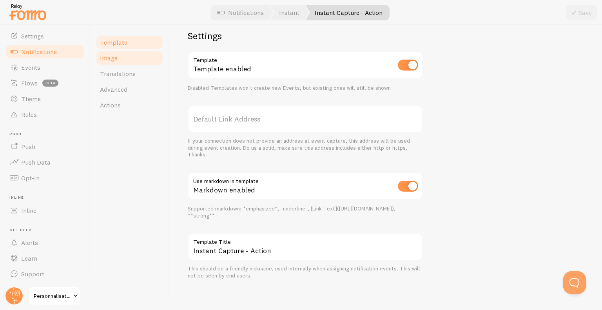
scroll to position [275, 0]
click at [130, 57] on link "Image" at bounding box center [129, 58] width 69 height 16
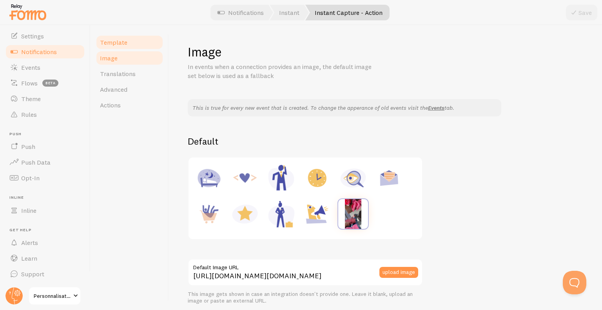
click at [138, 44] on link "Template" at bounding box center [129, 42] width 69 height 16
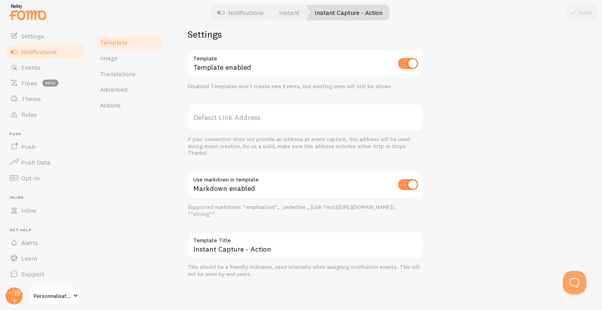
scroll to position [40, 0]
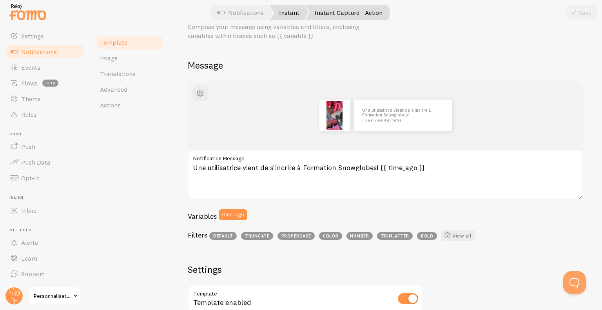
click at [294, 18] on link "Instant" at bounding box center [289, 13] width 39 height 16
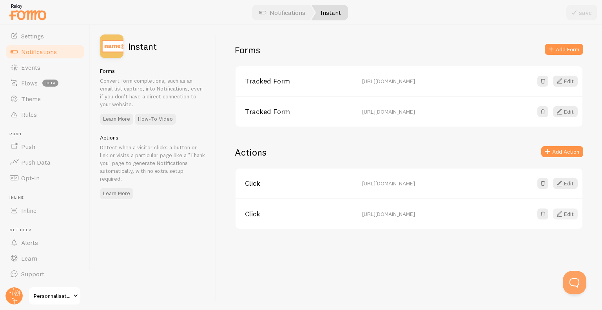
click at [573, 213] on button "Edit" at bounding box center [565, 213] width 25 height 11
click at [566, 183] on button "Edit" at bounding box center [565, 183] width 25 height 11
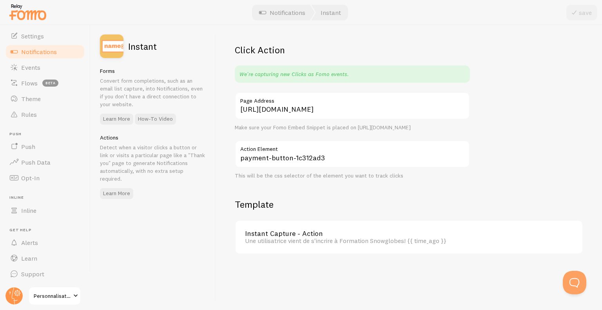
click at [267, 154] on label "Action Element" at bounding box center [352, 146] width 235 height 13
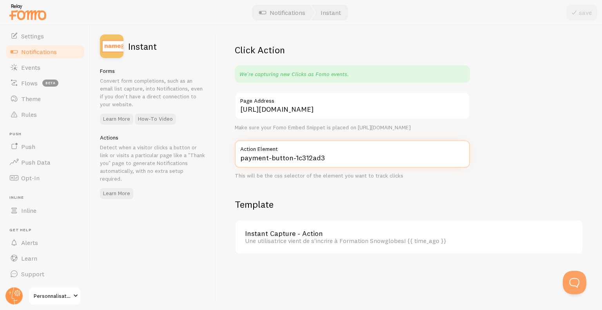
click at [267, 157] on input "payment-button-1c312ad3" at bounding box center [352, 153] width 235 height 27
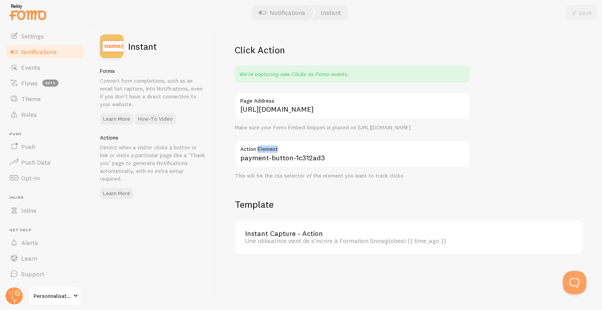
click at [267, 154] on label "Action Element" at bounding box center [352, 146] width 235 height 13
click at [267, 157] on input "payment-button-1c312ad3" at bounding box center [352, 153] width 235 height 27
click at [268, 154] on label "Action Element" at bounding box center [352, 146] width 235 height 13
click at [268, 158] on input "payment-button-1c312ad3" at bounding box center [352, 153] width 235 height 27
click at [268, 154] on label "Action Element" at bounding box center [352, 146] width 235 height 13
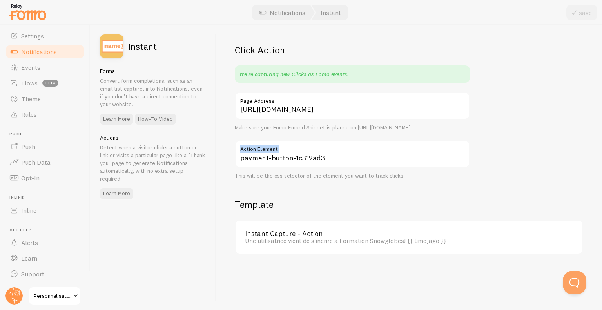
click at [268, 158] on input "payment-button-1c312ad3" at bounding box center [352, 153] width 235 height 27
click at [268, 154] on label "Action Element" at bounding box center [352, 146] width 235 height 13
click at [268, 158] on input "payment-button-1c312ad3" at bounding box center [352, 153] width 235 height 27
click at [268, 154] on label "Action Element" at bounding box center [352, 146] width 235 height 13
click at [268, 158] on input "payment-button-1c312ad3" at bounding box center [352, 153] width 235 height 27
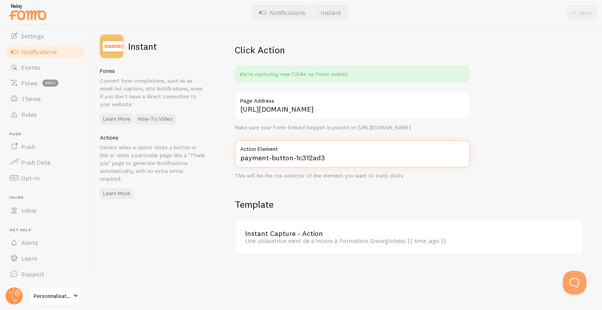
click at [301, 168] on input "payment-button-1c312ad3" at bounding box center [352, 153] width 235 height 27
click at [320, 168] on input "payment-button-1c312ad3" at bounding box center [352, 153] width 235 height 27
type input "Confirmer ma commande"
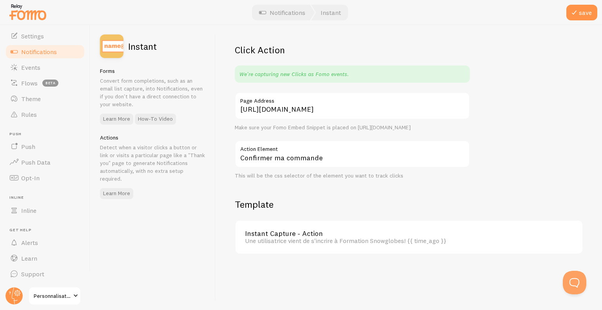
click at [456, 141] on div "https://www.personnalisationacademie.fr/paiementsnowglobes Page Address Make su…" at bounding box center [352, 135] width 235 height 87
click at [587, 18] on button "save" at bounding box center [581, 13] width 31 height 16
click at [288, 14] on link "Notifications" at bounding box center [282, 13] width 65 height 16
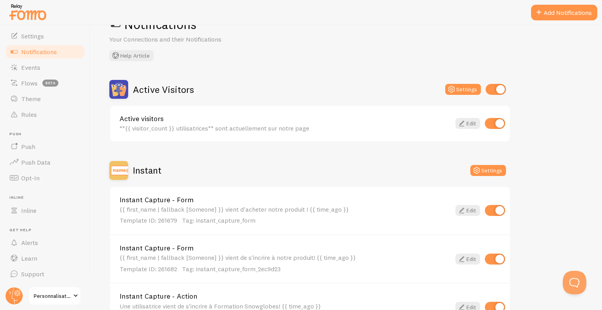
scroll to position [196, 0]
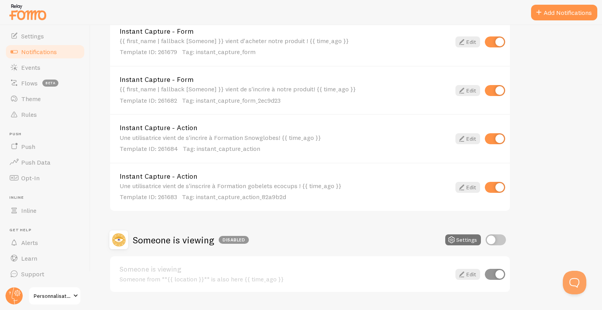
click at [247, 181] on div "Instant Capture - Action Une utilisatrice vient de s'inscrire à Formation gobel…" at bounding box center [284, 187] width 331 height 29
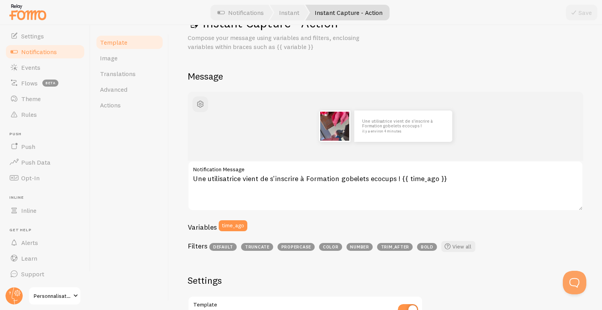
scroll to position [118, 0]
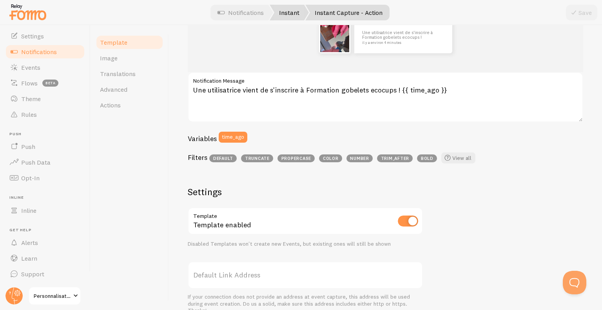
click at [284, 15] on link "Instant" at bounding box center [289, 13] width 39 height 16
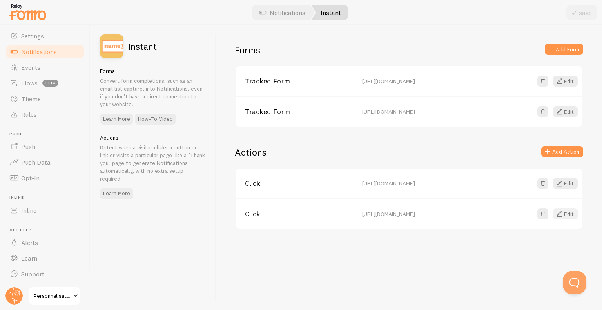
click at [561, 212] on span at bounding box center [558, 213] width 9 height 9
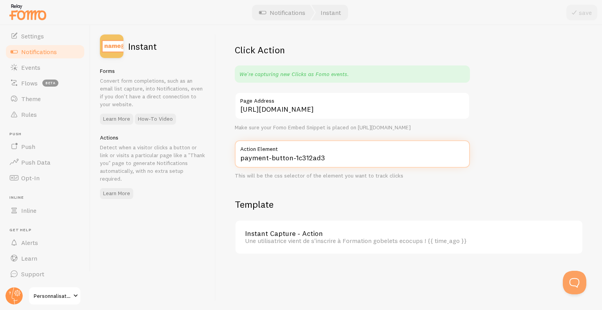
drag, startPoint x: 375, startPoint y: 170, endPoint x: 169, endPoint y: 166, distance: 205.7
click at [169, 166] on div "save Instant Forms Convert form completions, such as an email list capture, int…" at bounding box center [345, 167] width 511 height 285
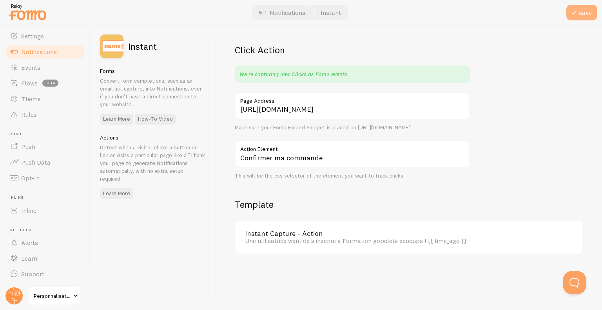
click at [576, 14] on icon at bounding box center [573, 12] width 9 height 9
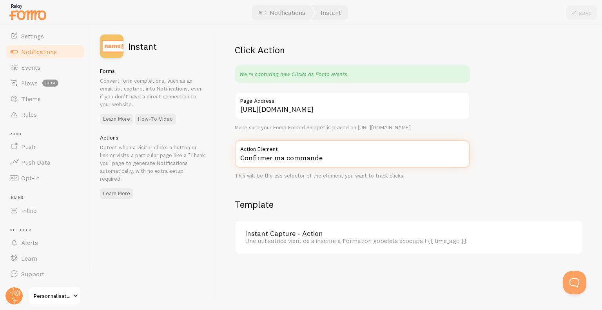
click at [306, 163] on input "Confirmer ma commande" at bounding box center [352, 153] width 235 height 27
paste input "payment-button-1c312ad3"
type input "payment-button-1c312ad3"
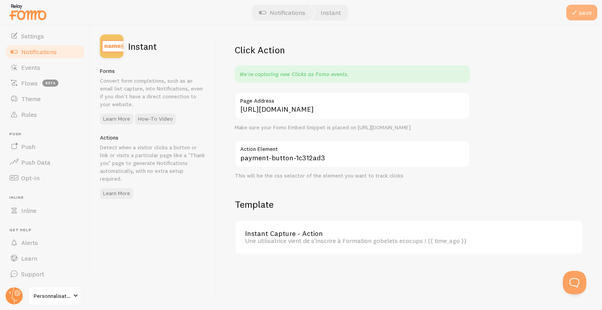
click at [588, 15] on button "save" at bounding box center [581, 13] width 31 height 16
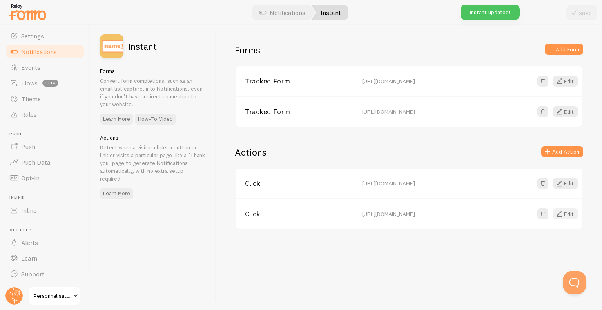
click at [565, 213] on button "Edit" at bounding box center [565, 213] width 25 height 11
click at [572, 183] on button "Edit" at bounding box center [565, 183] width 25 height 11
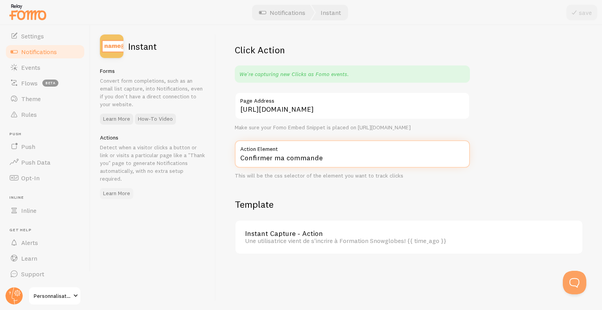
drag, startPoint x: 366, startPoint y: 161, endPoint x: 102, endPoint y: 189, distance: 265.5
click at [109, 190] on div "save Instant Forms Convert form completions, such as an email list capture, int…" at bounding box center [345, 167] width 511 height 285
paste input "payment-button-1c312ad3"
type input "payment-button-1c312ad3"
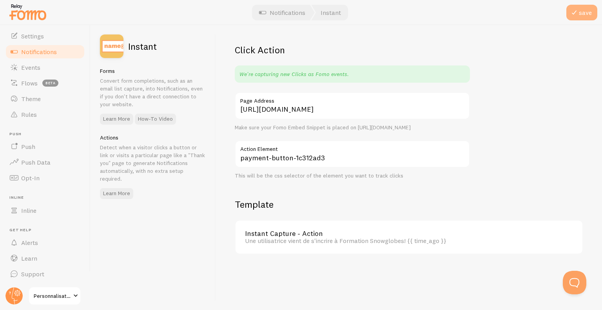
click at [580, 10] on button "save" at bounding box center [581, 13] width 31 height 16
click at [46, 50] on span "Notifications" at bounding box center [39, 52] width 36 height 8
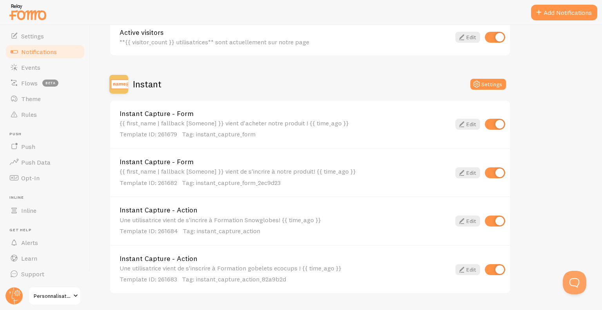
scroll to position [118, 0]
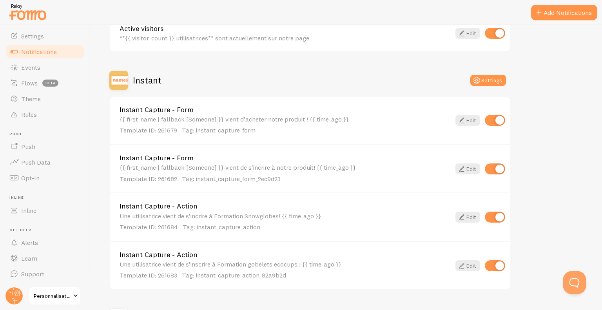
click at [189, 208] on link "Instant Capture - Action" at bounding box center [284, 206] width 331 height 7
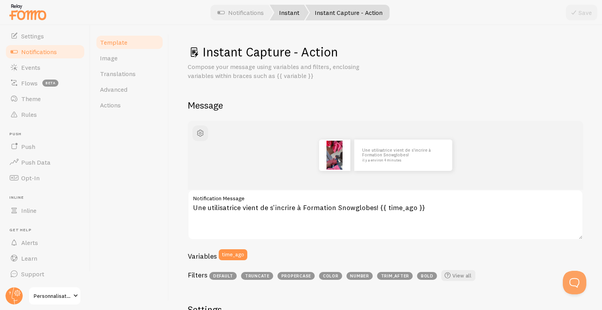
click at [280, 10] on link "Instant" at bounding box center [289, 13] width 39 height 16
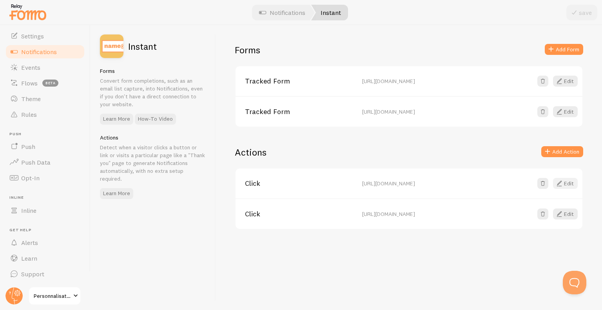
click at [564, 181] on button "Edit" at bounding box center [565, 183] width 25 height 11
click at [569, 211] on button "Edit" at bounding box center [565, 213] width 25 height 11
click at [562, 81] on span at bounding box center [558, 80] width 9 height 9
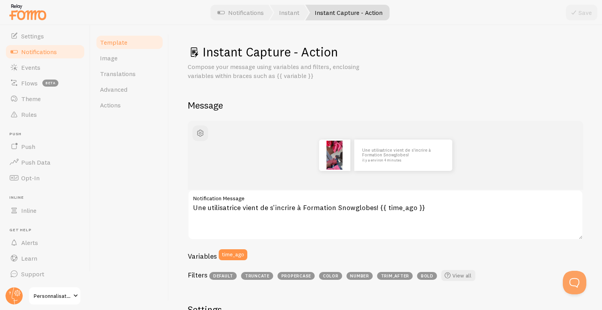
click at [36, 51] on span "Notifications" at bounding box center [39, 52] width 36 height 8
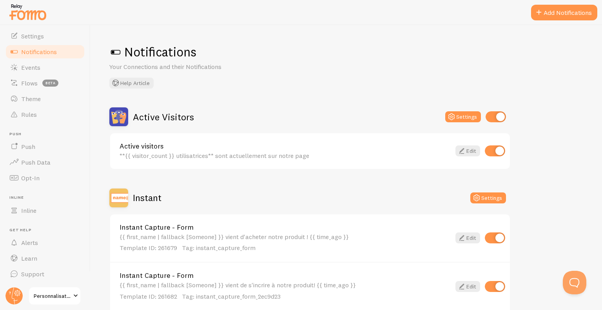
click at [50, 52] on span "Notifications" at bounding box center [39, 52] width 36 height 8
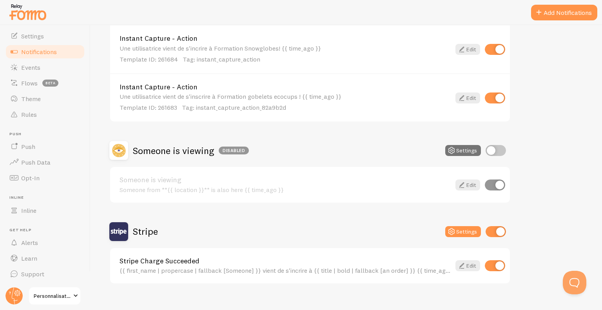
scroll to position [295, 0]
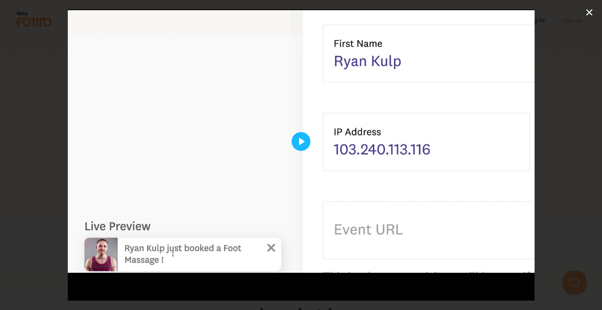
scroll to position [54, 0]
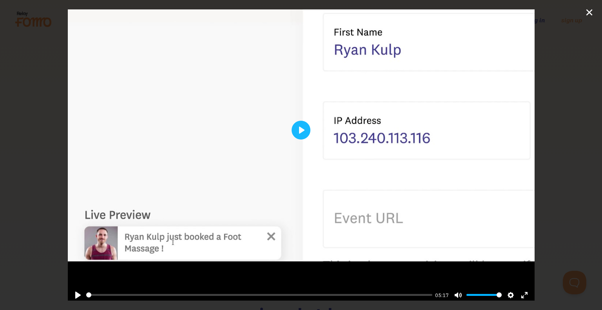
click at [219, 224] on div at bounding box center [301, 130] width 466 height 350
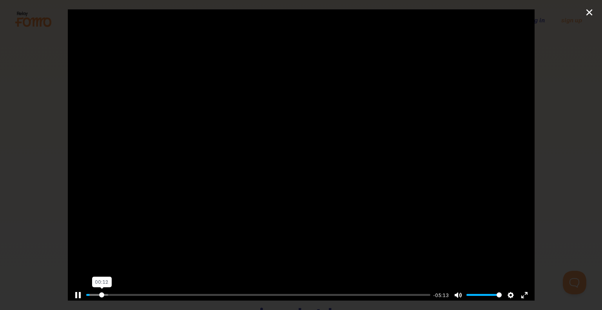
click at [101, 293] on input "Seek" at bounding box center [258, 294] width 344 height 7
click at [114, 293] on input "Seek" at bounding box center [258, 294] width 344 height 7
click at [136, 292] on input "Seek" at bounding box center [258, 294] width 344 height 7
click at [162, 291] on input "Seek" at bounding box center [258, 294] width 344 height 7
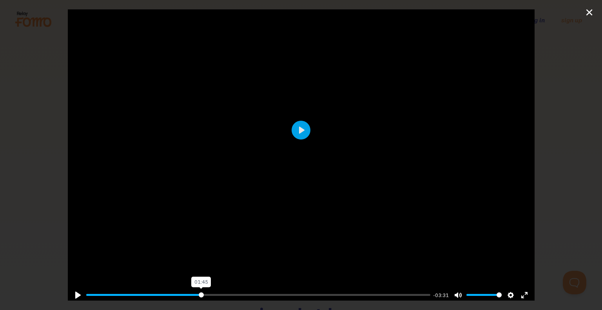
click at [199, 291] on input "Seek" at bounding box center [258, 294] width 344 height 7
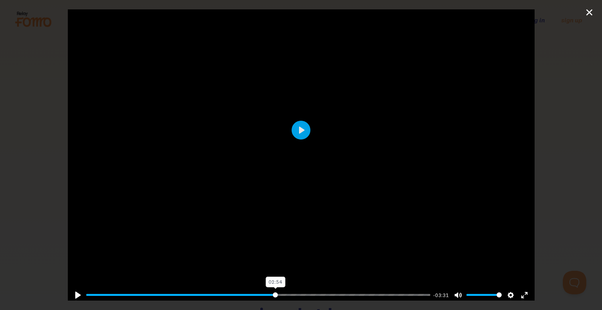
click at [272, 291] on input "Seek" at bounding box center [258, 294] width 344 height 7
click at [358, 292] on input "Seek" at bounding box center [258, 294] width 344 height 7
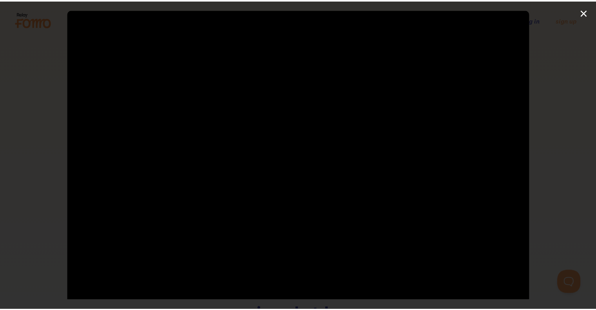
scroll to position [0, 0]
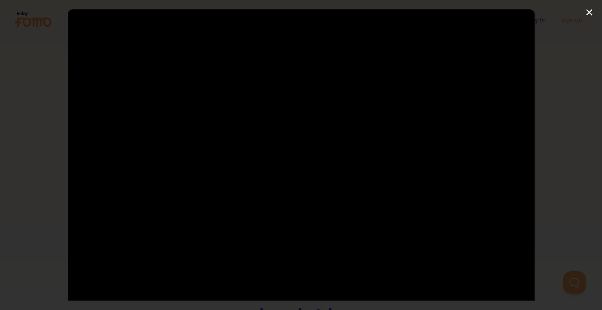
click at [590, 7] on div "Pause Play % buffered 04:18 -00:59 Unmute Mute Disable captions Enable captions…" at bounding box center [301, 155] width 602 height 310
click at [590, 9] on div "Pause Play % buffered 04:18 -00:55 Unmute Mute Disable captions Enable captions…" at bounding box center [301, 155] width 602 height 310
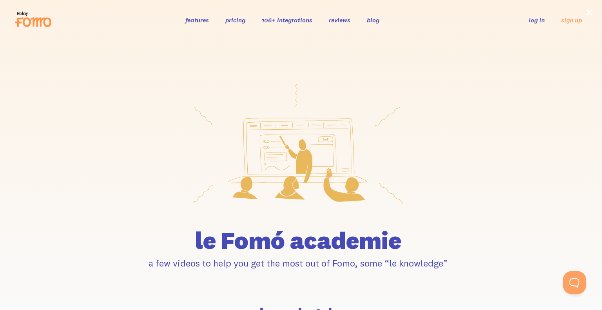
type input "82.73"
